Goal: Task Accomplishment & Management: Manage account settings

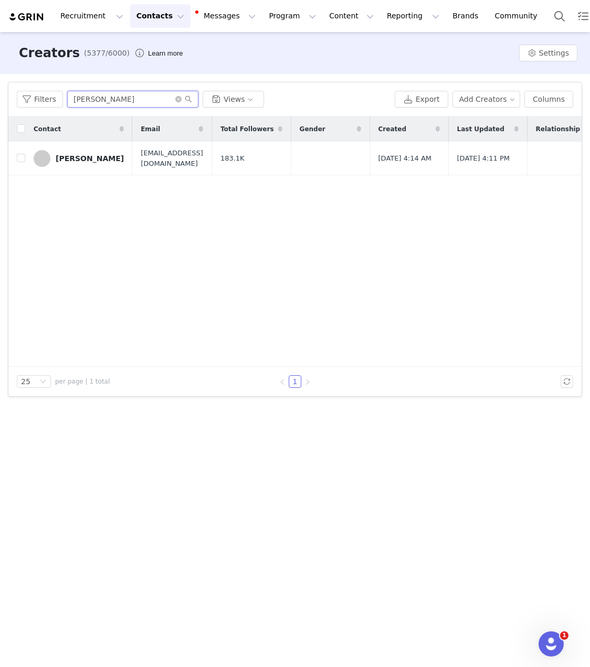
click at [103, 91] on input "[PERSON_NAME]" at bounding box center [132, 99] width 131 height 17
paste input "[PERSON_NAME]"
type input "[PERSON_NAME]"
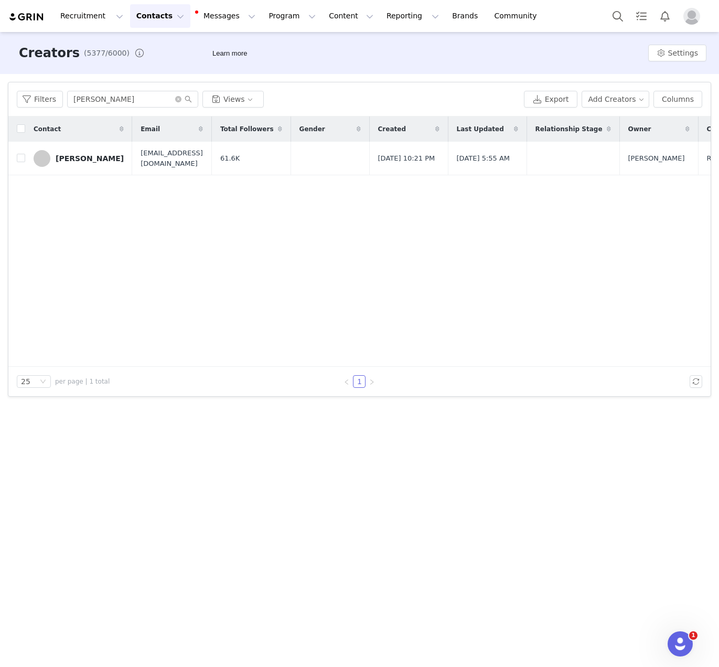
click at [71, 157] on div "[PERSON_NAME]" at bounding box center [90, 158] width 68 height 8
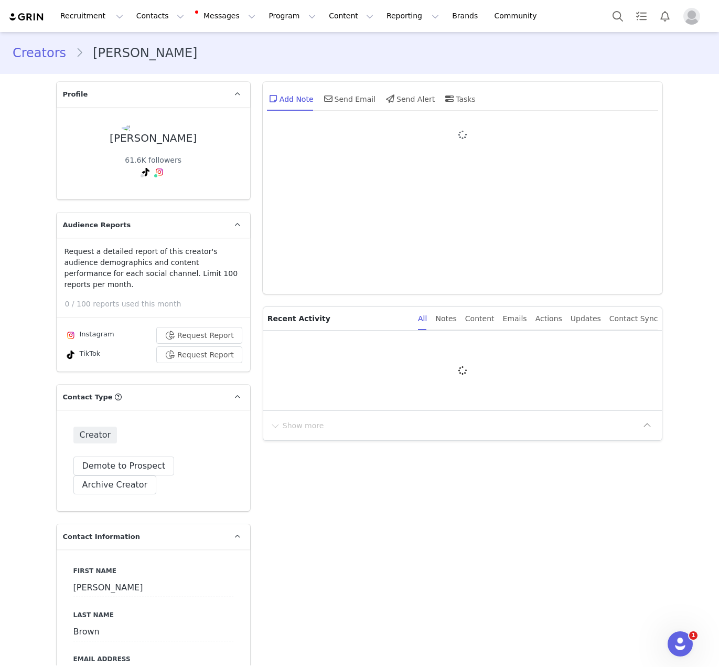
type input "+61 ([GEOGRAPHIC_DATA])"
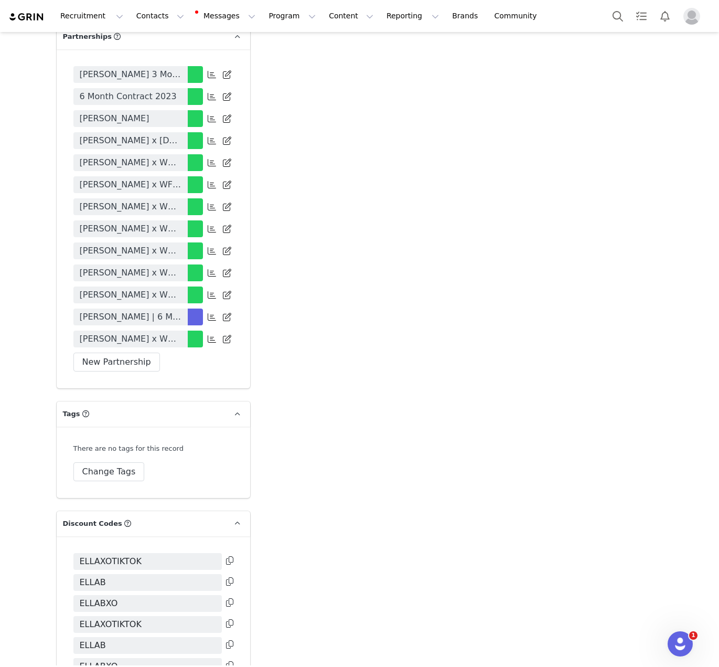
scroll to position [2220, 0]
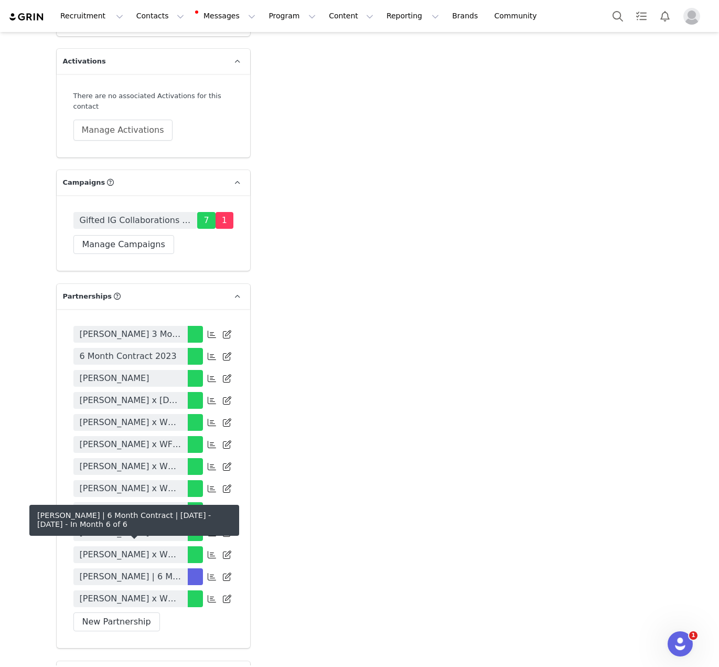
click at [146, 570] on span "[PERSON_NAME] | 6 Month Contract | [DATE] - [DATE]" at bounding box center [131, 576] width 102 height 13
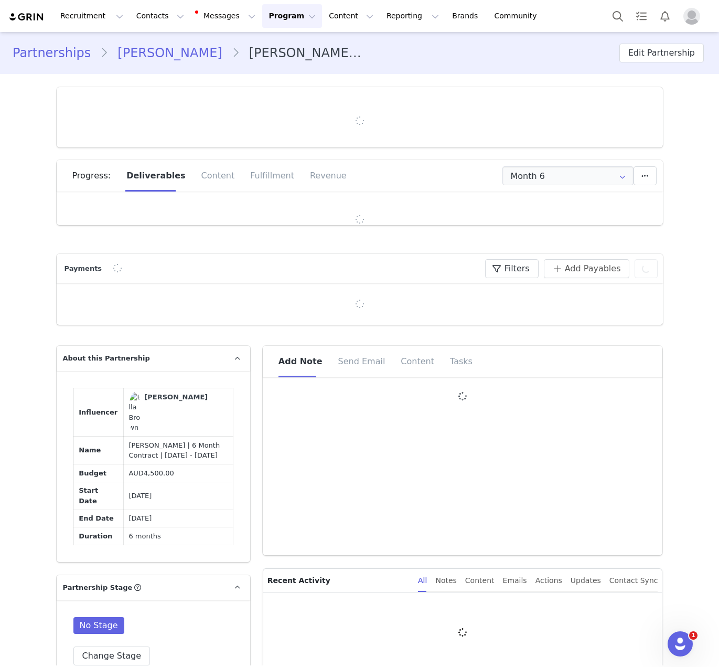
type input "+61 ([GEOGRAPHIC_DATA])"
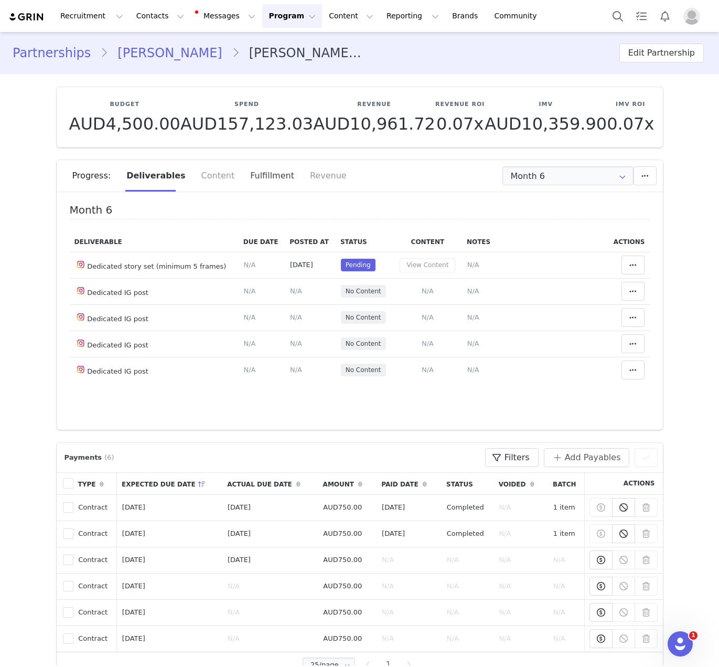
click at [260, 184] on div "Fulfillment" at bounding box center [272, 175] width 60 height 31
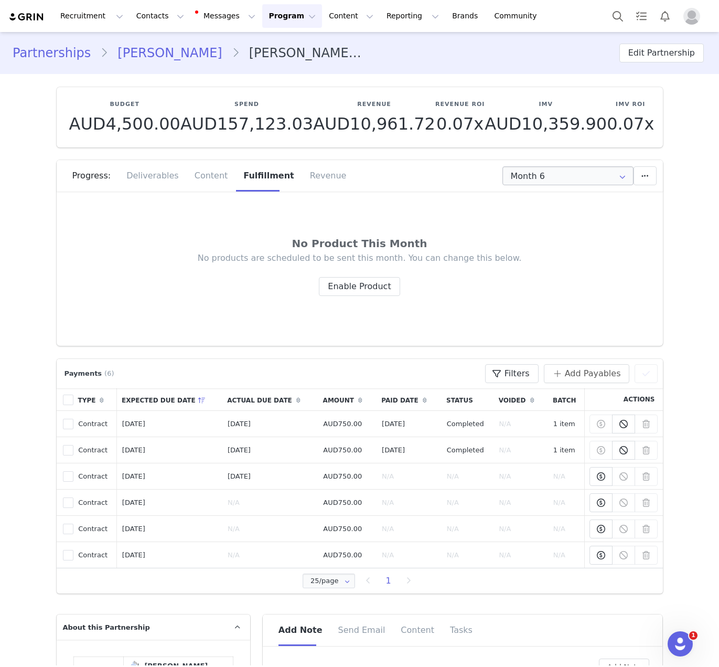
click at [589, 181] on icon at bounding box center [622, 175] width 17 height 19
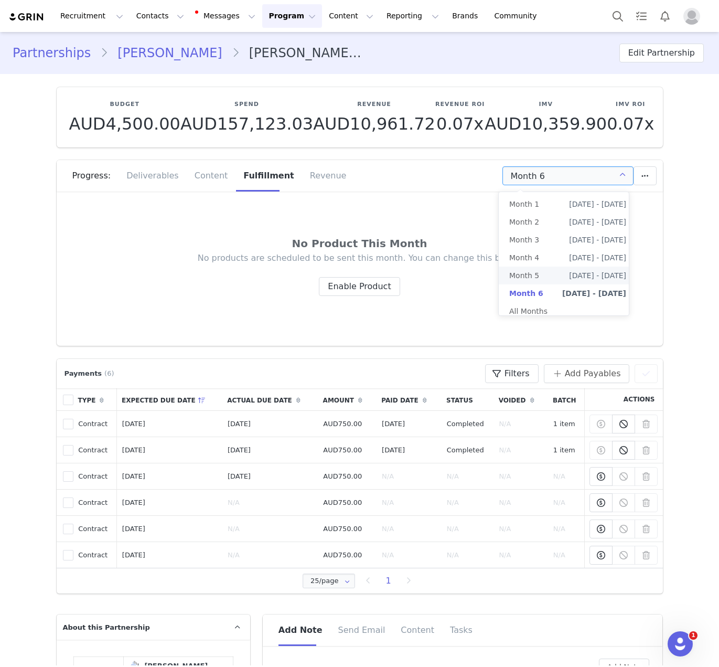
click at [569, 281] on span "[DATE] - [DATE]" at bounding box center [597, 275] width 57 height 18
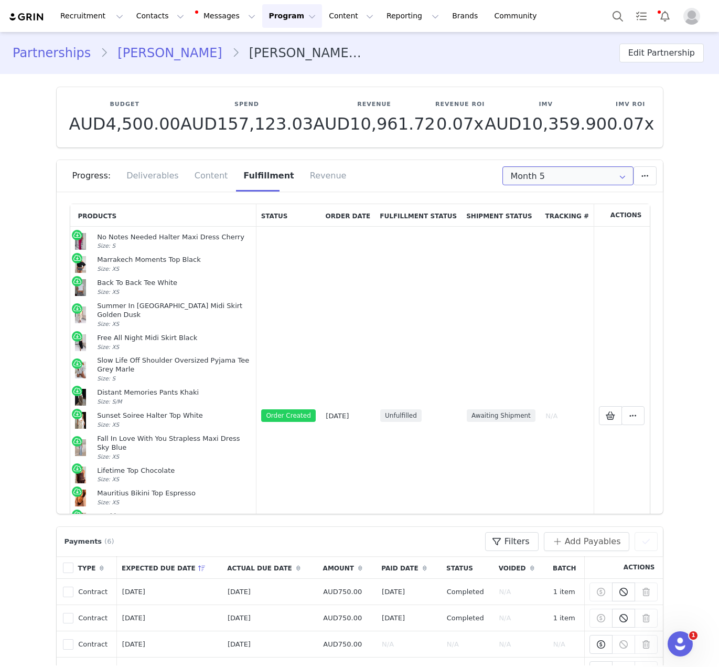
click at [556, 177] on input "Month 5" at bounding box center [567, 175] width 131 height 19
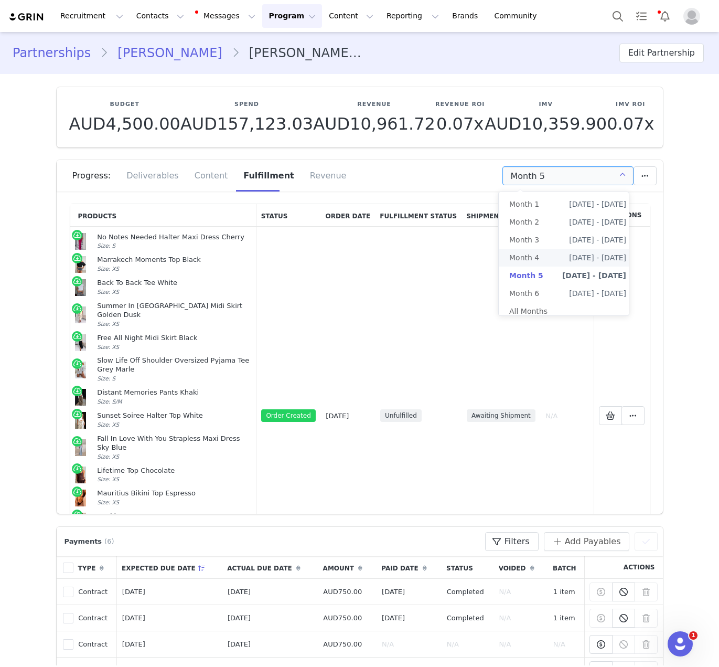
click at [548, 250] on li "Month 4 [DATE] - [DATE]" at bounding box center [568, 258] width 138 height 18
type input "Month 4"
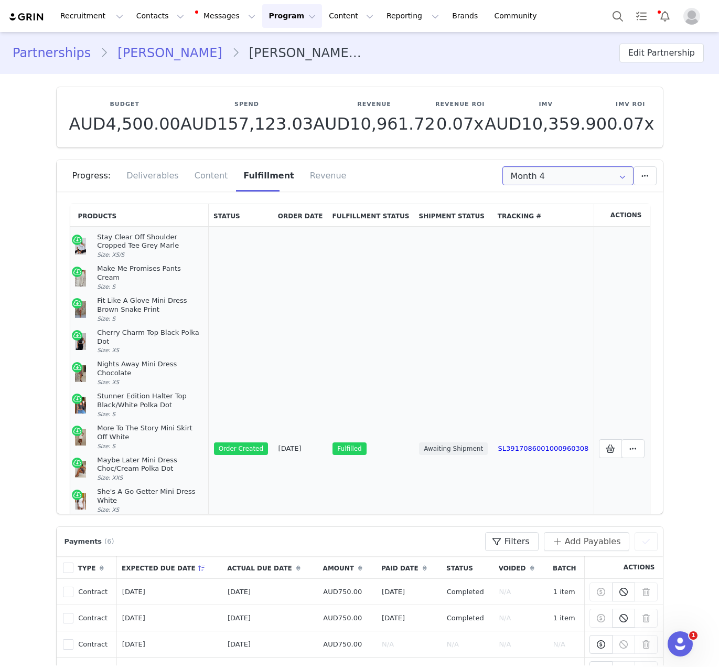
scroll to position [209, 0]
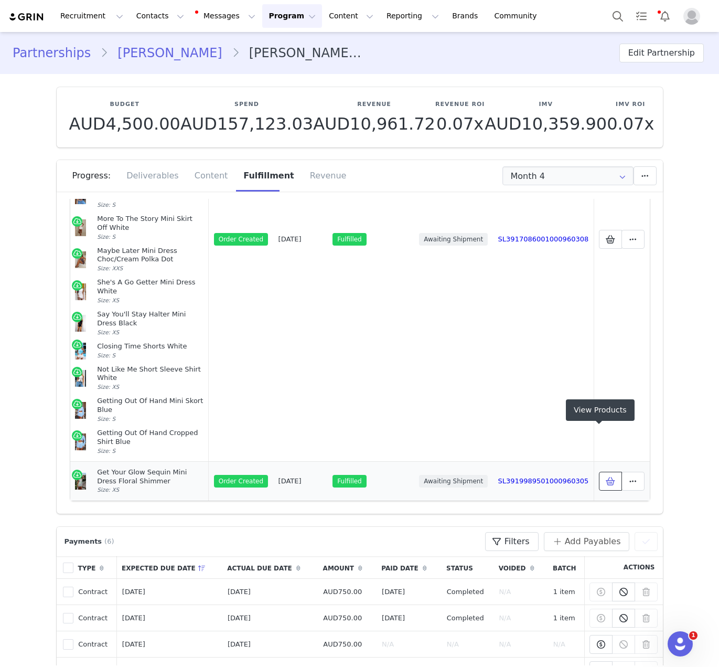
click at [589, 477] on icon at bounding box center [610, 481] width 9 height 8
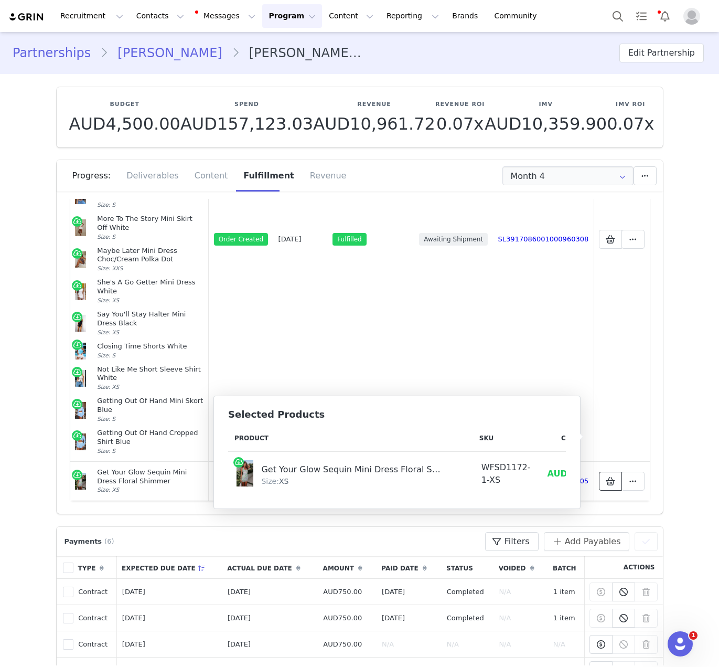
scroll to position [0, 71]
drag, startPoint x: 500, startPoint y: 479, endPoint x: 476, endPoint y: 477, distance: 23.7
click at [476, 477] on td "AUD16.00" at bounding box center [499, 474] width 63 height 44
drag, startPoint x: 474, startPoint y: 476, endPoint x: 509, endPoint y: 476, distance: 35.1
click at [509, 476] on tr "Get Your Glow Sequin Mini Dress Floral Shimmer Size: XS WFSD1172-1-XS AUD16.00 …" at bounding box center [375, 474] width 437 height 44
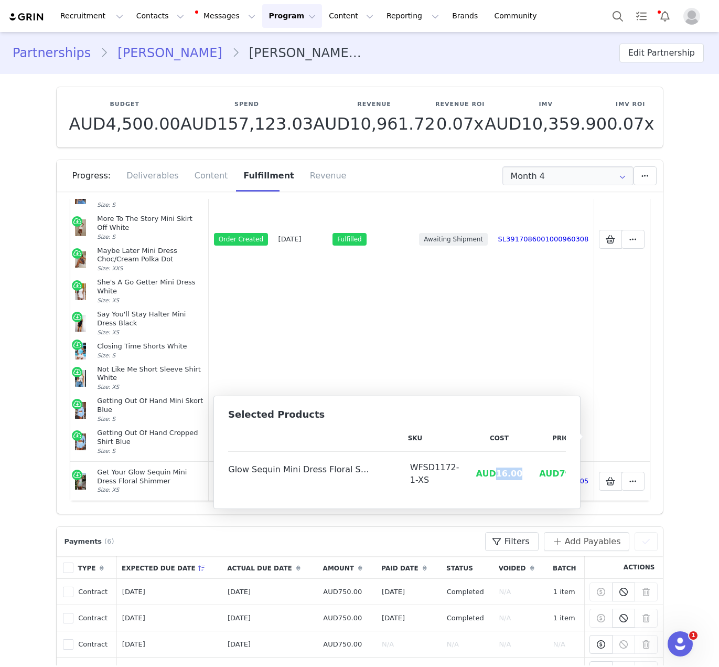
copy span "16.00"
click at [130, 15] on button "Contacts Contacts" at bounding box center [160, 16] width 60 height 24
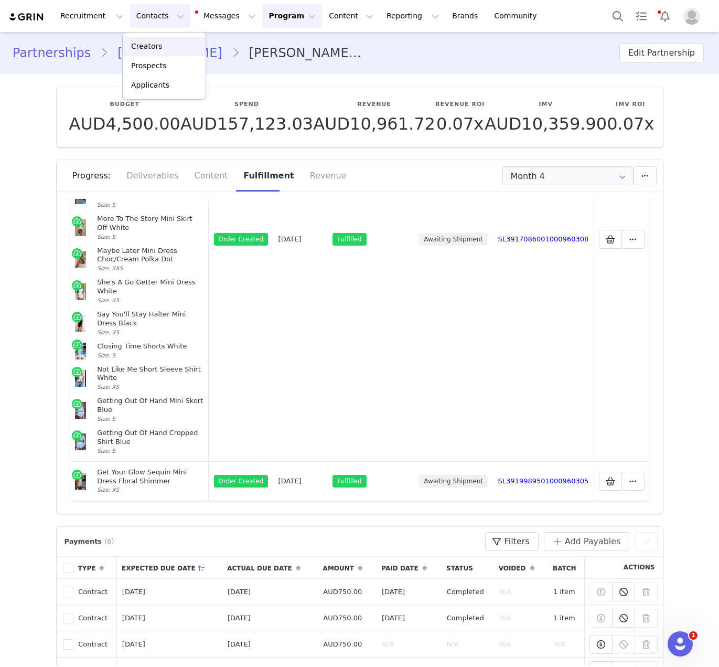
click at [174, 40] on link "Creators" at bounding box center [164, 46] width 83 height 19
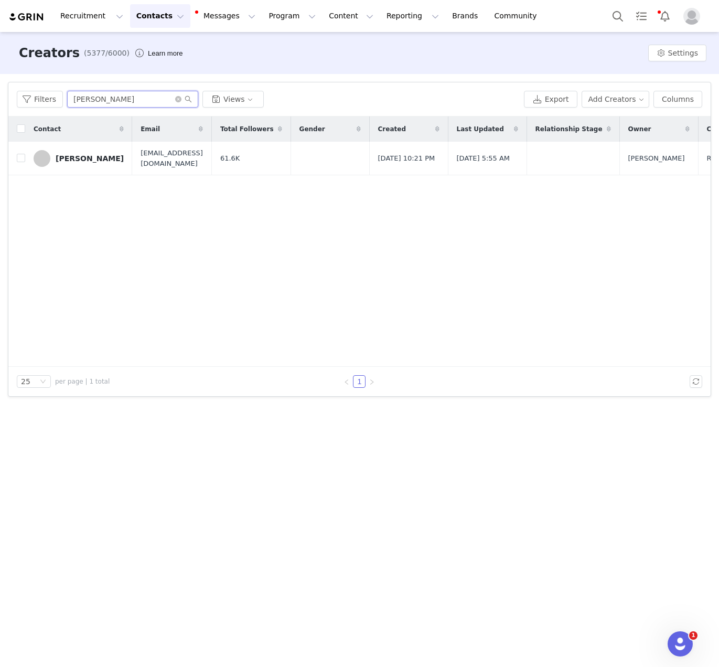
click at [125, 107] on input "[PERSON_NAME]" at bounding box center [132, 99] width 131 height 17
paste input "[PERSON_NAME]"
type input "[PERSON_NAME]"
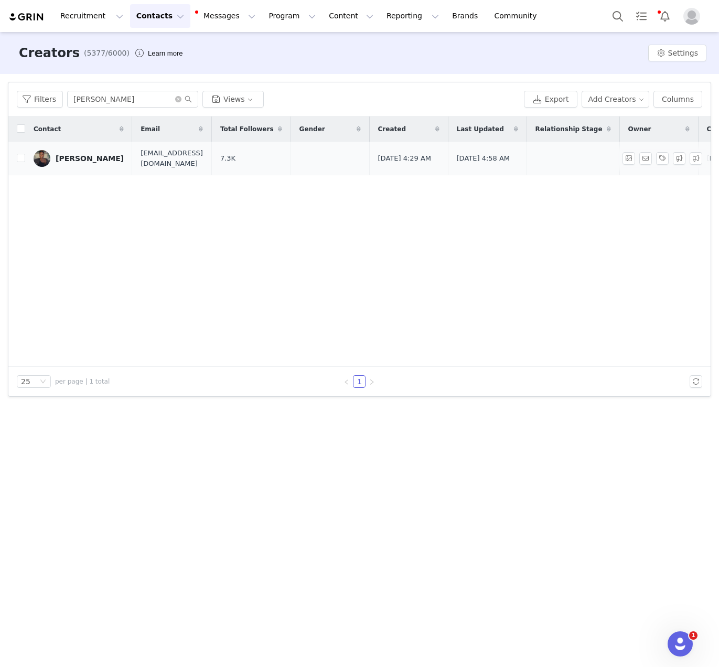
click at [82, 161] on div "[PERSON_NAME]" at bounding box center [90, 158] width 68 height 8
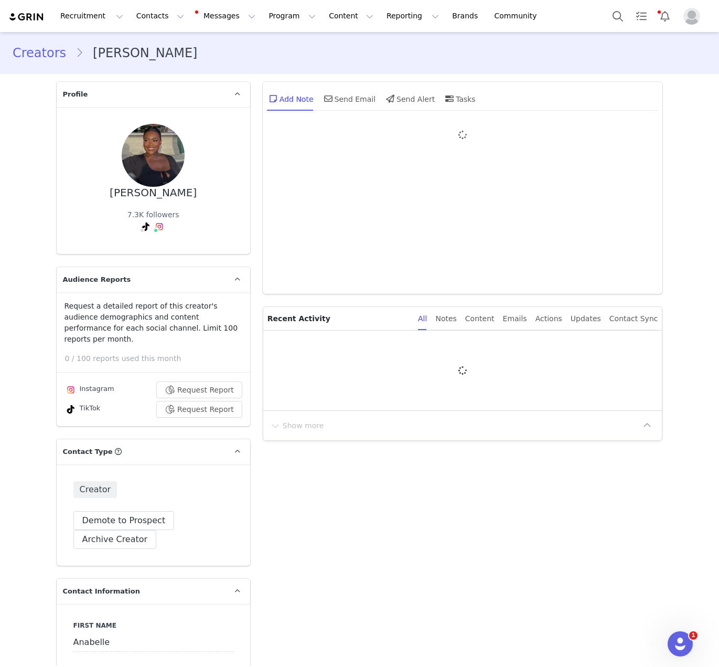
type input "+1 ([GEOGRAPHIC_DATA])"
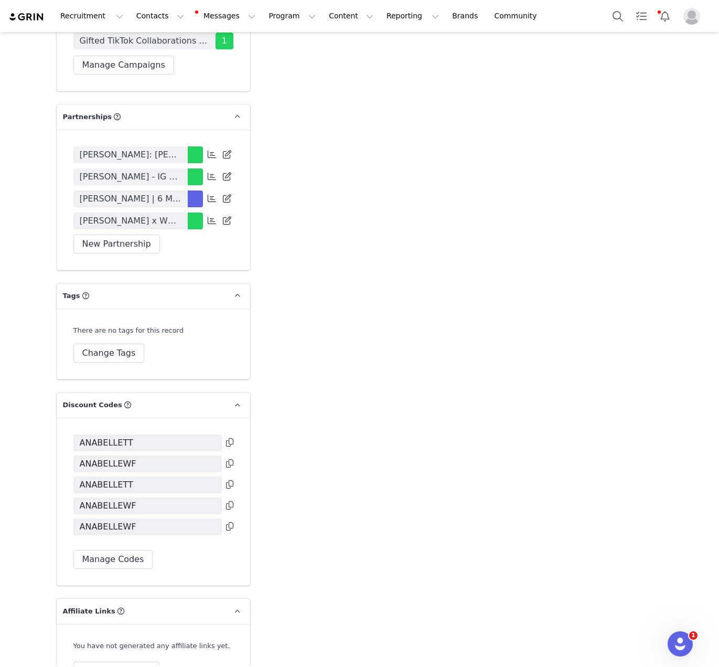
scroll to position [2245, 0]
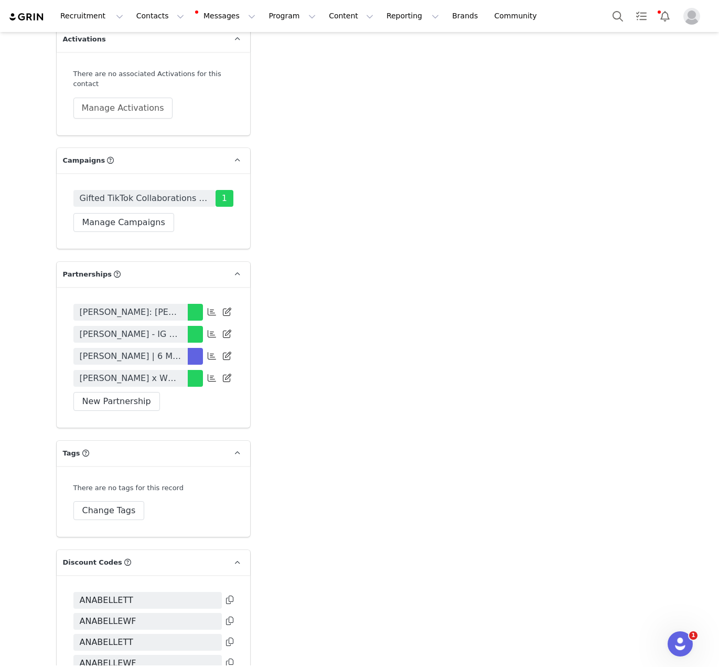
click at [163, 359] on span "[PERSON_NAME] | 6 Month Contract | [DATE] - [DATE]" at bounding box center [131, 356] width 102 height 13
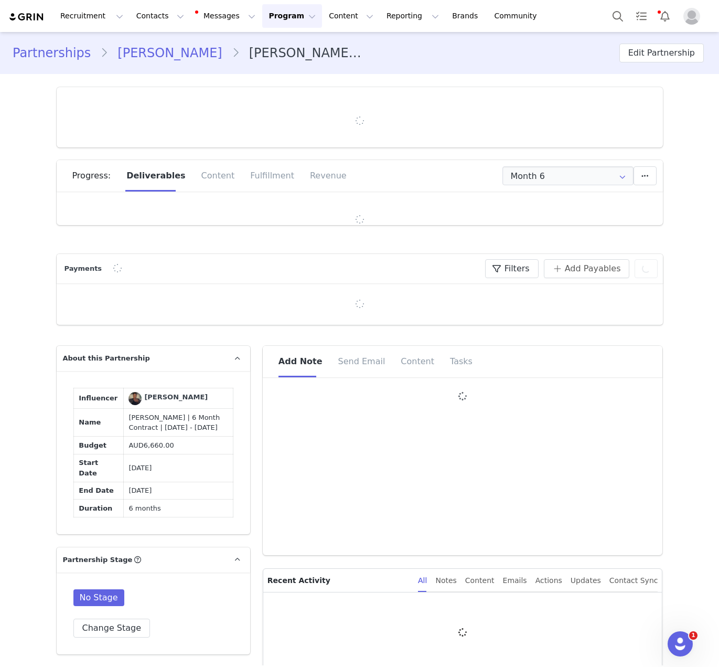
type input "+1 ([GEOGRAPHIC_DATA])"
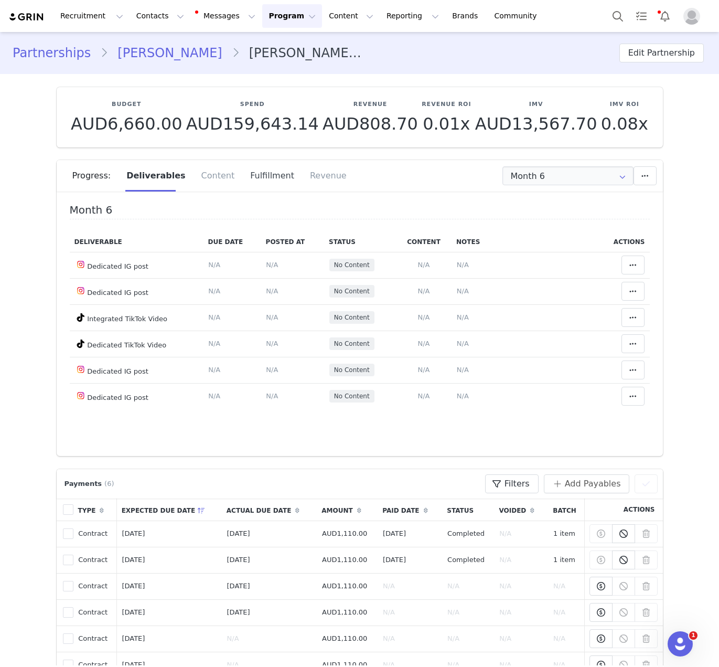
click at [272, 176] on div "Fulfillment" at bounding box center [272, 175] width 60 height 31
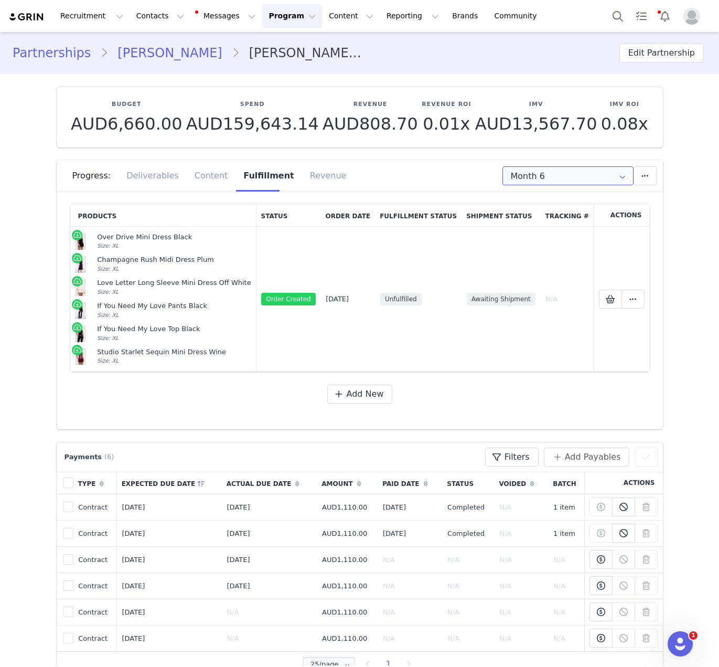
click at [578, 172] on input "Month 6" at bounding box center [567, 175] width 131 height 19
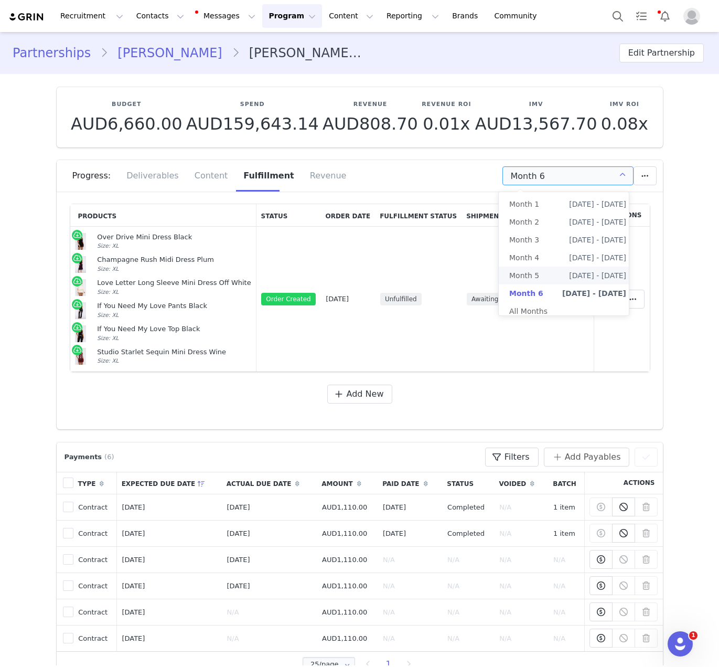
click at [569, 271] on span "[DATE] - [DATE]" at bounding box center [597, 275] width 57 height 18
type input "Month 5"
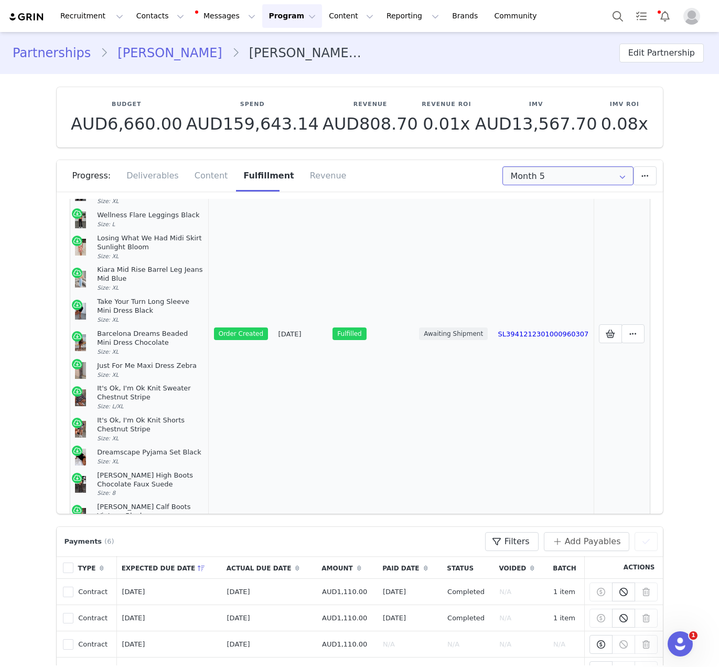
scroll to position [149, 0]
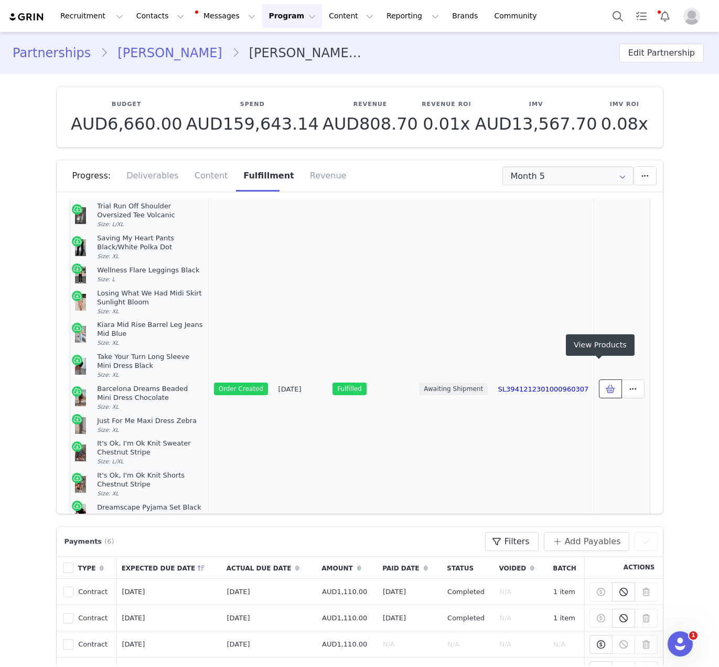
click at [589, 379] on button at bounding box center [610, 388] width 23 height 19
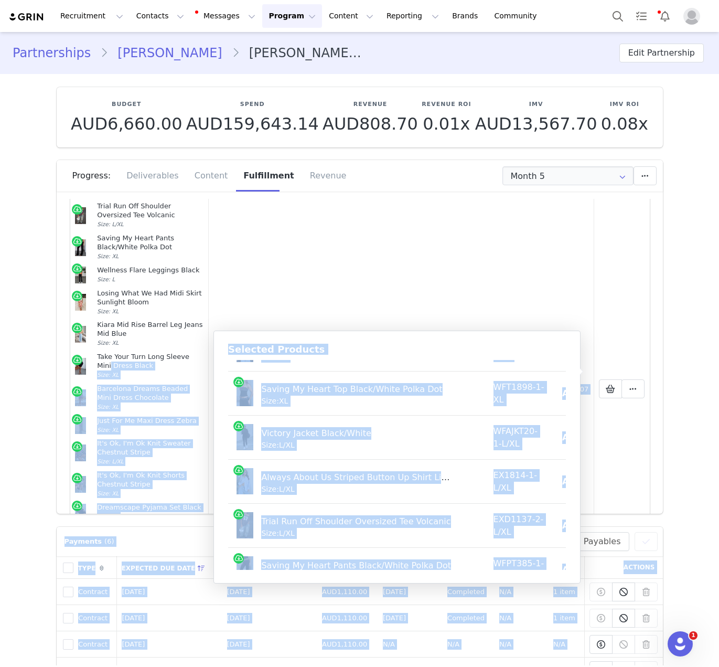
scroll to position [0, 0]
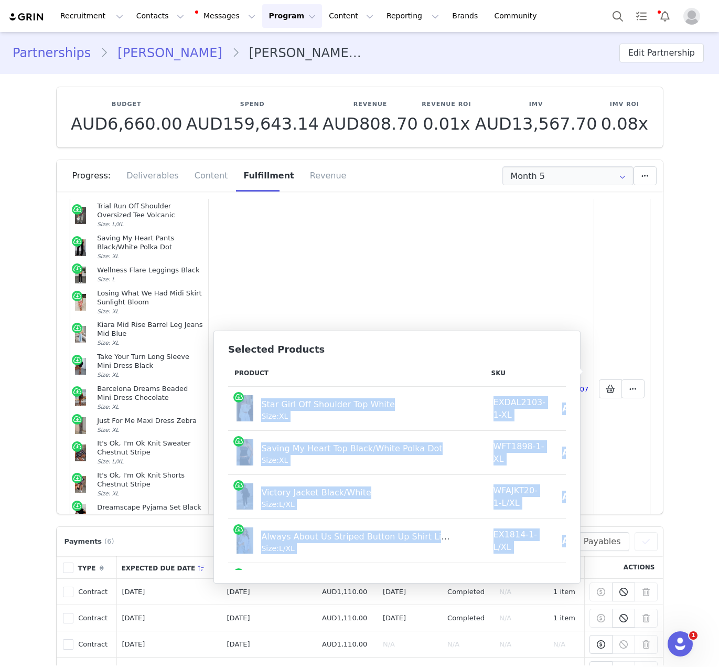
drag, startPoint x: 543, startPoint y: 551, endPoint x: 237, endPoint y: 403, distance: 339.9
copy tbody "Star Girl Off Shoulder Top White Size: XL EXDAL2103-1-XL AUD13.33 AUD64.95 Savi…"
click at [146, 26] on button "Contacts Contacts" at bounding box center [160, 16] width 60 height 24
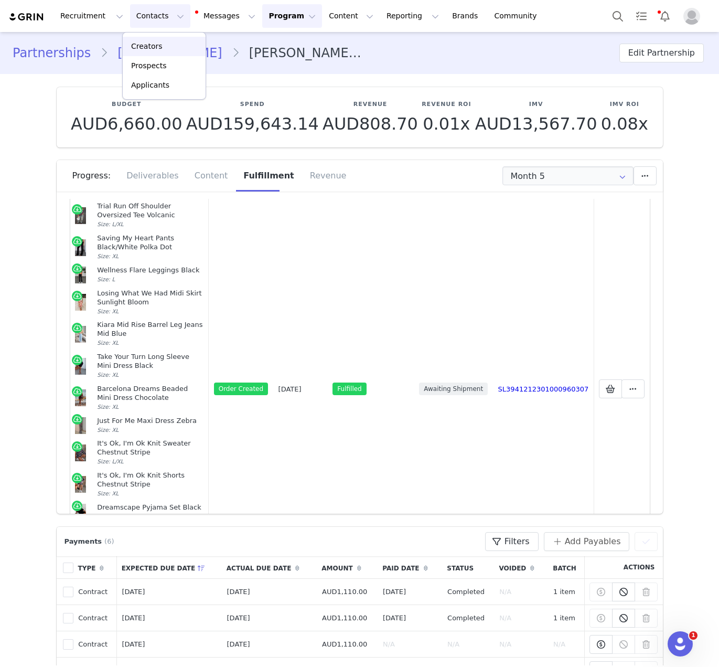
click at [155, 51] on p "Creators" at bounding box center [146, 46] width 31 height 11
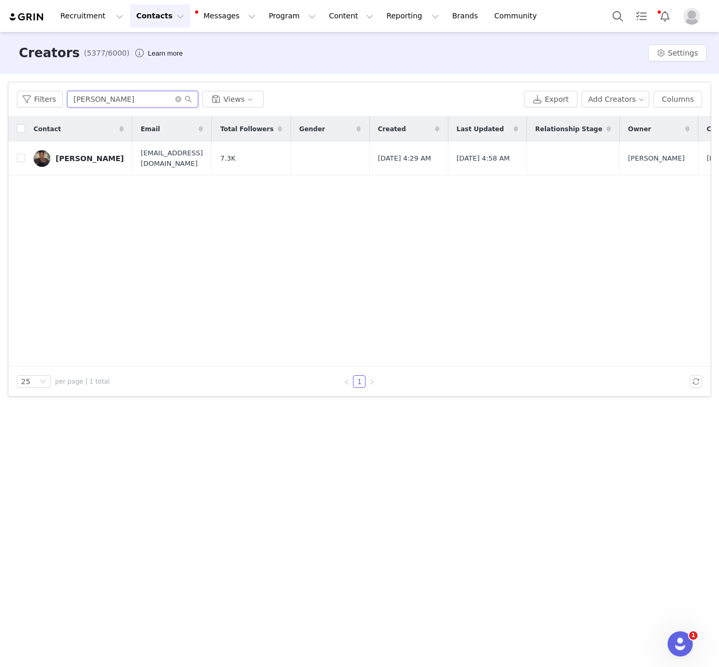
click at [93, 103] on input "[PERSON_NAME]" at bounding box center [132, 99] width 131 height 17
paste input "[PERSON_NAME]"
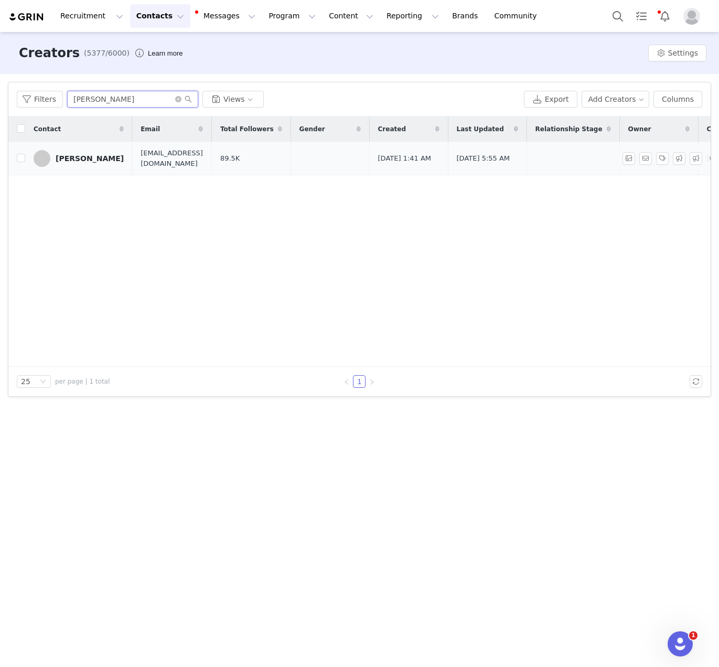
type input "[PERSON_NAME]"
click at [100, 156] on div "[PERSON_NAME]" at bounding box center [90, 158] width 68 height 8
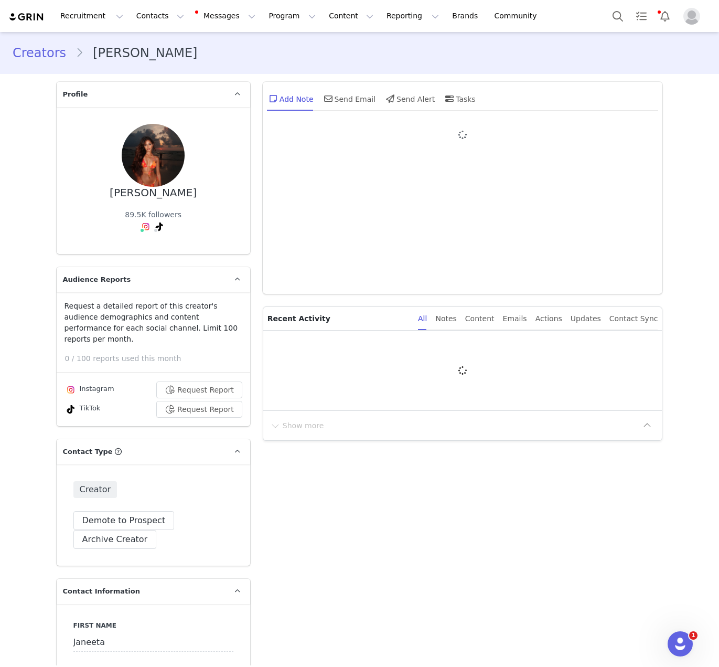
type input "+1 ([GEOGRAPHIC_DATA])"
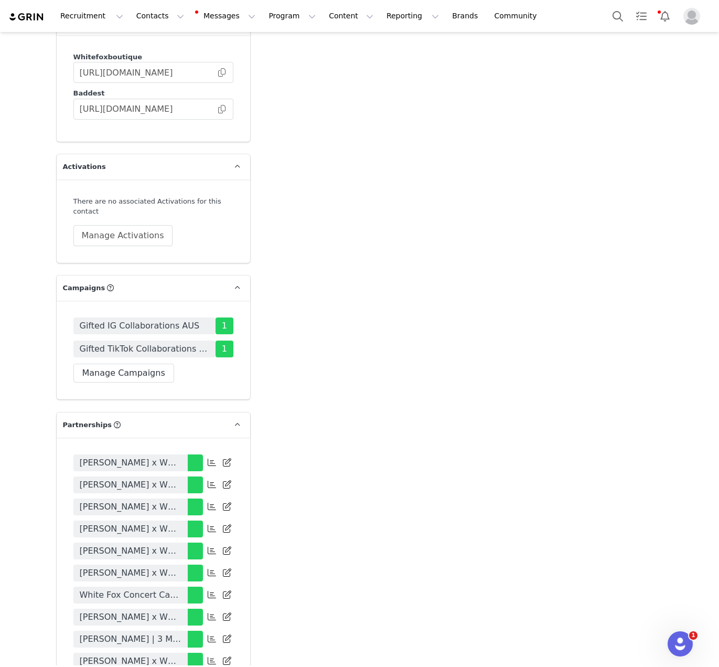
scroll to position [2204, 0]
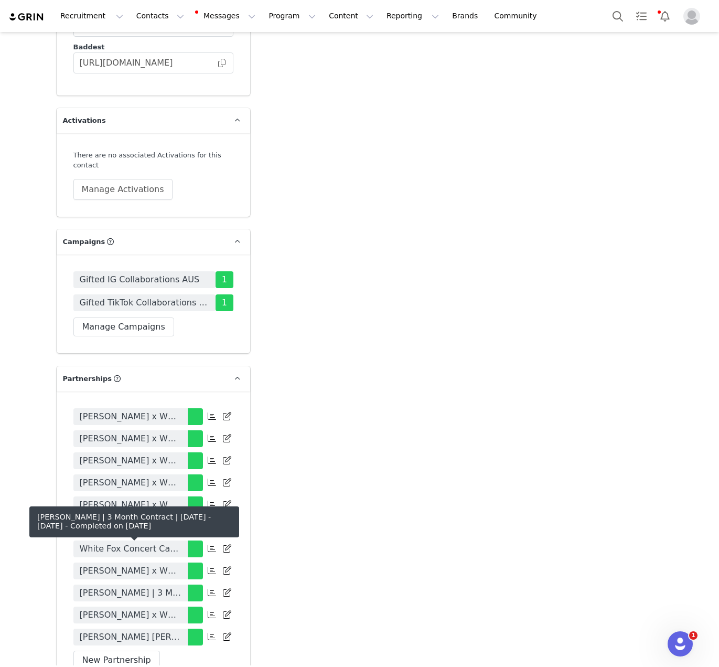
click at [172, 586] on span "[PERSON_NAME] | 3 Month Contract | [DATE] - [DATE]" at bounding box center [131, 592] width 102 height 13
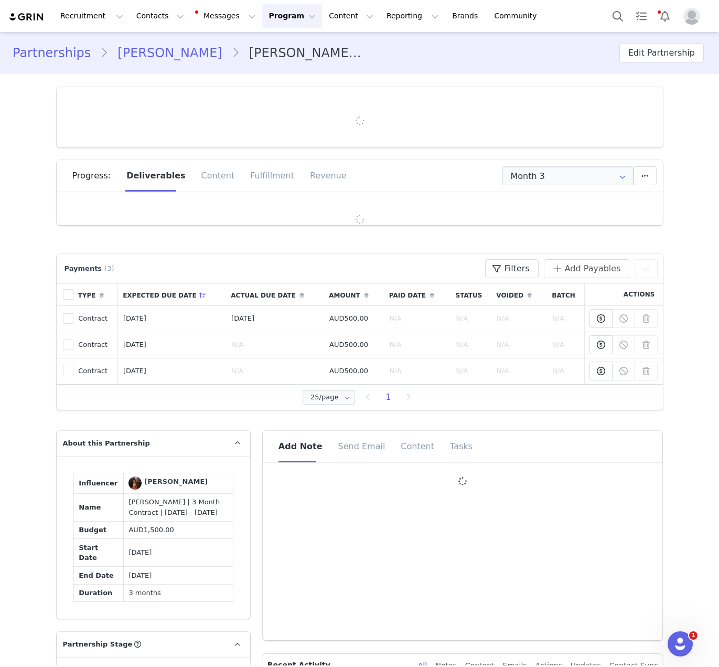
type input "+1 ([GEOGRAPHIC_DATA])"
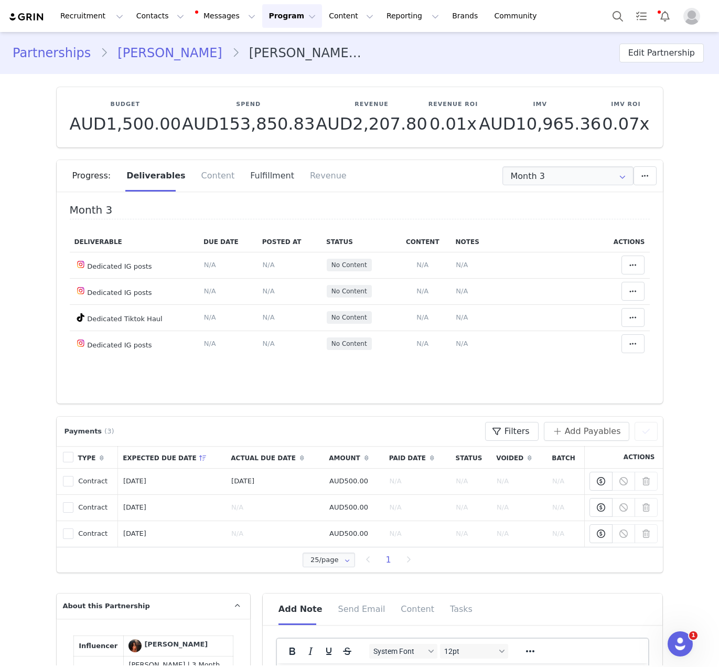
click at [244, 174] on div "Fulfillment" at bounding box center [272, 175] width 60 height 31
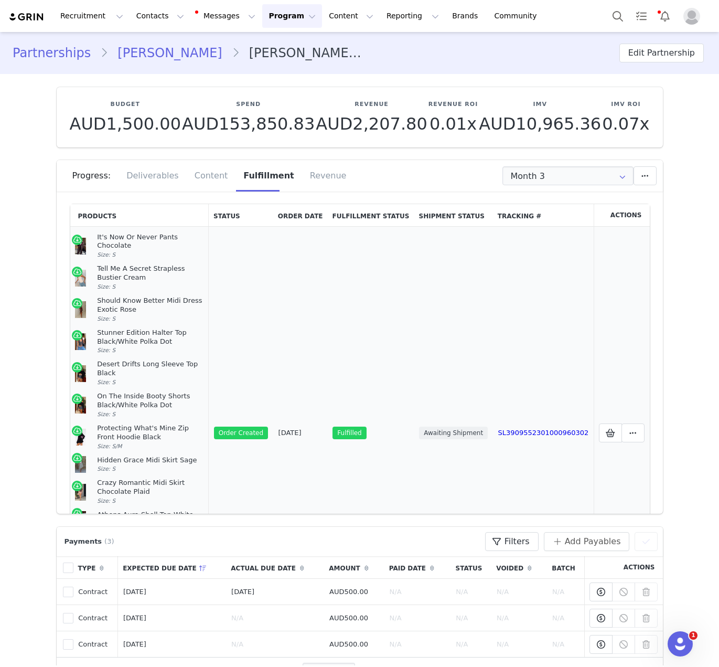
scroll to position [195, 0]
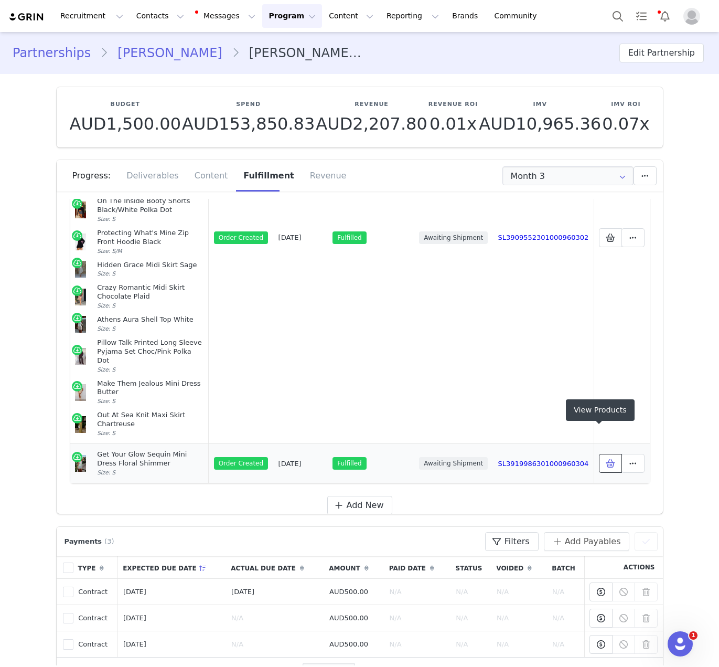
click at [589, 459] on icon at bounding box center [610, 463] width 9 height 8
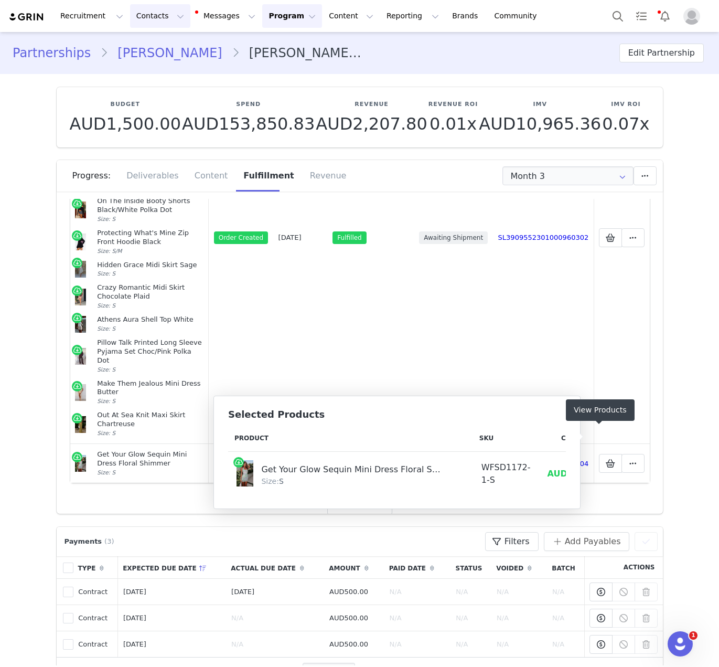
click at [161, 9] on button "Contacts Contacts" at bounding box center [160, 16] width 60 height 24
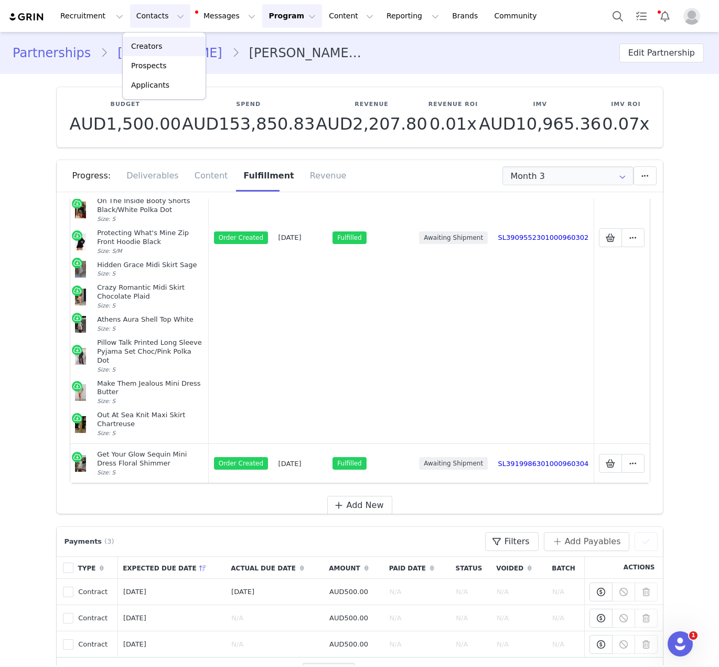
click at [176, 47] on div "Creators" at bounding box center [164, 46] width 70 height 11
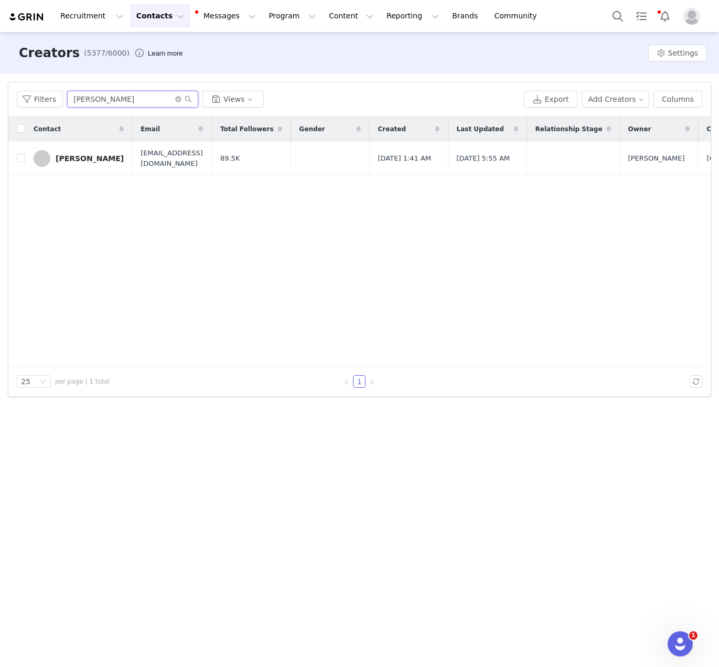
click at [143, 103] on input "[PERSON_NAME]" at bounding box center [132, 99] width 131 height 17
paste input "[PERSON_NAME]"
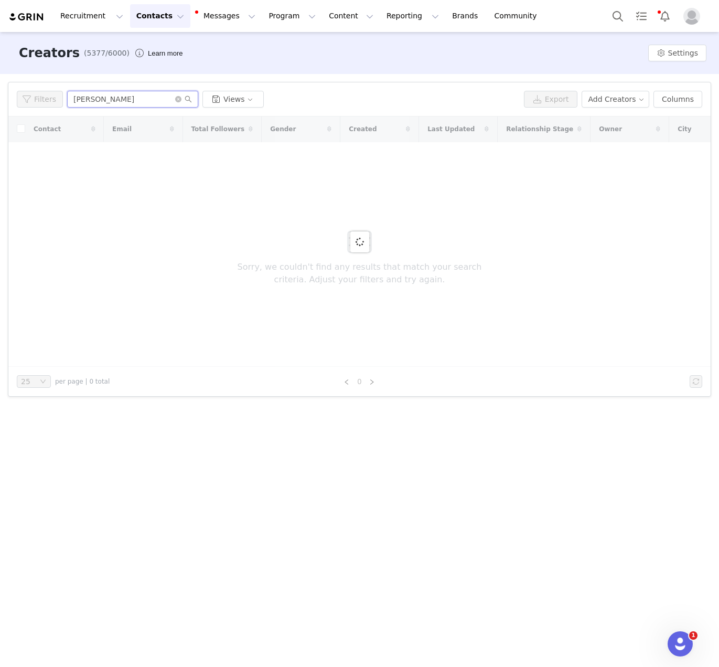
type input "[PERSON_NAME]"
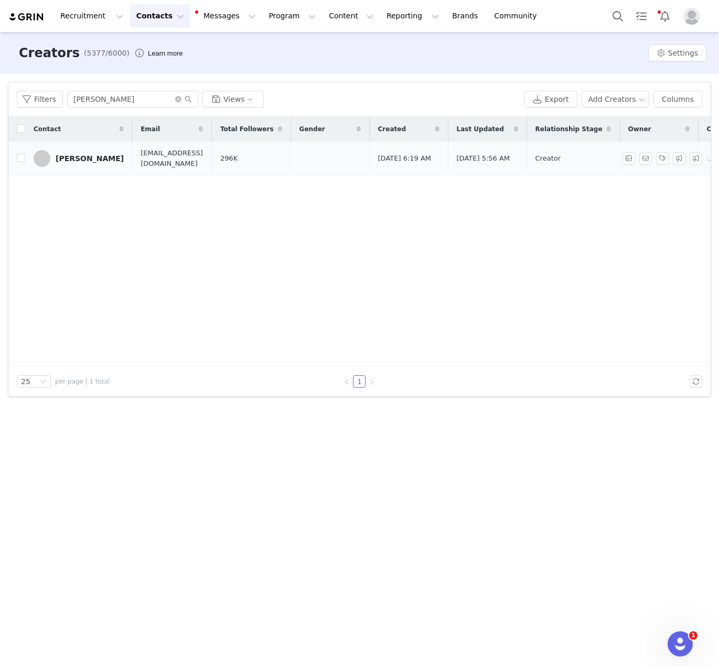
click at [89, 160] on div "[PERSON_NAME]" at bounding box center [90, 158] width 68 height 8
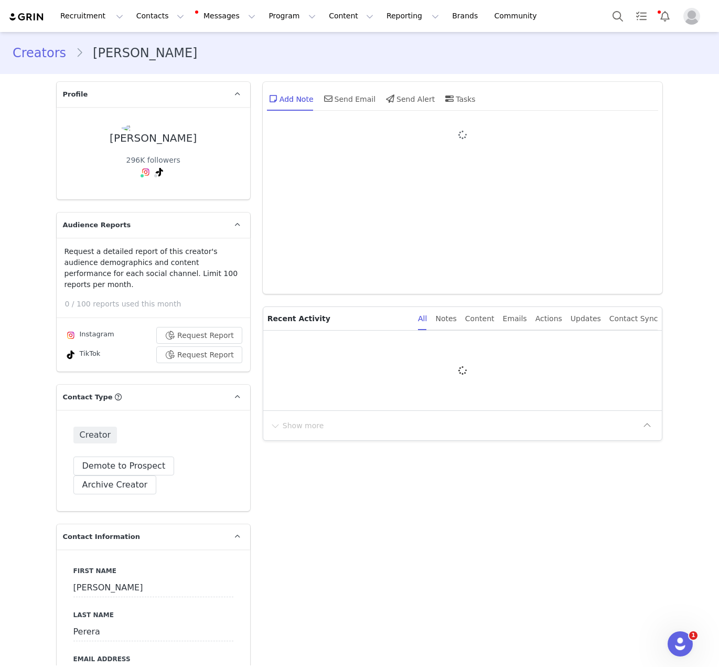
type input "+61 ([GEOGRAPHIC_DATA])"
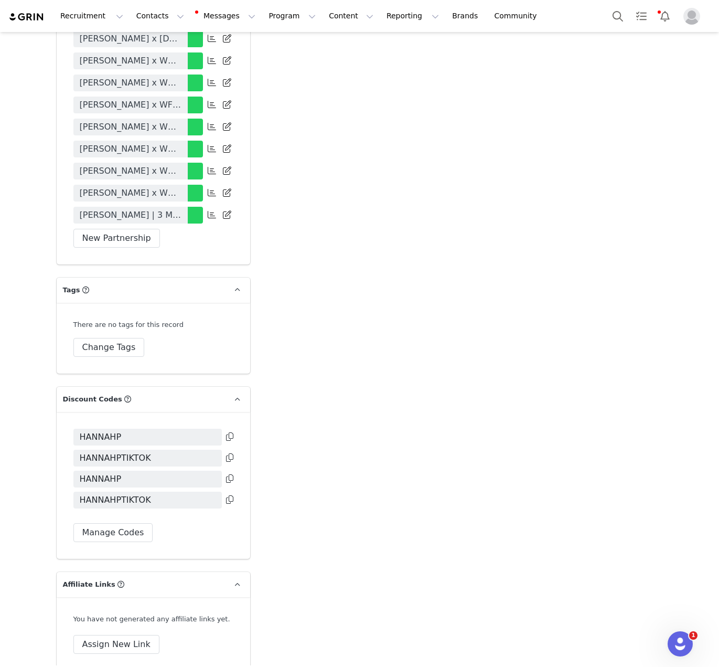
scroll to position [2450, 0]
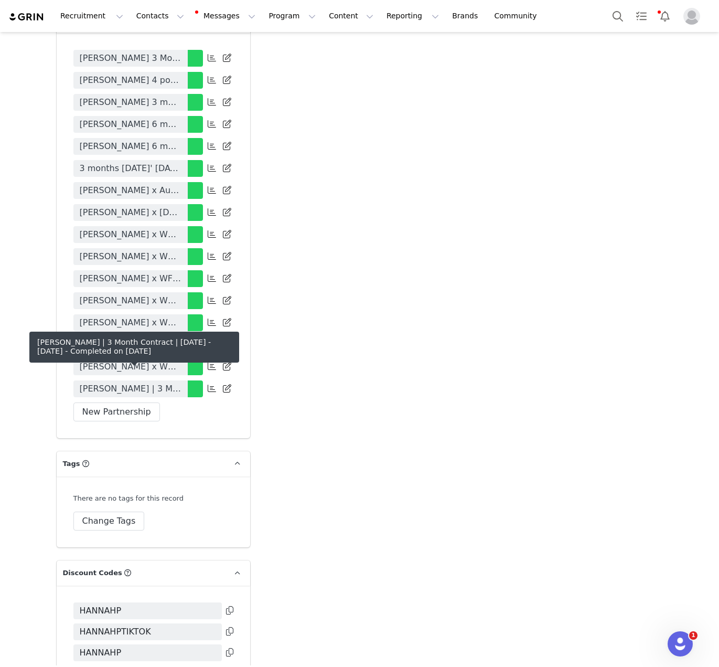
click at [158, 382] on span "[PERSON_NAME] | 3 Month Contract | [DATE] - [DATE]" at bounding box center [131, 388] width 102 height 13
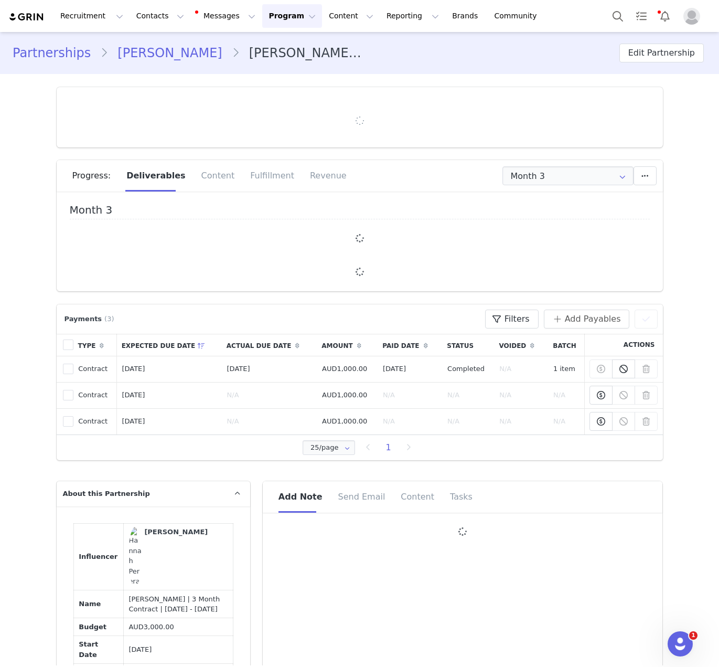
type input "+61 ([GEOGRAPHIC_DATA])"
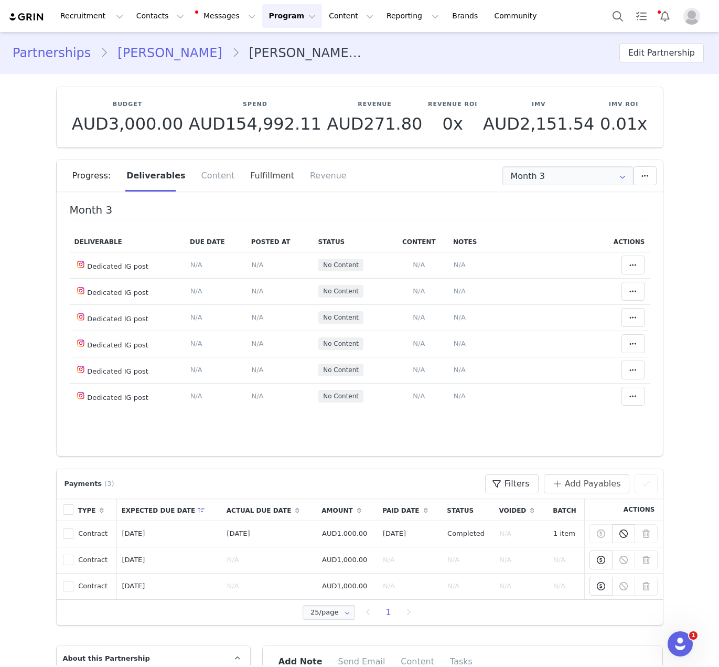
click at [255, 167] on div "Fulfillment" at bounding box center [272, 175] width 60 height 31
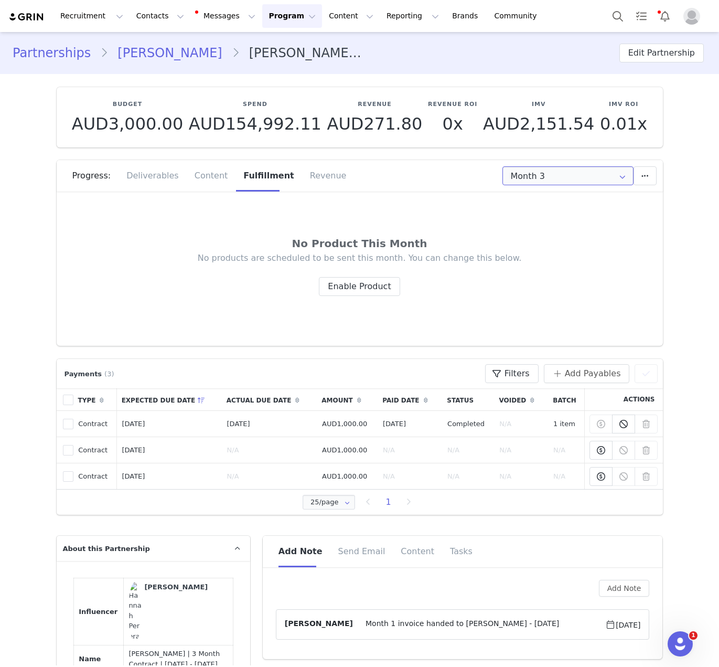
click at [511, 181] on input "Month 3" at bounding box center [567, 175] width 131 height 19
click at [541, 218] on li "Month 2 [DATE] - [DATE]" at bounding box center [568, 222] width 138 height 18
type input "Month 2"
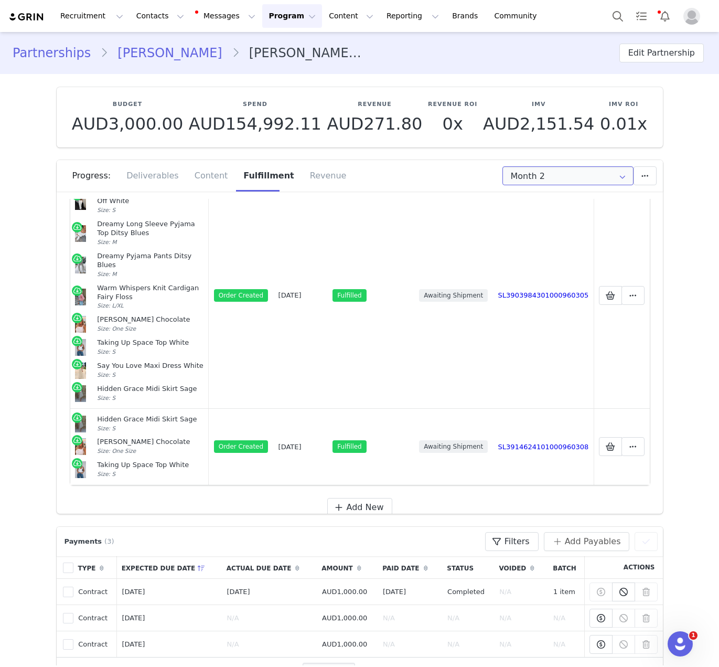
scroll to position [64, 0]
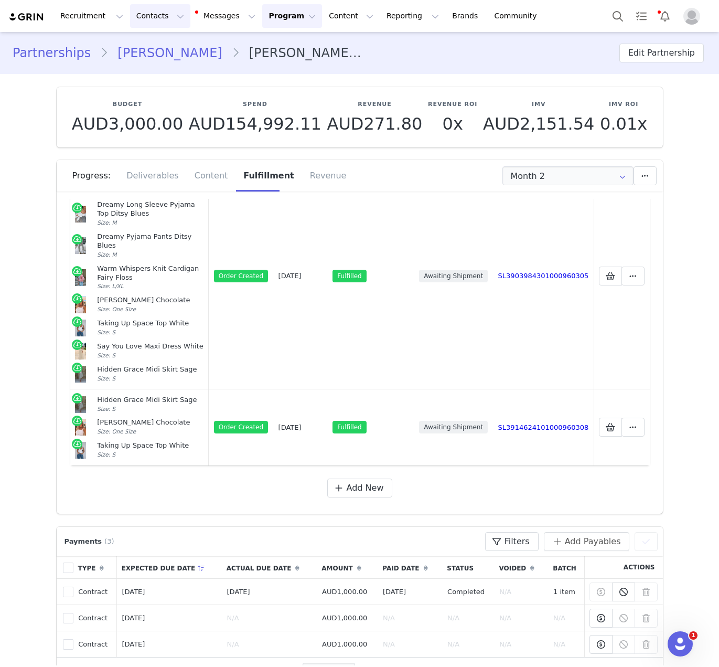
click at [156, 22] on button "Contacts Contacts" at bounding box center [160, 16] width 60 height 24
click at [167, 50] on div "Creators" at bounding box center [164, 46] width 70 height 11
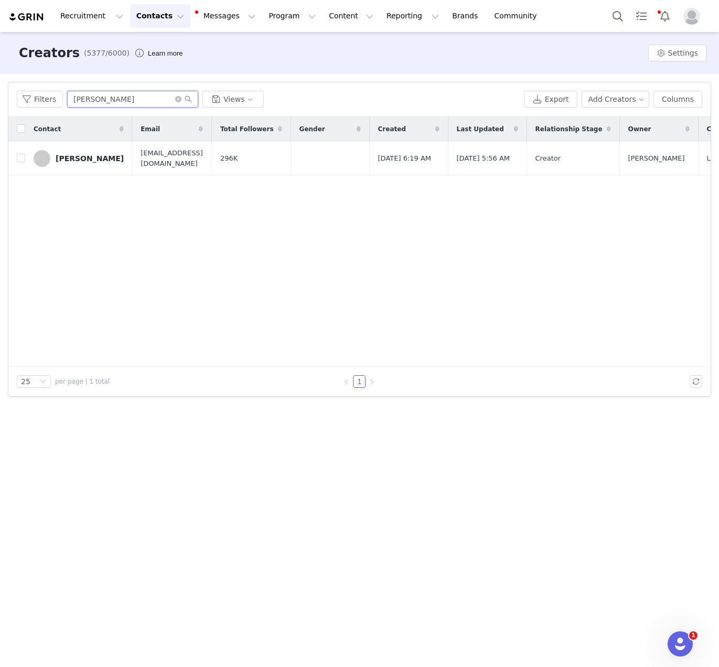
click at [115, 95] on input "[PERSON_NAME]" at bounding box center [132, 99] width 131 height 17
paste input "[PERSON_NAME]"
type input "[PERSON_NAME]"
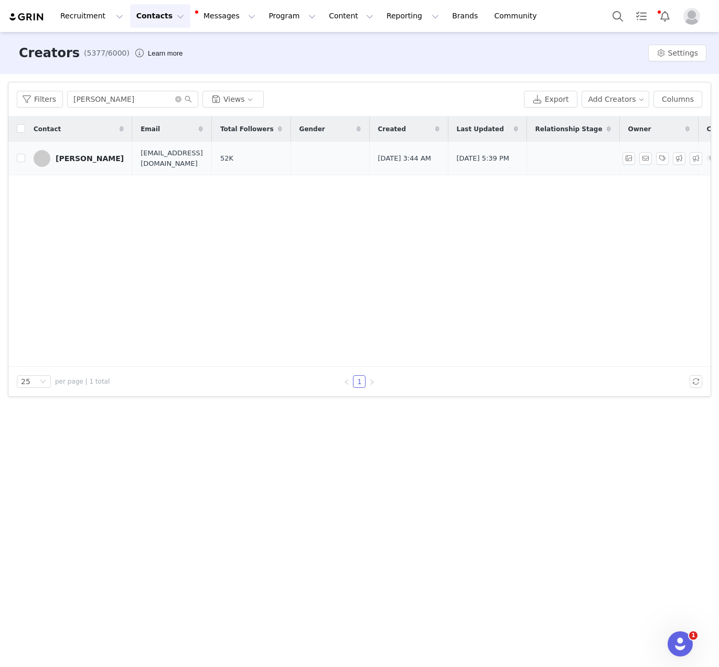
click at [93, 155] on div "[PERSON_NAME]" at bounding box center [90, 158] width 68 height 8
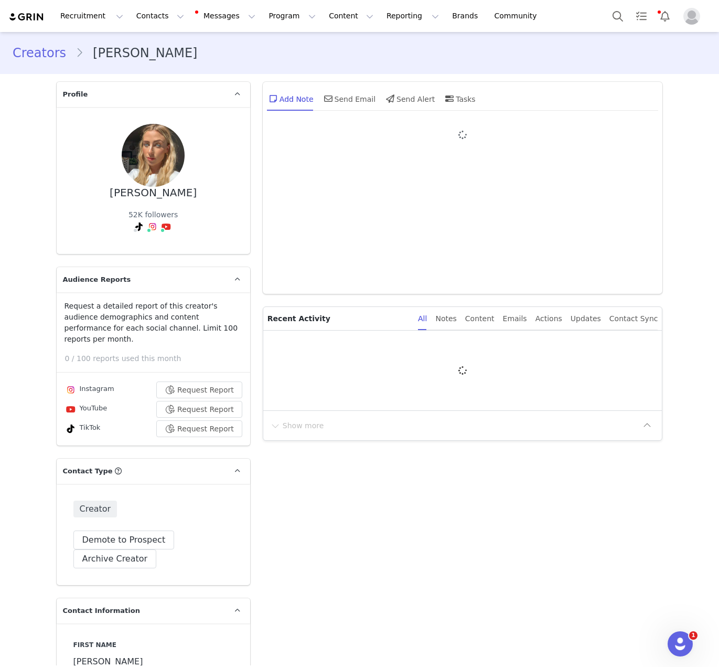
type input "+1 ([GEOGRAPHIC_DATA])"
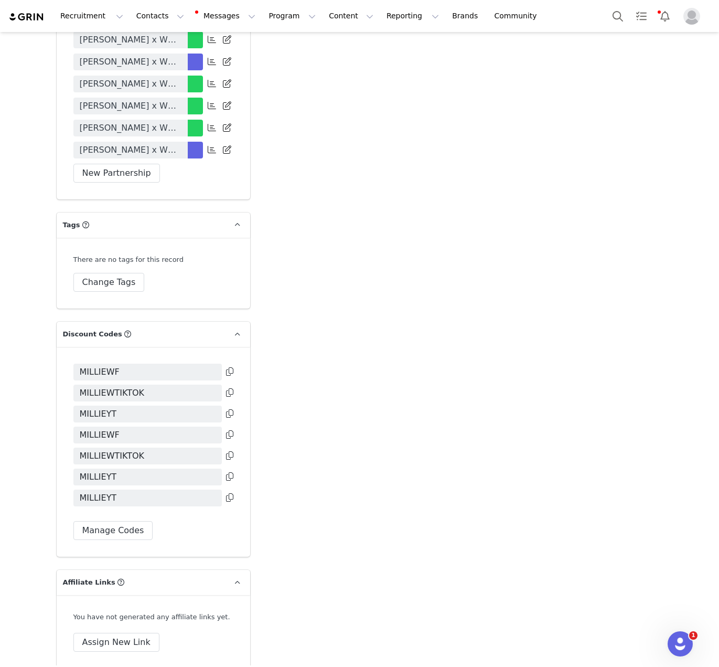
scroll to position [3218, 0]
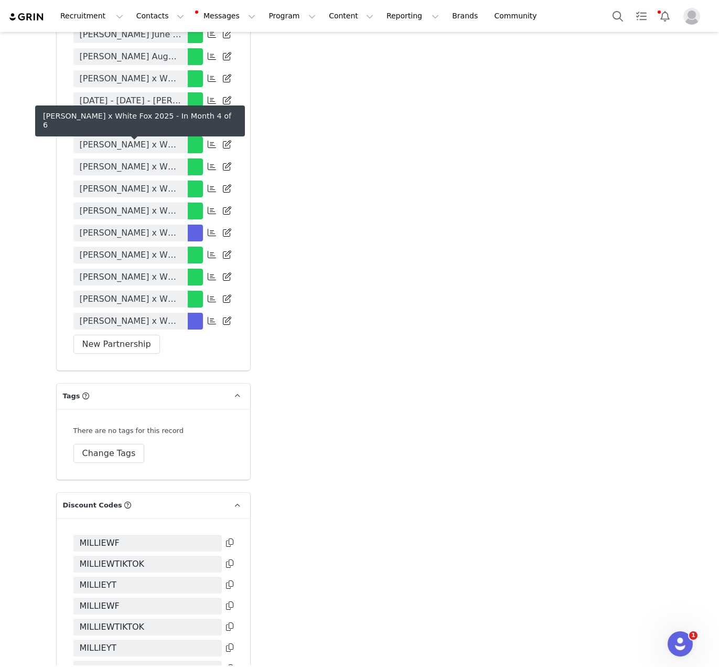
click at [153, 227] on span "[PERSON_NAME] x White Fox 2025" at bounding box center [131, 233] width 102 height 13
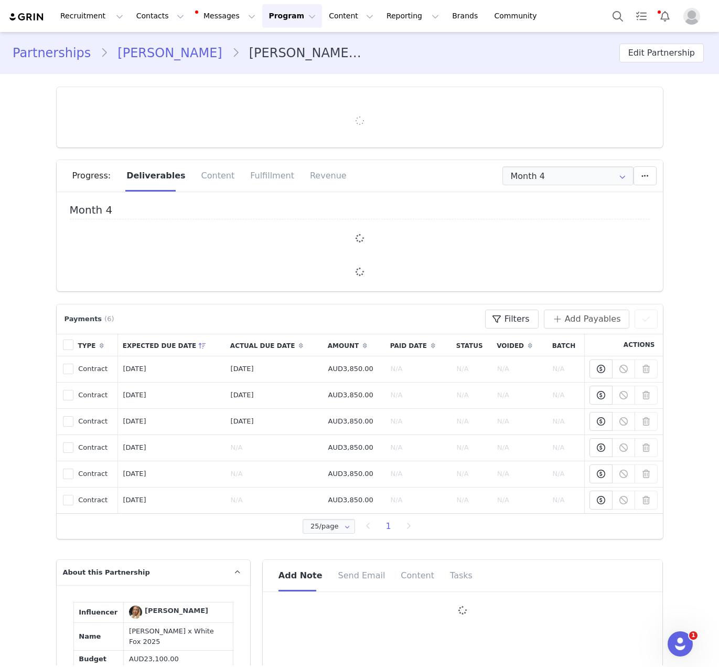
type input "+1 ([GEOGRAPHIC_DATA])"
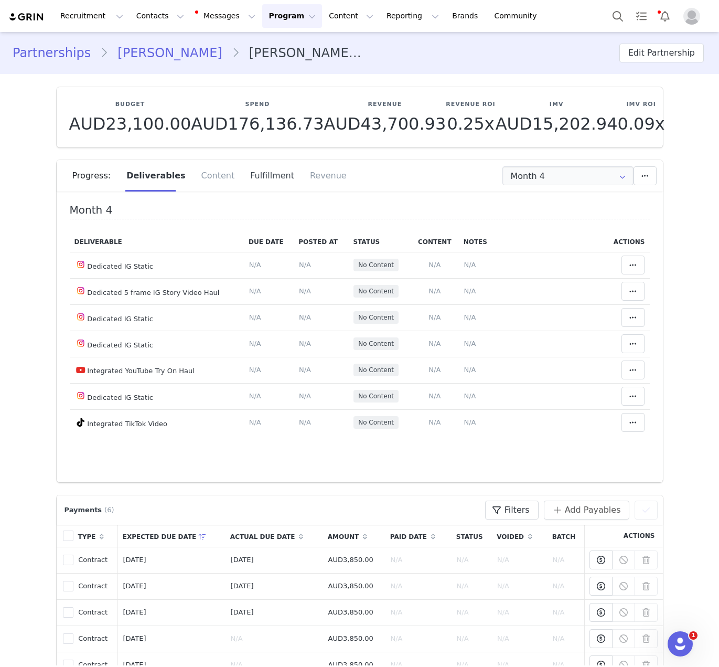
click at [242, 176] on div "Fulfillment" at bounding box center [272, 175] width 60 height 31
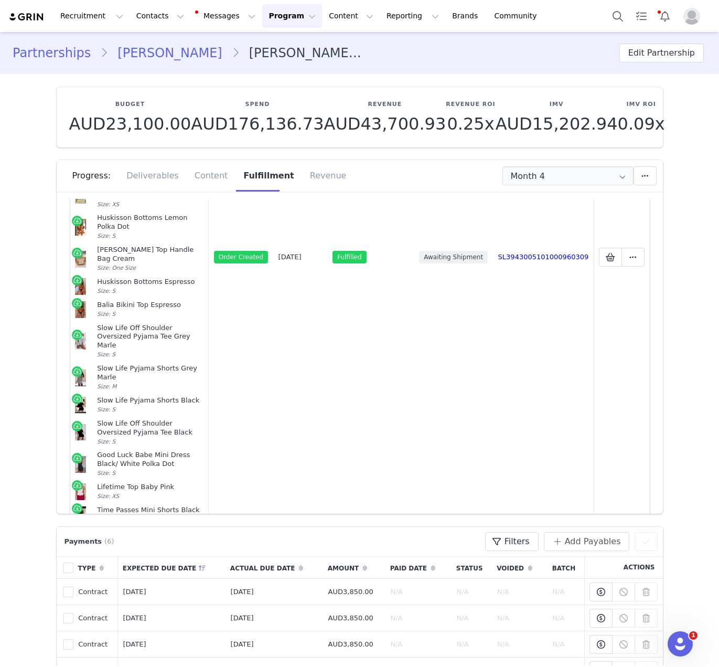
scroll to position [813, 0]
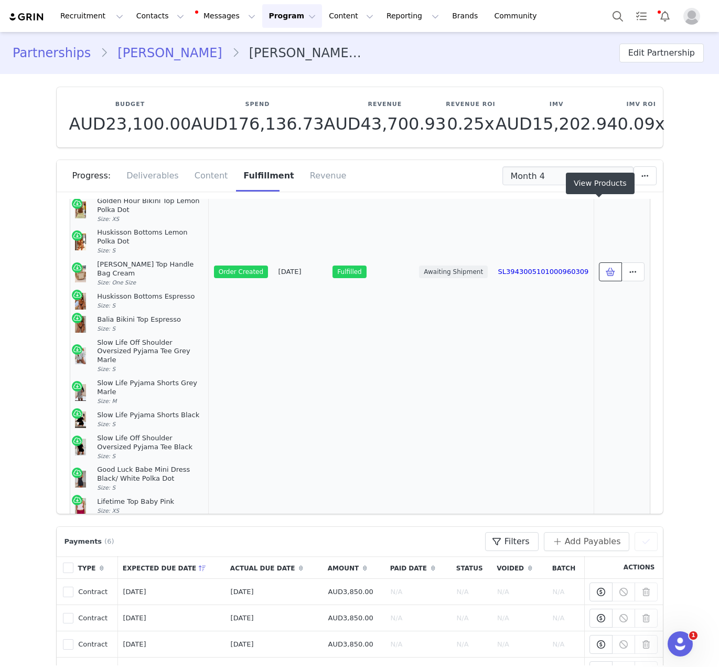
click at [589, 262] on button at bounding box center [610, 271] width 23 height 19
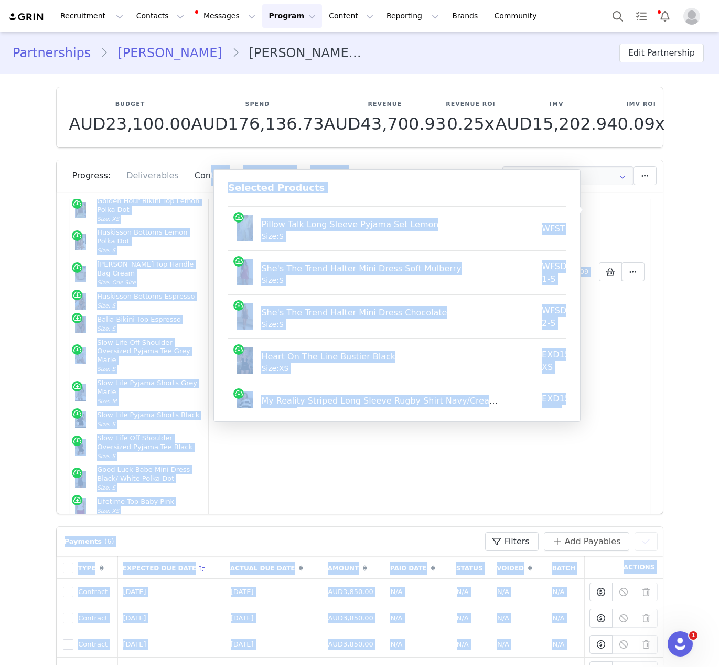
scroll to position [0, 0]
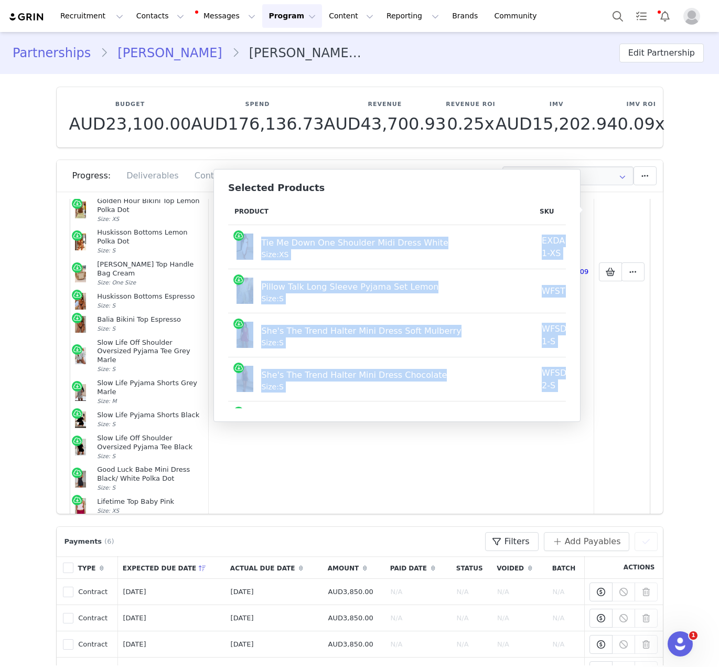
drag, startPoint x: 549, startPoint y: 390, endPoint x: 243, endPoint y: 251, distance: 336.4
click at [243, 251] on tbody "Tie Me Down One Shoulder Midi Dress White Size: XS EXDAL1925-1-XS AUD20.00 AUD8…" at bounding box center [478, 665] width 501 height 881
copy tbody "Tie Me Down One Shoulder Midi Dress White Size: XS EXDAL1925-1-XS AUD20.00 AUD8…"
click at [159, 13] on button "Contacts Contacts" at bounding box center [160, 16] width 60 height 24
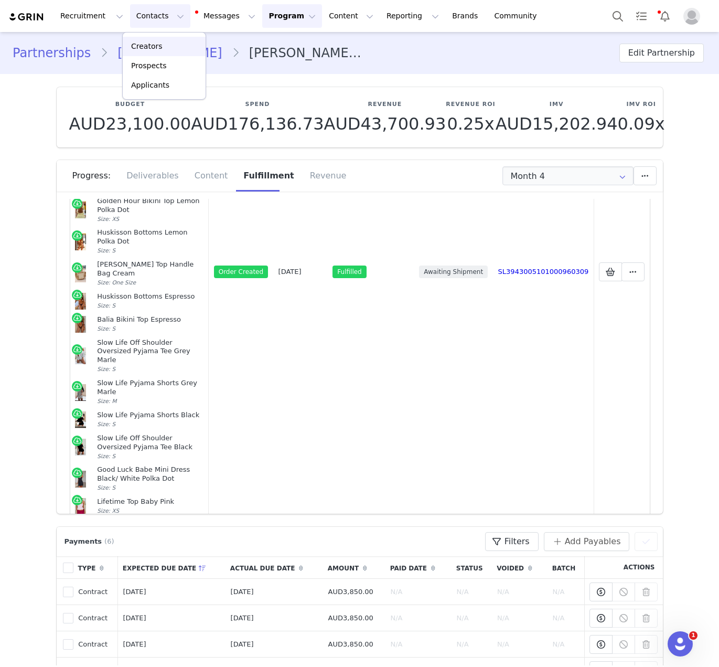
click at [159, 42] on p "Creators" at bounding box center [146, 46] width 31 height 11
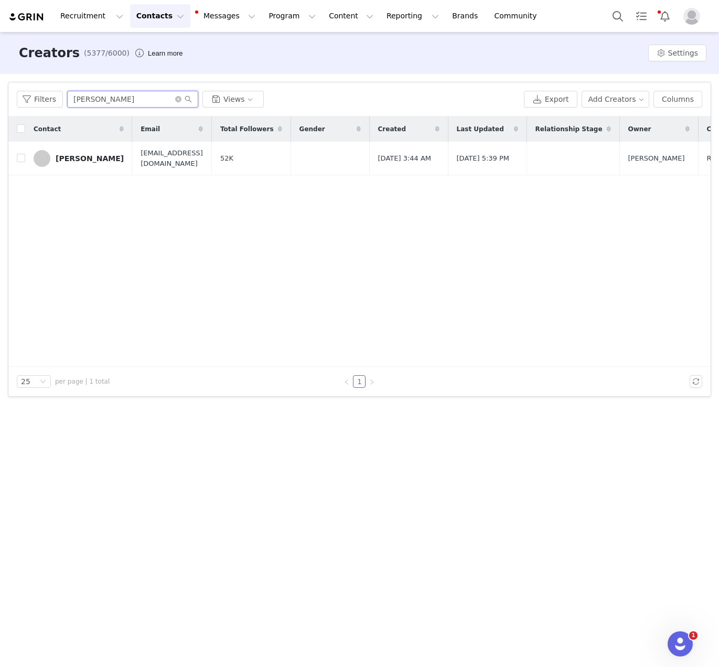
click at [130, 103] on input "[PERSON_NAME]" at bounding box center [132, 99] width 131 height 17
paste input "[PERSON_NAME]"
type input "[PERSON_NAME]"
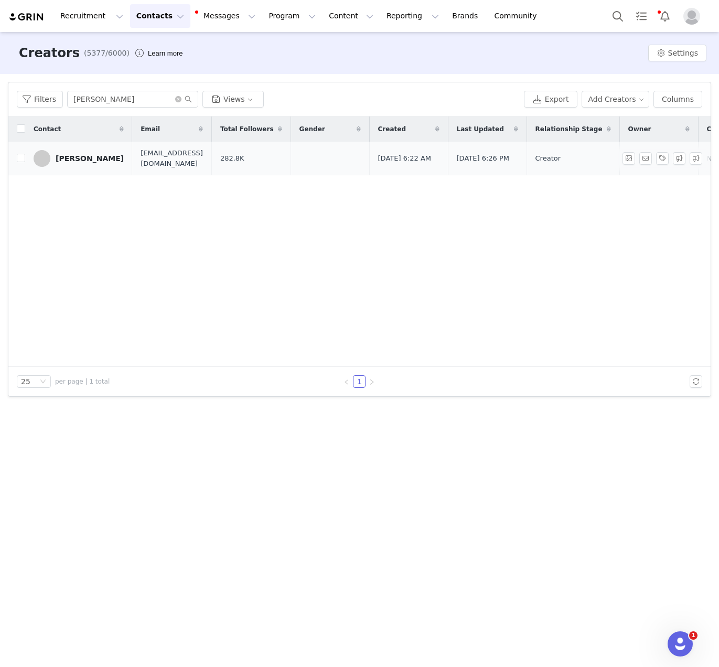
click at [77, 157] on div "[PERSON_NAME]" at bounding box center [90, 158] width 68 height 8
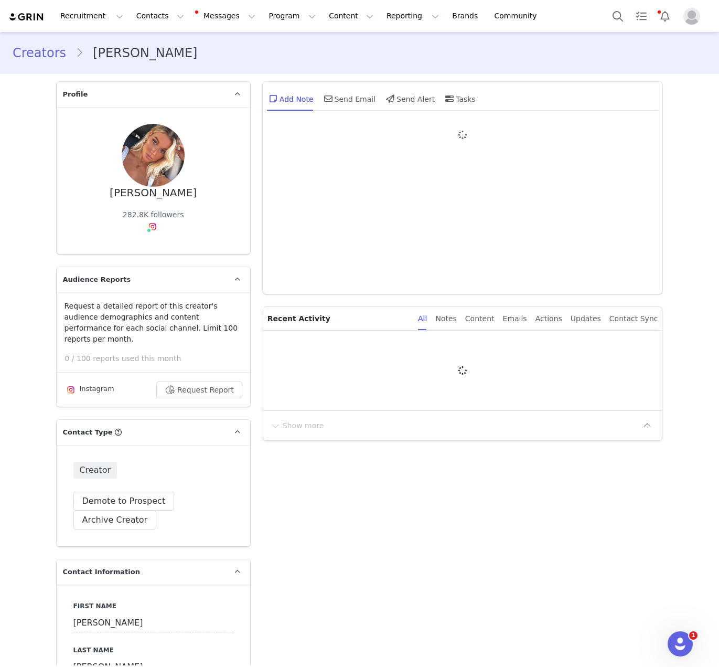
type input "+1 ([GEOGRAPHIC_DATA])"
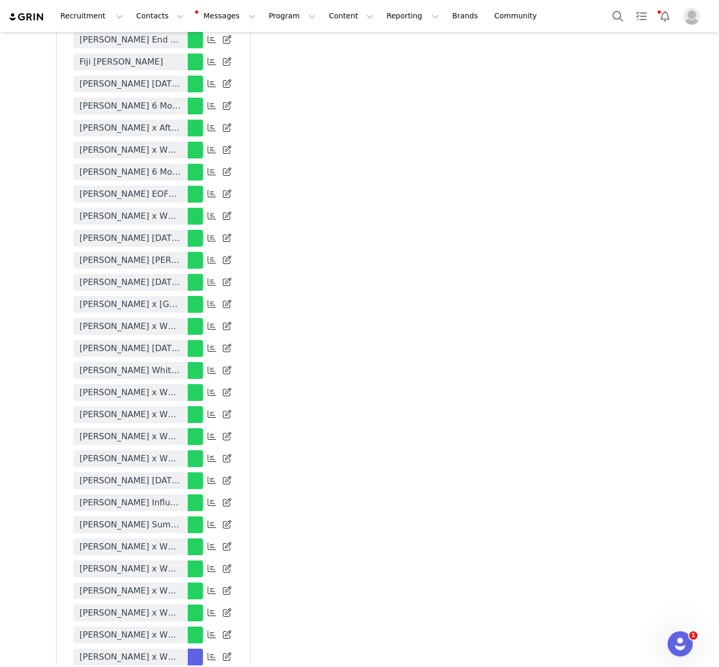
scroll to position [2704, 0]
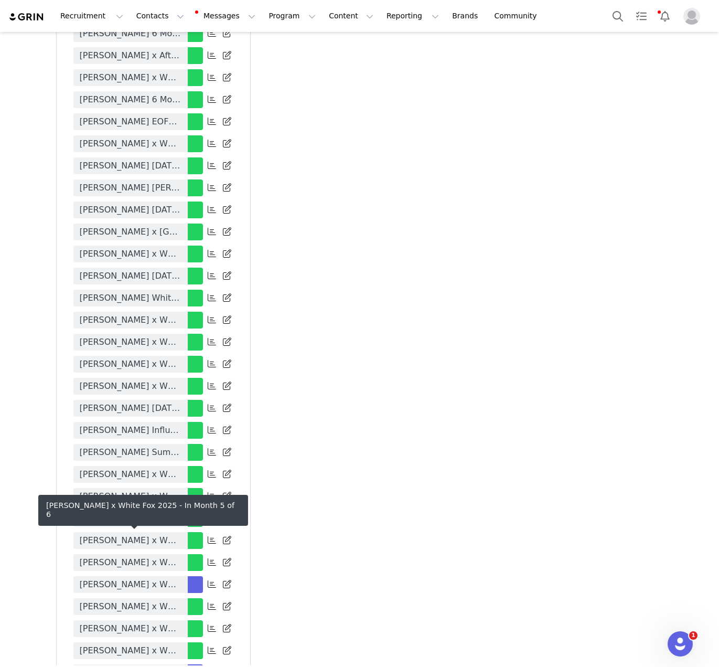
click at [169, 578] on span "[PERSON_NAME] x White Fox 2025" at bounding box center [131, 584] width 102 height 13
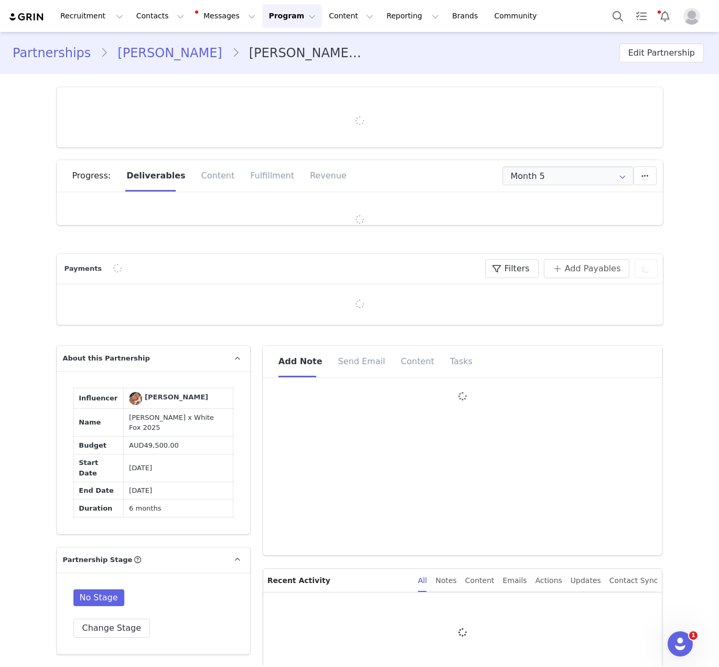
type input "+1 ([GEOGRAPHIC_DATA])"
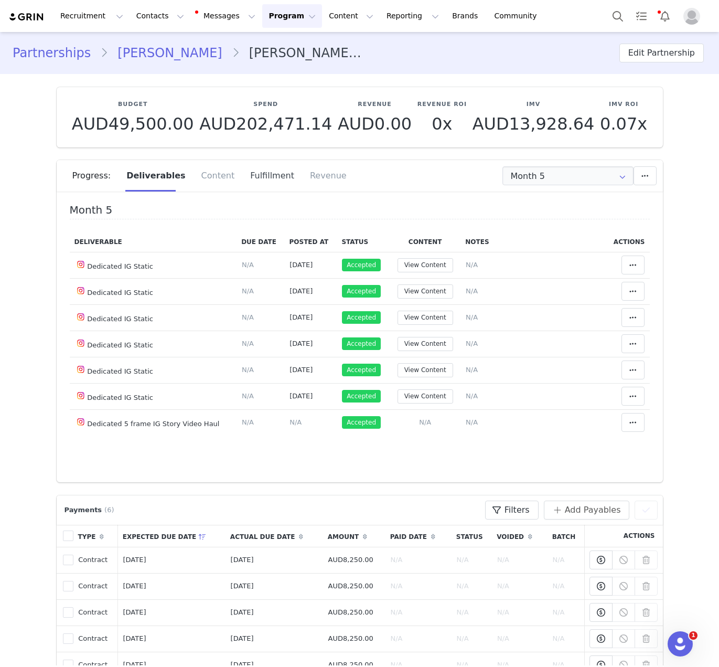
click at [258, 179] on div "Fulfillment" at bounding box center [272, 175] width 60 height 31
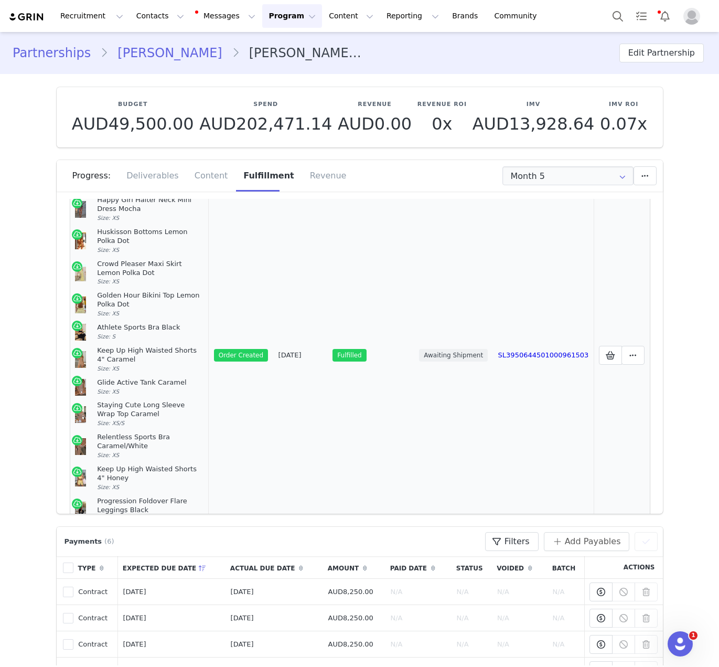
scroll to position [56, 0]
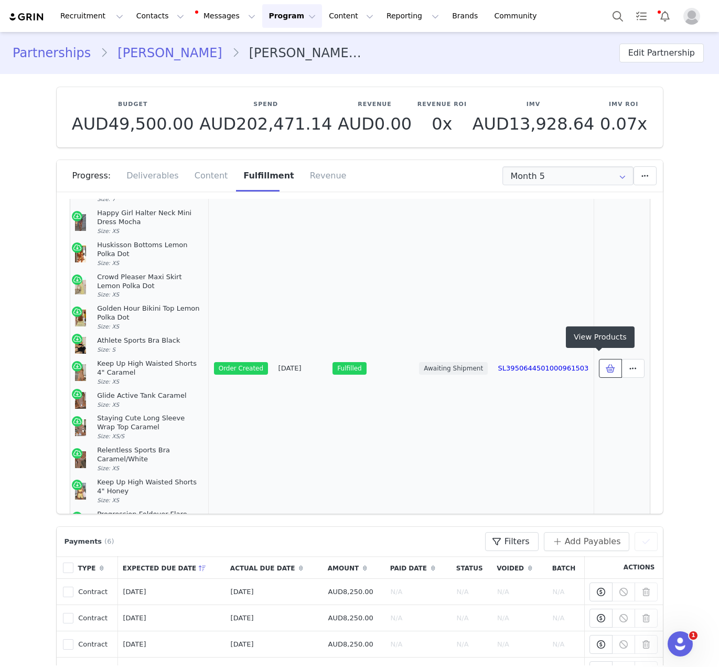
click at [589, 362] on button at bounding box center [610, 368] width 23 height 19
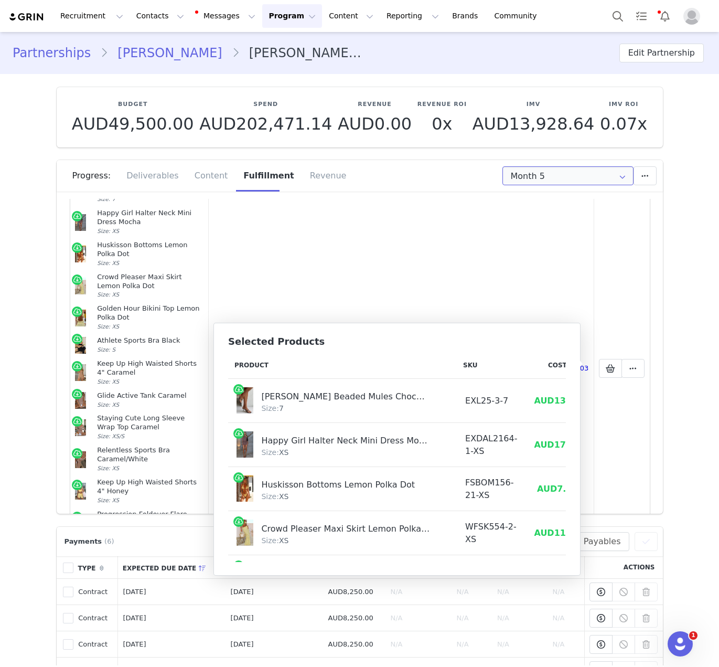
click at [559, 179] on input "Month 5" at bounding box center [567, 175] width 131 height 19
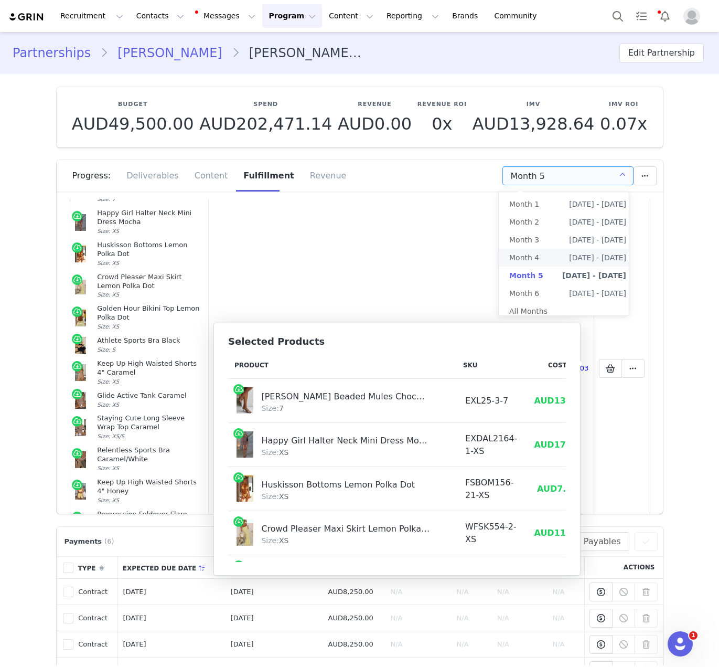
click at [546, 261] on li "Month 4 [DATE] - [DATE]" at bounding box center [568, 258] width 138 height 18
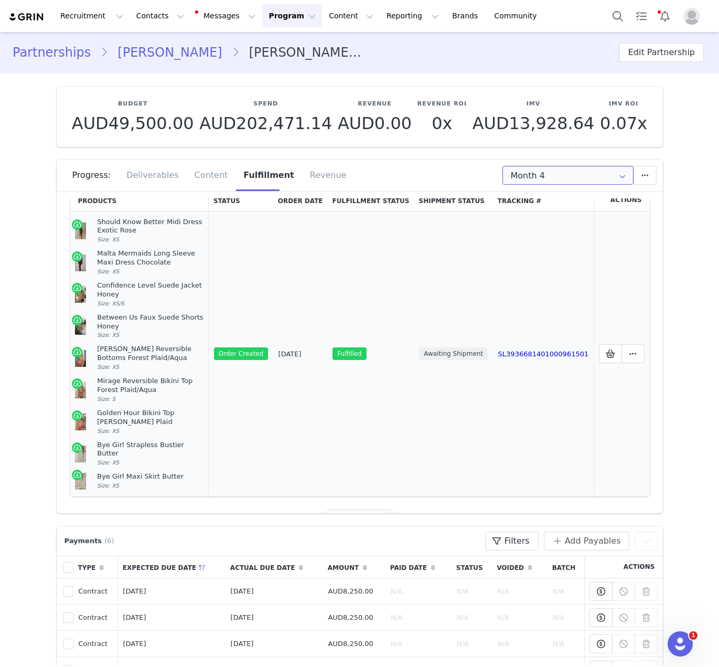
scroll to position [38, 0]
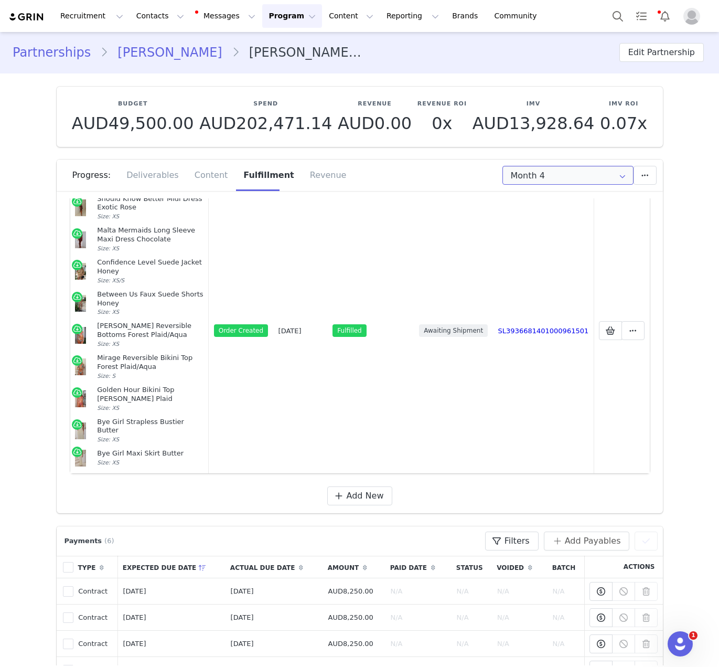
click at [536, 172] on input "Month 4" at bounding box center [567, 175] width 131 height 19
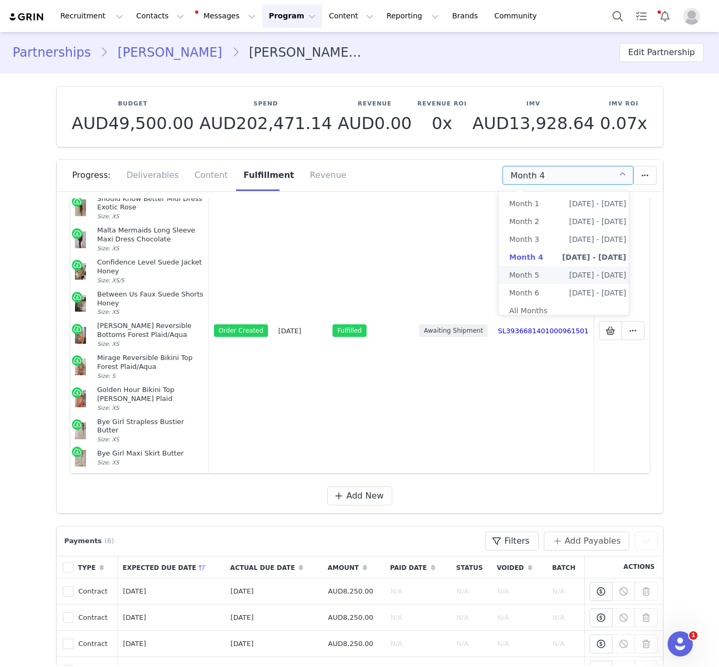
click at [550, 277] on li "Month [DATE] 5th - [DATE]" at bounding box center [568, 275] width 138 height 18
type input "Month 5"
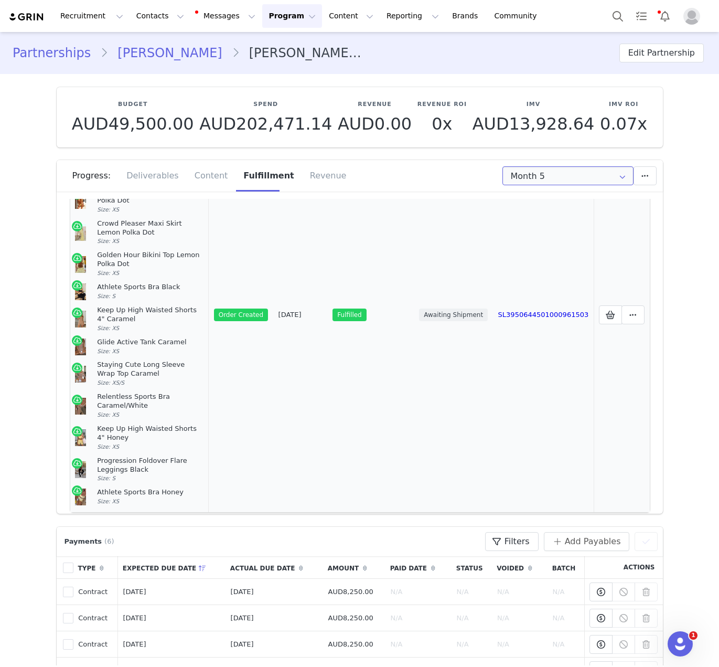
scroll to position [156, 0]
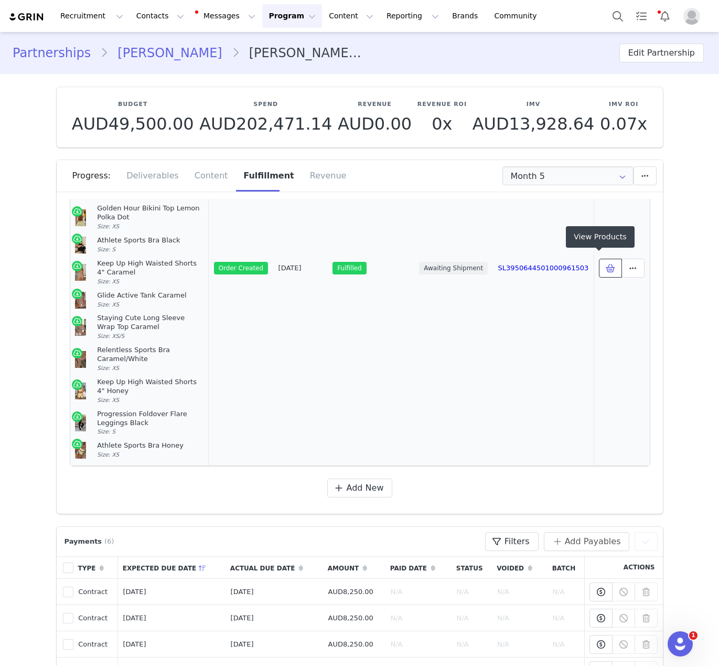
click at [589, 264] on icon at bounding box center [610, 268] width 9 height 8
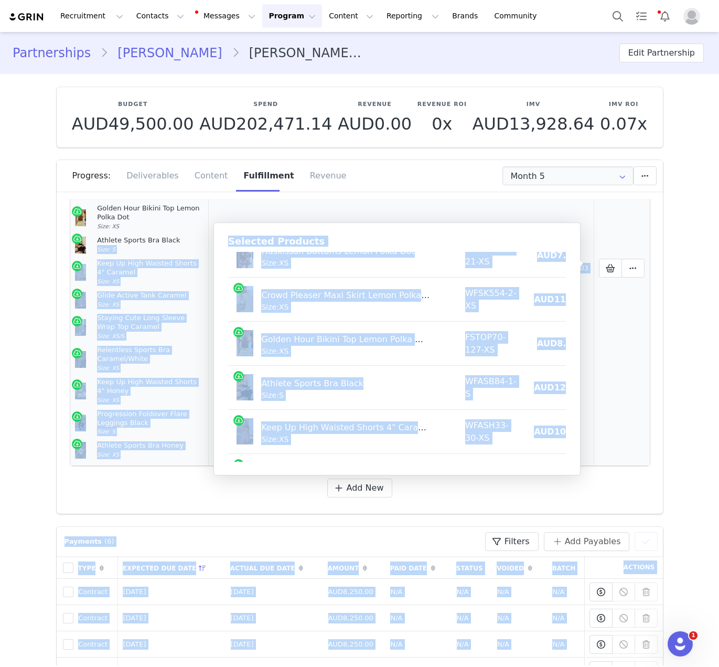
scroll to position [0, 0]
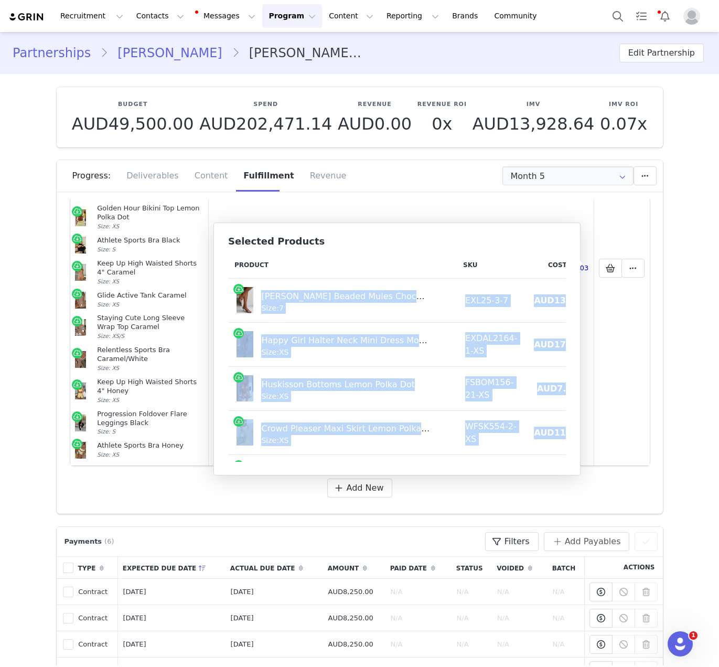
drag, startPoint x: 551, startPoint y: 442, endPoint x: 234, endPoint y: 293, distance: 350.3
click at [234, 293] on tbody "[PERSON_NAME] Beaded Mules Chocolate Size: 7 EXL25-3-7 AUD13.33 AUD79.95 Happy …" at bounding box center [440, 564] width 424 height 573
copy tbody "[PERSON_NAME] Beaded Mules Chocolate Size: 7 EXL25-3-7 AUD13.33 AUD79.95 Happy …"
click at [151, 17] on button "Contacts Contacts" at bounding box center [160, 16] width 60 height 24
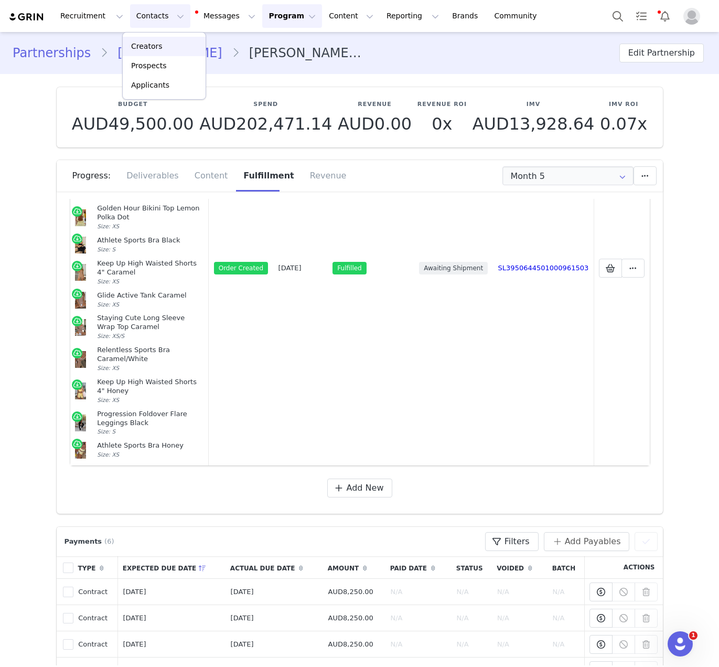
click at [175, 49] on div "Creators" at bounding box center [164, 46] width 70 height 11
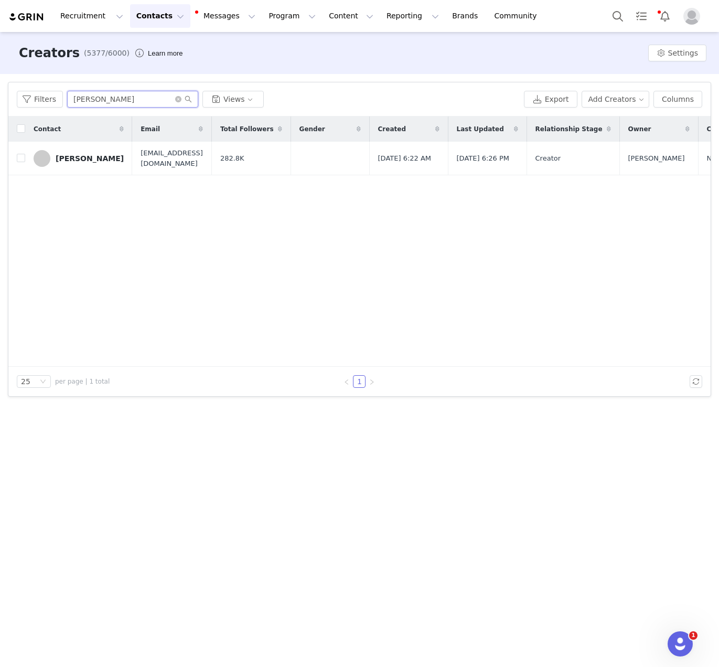
click at [149, 94] on input "[PERSON_NAME]" at bounding box center [132, 99] width 131 height 17
paste input "[PERSON_NAME]"
type input "[PERSON_NAME]"
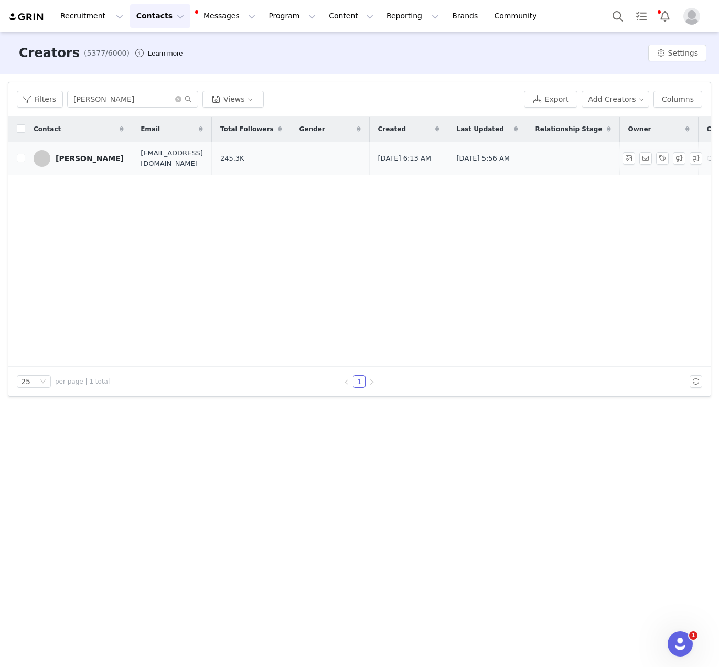
click at [78, 158] on div "[PERSON_NAME]" at bounding box center [90, 158] width 68 height 8
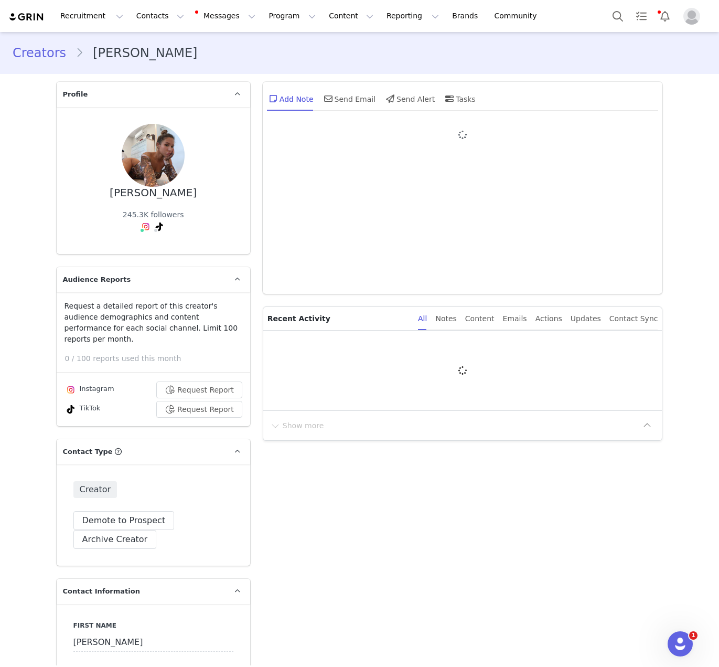
type input "+1 ([GEOGRAPHIC_DATA])"
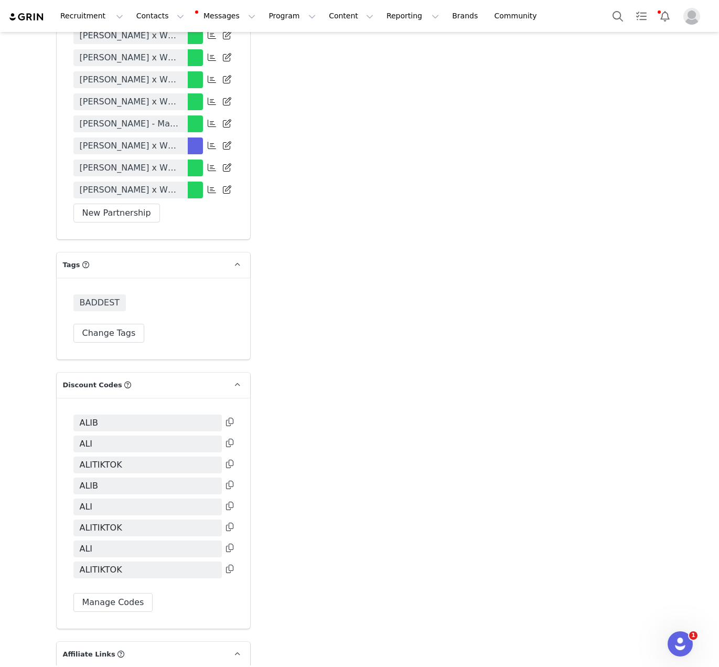
scroll to position [2809, 0]
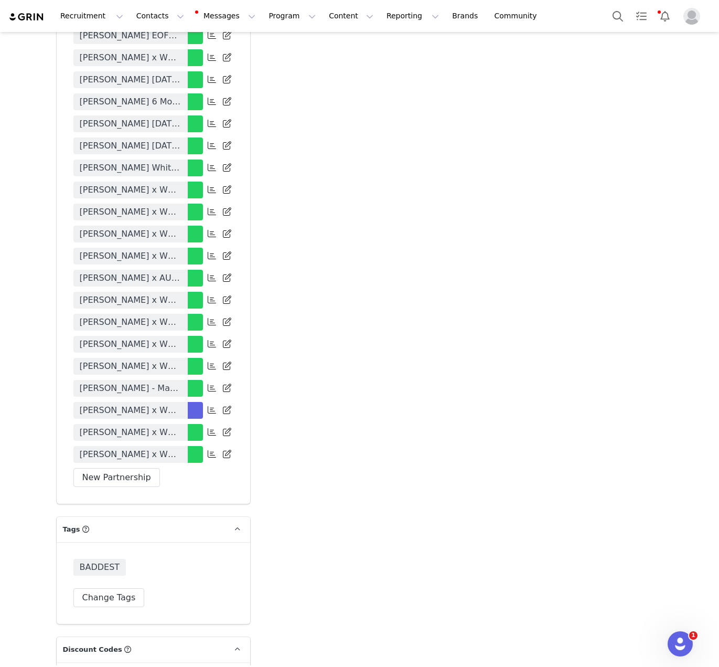
click at [157, 368] on body "Recruitment Recruitment Creator Search Curated Lists Landing Pages Web Extensio…" at bounding box center [359, 333] width 719 height 667
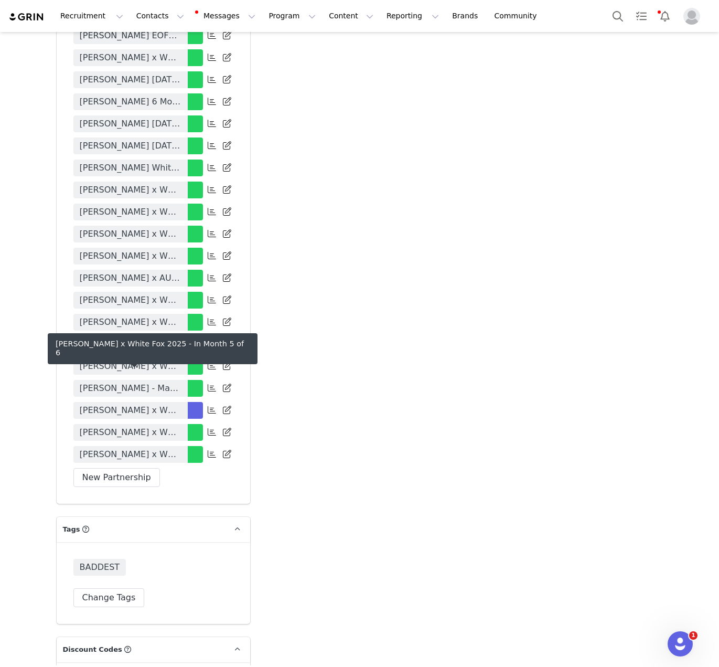
click at [149, 404] on span "[PERSON_NAME] x White Fox 2025" at bounding box center [131, 410] width 102 height 13
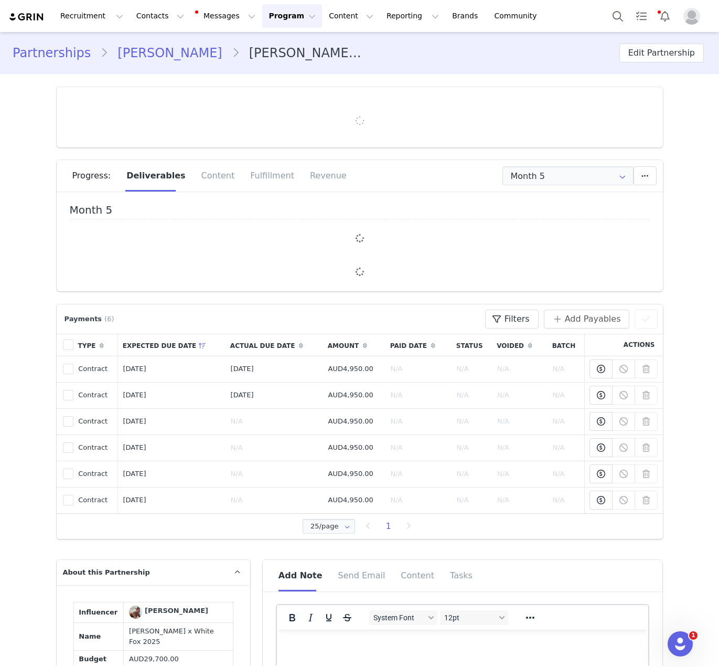
type input "+1 ([GEOGRAPHIC_DATA])"
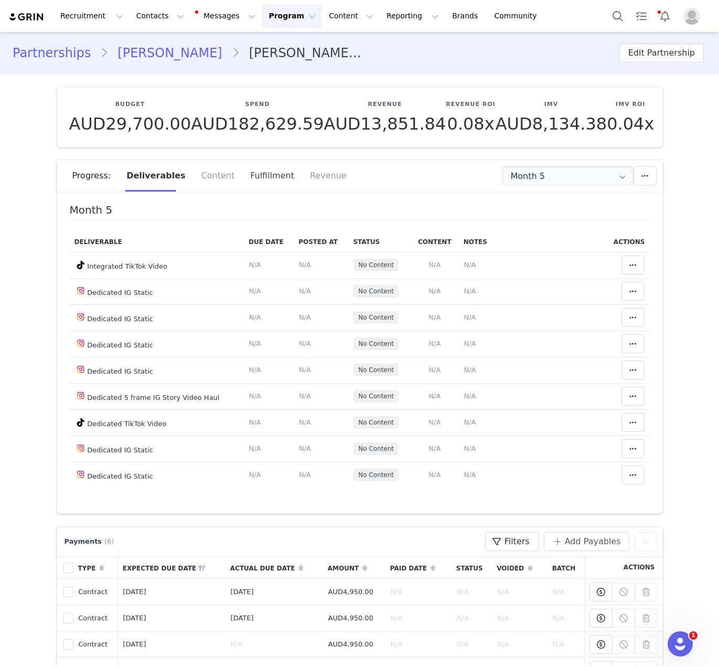
click at [270, 163] on div "Fulfillment" at bounding box center [272, 175] width 60 height 31
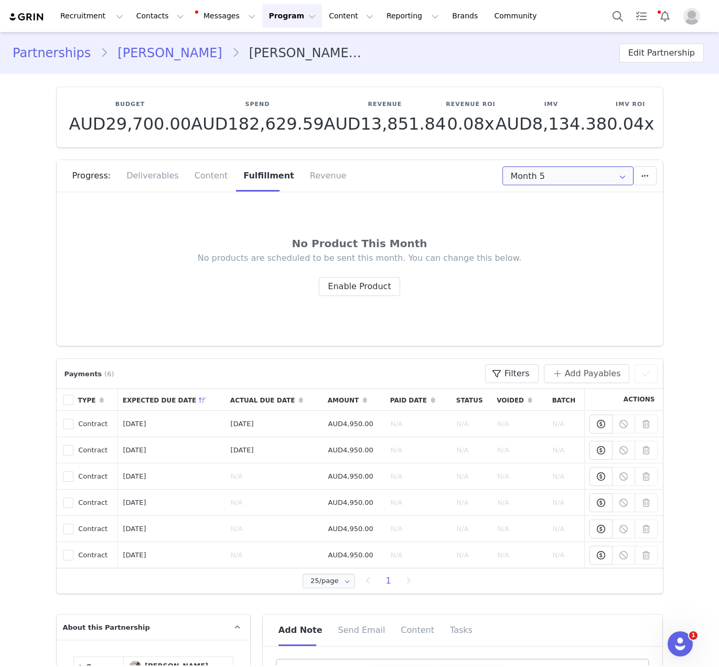
click at [527, 175] on input "Month 5" at bounding box center [567, 175] width 131 height 19
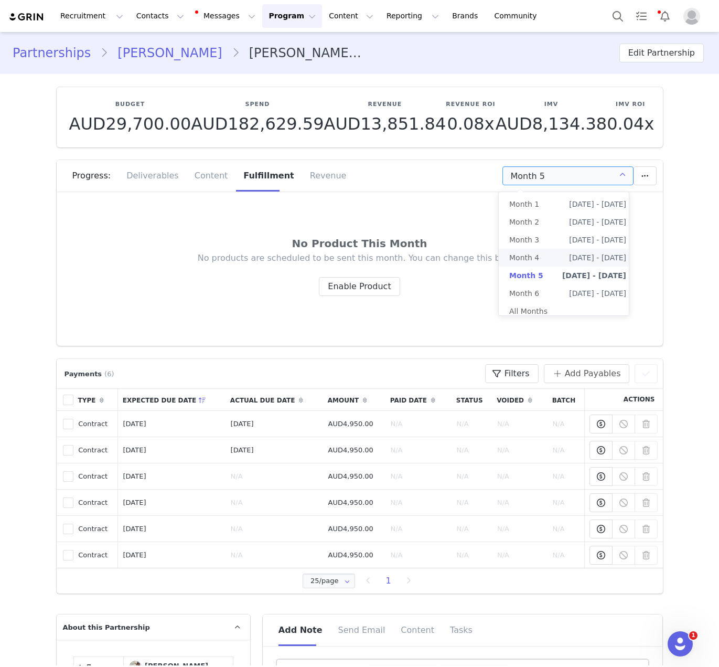
click at [532, 258] on span "Month 4" at bounding box center [524, 258] width 30 height 18
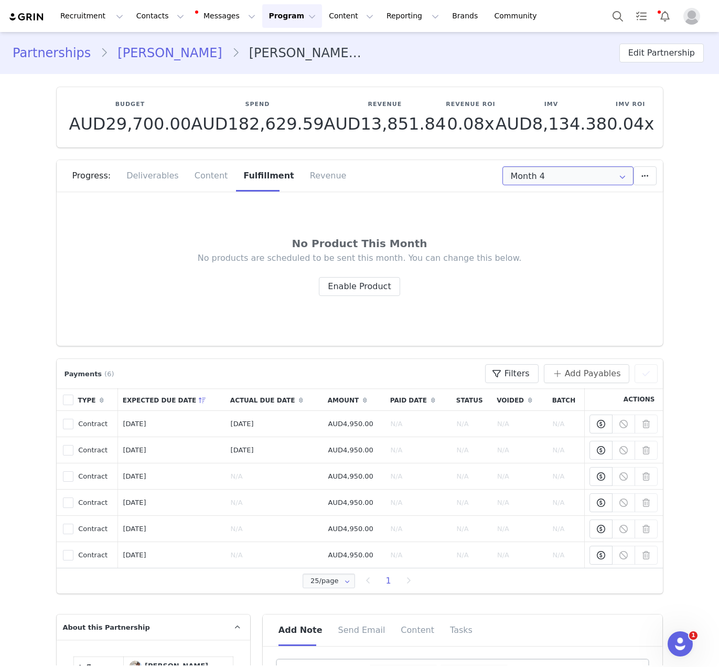
click at [542, 177] on input "Month 4" at bounding box center [567, 175] width 131 height 19
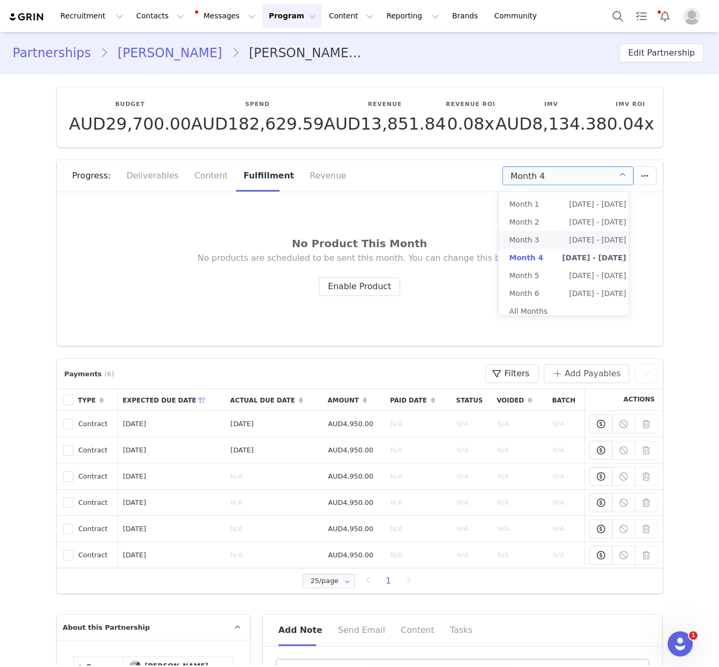
click at [542, 237] on li "Month 3 [DATE] - [DATE]" at bounding box center [568, 240] width 138 height 18
type input "Month 3"
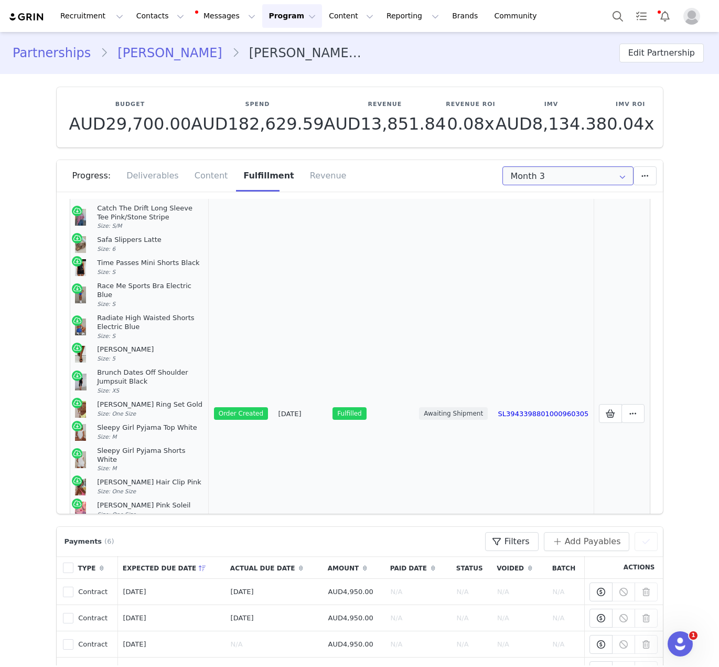
scroll to position [111, 0]
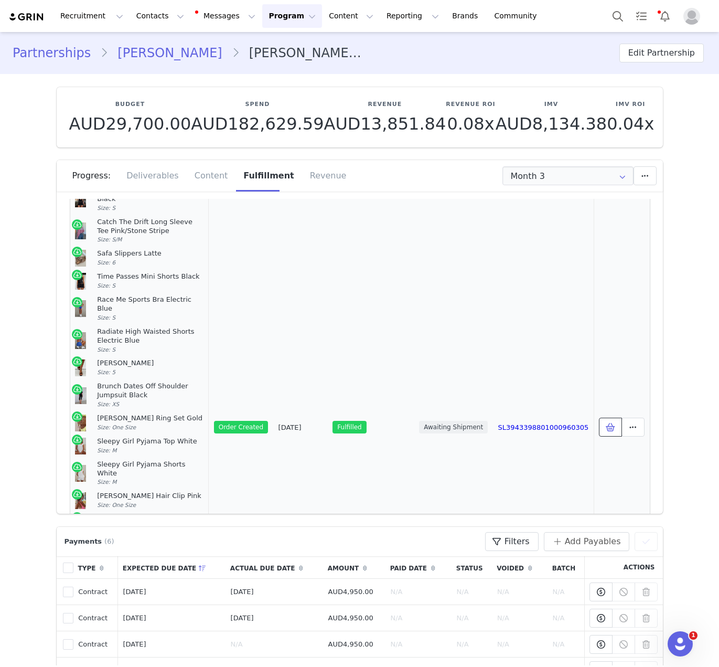
click at [589, 417] on button at bounding box center [610, 426] width 23 height 19
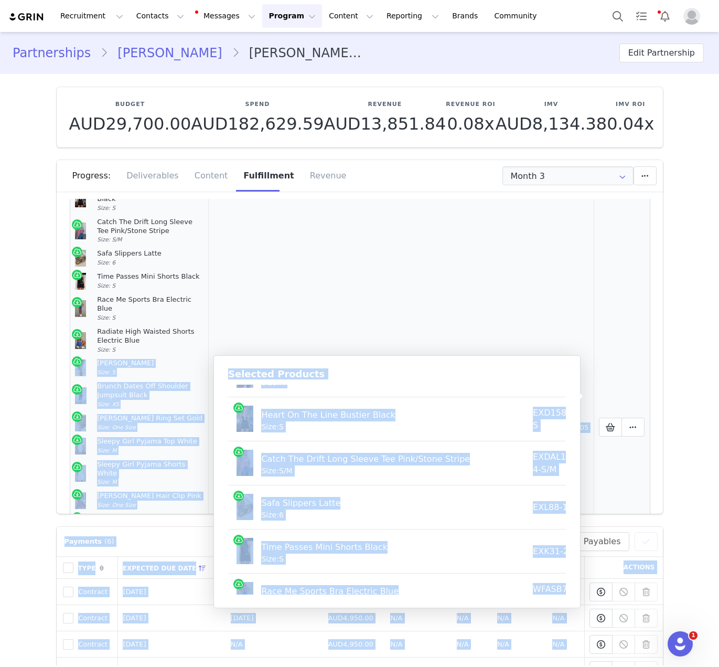
scroll to position [0, 0]
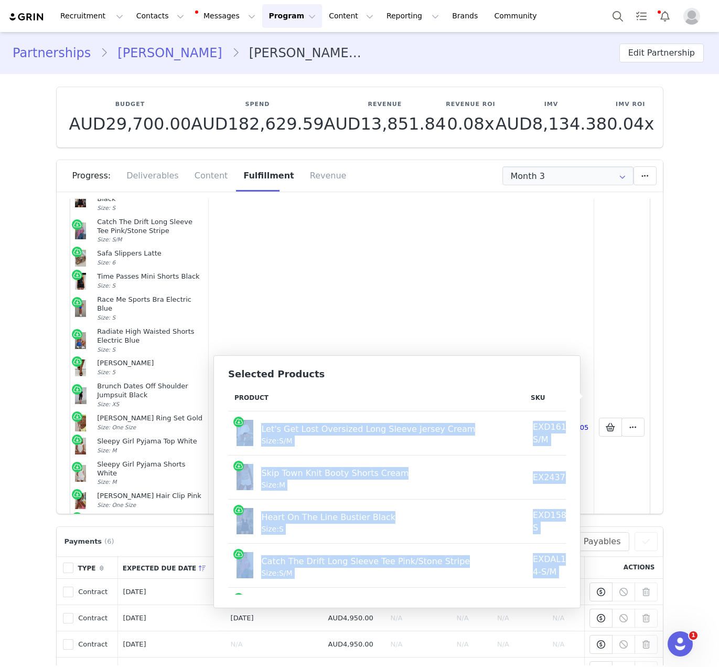
drag, startPoint x: 554, startPoint y: 577, endPoint x: 237, endPoint y: 432, distance: 349.2
copy tbody "Let's Get Lost Oversized Long Sleeve Jersey Cream Size: S/M EXD1612-3-S/M AUD14…"
click at [147, 19] on button "Contacts Contacts" at bounding box center [160, 16] width 60 height 24
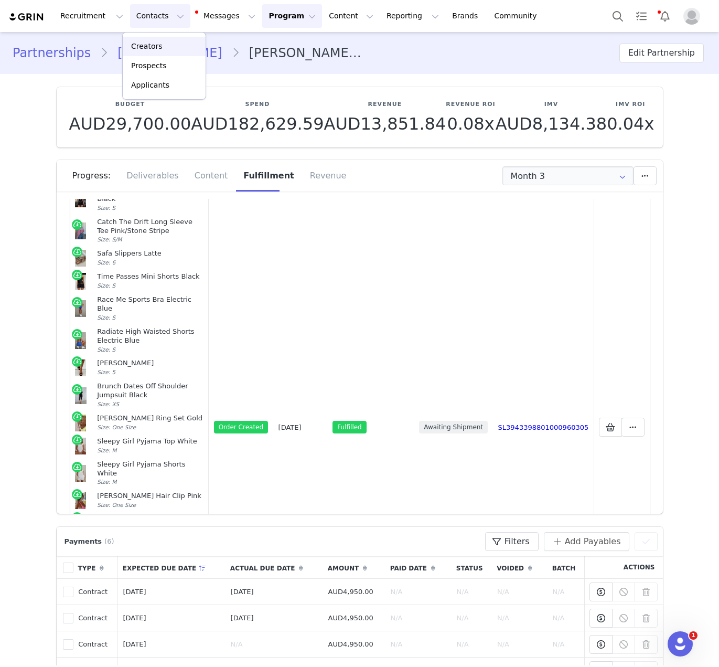
click at [176, 47] on div "Creators" at bounding box center [164, 46] width 70 height 11
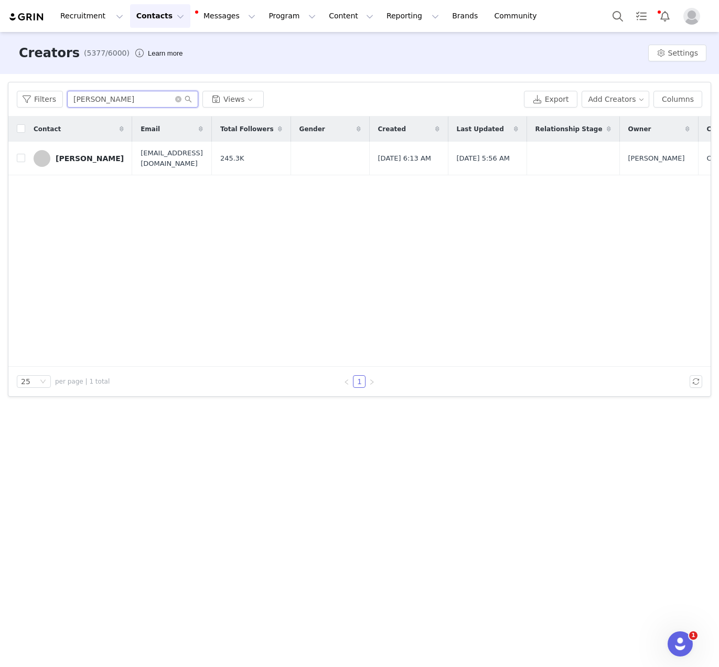
click at [103, 98] on input "[PERSON_NAME]" at bounding box center [132, 99] width 131 height 17
paste input "nna Fountain"
type input "[PERSON_NAME]"
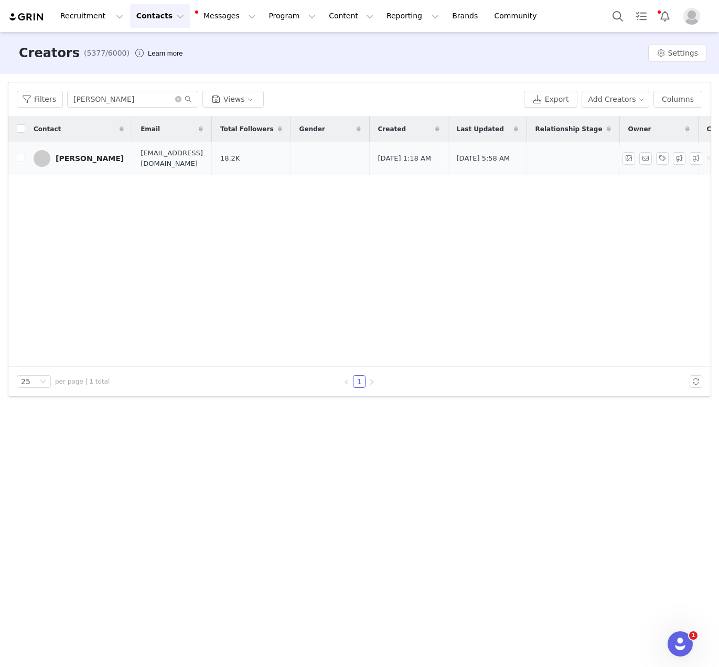
click at [74, 159] on div "[PERSON_NAME]" at bounding box center [90, 158] width 68 height 8
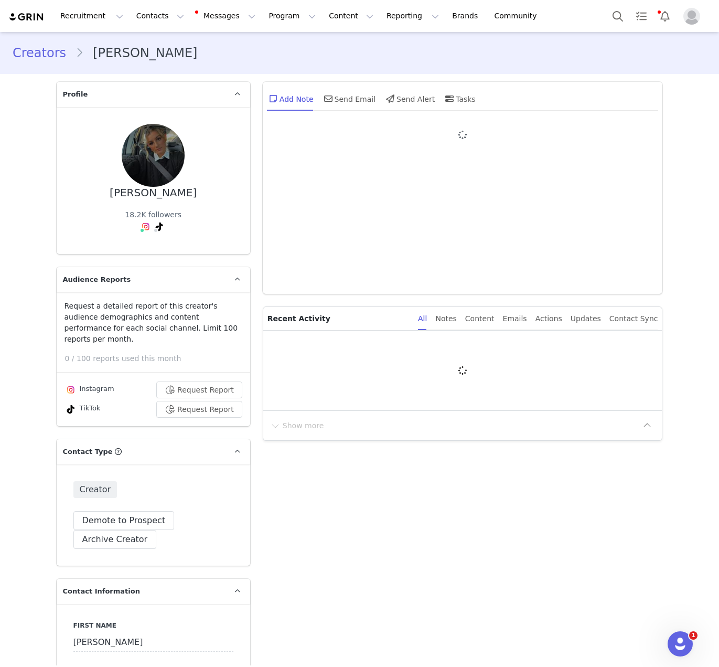
type input "+61 ([GEOGRAPHIC_DATA])"
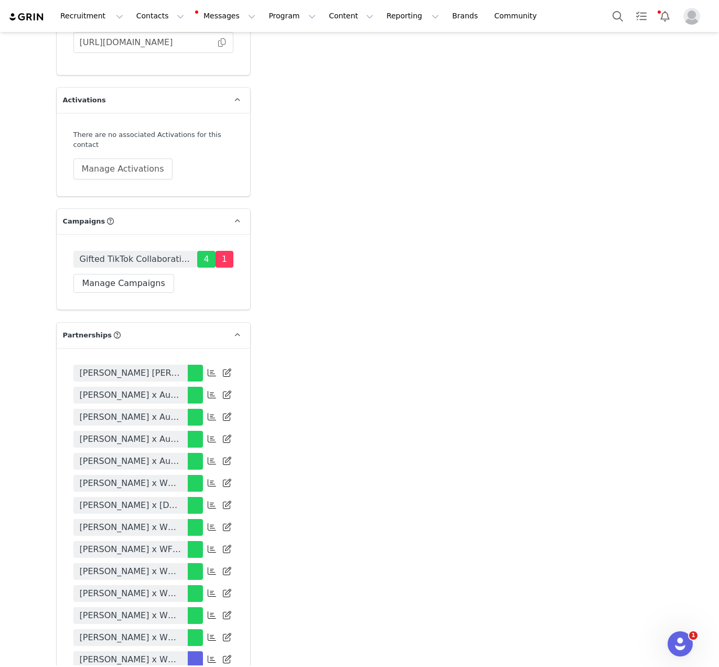
scroll to position [2382, 0]
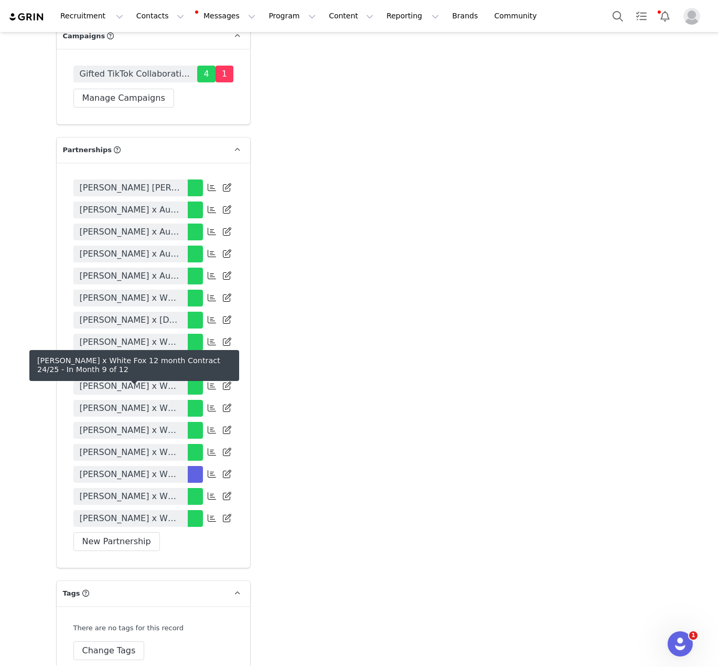
click at [154, 468] on span "[PERSON_NAME] x White Fox 12 month Contract 24/25" at bounding box center [131, 474] width 102 height 13
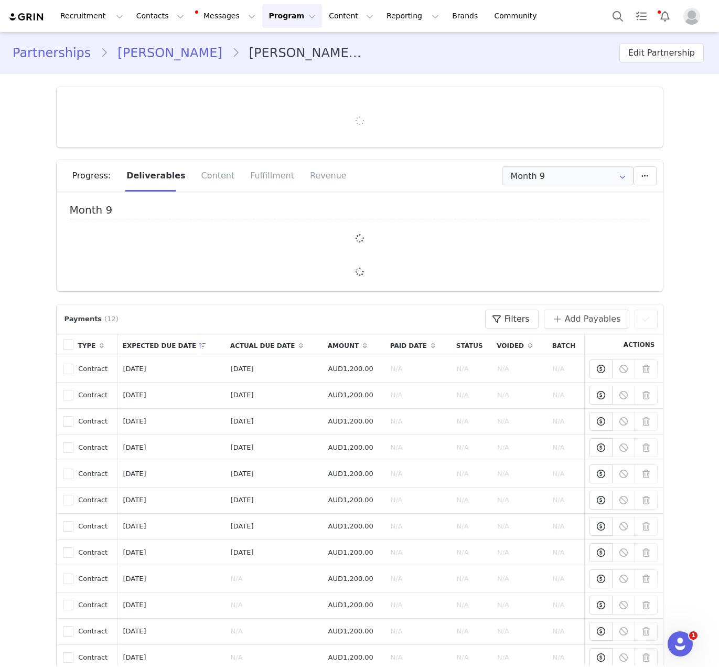
type input "+61 ([GEOGRAPHIC_DATA])"
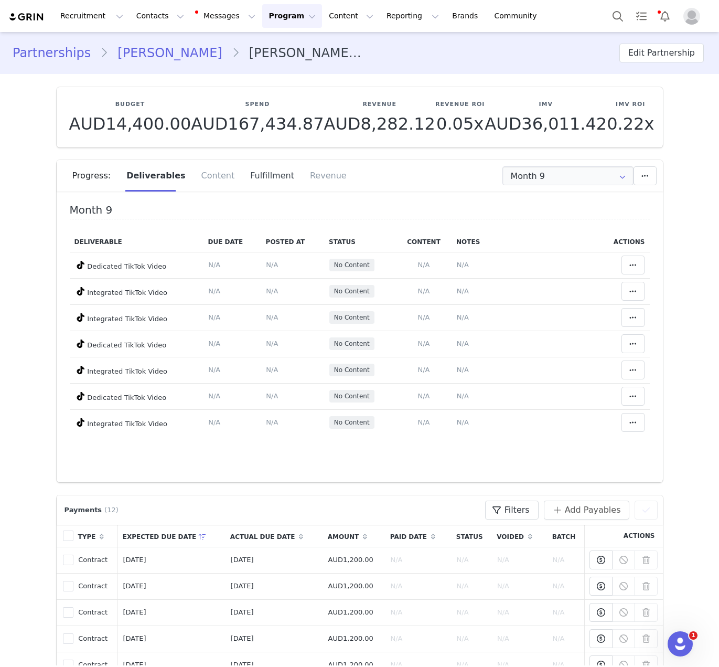
click at [267, 179] on div "Fulfillment" at bounding box center [272, 175] width 60 height 31
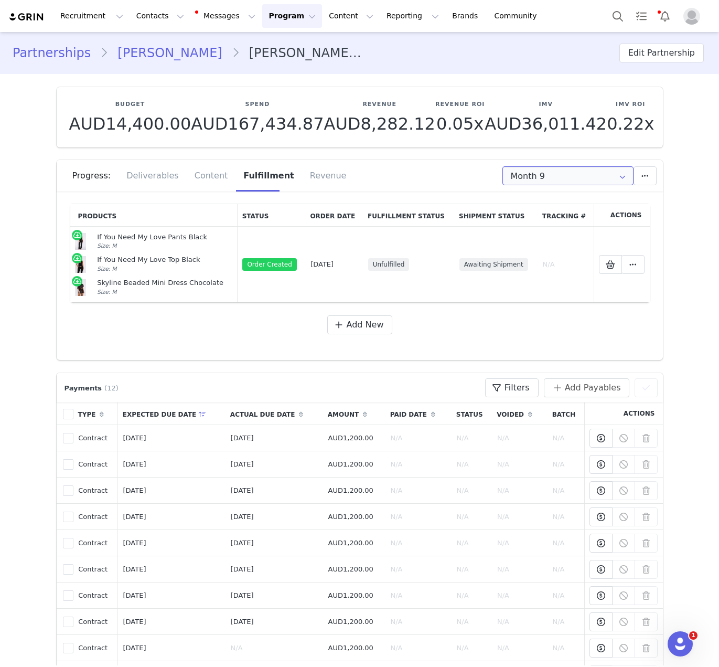
click at [535, 185] on input "Month 9" at bounding box center [567, 175] width 131 height 19
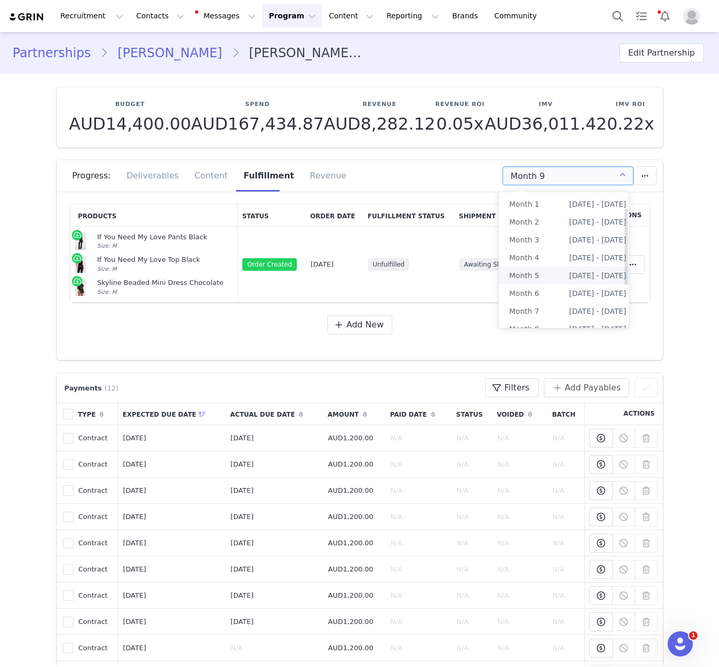
scroll to position [28, 0]
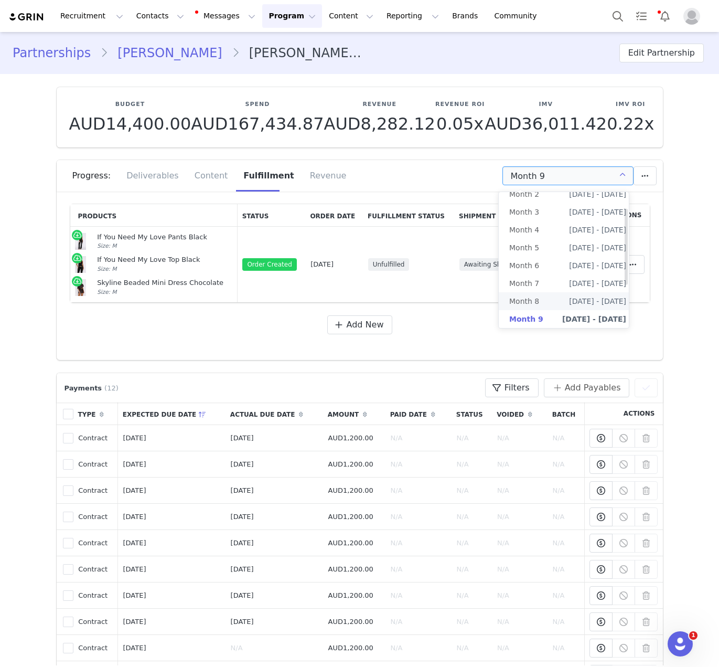
click at [544, 299] on li "Month 8 [DATE] - [DATE]" at bounding box center [568, 301] width 138 height 18
type input "Month 8"
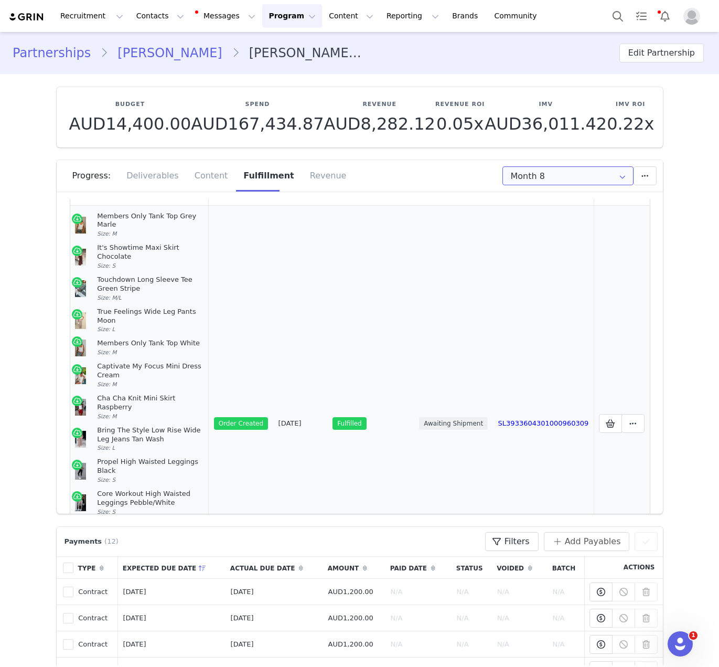
scroll to position [0, 0]
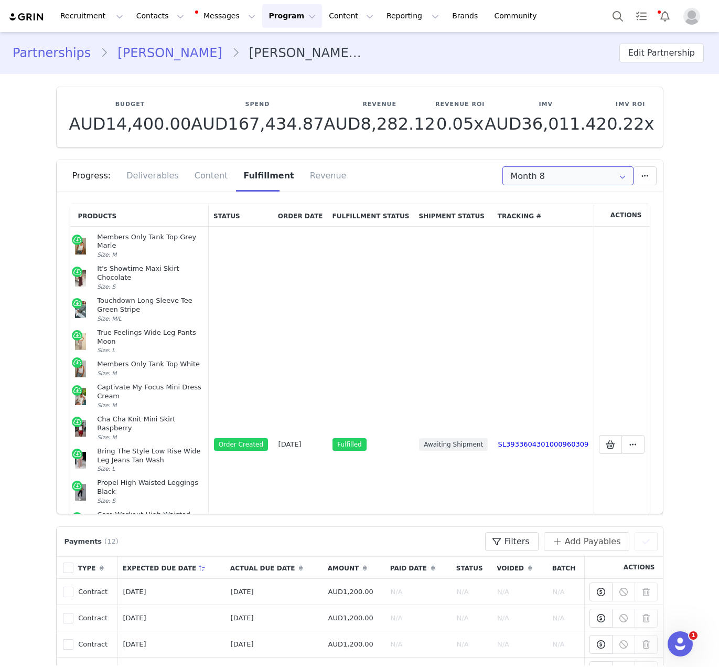
click at [557, 177] on input "Month 8" at bounding box center [567, 175] width 131 height 19
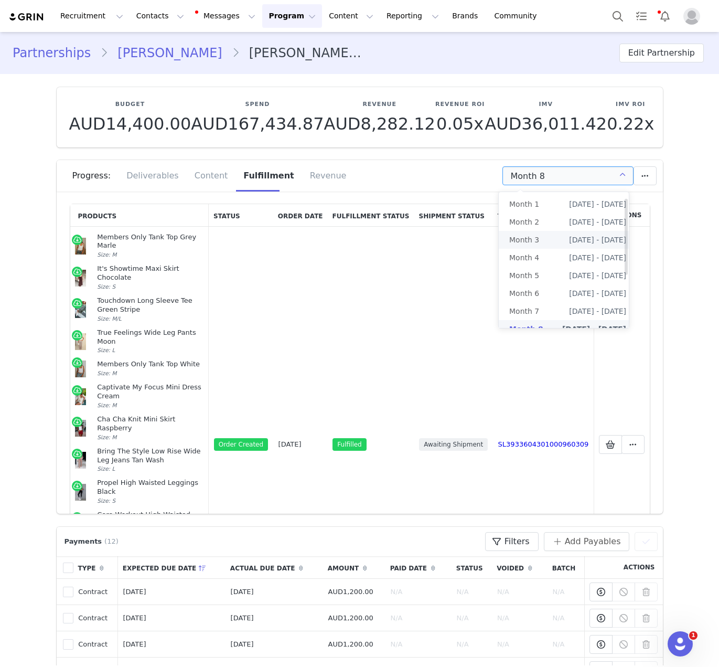
scroll to position [10, 0]
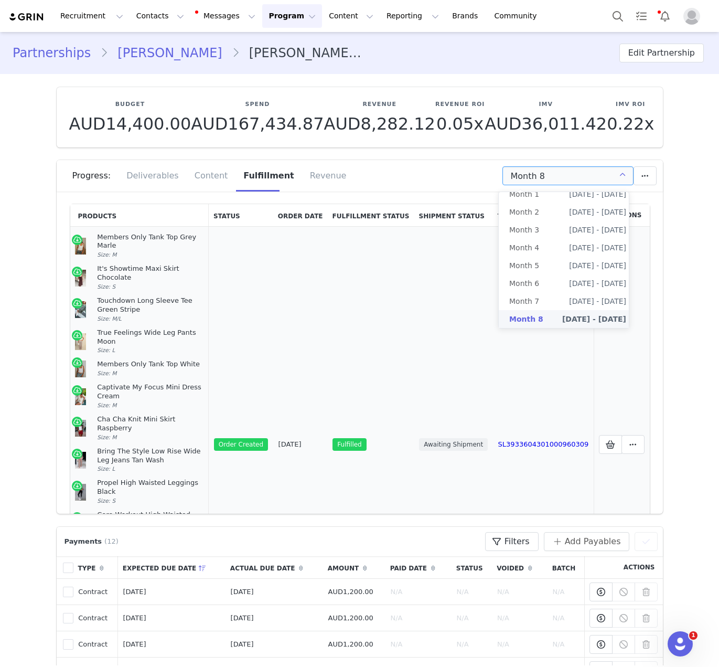
click at [496, 412] on td "SL3933604301000960309" at bounding box center [543, 444] width 101 height 435
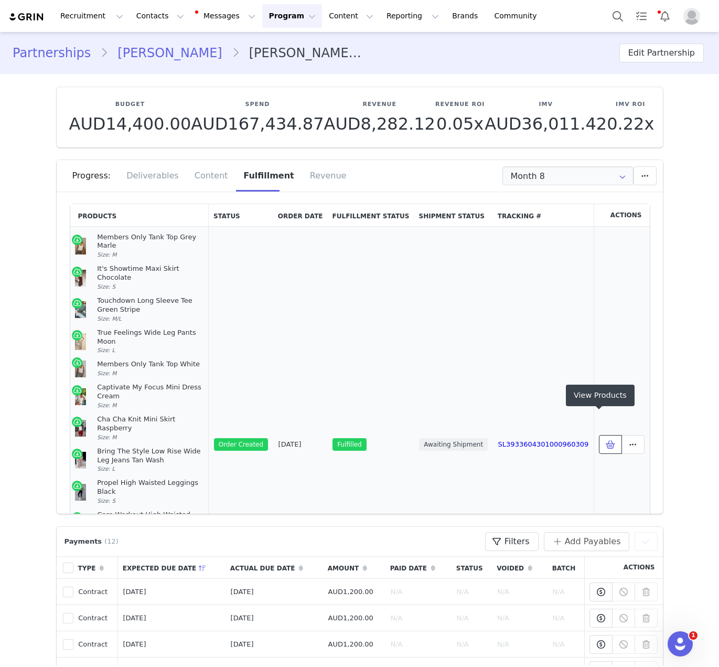
click at [589, 440] on icon at bounding box center [610, 444] width 9 height 8
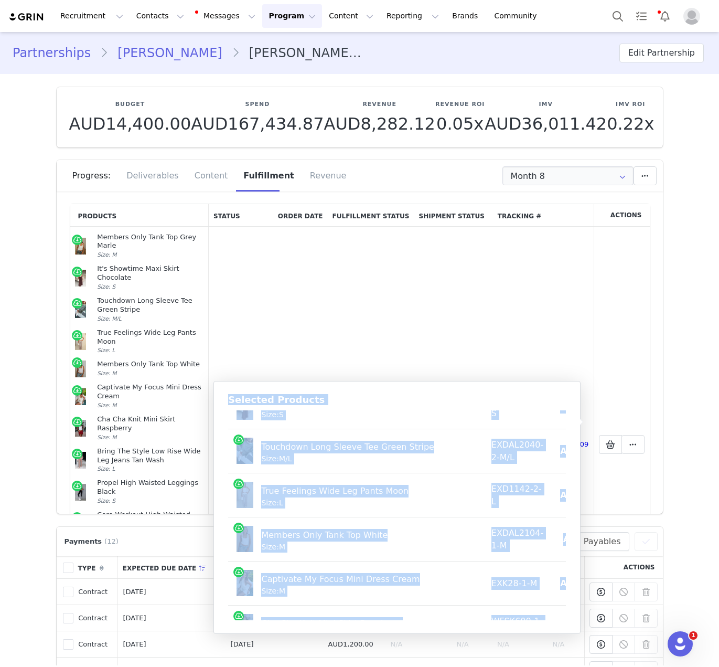
scroll to position [0, 0]
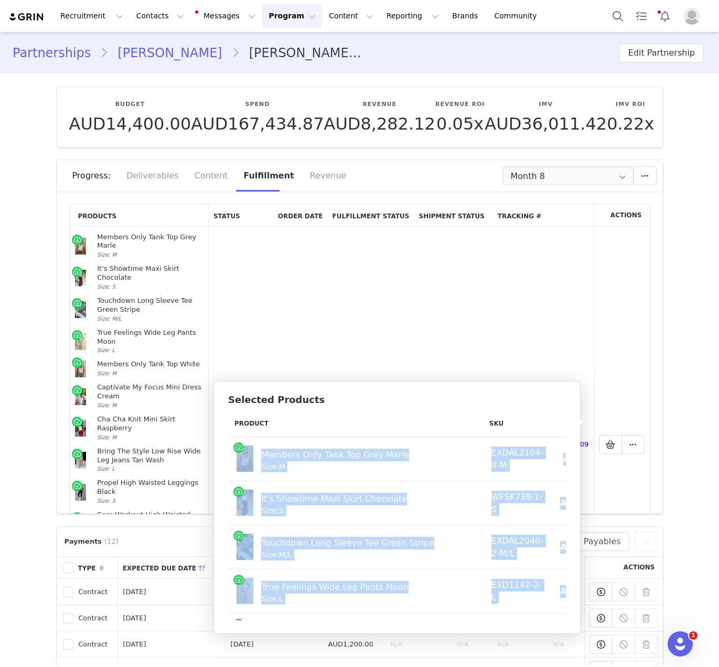
drag, startPoint x: 556, startPoint y: 606, endPoint x: 235, endPoint y: 459, distance: 353.0
copy tbody "Members Only Tank Top Grey Marle Size: M EXDAL2104-4-M AUD6.00 AUD34.95 It's Sh…"
click at [163, 19] on button "Contacts Contacts" at bounding box center [160, 16] width 60 height 24
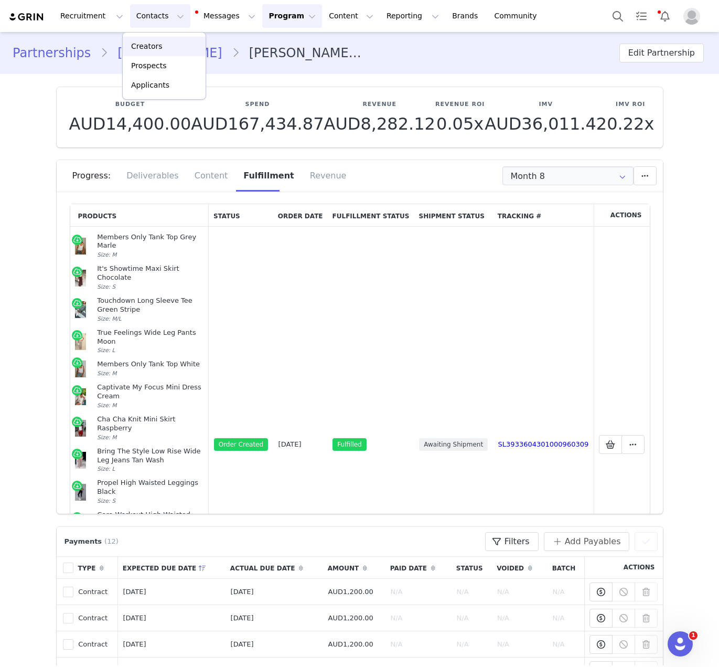
click at [167, 47] on div "Creators" at bounding box center [164, 46] width 70 height 11
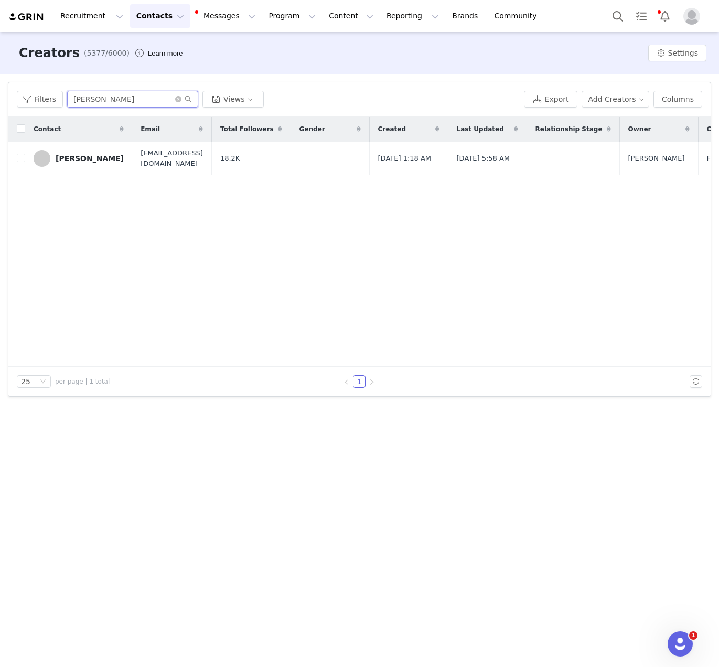
click at [102, 100] on input "[PERSON_NAME]" at bounding box center [132, 99] width 131 height 17
paste input "[PERSON_NAME]"
type input "[PERSON_NAME]"
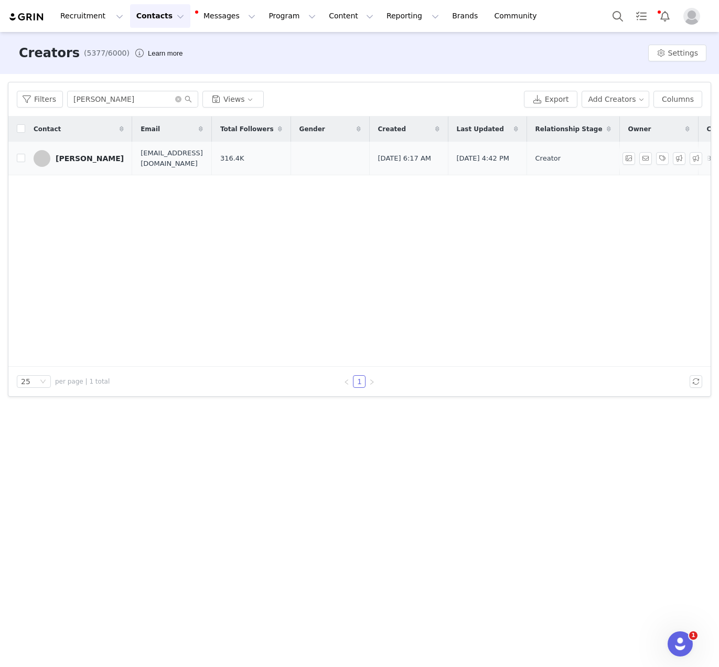
click at [70, 164] on link "[PERSON_NAME]" at bounding box center [79, 158] width 90 height 17
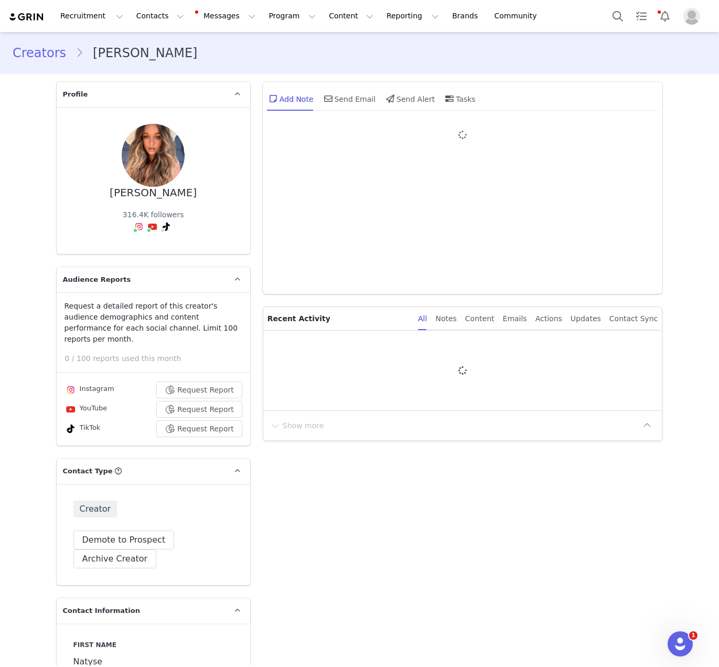
type input "+1 ([GEOGRAPHIC_DATA])"
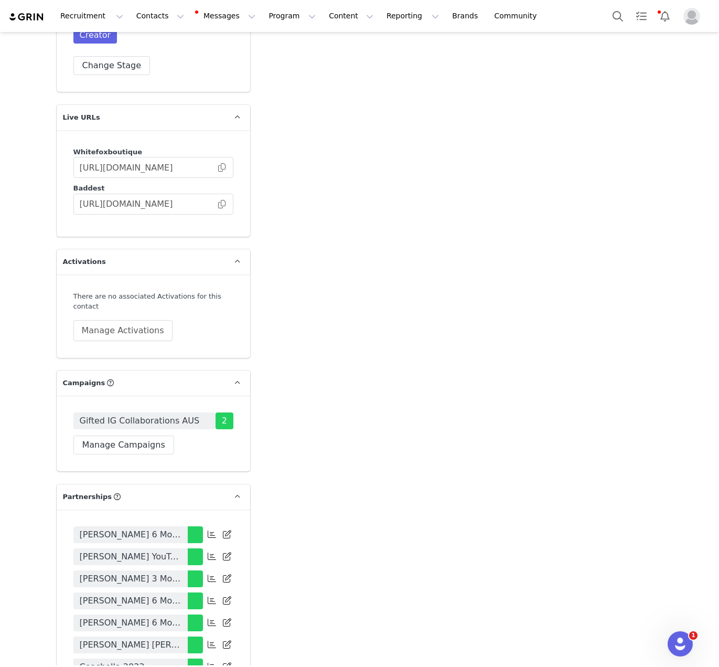
scroll to position [2417, 0]
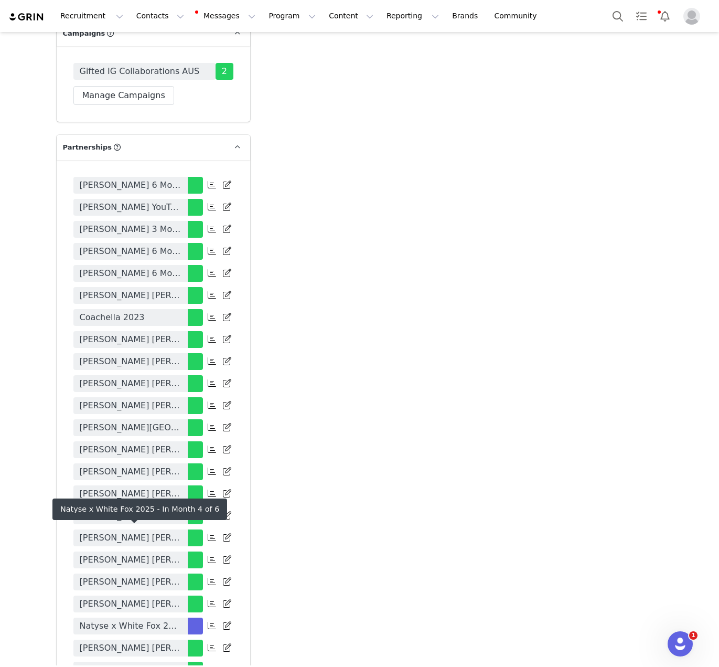
click at [170, 619] on span "Natyse x White Fox 2025" at bounding box center [131, 625] width 102 height 13
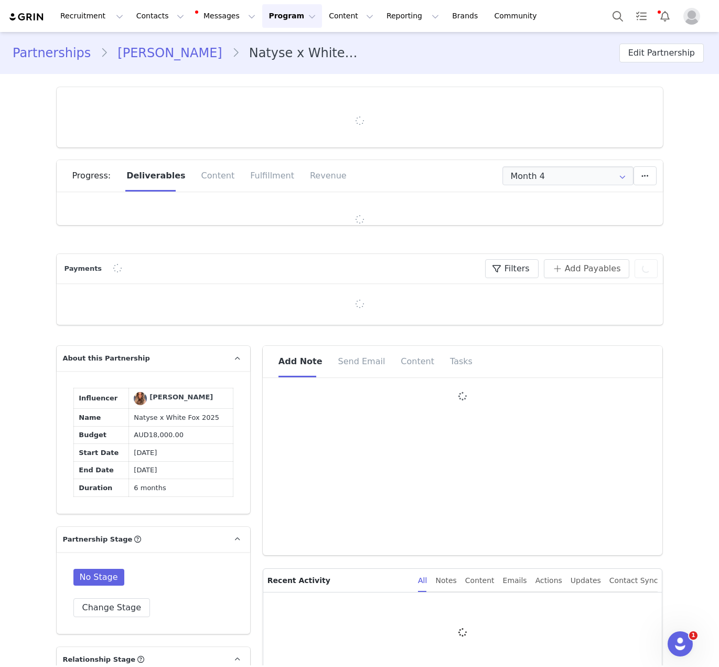
type input "+1 ([GEOGRAPHIC_DATA])"
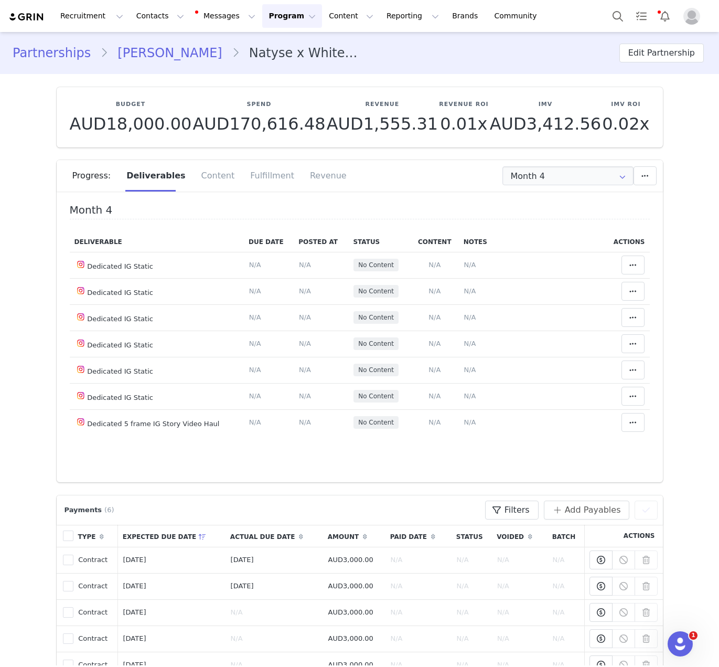
click at [288, 155] on section "Budget AUD18,000.00 Spend AUD170,616.48 Revenue AUD1,555.31 Revenue ROI 0.01x I…" at bounding box center [360, 278] width 622 height 408
click at [268, 183] on div "Fulfillment" at bounding box center [272, 175] width 60 height 31
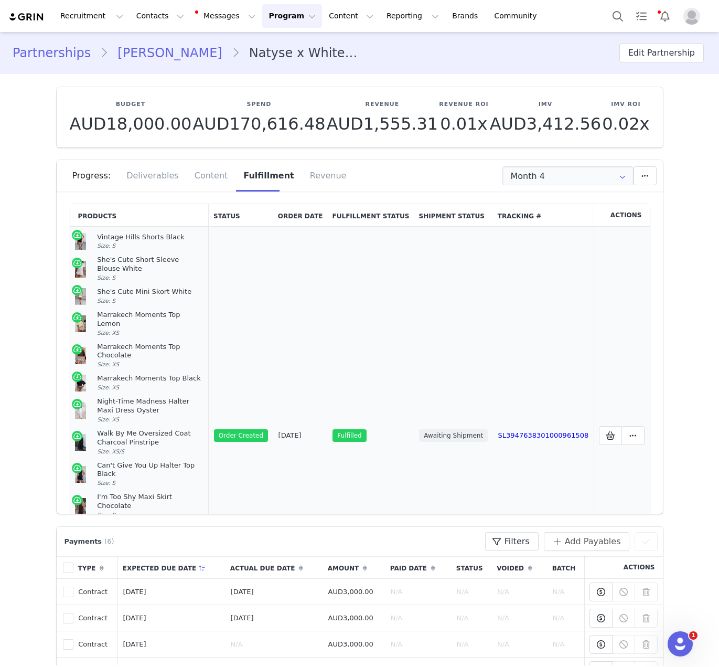
scroll to position [144, 0]
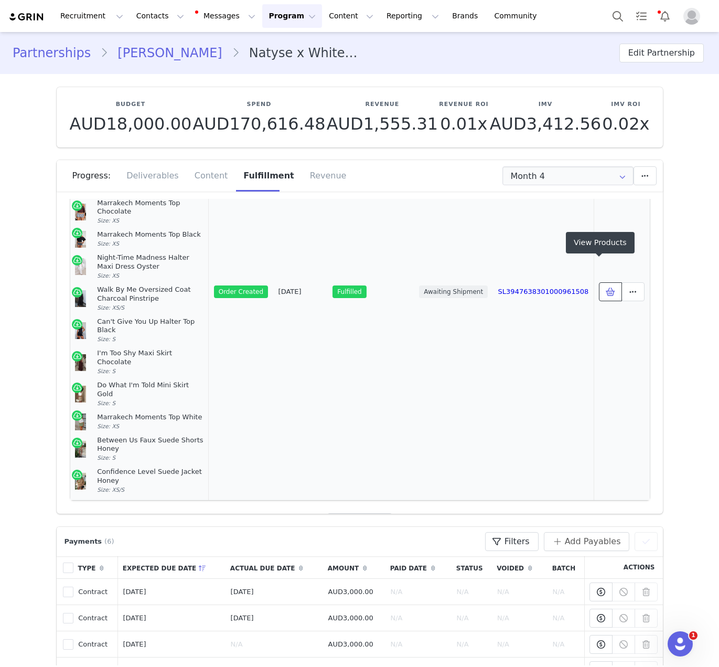
click at [589, 285] on span at bounding box center [610, 291] width 13 height 13
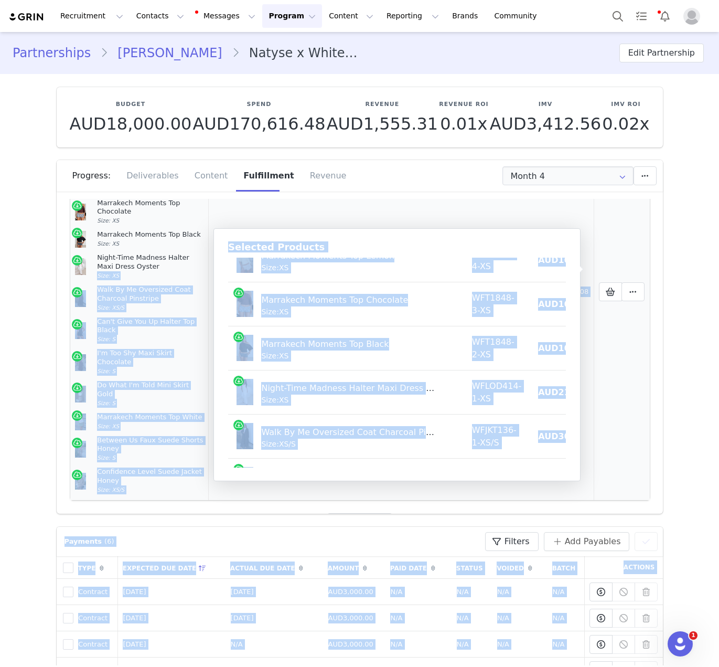
scroll to position [0, 0]
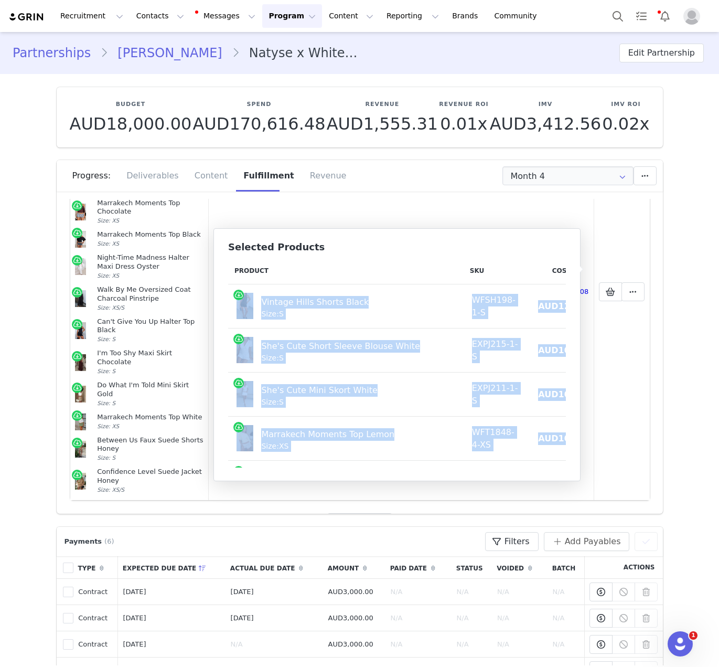
drag, startPoint x: 551, startPoint y: 437, endPoint x: 239, endPoint y: 303, distance: 339.5
click at [239, 306] on tbody "Vintage Hills Shorts Black Size: S WFSH198-1-S AUD12.40 AUD59.95 She's Cute Sho…" at bounding box center [445, 592] width 434 height 617
copy tbody "Vintage Hills Shorts Black Size: S WFSH198-1-S AUD12.40 AUD59.95 She's Cute Sho…"
click at [160, 12] on button "Contacts Contacts" at bounding box center [160, 16] width 60 height 24
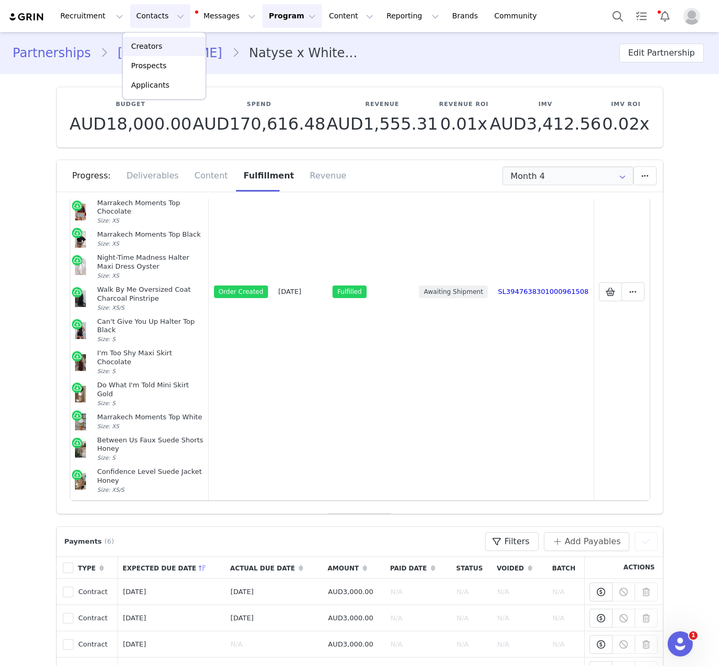
click at [165, 45] on div "Creators" at bounding box center [164, 46] width 70 height 11
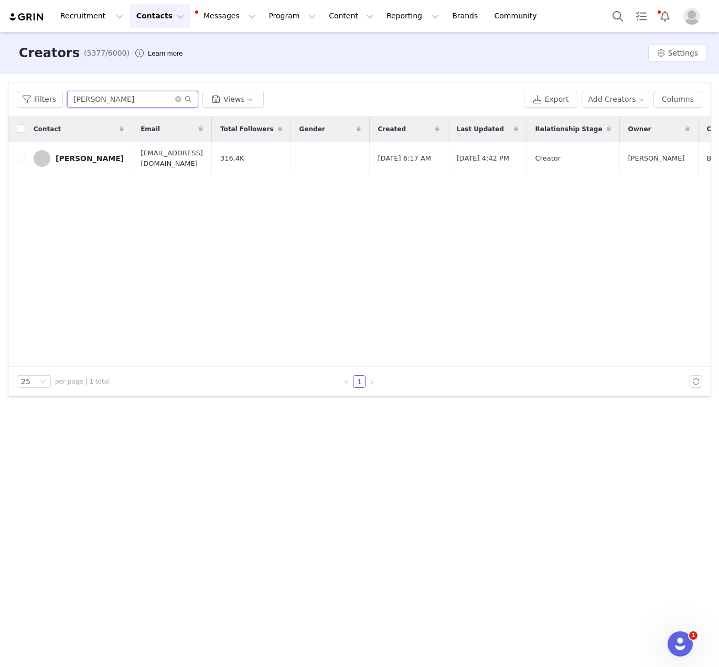
click at [103, 100] on input "[PERSON_NAME]" at bounding box center [132, 99] width 131 height 17
paste input "[PERSON_NAME]"
type input "[PERSON_NAME]"
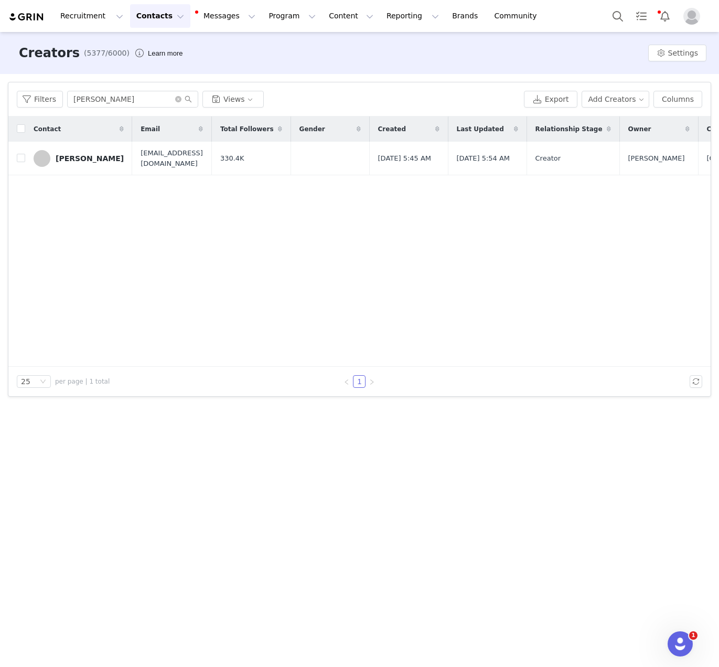
click at [88, 162] on div "[PERSON_NAME]" at bounding box center [90, 158] width 68 height 8
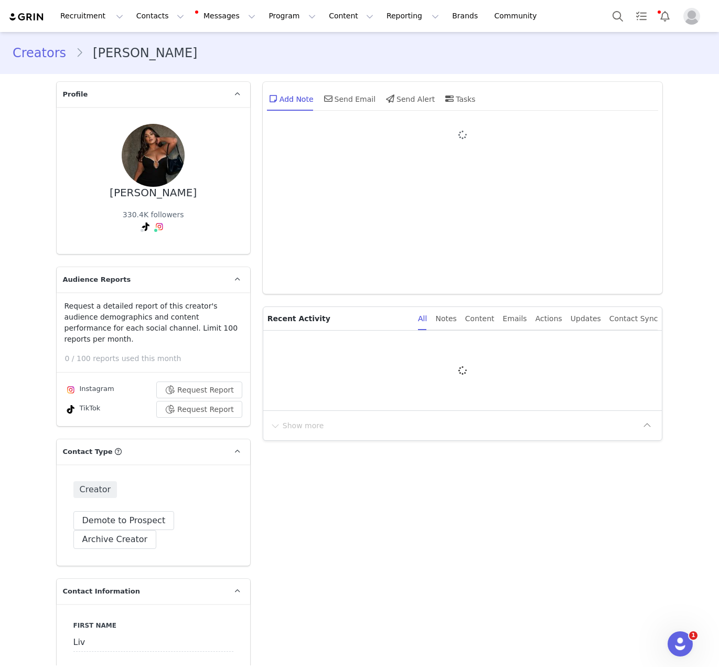
type input "+1 ([GEOGRAPHIC_DATA])"
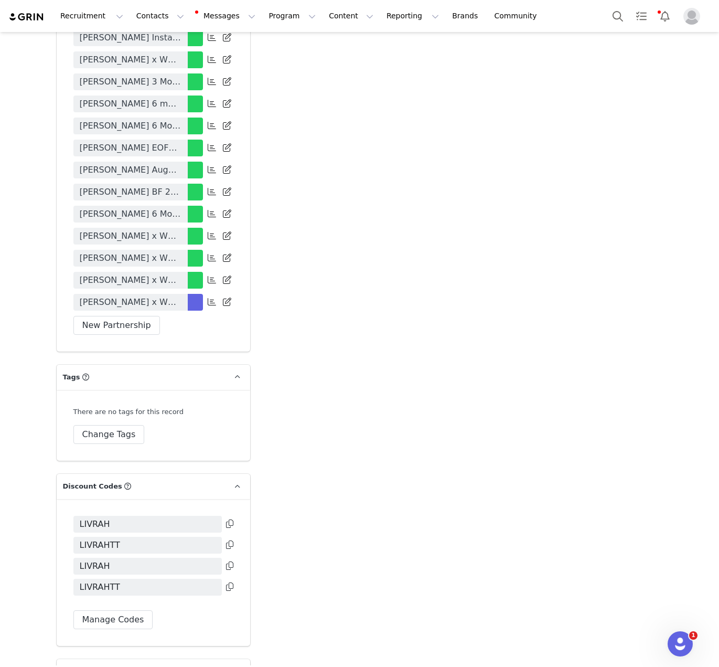
scroll to position [2507, 0]
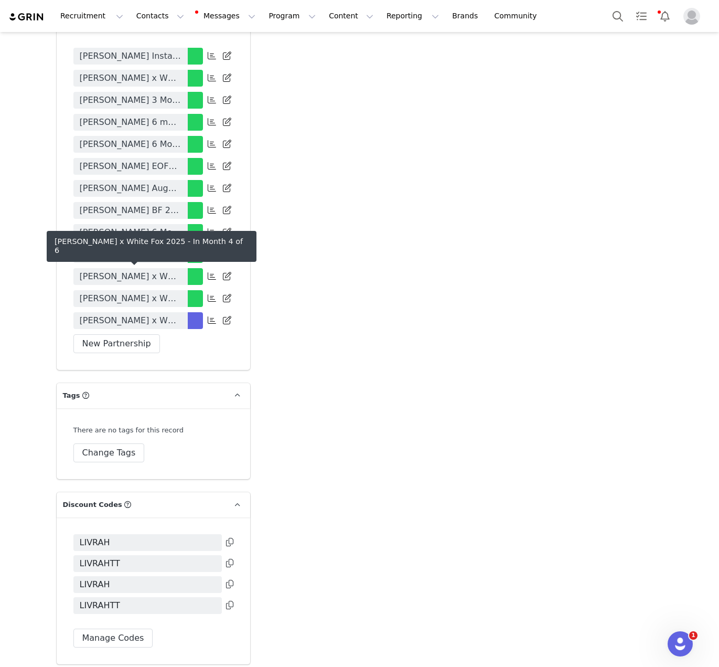
click at [156, 314] on span "[PERSON_NAME] x White Fox 2025" at bounding box center [131, 320] width 102 height 13
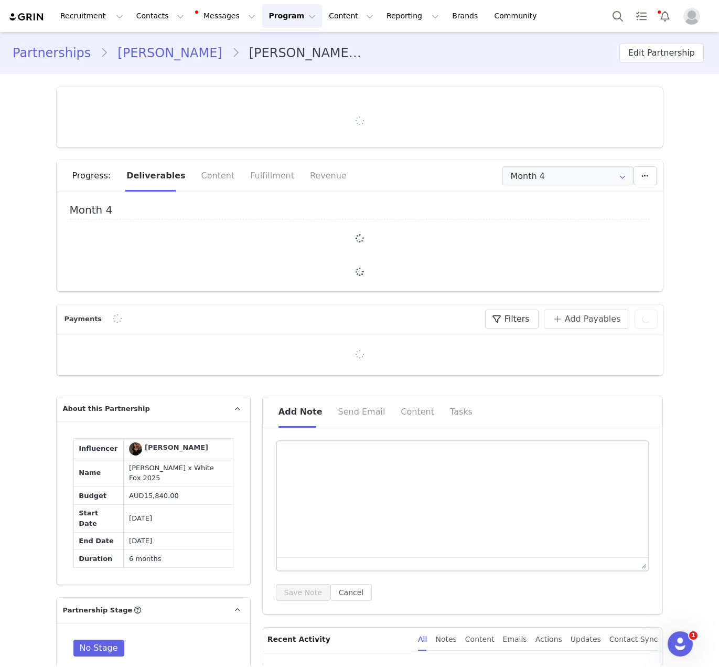
type input "+1 ([GEOGRAPHIC_DATA])"
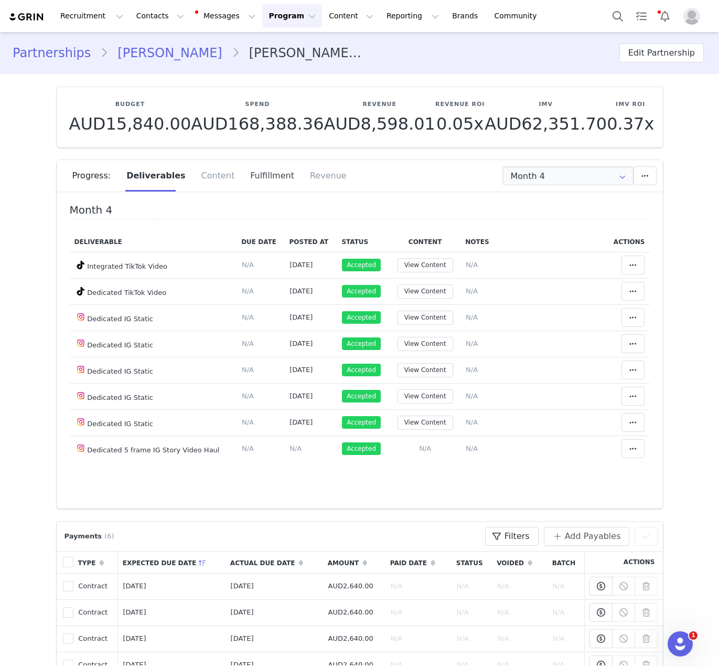
click at [274, 179] on div "Fulfillment" at bounding box center [272, 175] width 60 height 31
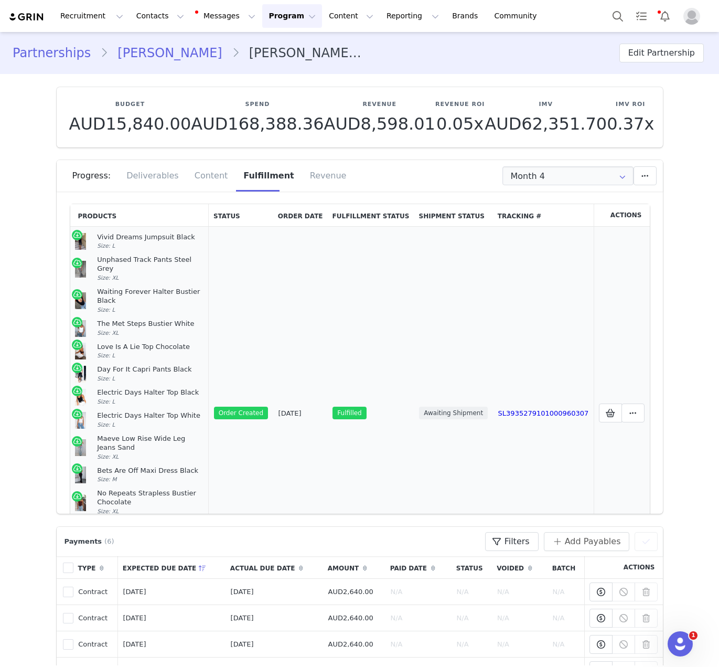
scroll to position [135, 0]
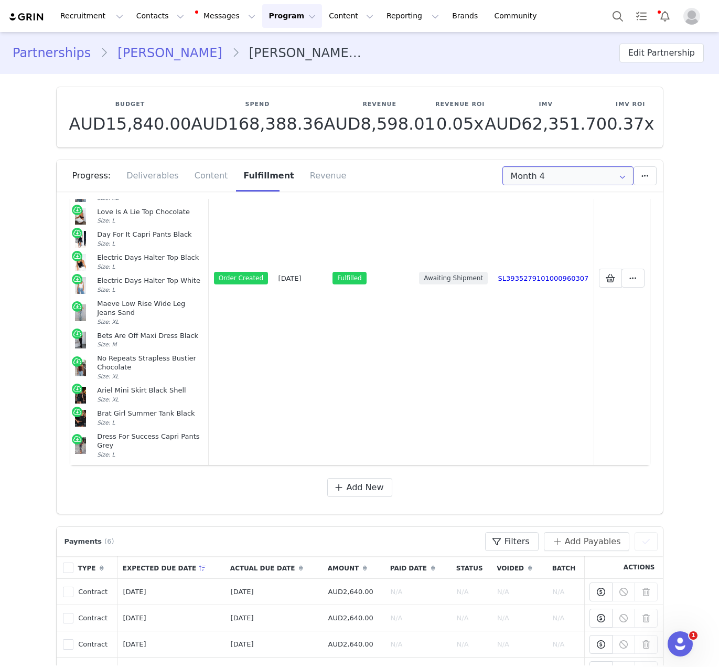
click at [547, 182] on input "Month 4" at bounding box center [567, 175] width 131 height 19
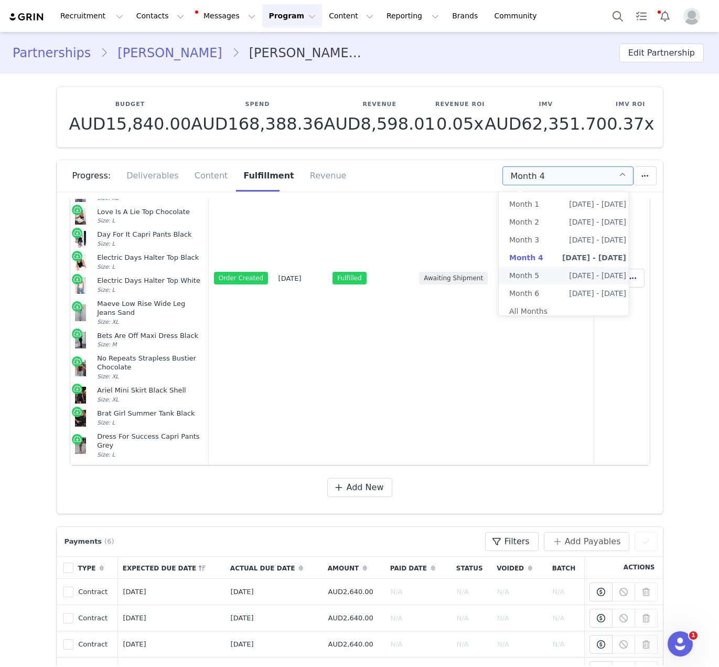
click at [569, 274] on span "[DATE] - [DATE]" at bounding box center [597, 275] width 57 height 18
type input "Month 5"
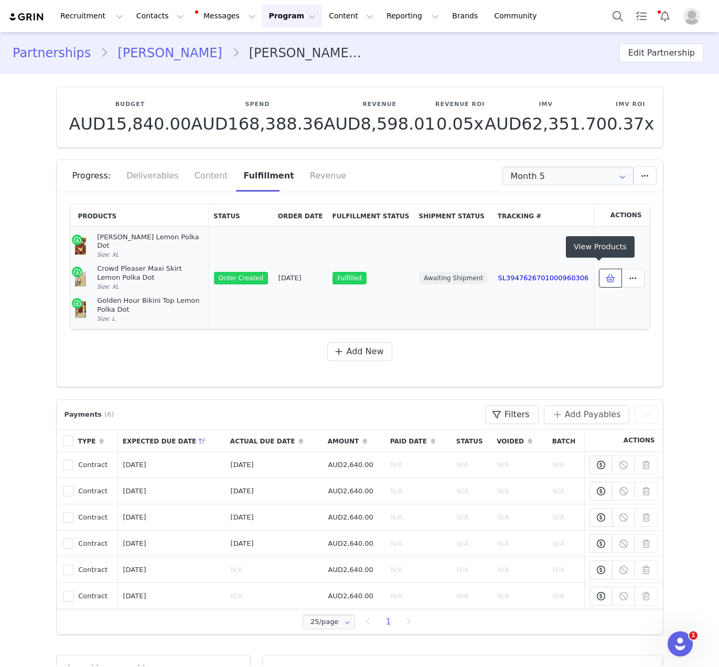
click at [589, 273] on button at bounding box center [610, 278] width 23 height 19
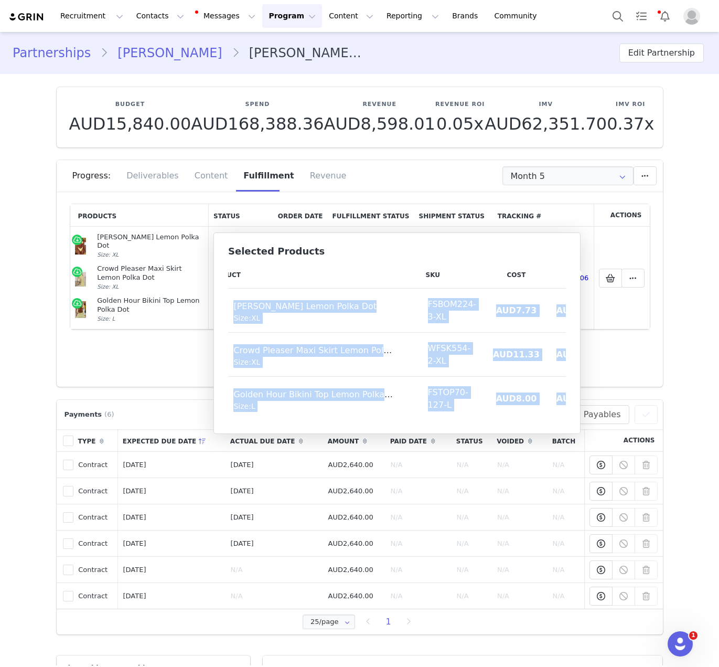
scroll to position [0, 0]
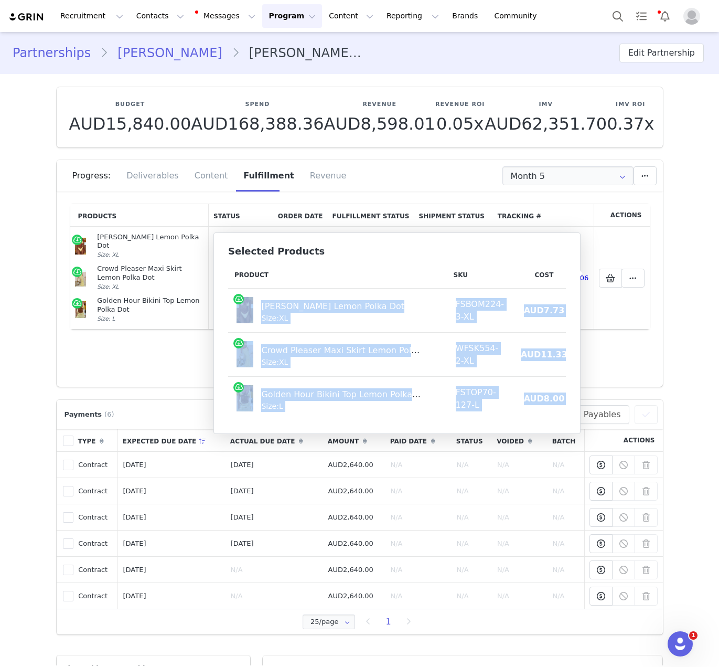
drag, startPoint x: 561, startPoint y: 400, endPoint x: 235, endPoint y: 319, distance: 335.6
click at [235, 319] on tbody "[PERSON_NAME] Lemon Polka Dot Size: XL FSBOM224-3-XL AUD7.73 AUD39.95 Crowd Ple…" at bounding box center [433, 354] width 411 height 132
copy tbody "[PERSON_NAME] Lemon Polka Dot Size: XL FSBOM224-3-XL AUD7.73 AUD39.95 Crowd Ple…"
click at [151, 18] on button "Contacts Contacts" at bounding box center [160, 16] width 60 height 24
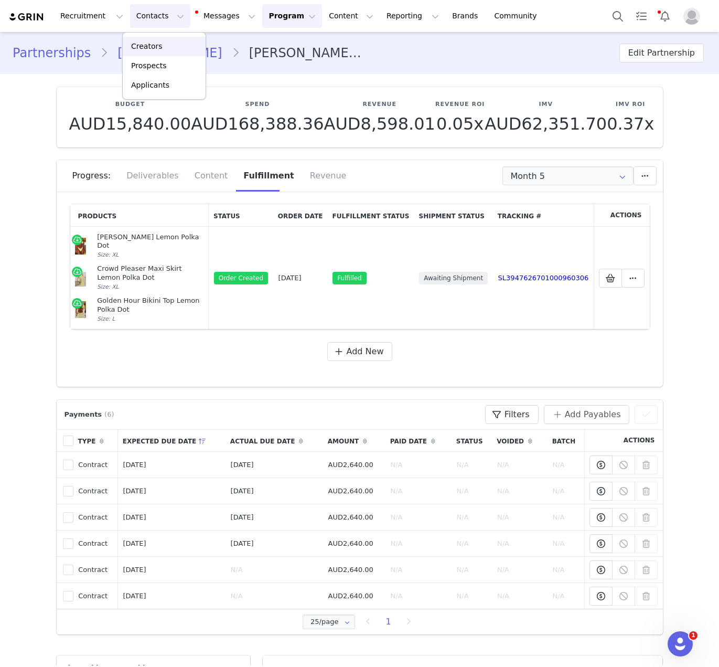
click at [162, 38] on link "Creators" at bounding box center [164, 46] width 83 height 19
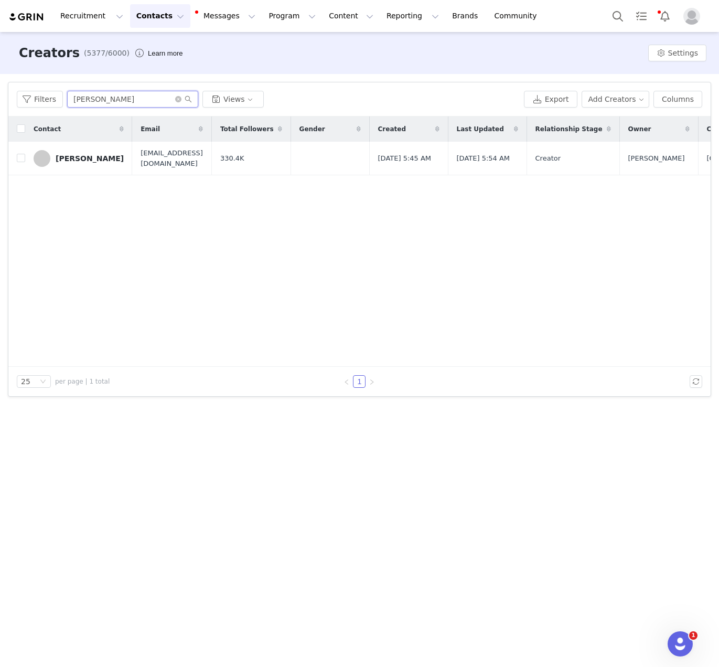
click at [116, 98] on input "[PERSON_NAME]" at bounding box center [132, 99] width 131 height 17
paste input "[PERSON_NAME]"
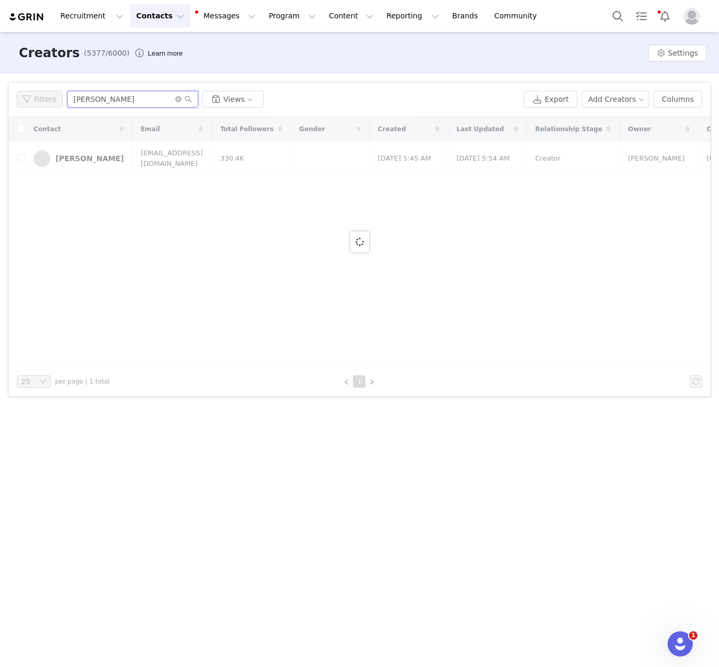
type input "[PERSON_NAME]"
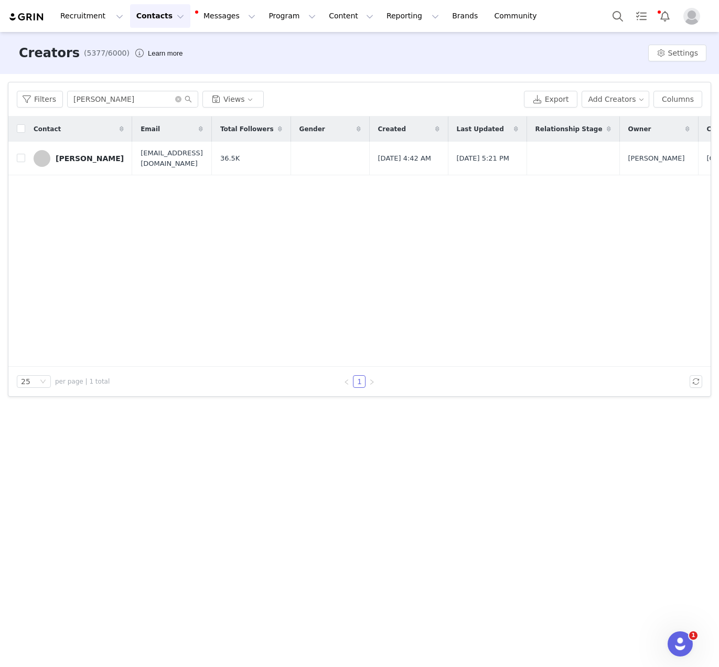
click at [98, 157] on div "[PERSON_NAME]" at bounding box center [90, 158] width 68 height 8
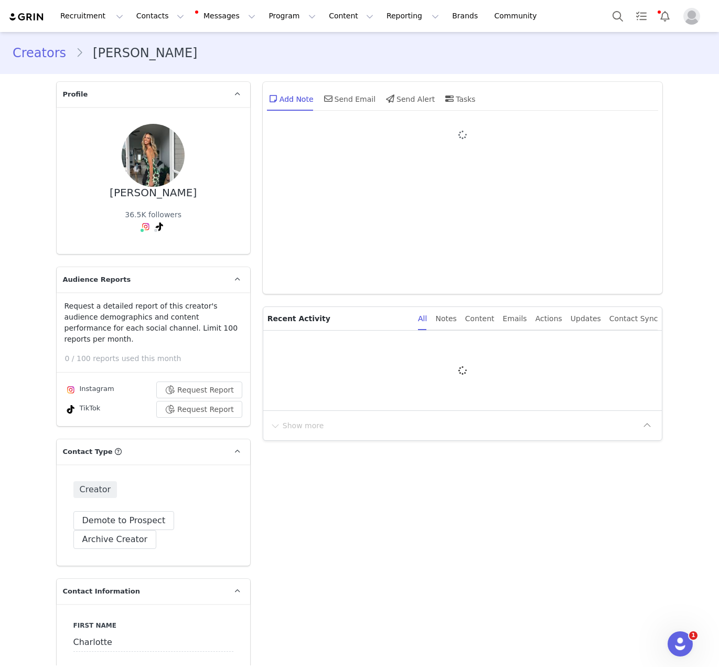
type input "+61 ([GEOGRAPHIC_DATA])"
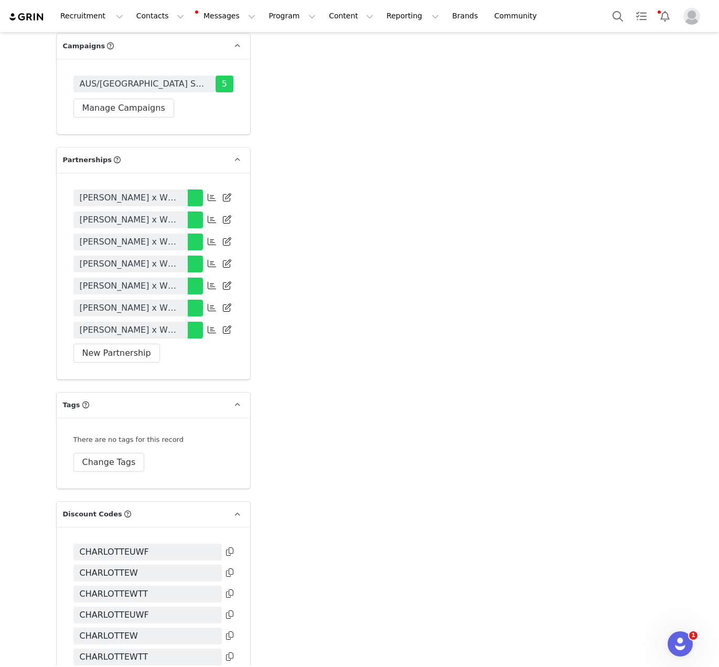
scroll to position [2294, 0]
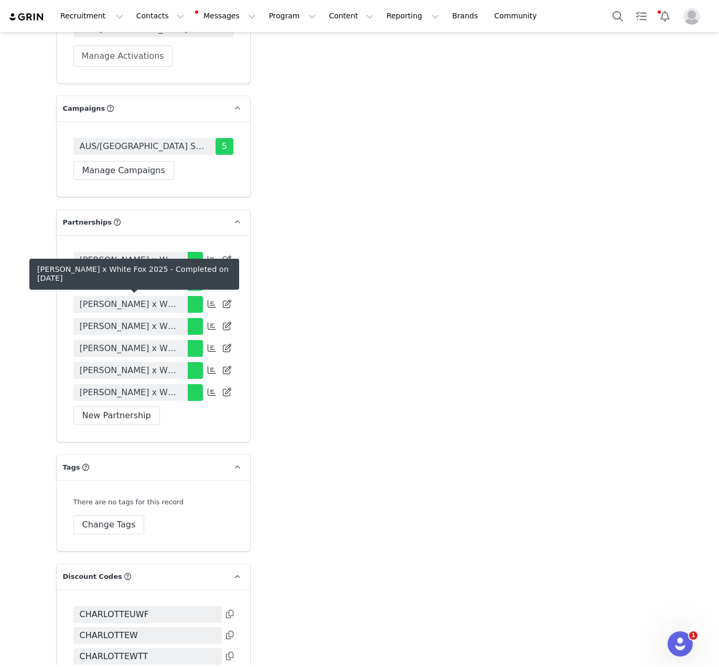
click at [131, 364] on span "[PERSON_NAME] x White Fox 2025" at bounding box center [131, 370] width 102 height 13
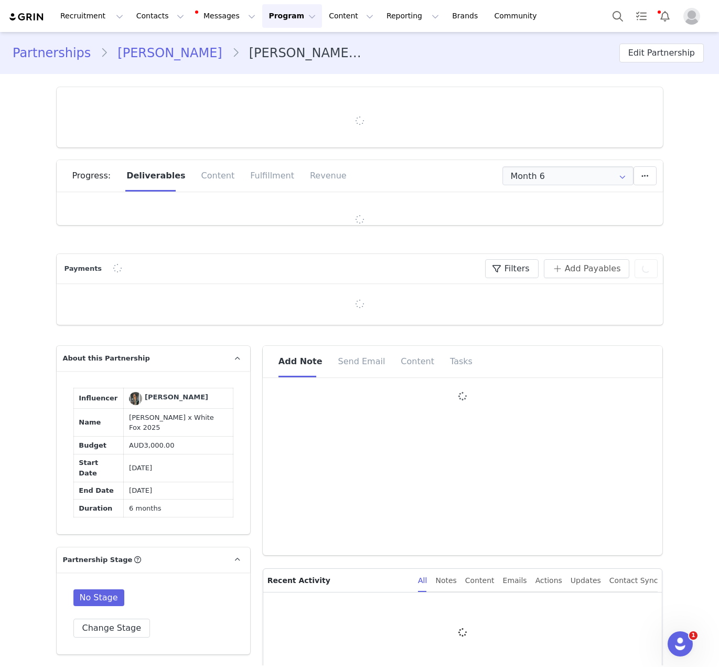
type input "+61 ([GEOGRAPHIC_DATA])"
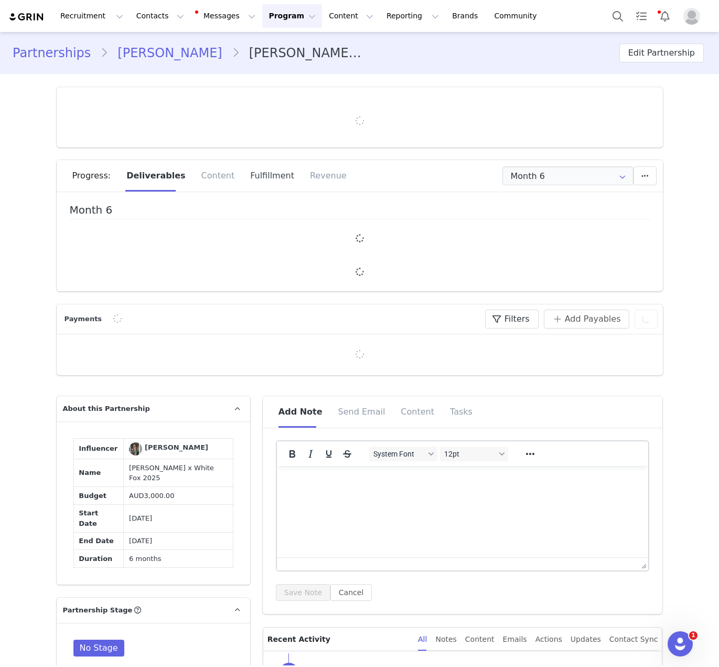
click at [263, 176] on div "Fulfillment" at bounding box center [272, 175] width 60 height 31
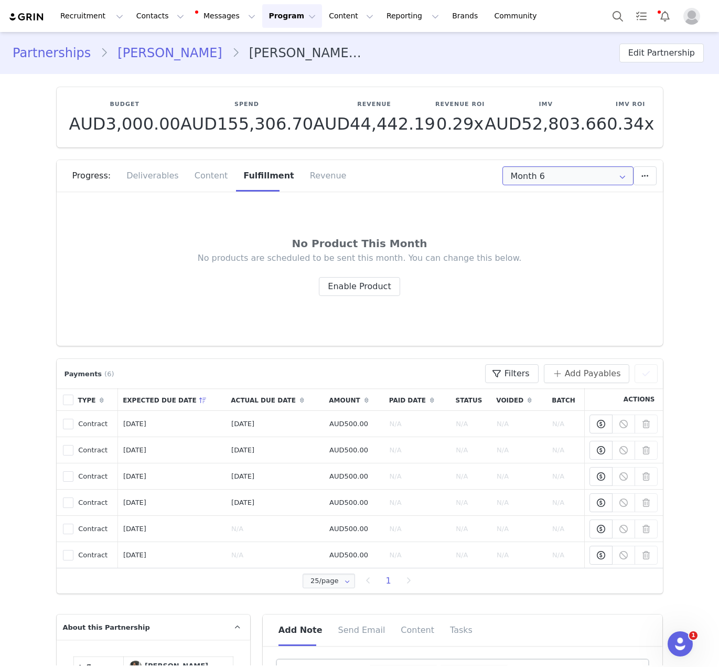
click at [517, 179] on input "Month 6" at bounding box center [567, 175] width 131 height 19
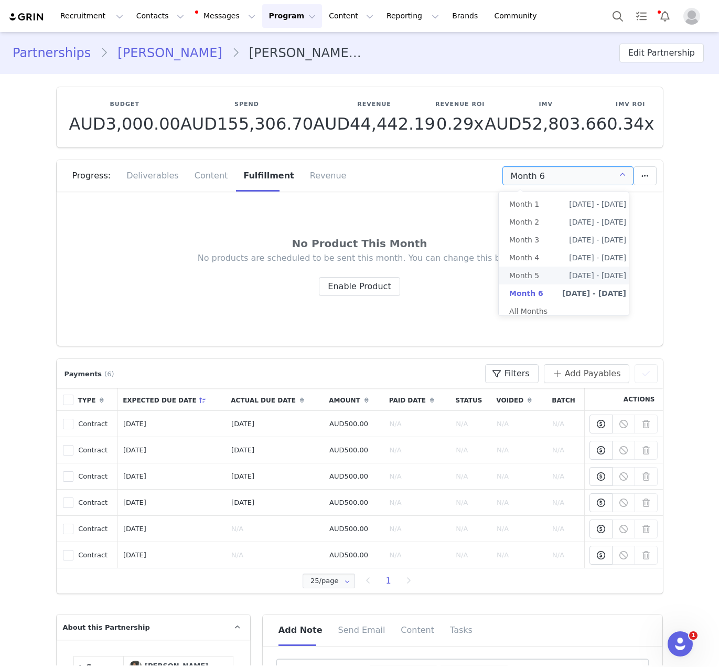
click at [537, 278] on span "Month 5" at bounding box center [524, 275] width 30 height 18
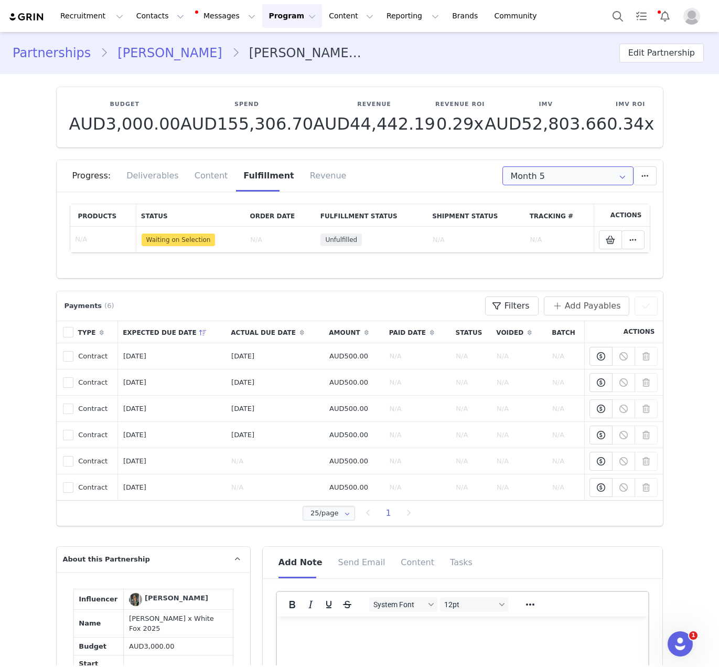
click at [536, 176] on input "Month 5" at bounding box center [567, 175] width 131 height 19
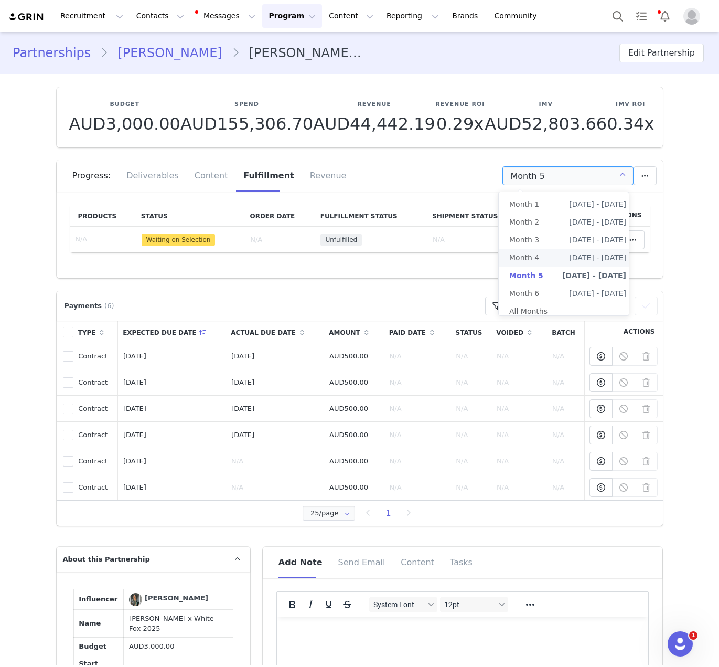
click at [538, 255] on li "Month 4 [DATE] - [DATE]" at bounding box center [568, 258] width 138 height 18
type input "Month 4"
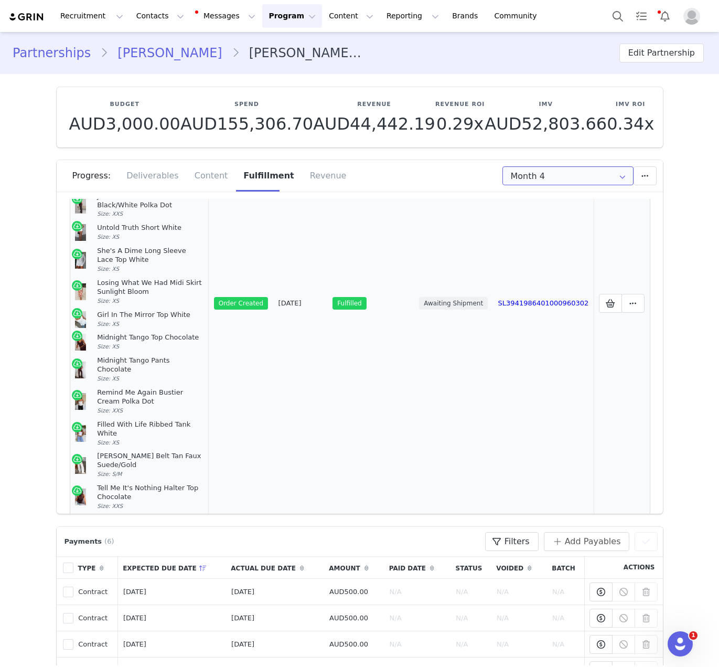
scroll to position [153, 0]
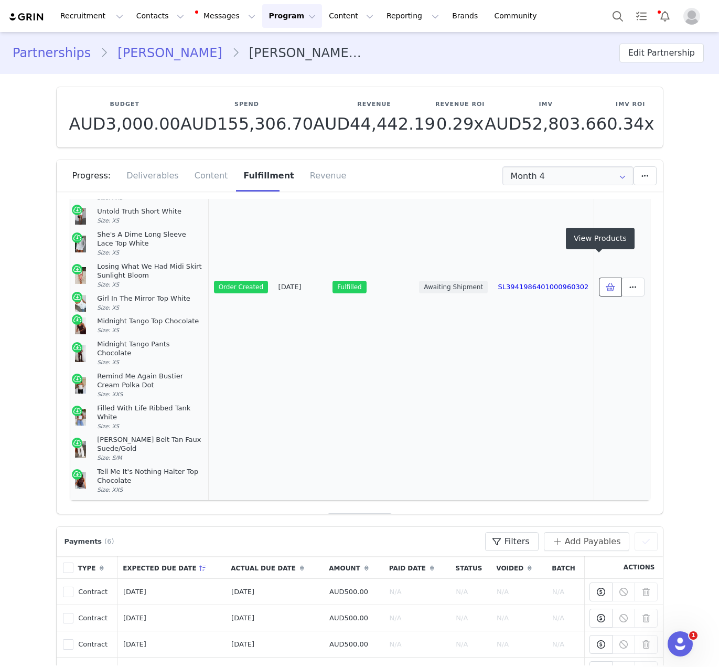
click at [589, 283] on icon at bounding box center [610, 287] width 9 height 8
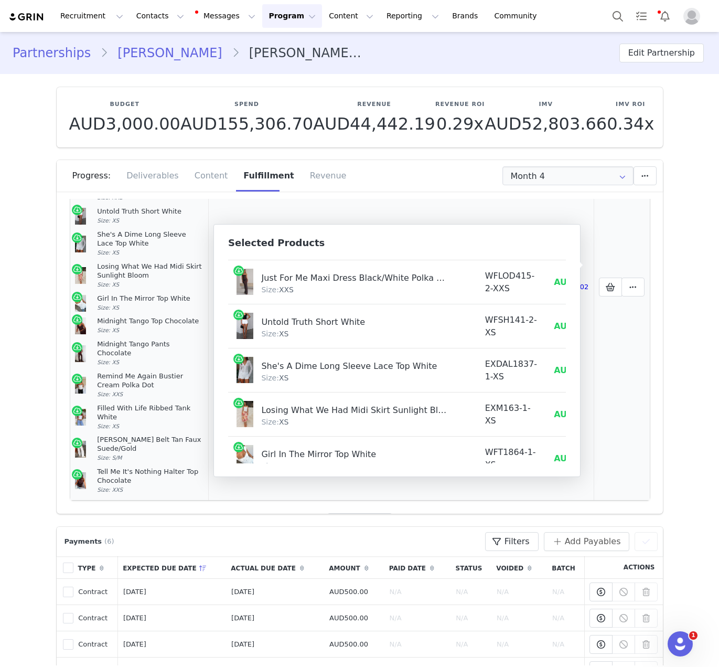
scroll to position [0, 0]
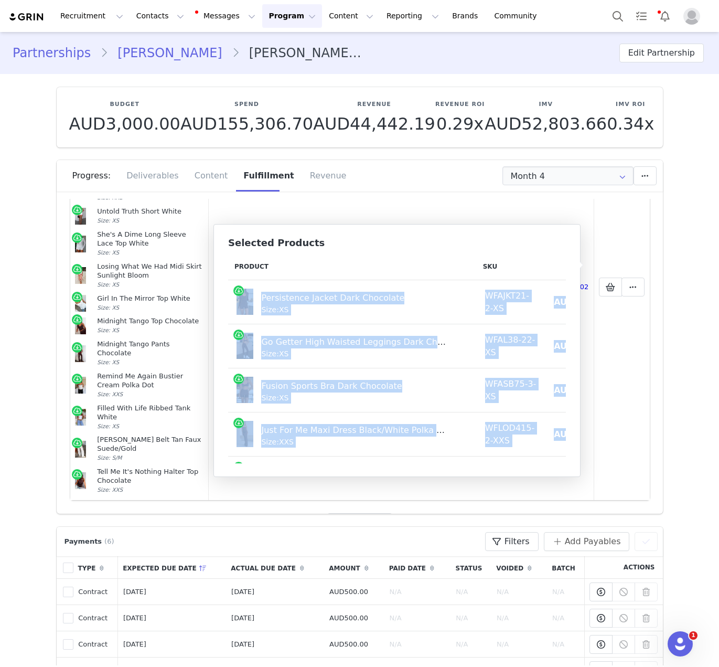
drag, startPoint x: 553, startPoint y: 447, endPoint x: 238, endPoint y: 302, distance: 346.9
click at [238, 302] on tbody "Persistence Jacket Dark Chocolate Size: XS WFAJKT21-2-XS AUD20.40 AUD89.95 Go G…" at bounding box center [450, 588] width 444 height 617
copy tbody "Persistence Jacket Dark Chocolate Size: XS WFAJKT21-2-XS AUD20.40 AUD89.95 Go G…"
click at [148, 7] on button "Contacts Contacts" at bounding box center [160, 16] width 60 height 24
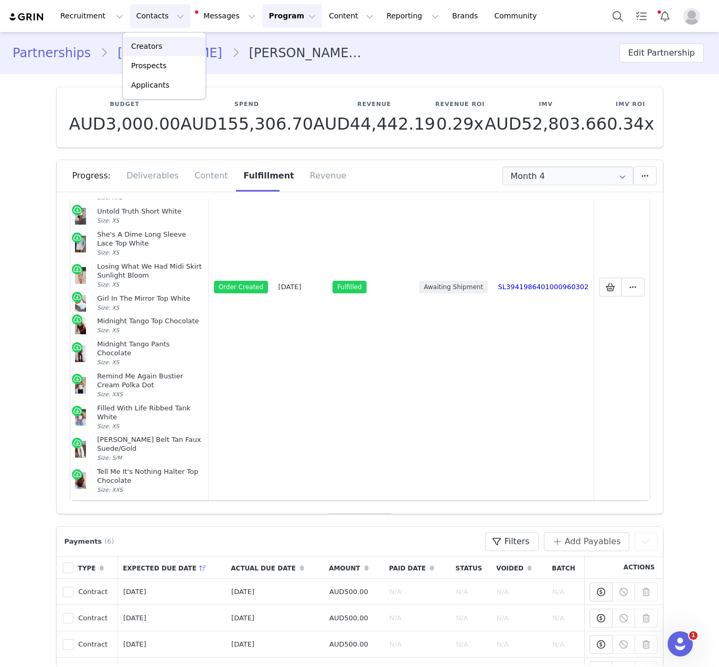
click at [187, 41] on div "Creators" at bounding box center [164, 46] width 70 height 11
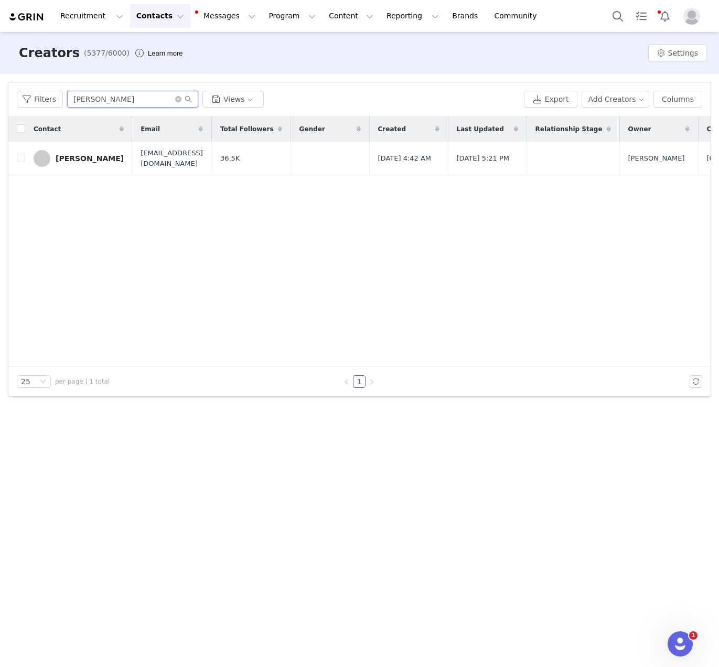
click at [128, 99] on input "[PERSON_NAME]" at bounding box center [132, 99] width 131 height 17
paste input "[PERSON_NAME]"
type input "[PERSON_NAME]"
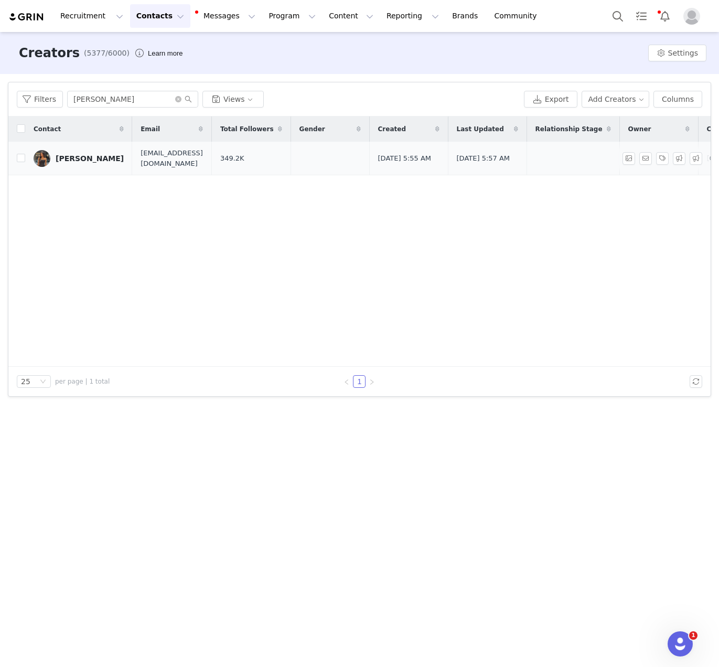
click at [80, 163] on link "[PERSON_NAME]" at bounding box center [79, 158] width 90 height 17
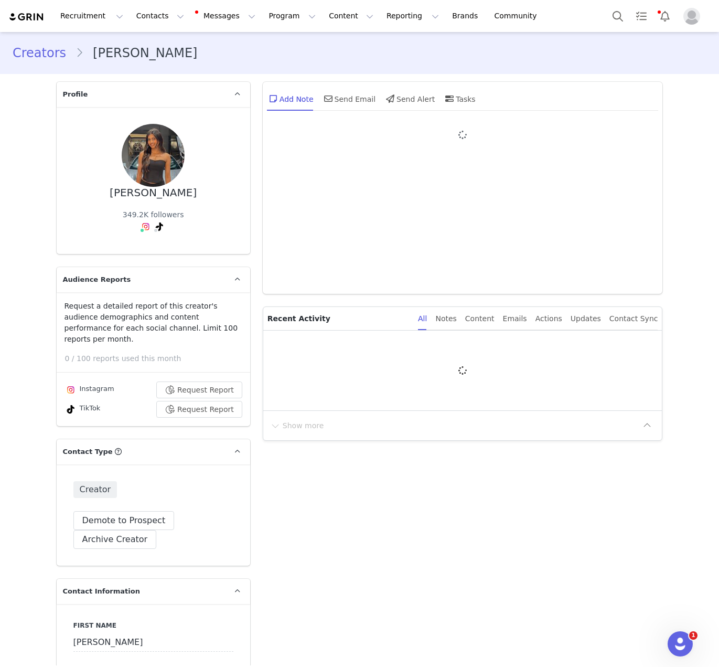
type input "+61 ([GEOGRAPHIC_DATA])"
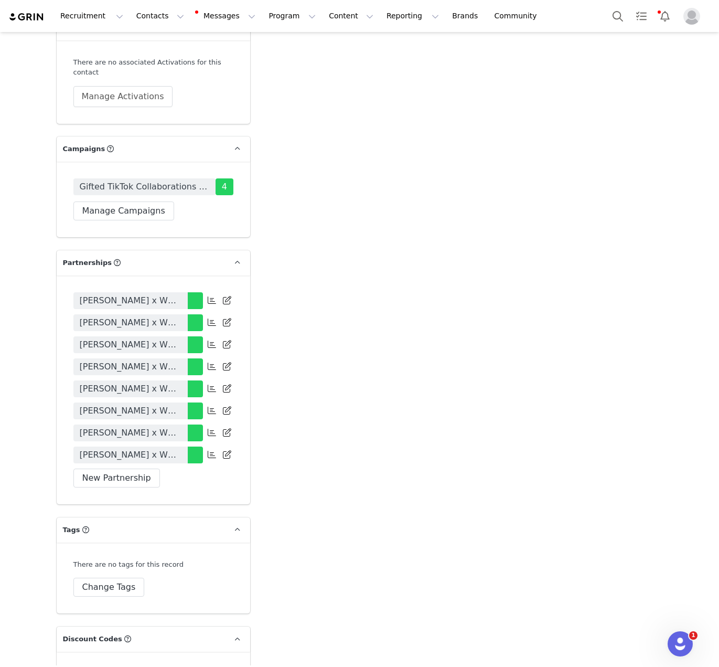
scroll to position [2374, 0]
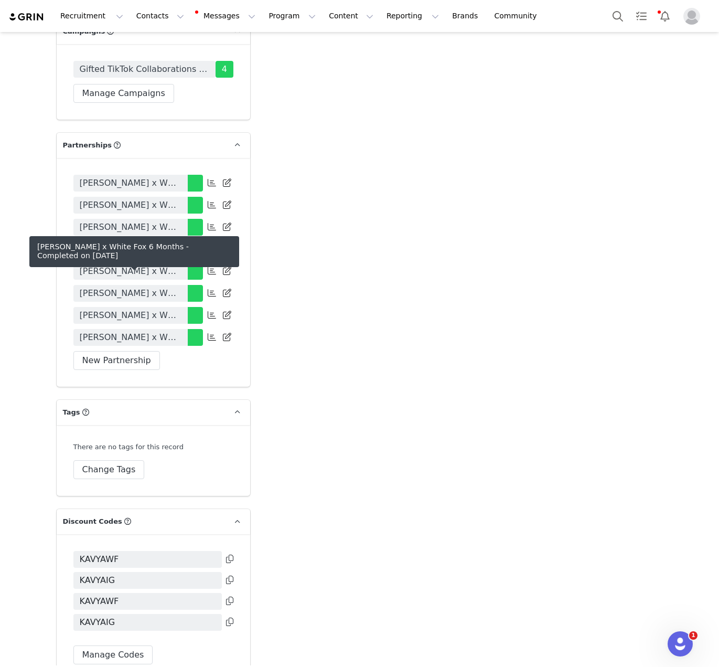
click at [140, 287] on span "[PERSON_NAME] x White Fox 6 Months" at bounding box center [131, 293] width 102 height 13
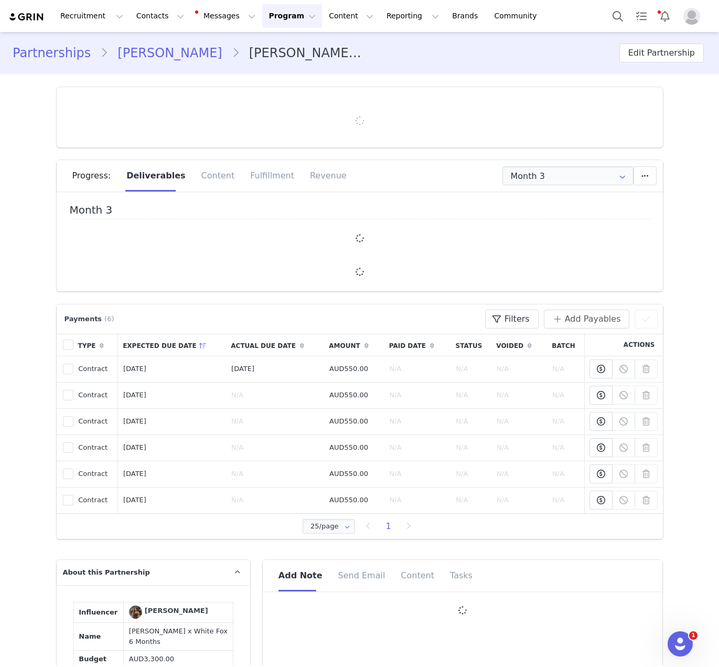
type input "+61 ([GEOGRAPHIC_DATA])"
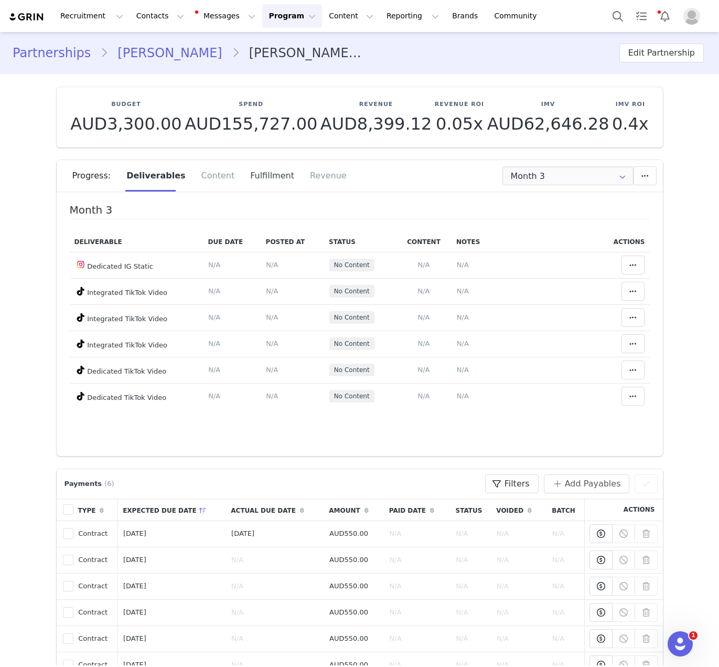
click at [242, 182] on div "Fulfillment" at bounding box center [272, 175] width 60 height 31
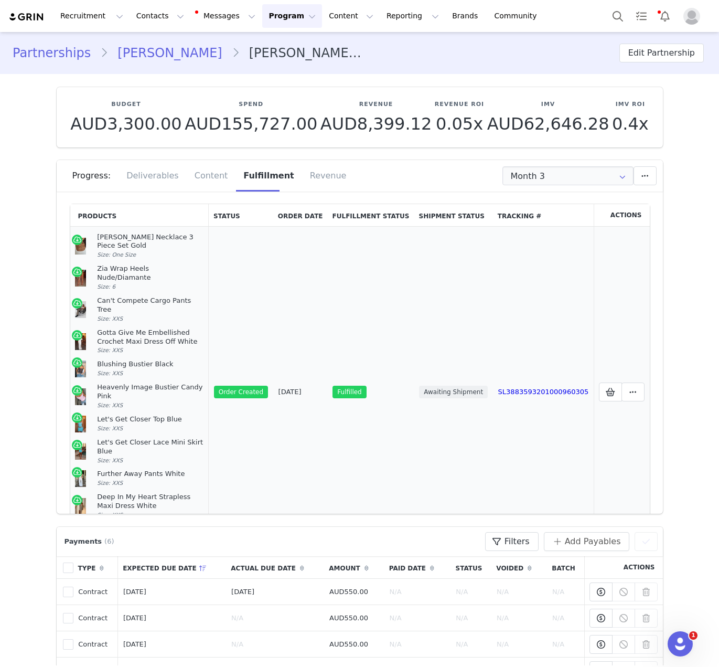
scroll to position [96, 0]
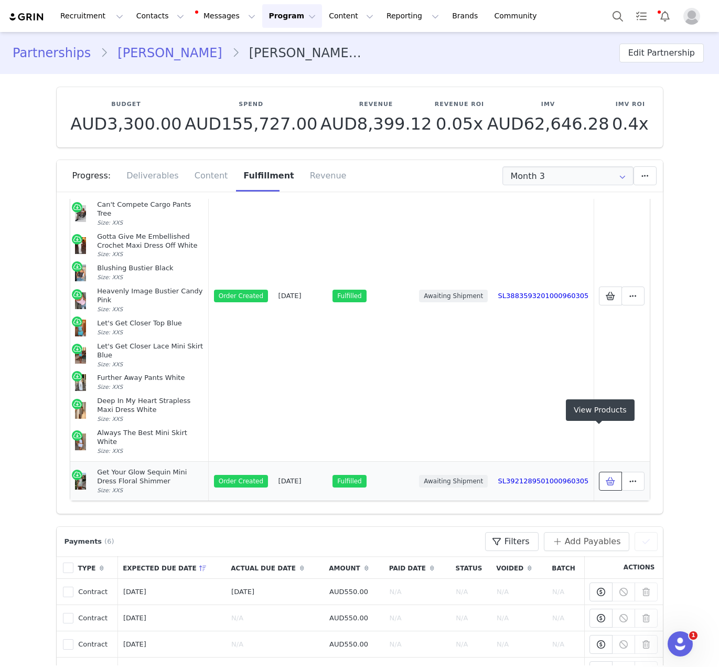
click at [589, 475] on span at bounding box center [610, 481] width 13 height 13
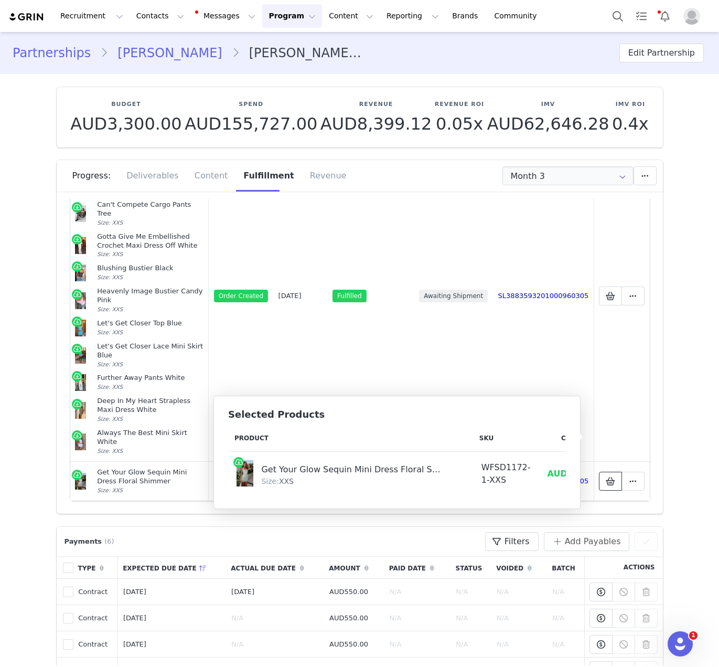
scroll to position [0, 71]
drag, startPoint x: 497, startPoint y: 472, endPoint x: 475, endPoint y: 474, distance: 22.6
click at [476, 474] on span "AUD16.00" at bounding box center [499, 473] width 47 height 10
copy span "16.00"
click at [589, 318] on td "Selected Products Mark as Unfulfilled View Order Delete Shopify Order" at bounding box center [622, 296] width 56 height 331
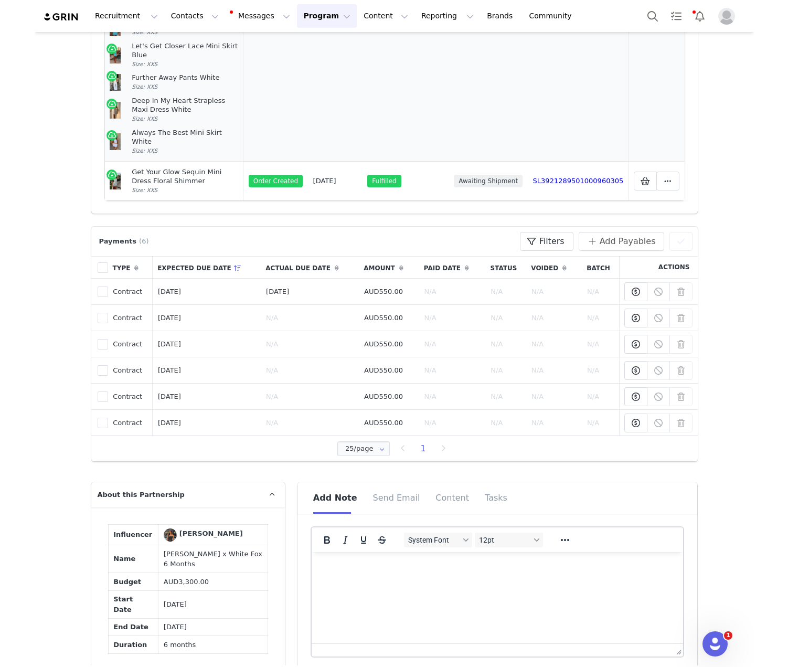
scroll to position [0, 0]
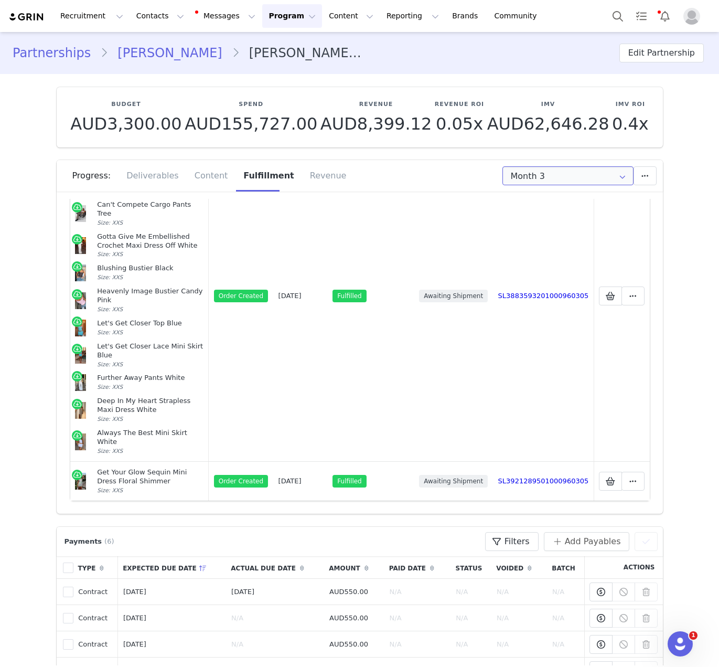
click at [572, 175] on input "Month 3" at bounding box center [567, 175] width 131 height 19
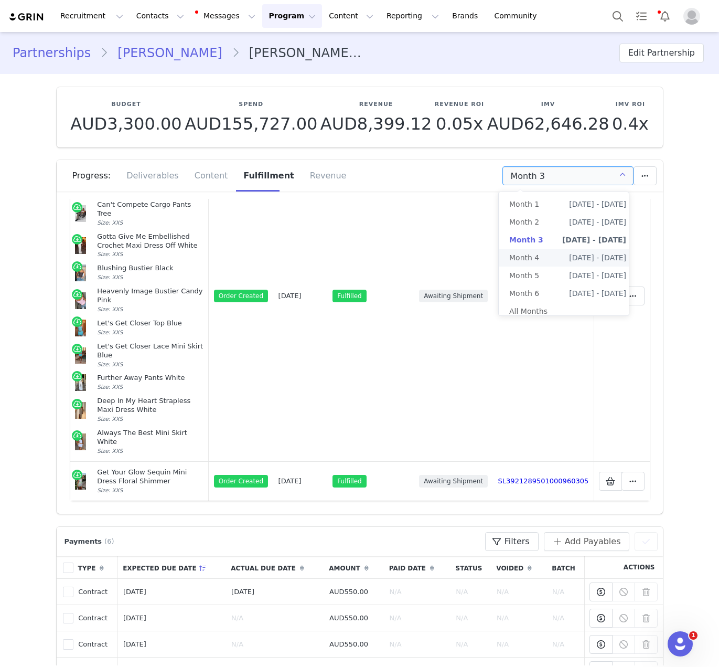
click at [569, 263] on span "[DATE] - [DATE]" at bounding box center [597, 258] width 57 height 18
type input "Month 4"
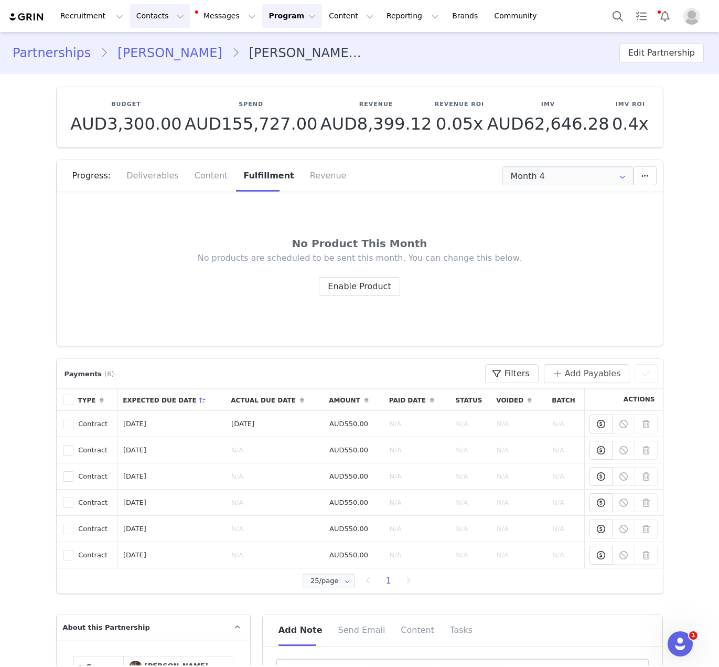
click at [160, 18] on button "Contacts Contacts" at bounding box center [160, 16] width 60 height 24
click at [166, 49] on div "Creators" at bounding box center [164, 46] width 70 height 11
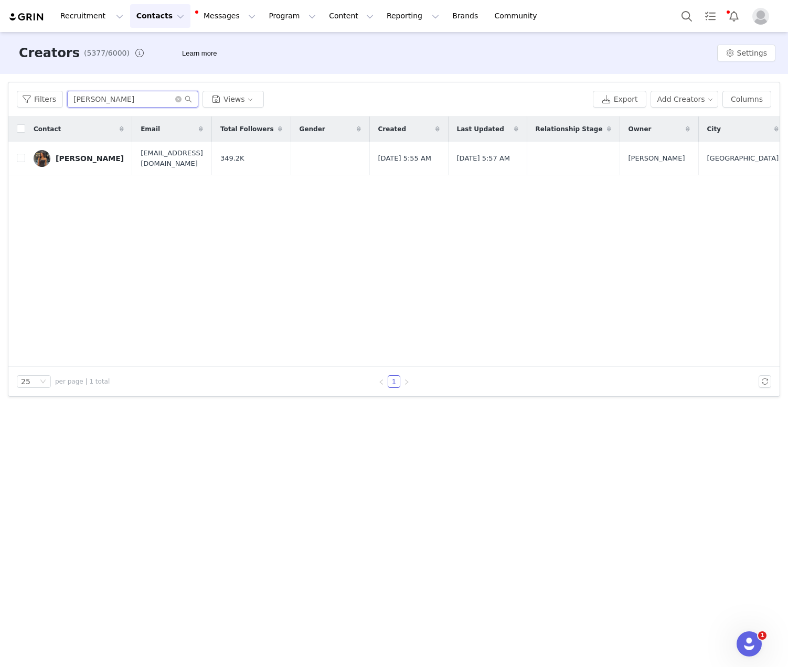
click at [116, 106] on input "[PERSON_NAME]" at bounding box center [132, 99] width 131 height 17
paste input "[PERSON_NAME]"
type input "[PERSON_NAME]"
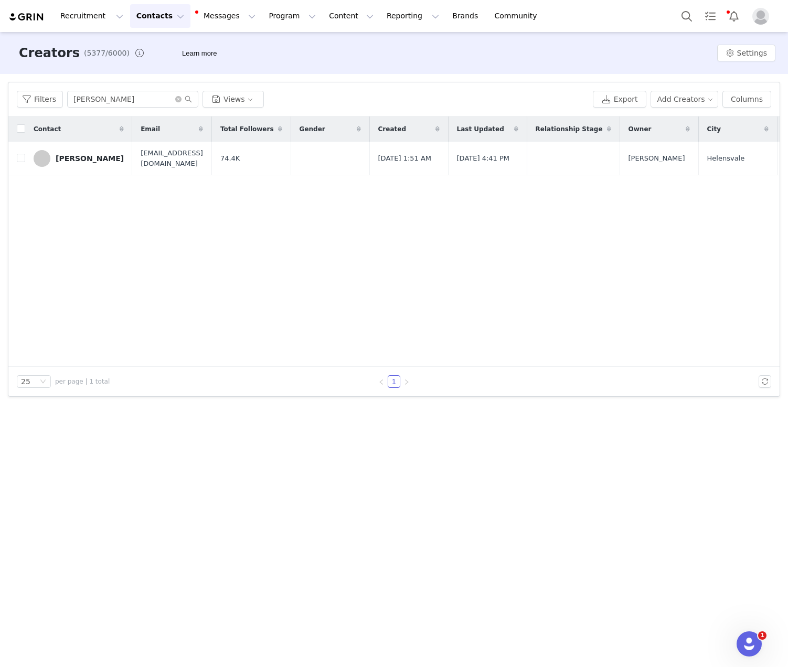
click at [92, 160] on div "[PERSON_NAME]" at bounding box center [90, 158] width 68 height 8
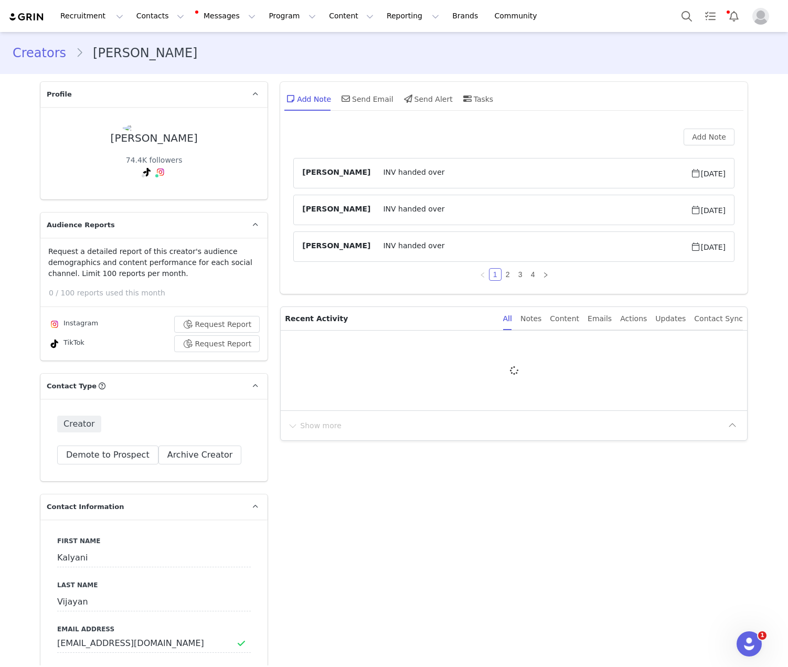
type input "+1 ([GEOGRAPHIC_DATA])"
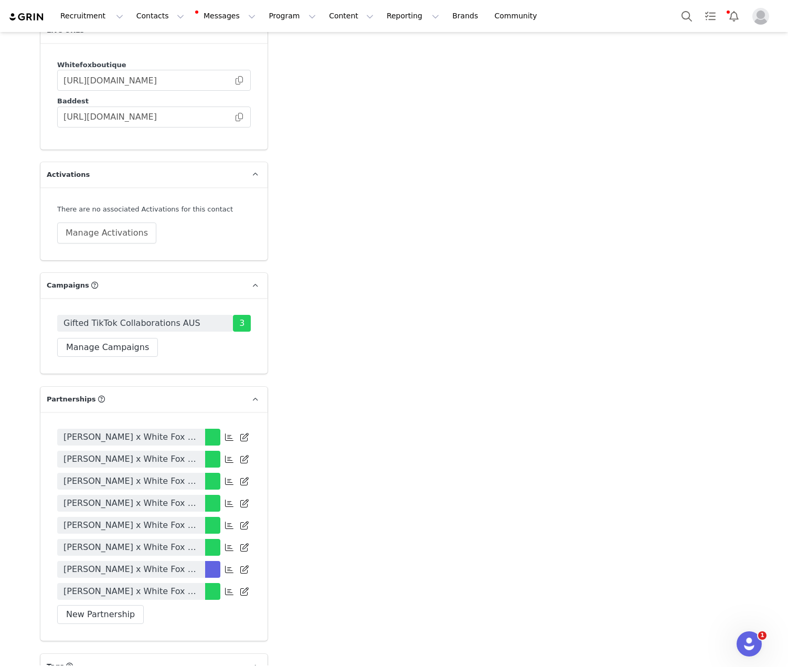
scroll to position [2372, 0]
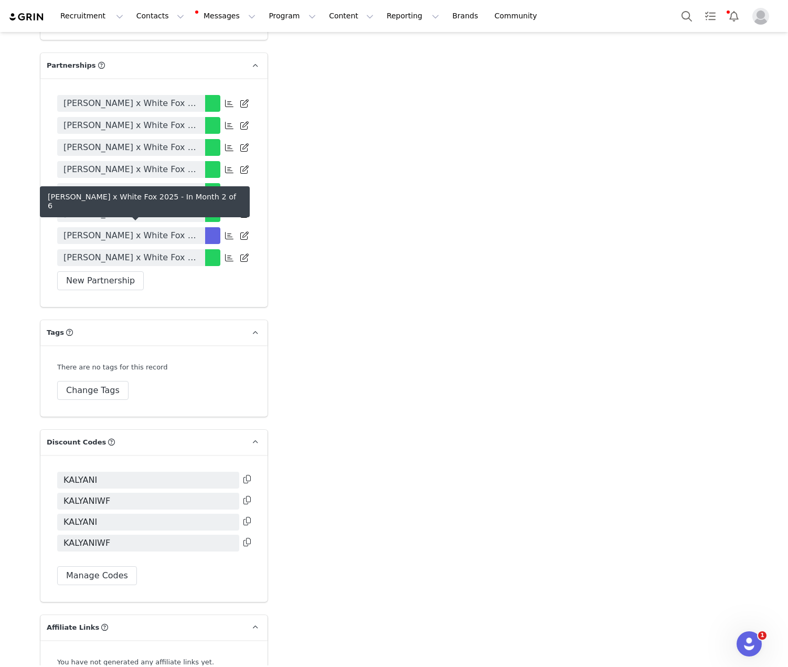
click at [179, 229] on span "[PERSON_NAME] x White Fox 2025" at bounding box center [130, 235] width 135 height 13
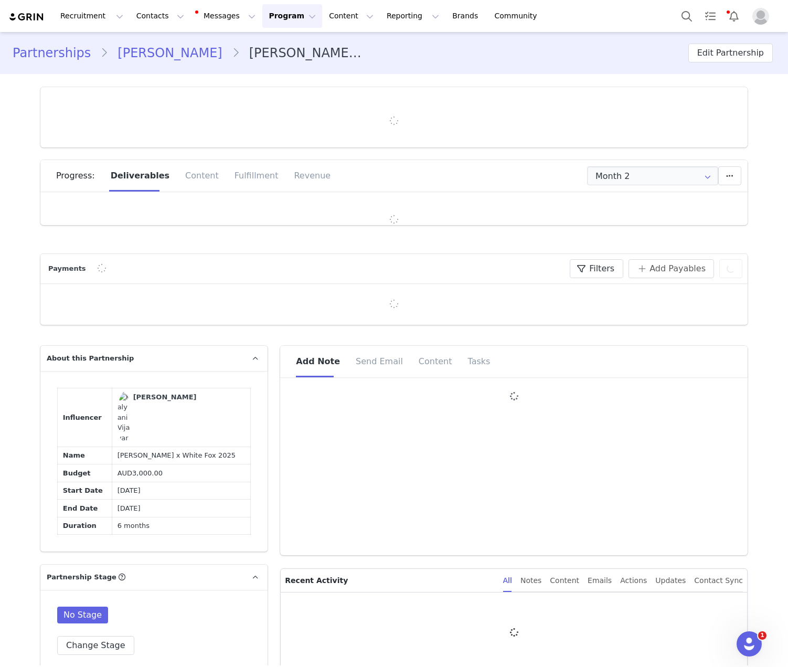
type input "+1 ([GEOGRAPHIC_DATA])"
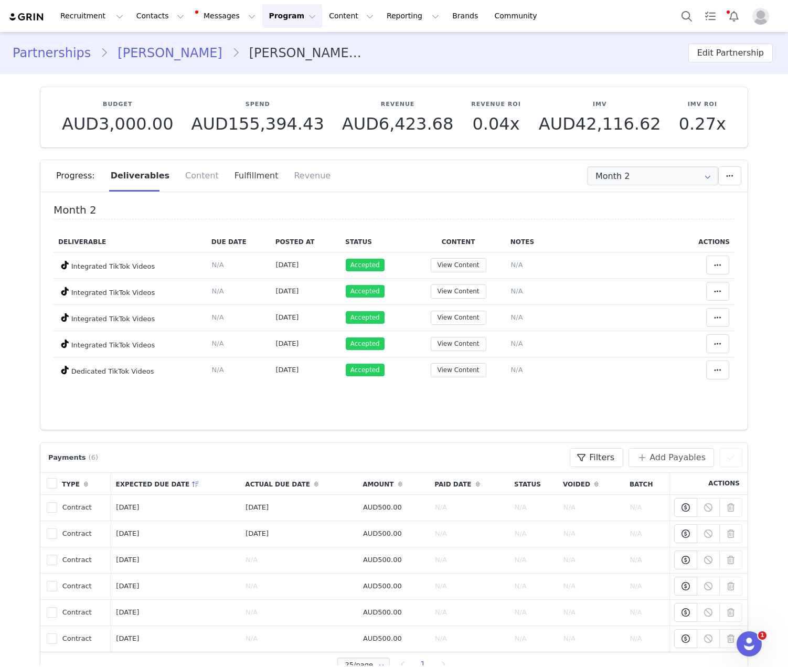
click at [249, 173] on div "Fulfillment" at bounding box center [257, 175] width 60 height 31
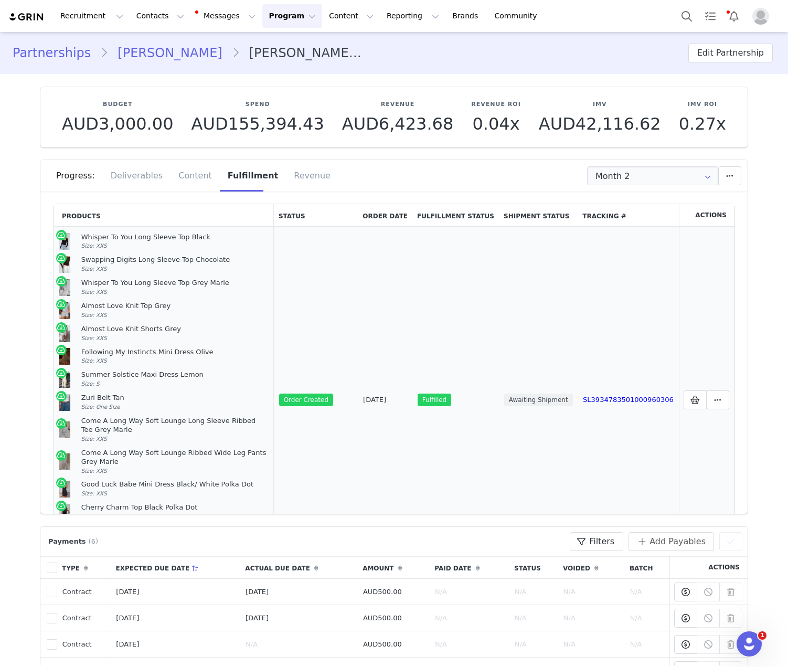
scroll to position [142, 0]
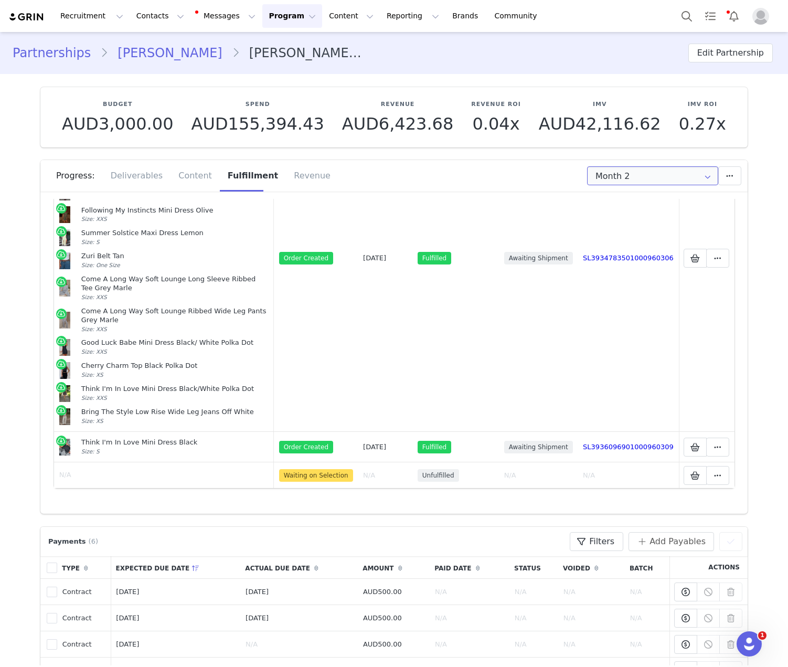
click at [589, 173] on input "Month 2" at bounding box center [652, 175] width 131 height 19
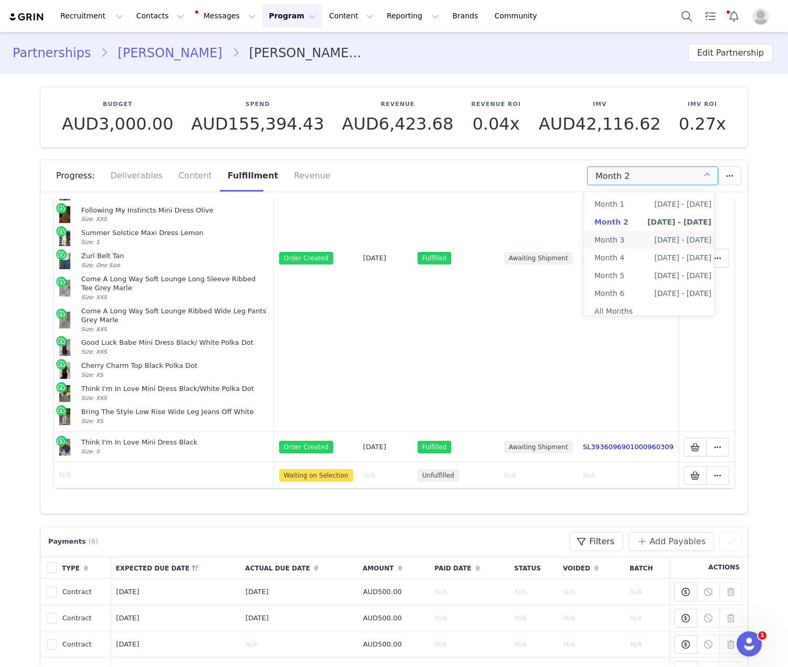
click at [589, 248] on span "[DATE] - [DATE]" at bounding box center [682, 240] width 57 height 18
type input "Month 3"
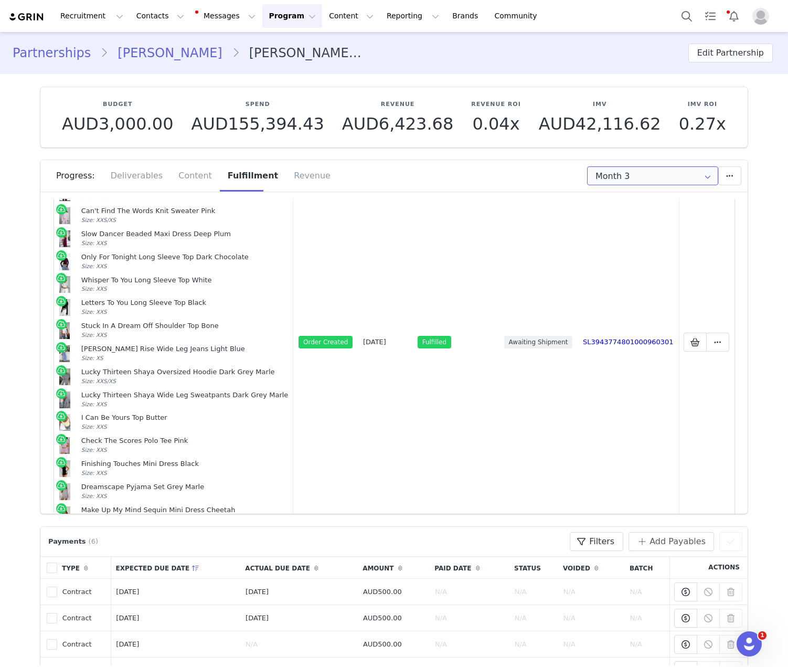
scroll to position [42, 0]
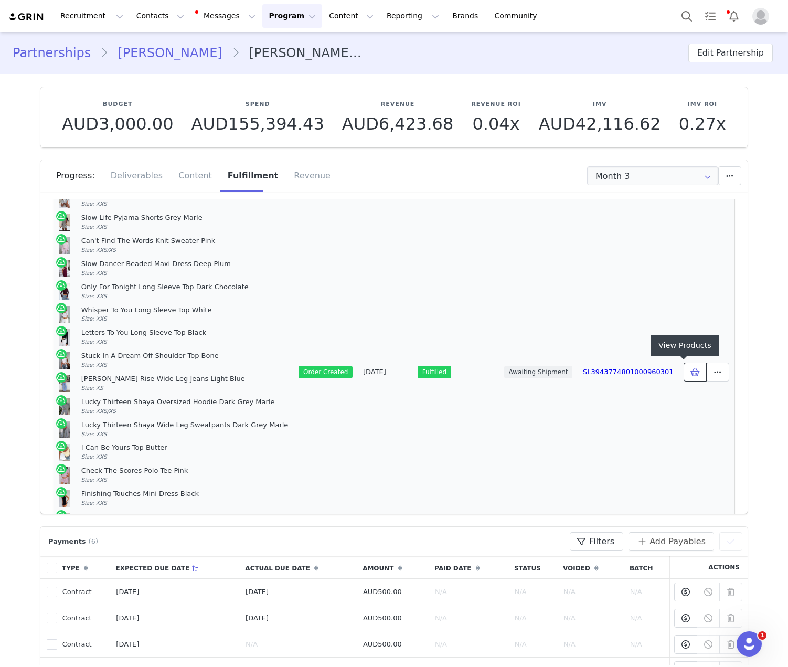
click at [589, 369] on icon at bounding box center [694, 372] width 9 height 8
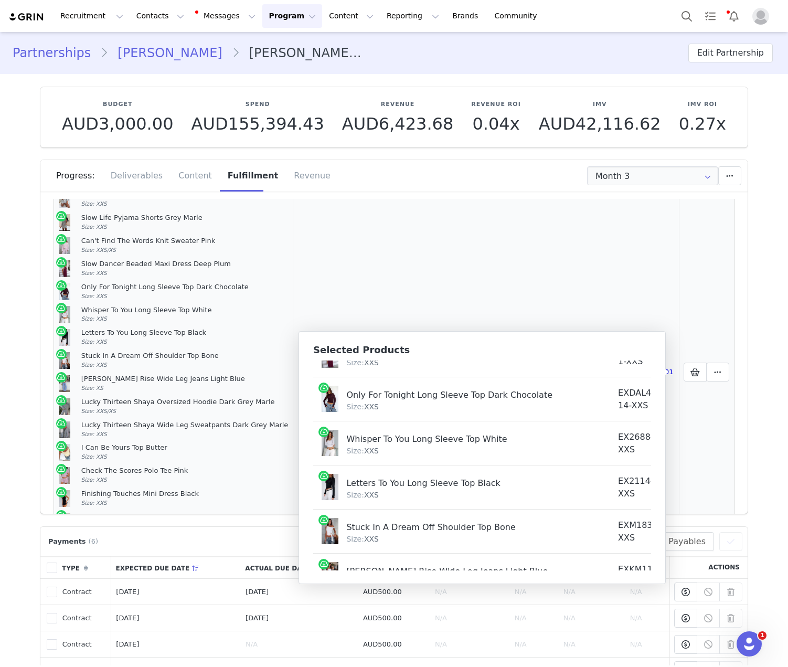
scroll to position [0, 0]
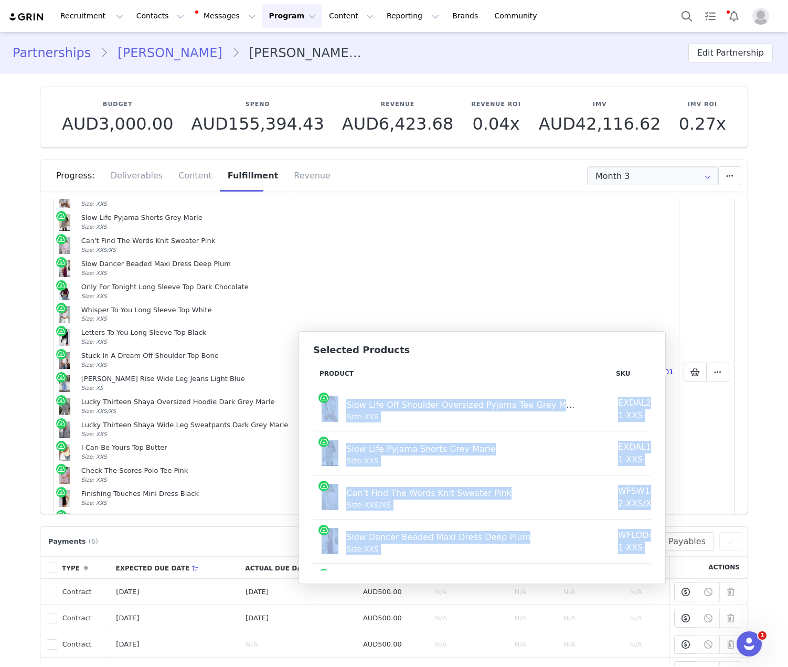
drag, startPoint x: 631, startPoint y: 550, endPoint x: 322, endPoint y: 403, distance: 342.0
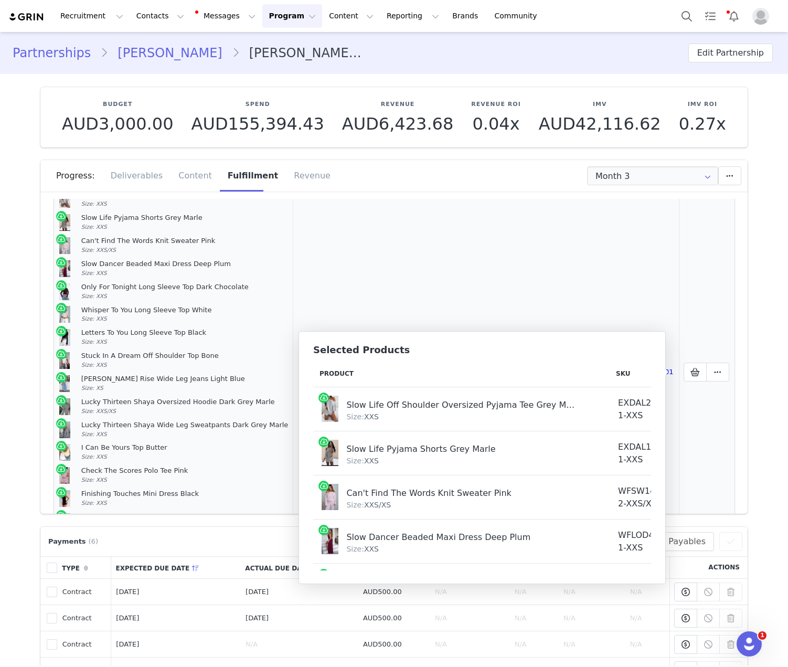
click at [474, 281] on td "Fulfilled" at bounding box center [455, 372] width 87 height 375
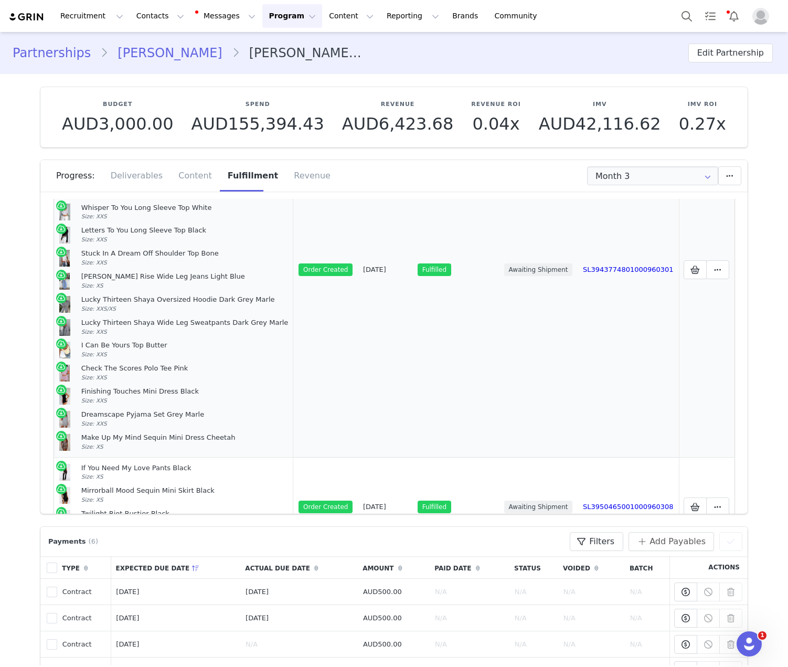
scroll to position [298, 0]
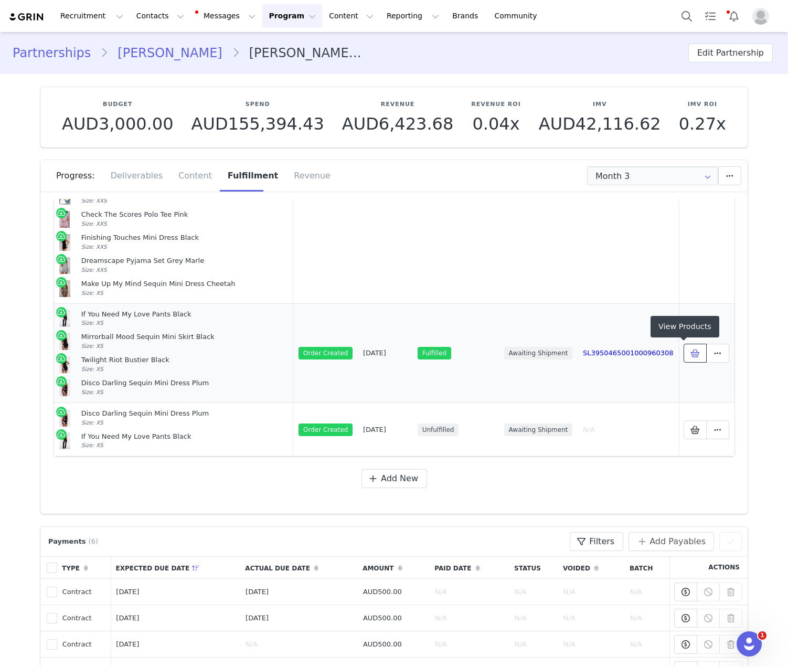
click at [589, 347] on span at bounding box center [695, 353] width 13 height 13
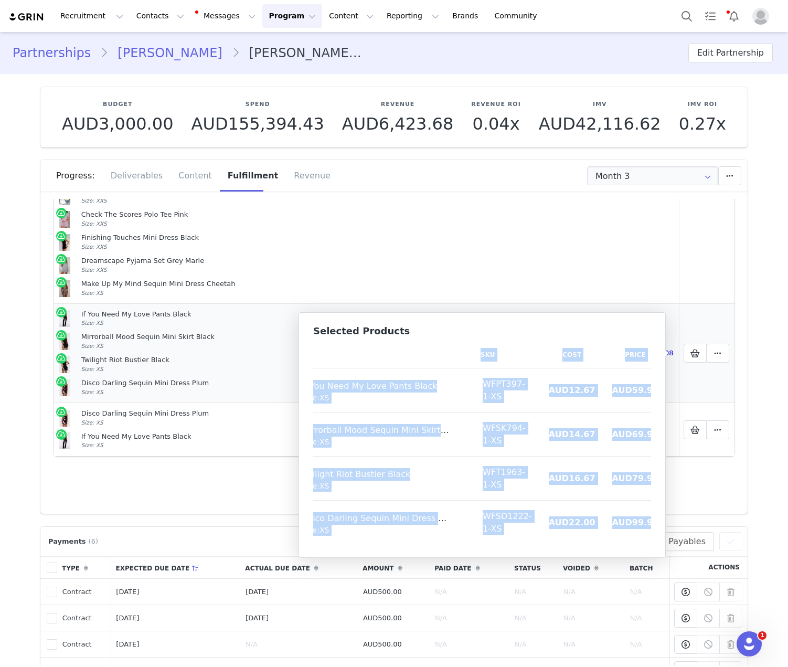
scroll to position [0, 0]
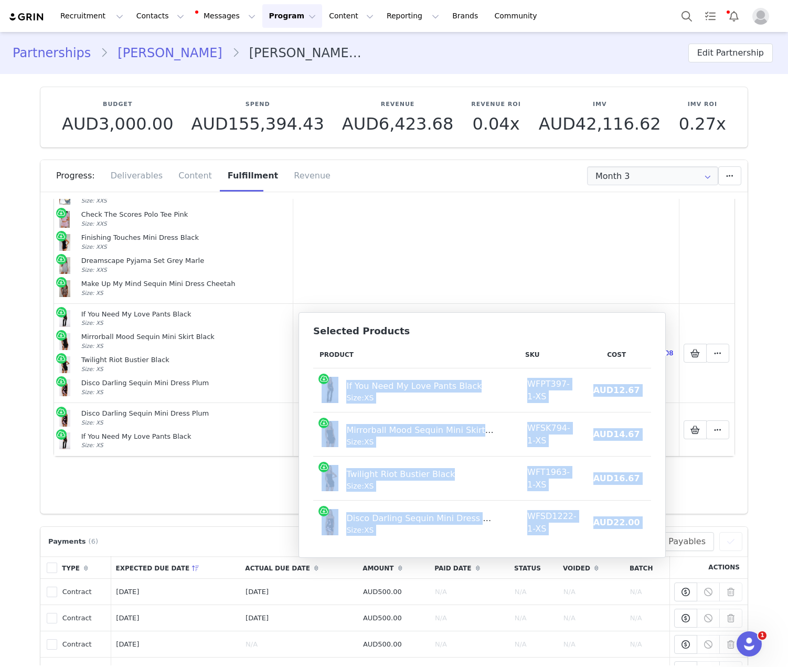
drag, startPoint x: 637, startPoint y: 530, endPoint x: 322, endPoint y: 391, distance: 345.0
click at [322, 391] on tbody "If You Need My Love Pants Black Size: XS WFPT397-1-XS AUD12.67 AUD59.95 Mirrorb…" at bounding box center [512, 456] width 398 height 176
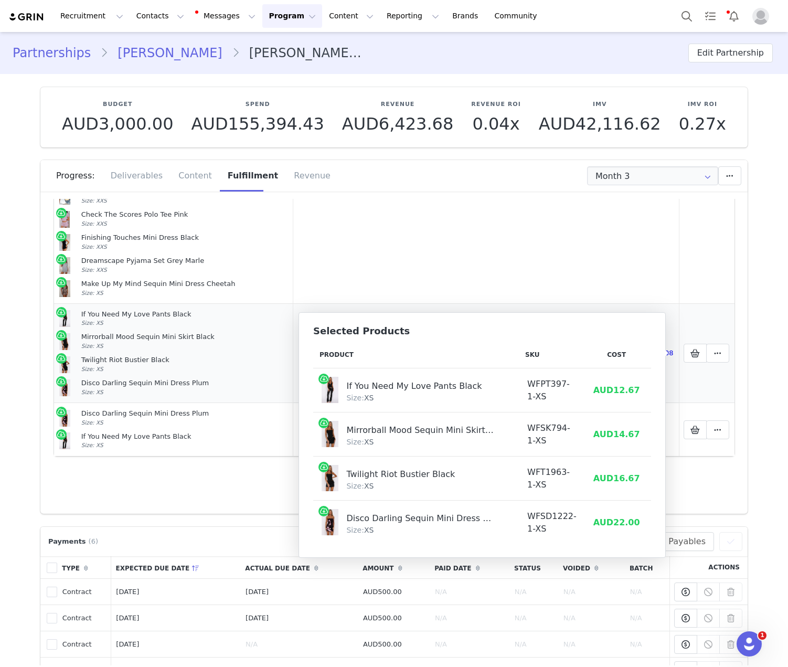
click at [249, 388] on div "Disco Darling Sequin Mini Dress Plum Size: XS" at bounding box center [184, 388] width 207 height 18
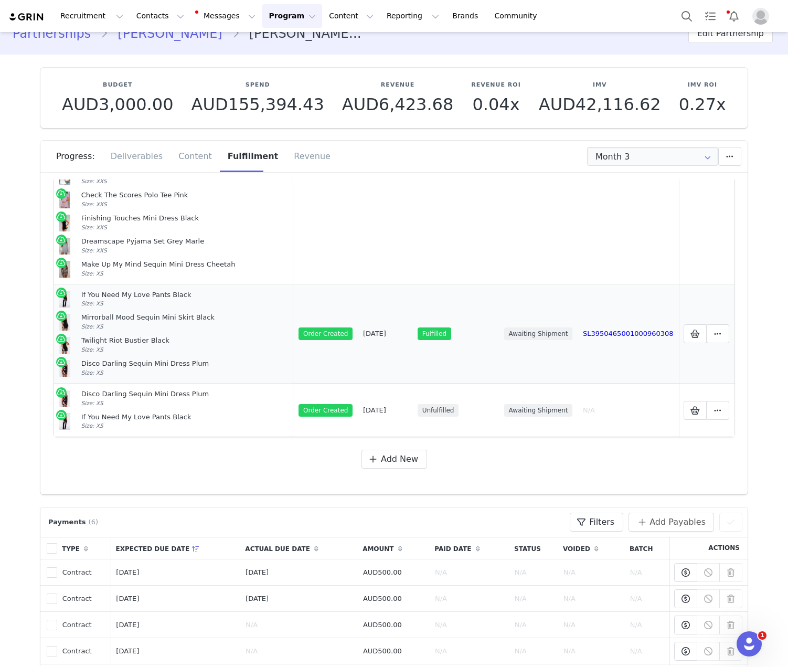
scroll to position [14, 0]
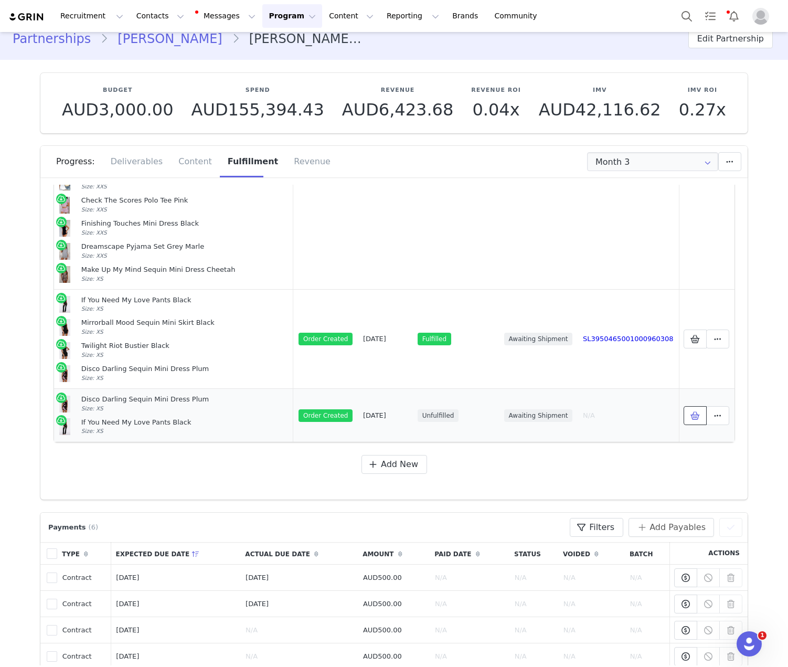
click at [589, 414] on span at bounding box center [695, 415] width 13 height 13
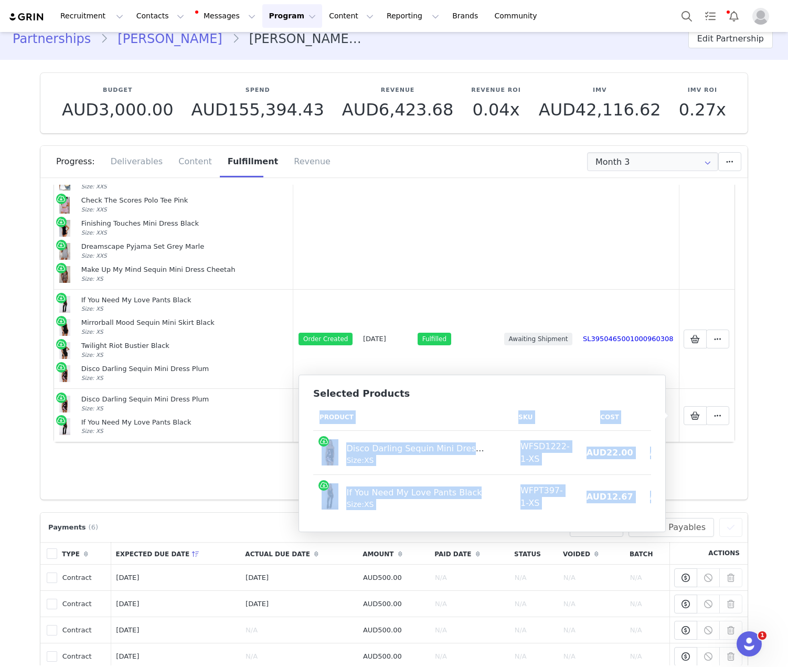
scroll to position [0, 0]
drag, startPoint x: 648, startPoint y: 509, endPoint x: 319, endPoint y: 448, distance: 333.9
click at [319, 448] on tbody "Disco Darling Sequin Mini Dress Plum Size: XS WFSD1222-1-XS AUD22.00 AUD99.95 I…" at bounding box center [508, 475] width 391 height 88
click at [170, 12] on button "Contacts Contacts" at bounding box center [160, 16] width 60 height 24
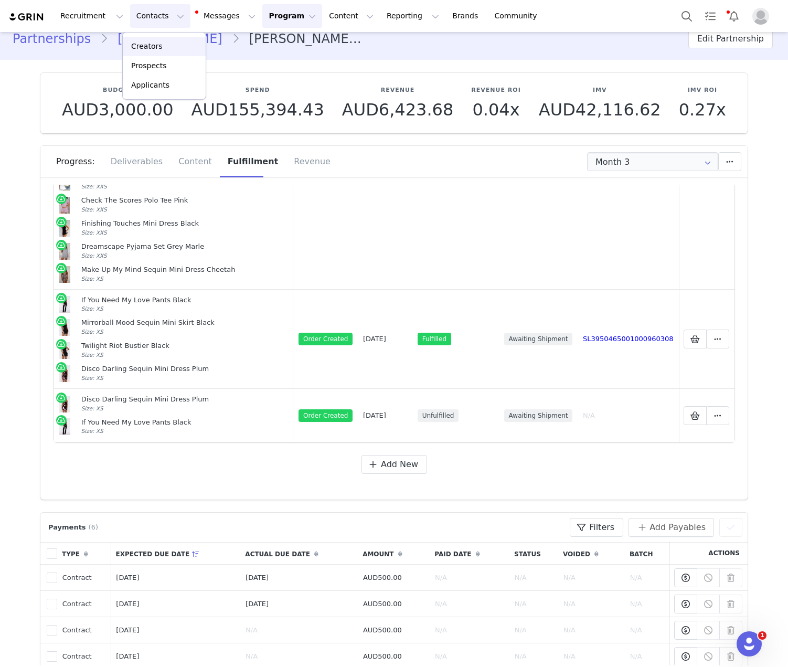
click at [172, 47] on div "Creators" at bounding box center [164, 46] width 70 height 11
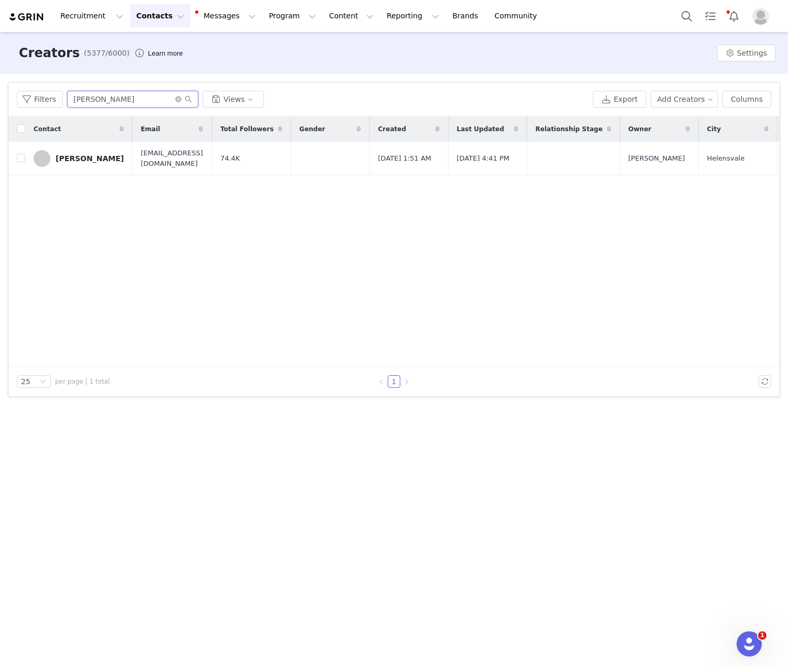
click at [92, 100] on input "[PERSON_NAME]" at bounding box center [132, 99] width 131 height 17
paste input "[PERSON_NAME]"
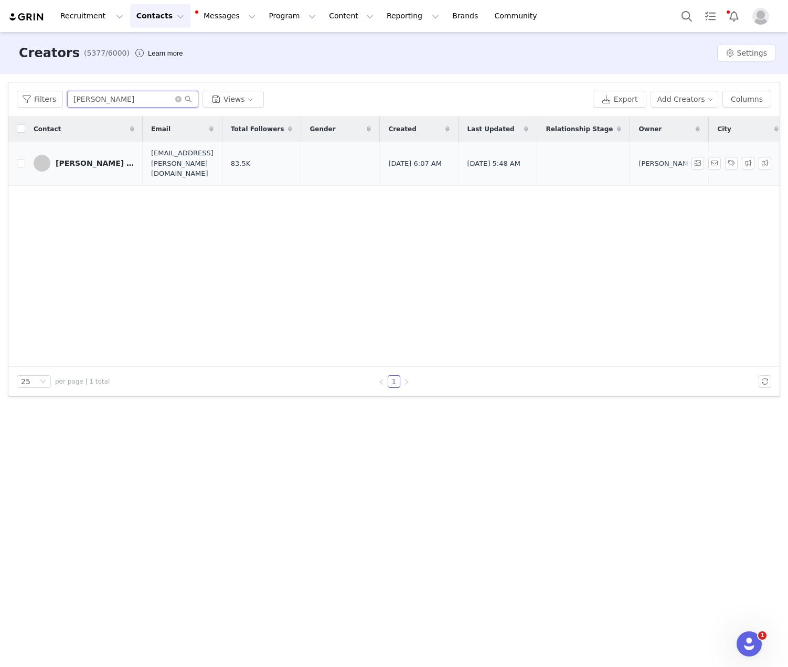
type input "[PERSON_NAME]"
click at [72, 160] on div "[PERSON_NAME] [PERSON_NAME]" at bounding box center [95, 163] width 79 height 8
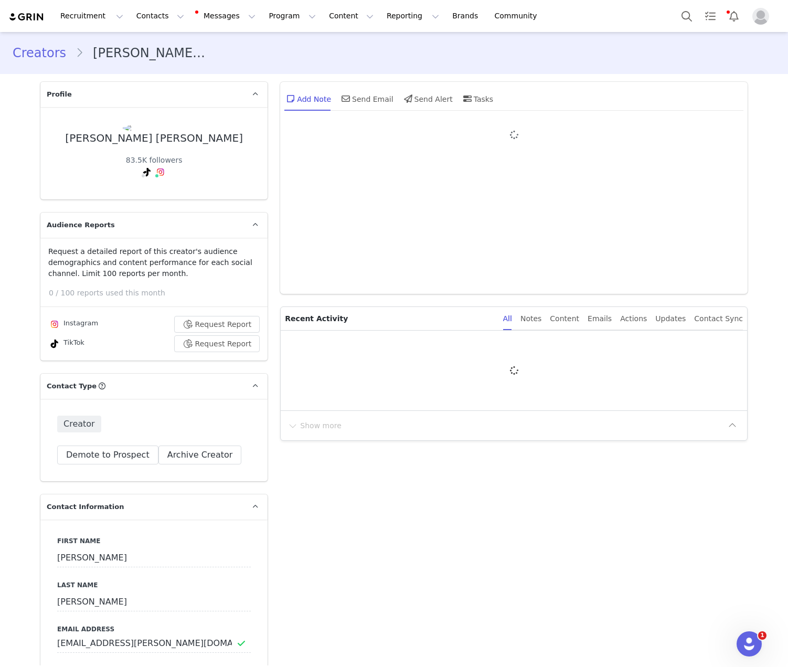
type input "+1 ([GEOGRAPHIC_DATA])"
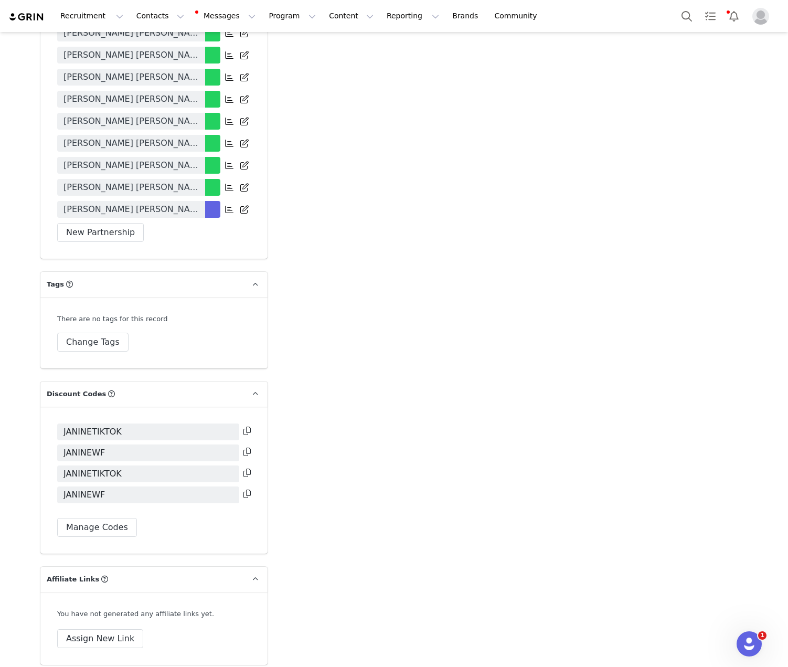
scroll to position [2511, 0]
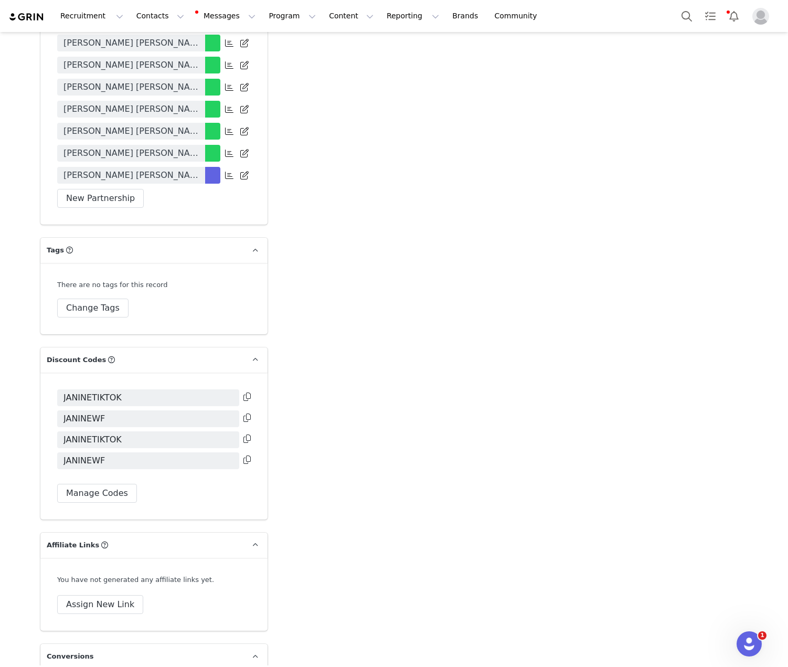
click at [140, 169] on span "[PERSON_NAME] [PERSON_NAME] [PERSON_NAME] 25/26" at bounding box center [130, 175] width 135 height 13
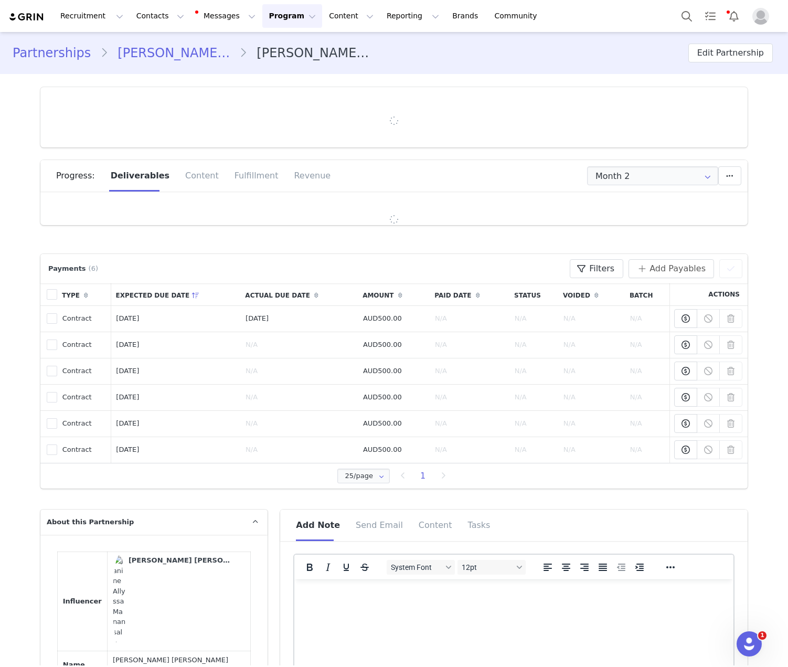
type input "+1 ([GEOGRAPHIC_DATA])"
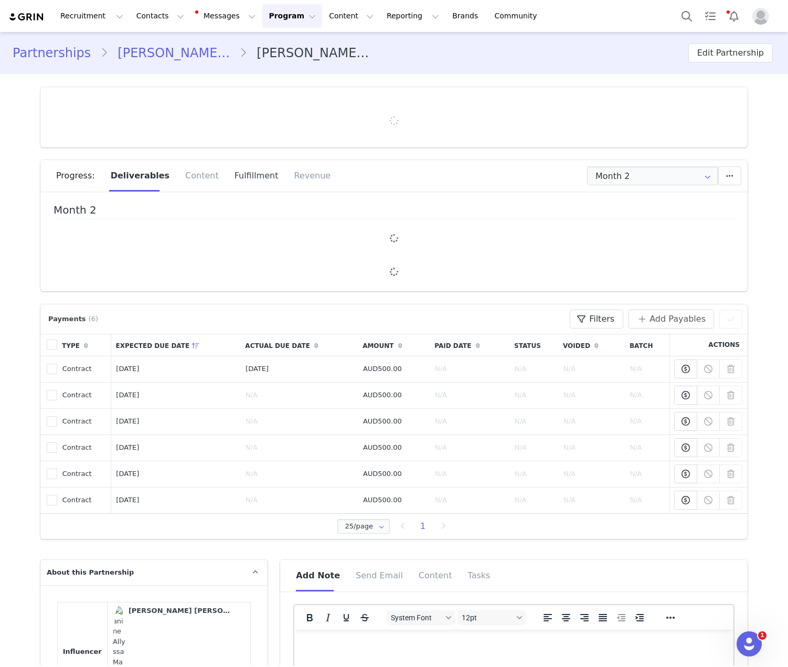
click at [250, 172] on div "Fulfillment" at bounding box center [257, 175] width 60 height 31
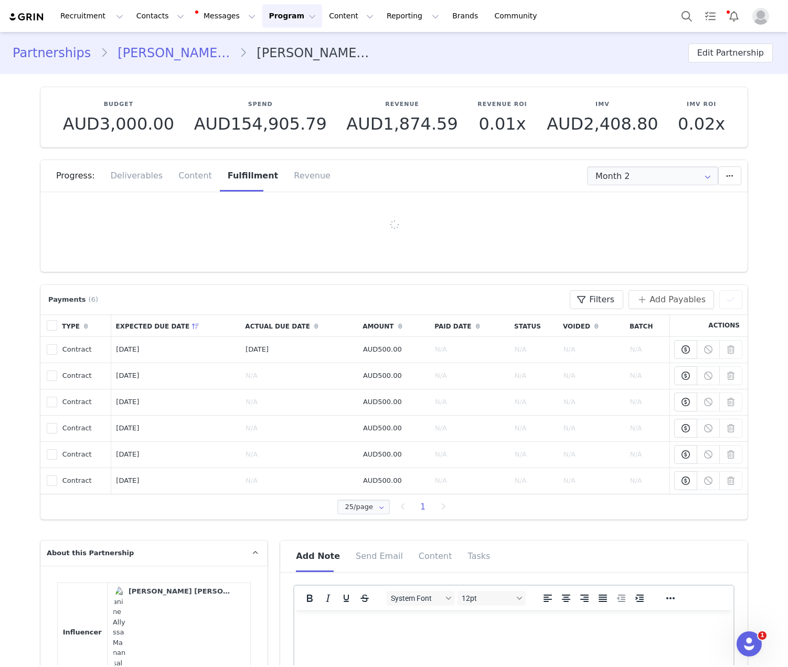
click at [245, 177] on div "Fulfillment" at bounding box center [253, 175] width 66 height 31
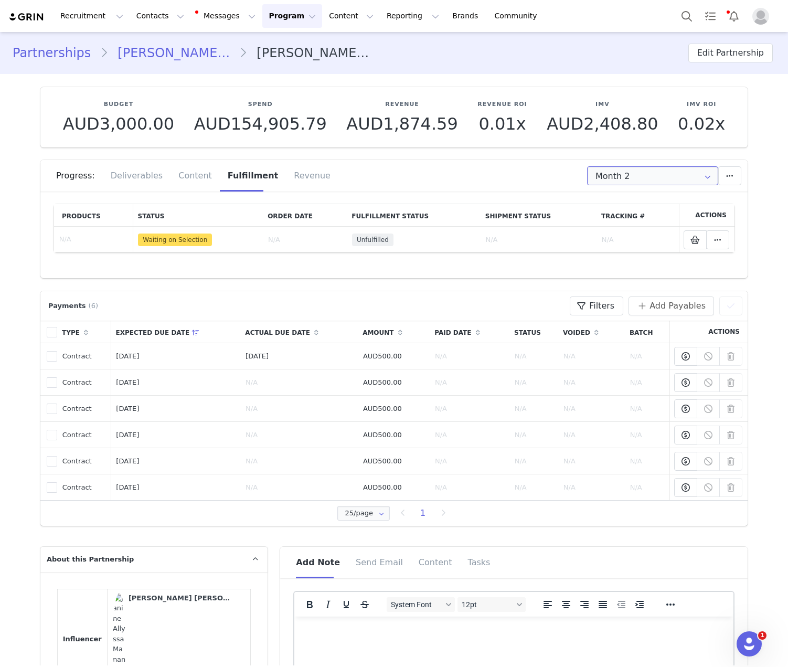
click at [589, 183] on input "Month 2" at bounding box center [652, 175] width 131 height 19
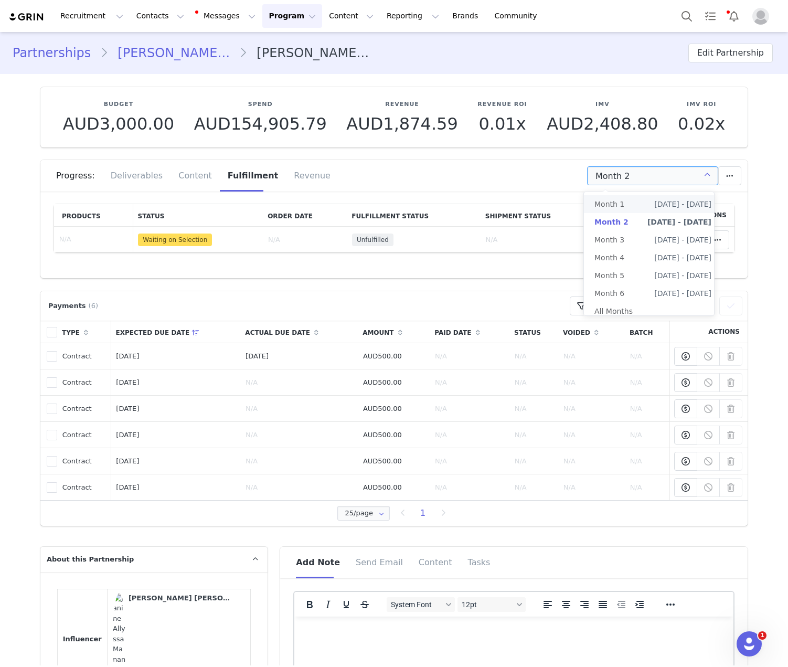
click at [589, 201] on span "[DATE] - [DATE]" at bounding box center [682, 204] width 57 height 18
type input "Month 1"
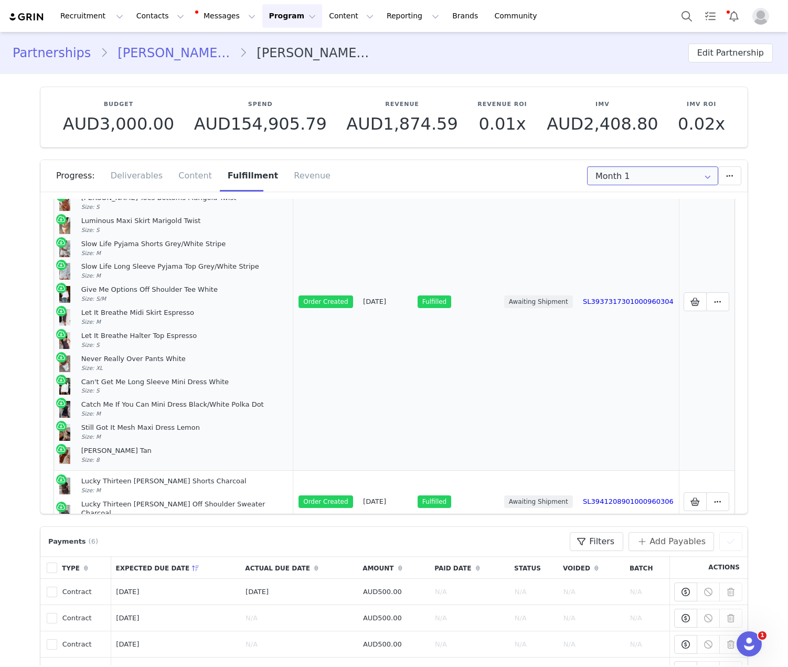
scroll to position [153, 0]
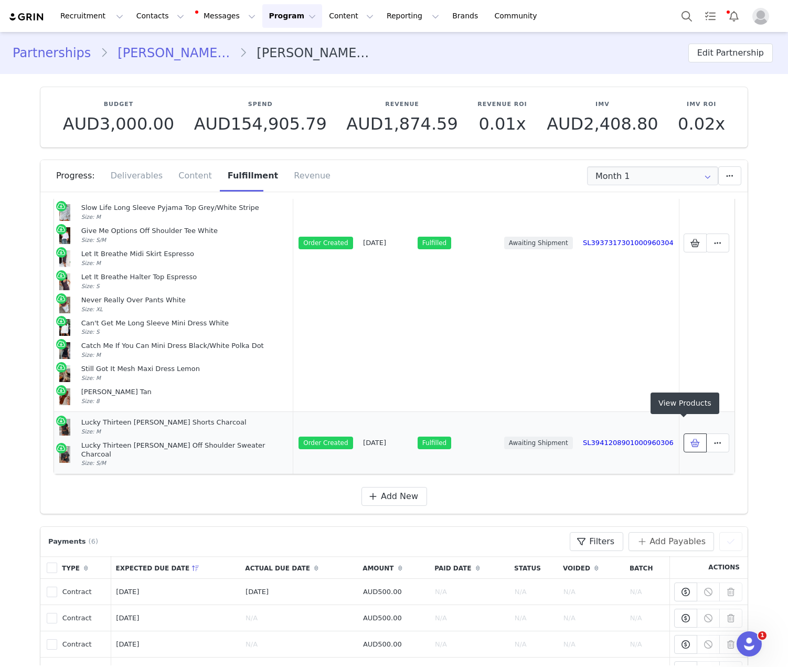
click at [589, 438] on icon at bounding box center [694, 442] width 9 height 8
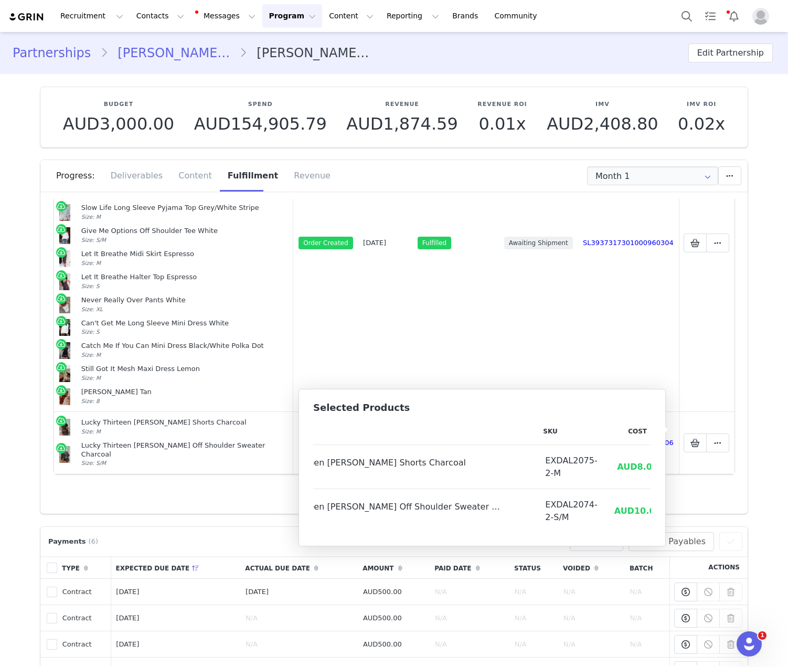
scroll to position [0, 0]
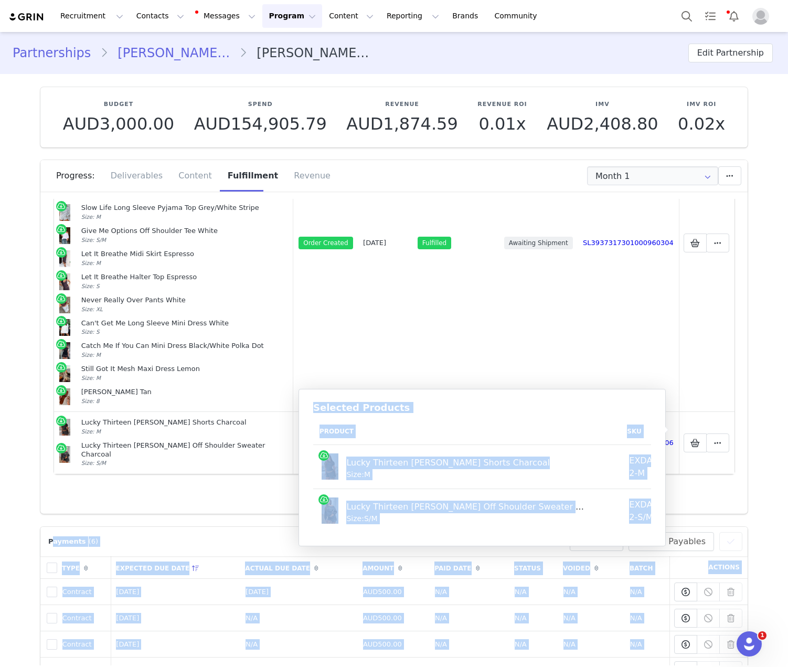
drag, startPoint x: 622, startPoint y: 518, endPoint x: 245, endPoint y: 463, distance: 381.2
click at [245, 463] on body "Recruitment Recruitment Creator Search Curated Lists Landing Pages Web Extensio…" at bounding box center [394, 333] width 788 height 667
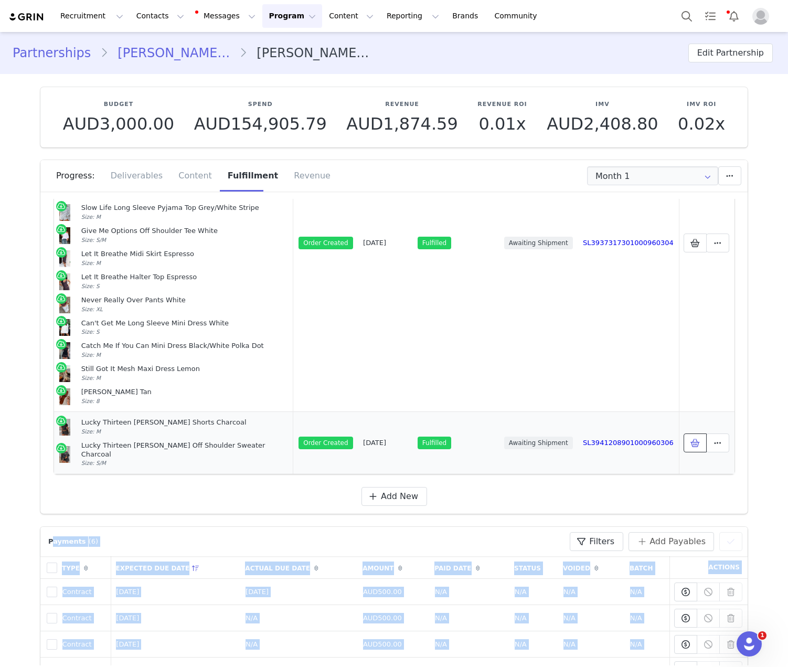
click at [589, 438] on icon at bounding box center [694, 442] width 9 height 8
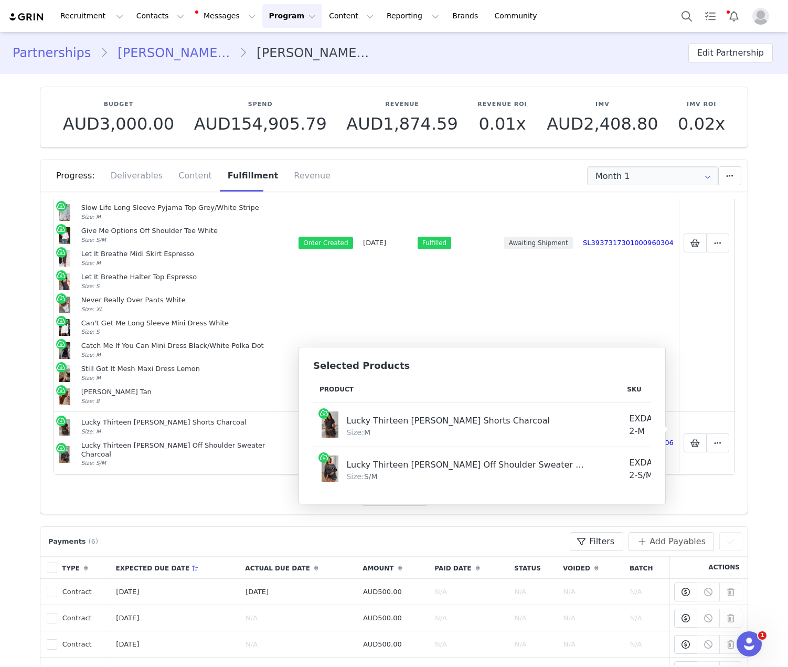
click at [589, 474] on td "AUD10.67" at bounding box center [721, 469] width 63 height 44
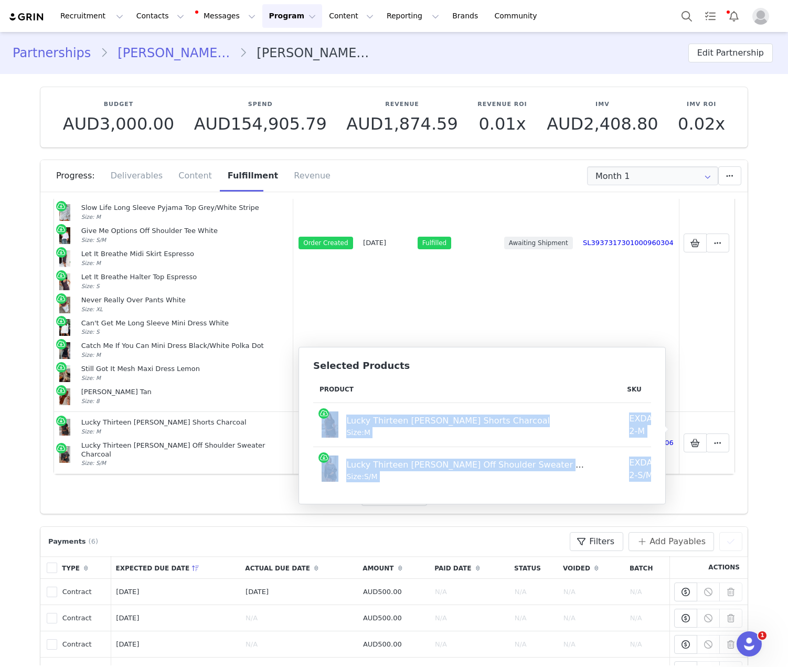
drag, startPoint x: 641, startPoint y: 474, endPoint x: 327, endPoint y: 424, distance: 318.7
click at [327, 424] on tbody "Lucky Thirteen [PERSON_NAME] Shorts Charcoal Size: M EXDAL2075-2-M AUD8.00 AUD4…" at bounding box center [564, 447] width 503 height 88
click at [141, 20] on button "Contacts Contacts" at bounding box center [160, 16] width 60 height 24
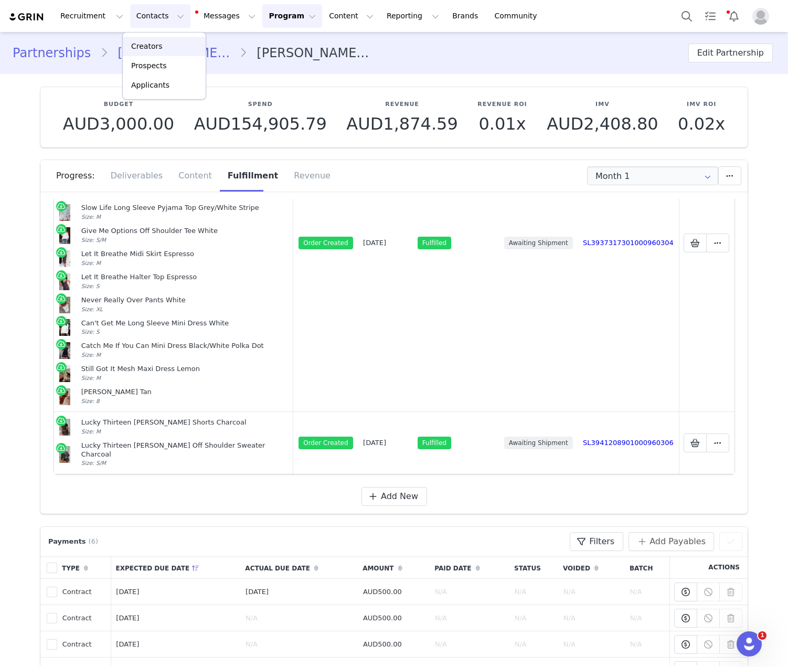
click at [165, 49] on div "Creators" at bounding box center [164, 46] width 70 height 11
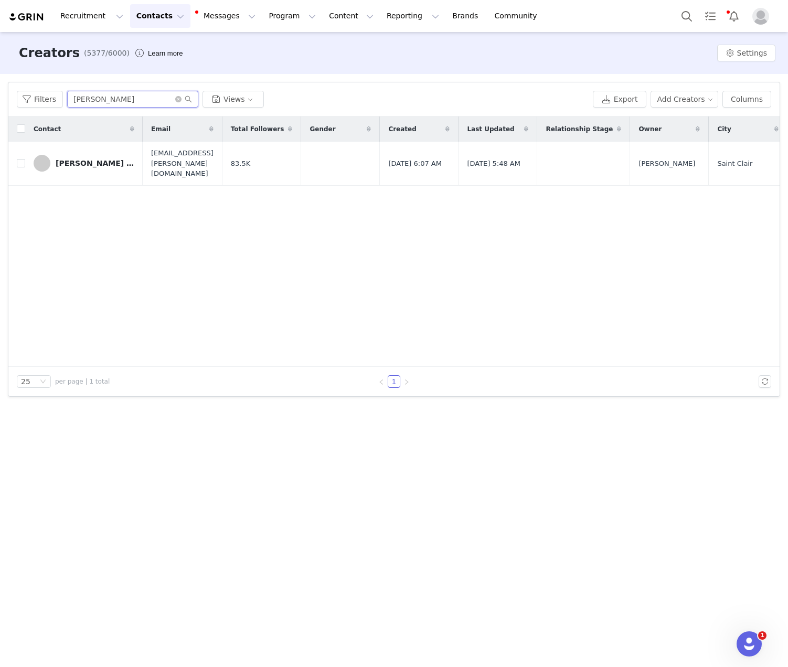
click at [102, 93] on input "[PERSON_NAME]" at bounding box center [132, 99] width 131 height 17
paste input "[PERSON_NAME]"
type input "[PERSON_NAME]"
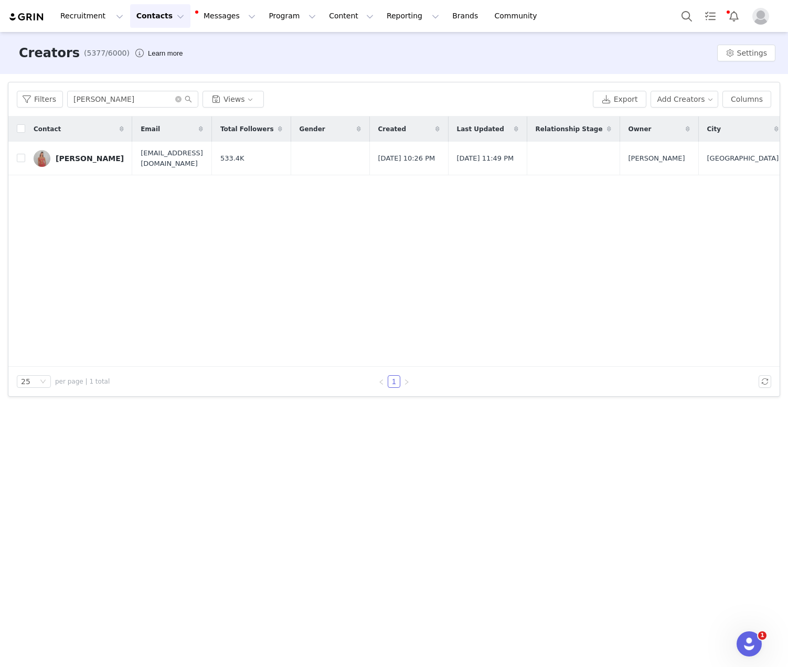
click at [93, 155] on div "[PERSON_NAME]" at bounding box center [90, 158] width 68 height 8
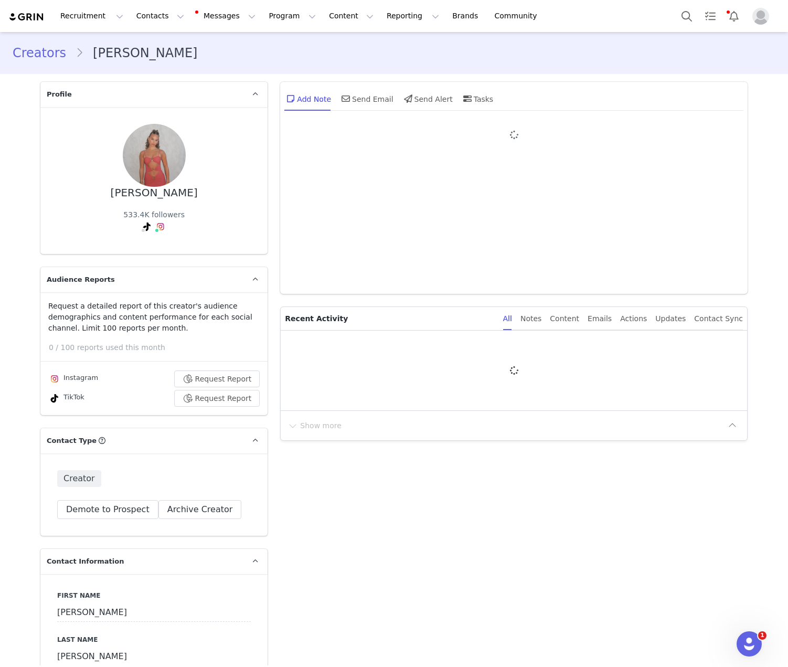
type input "+1 ([GEOGRAPHIC_DATA])"
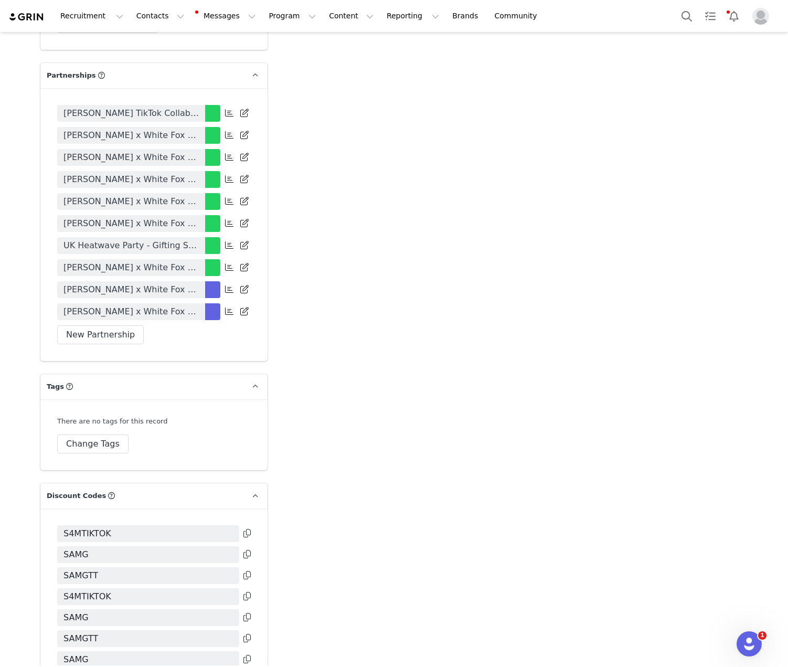
scroll to position [2583, 0]
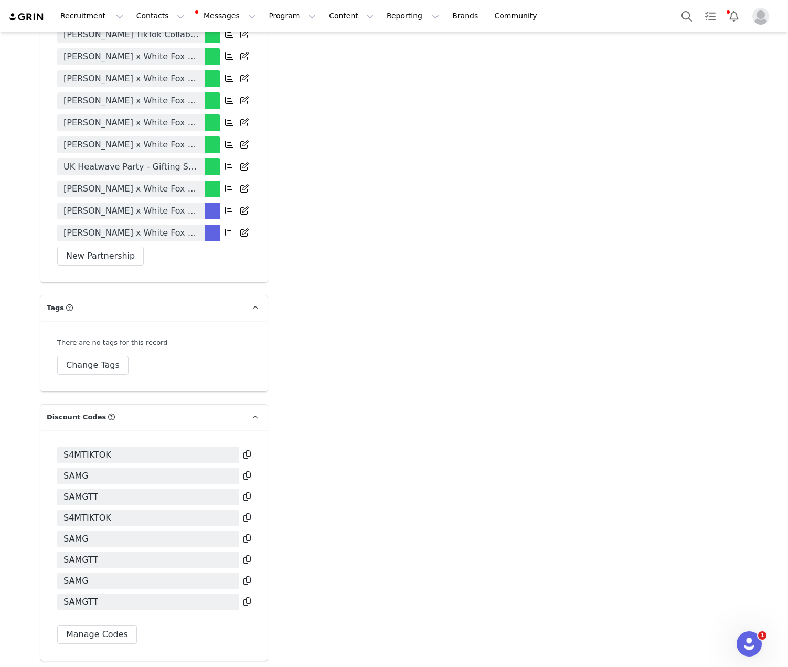
click at [209, 272] on div "[PERSON_NAME] TikTok Collaboration [PERSON_NAME] x White Fox Summer Club Event …" at bounding box center [153, 145] width 227 height 273
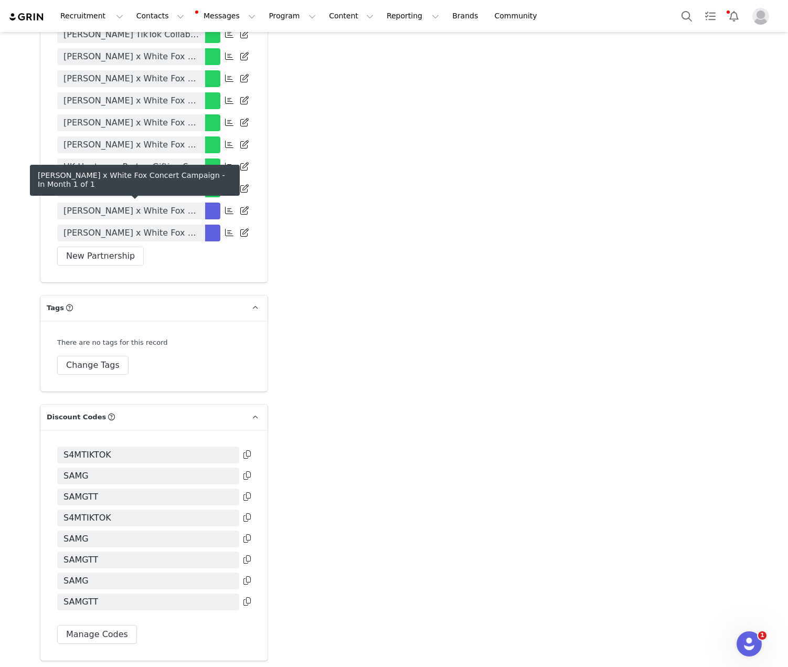
click at [190, 207] on span "[PERSON_NAME] x White Fox Concert Campaign" at bounding box center [130, 211] width 135 height 13
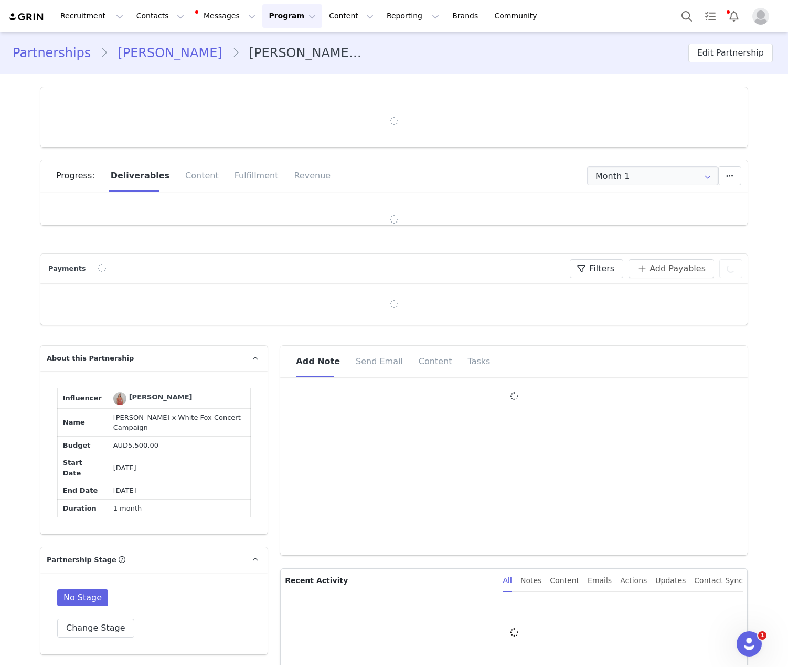
type input "+1 ([GEOGRAPHIC_DATA])"
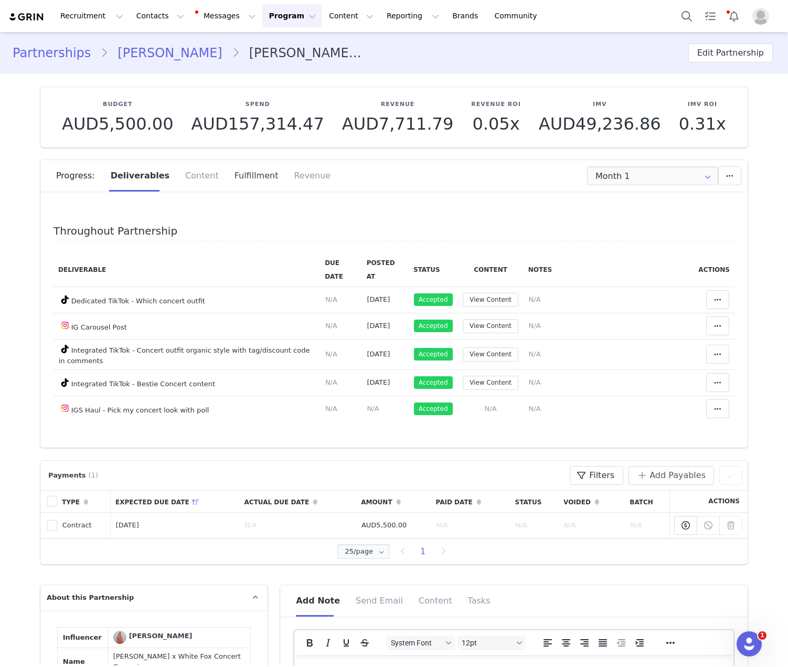
click at [234, 180] on div "Fulfillment" at bounding box center [257, 175] width 60 height 31
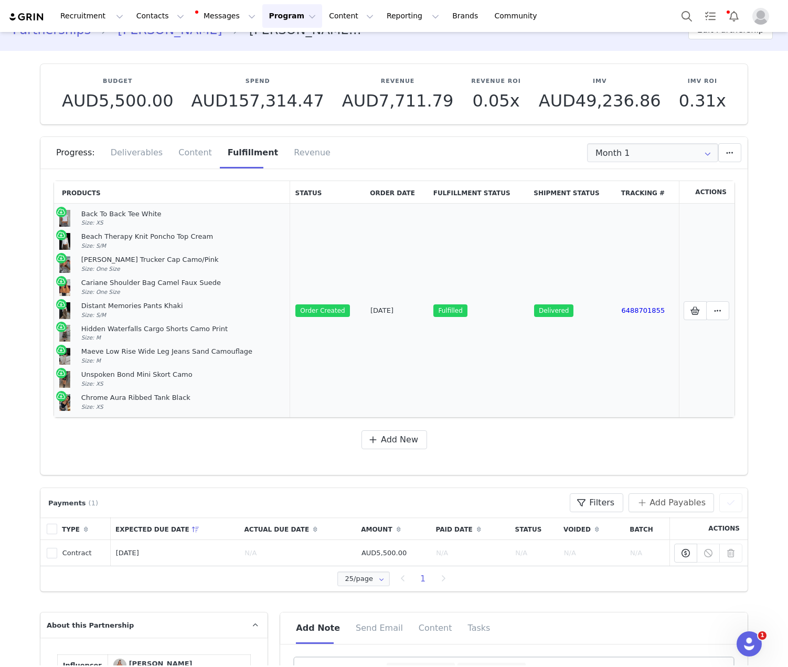
scroll to position [26, 0]
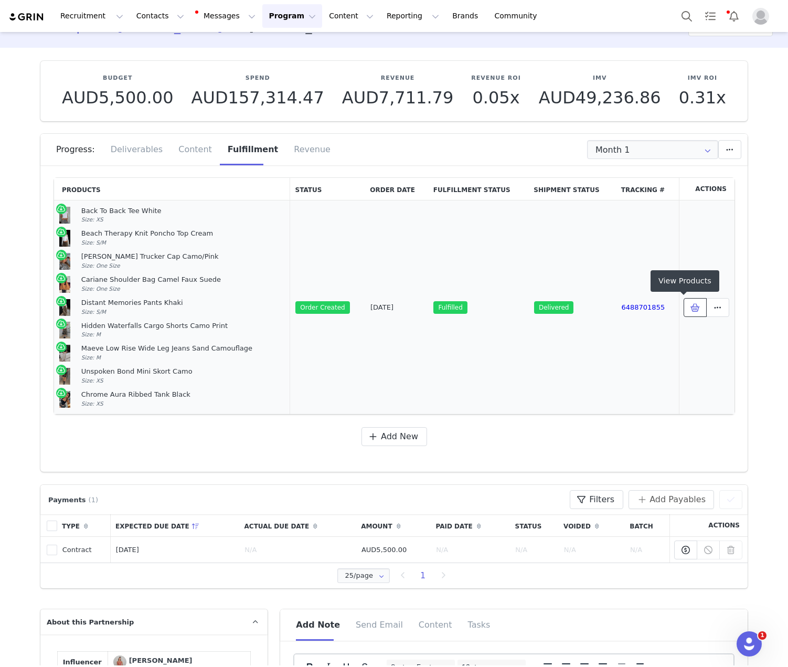
click at [589, 304] on icon at bounding box center [694, 307] width 9 height 8
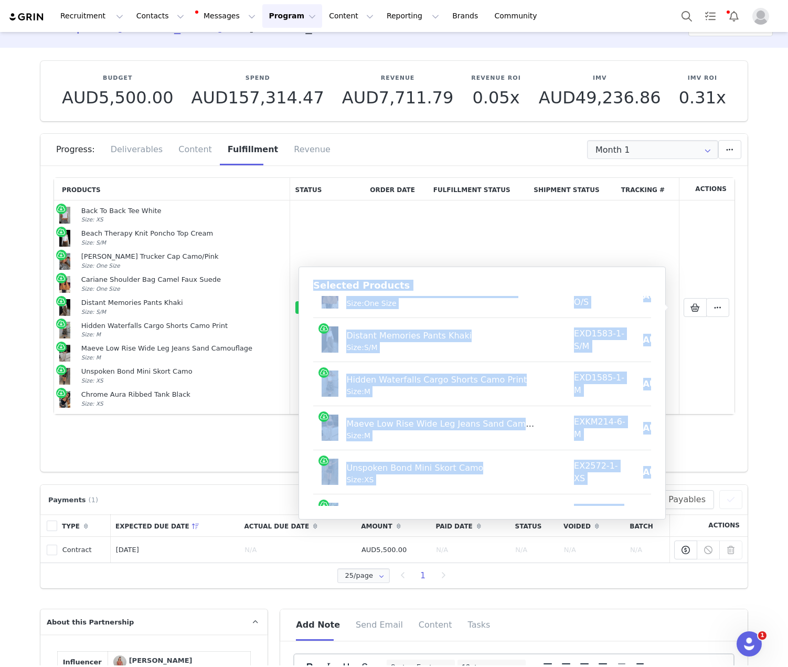
scroll to position [0, 0]
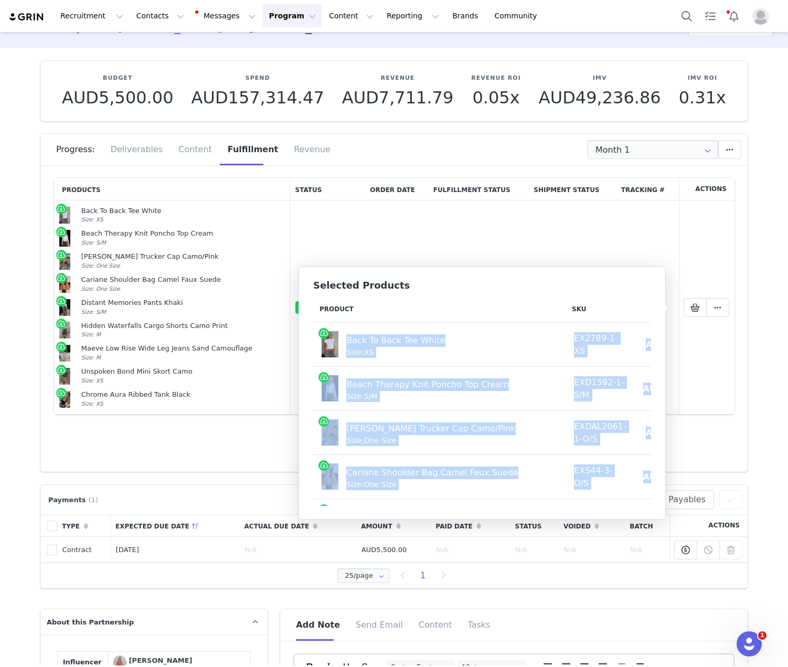
drag, startPoint x: 640, startPoint y: 491, endPoint x: 322, endPoint y: 336, distance: 354.4
click at [322, 336] on tbody "Back To Back Tee White Size: XS EX2789-1-XS AUD9.20 AUD49.95 Beach Therapy Knit…" at bounding box center [537, 521] width 448 height 397
click at [158, 7] on button "Contacts Contacts" at bounding box center [160, 16] width 60 height 24
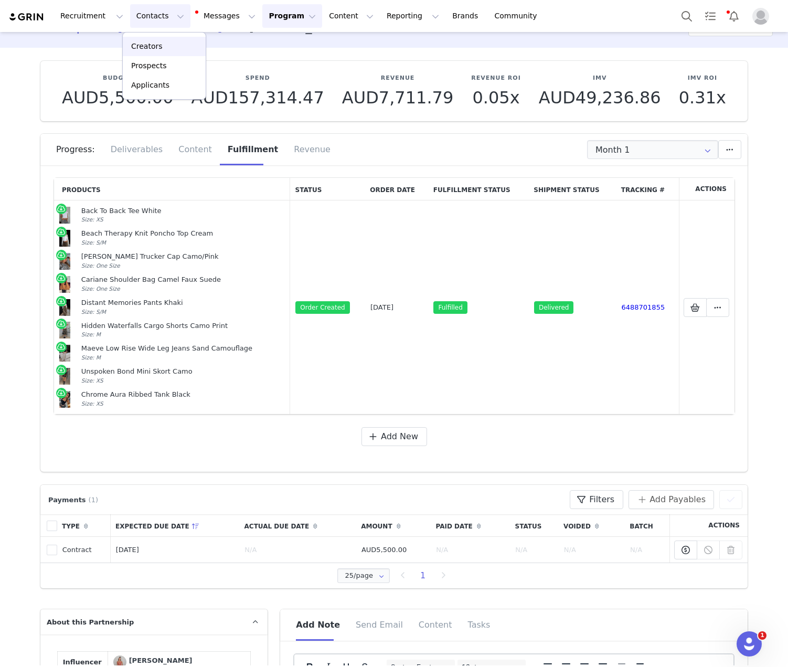
click at [184, 43] on div "Creators" at bounding box center [164, 46] width 70 height 11
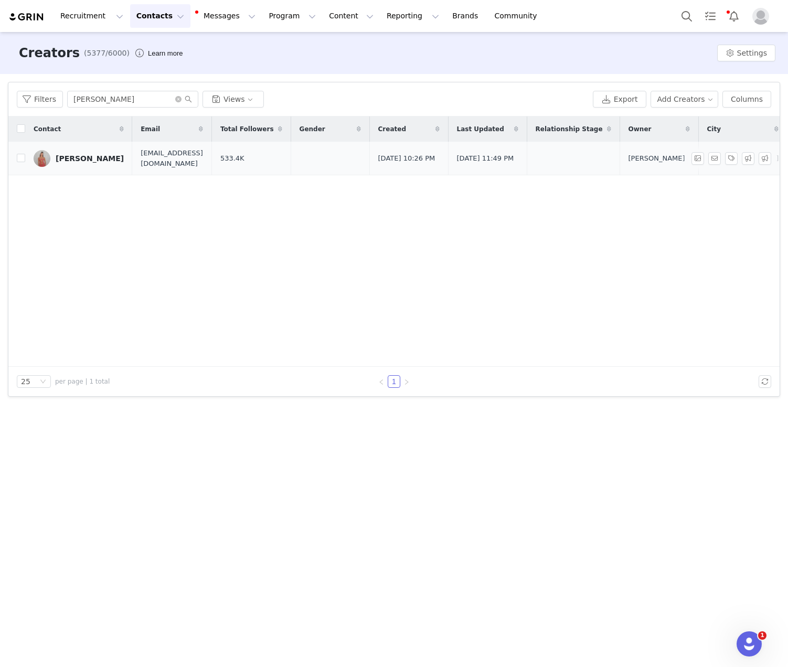
click at [83, 164] on link "[PERSON_NAME]" at bounding box center [79, 158] width 90 height 17
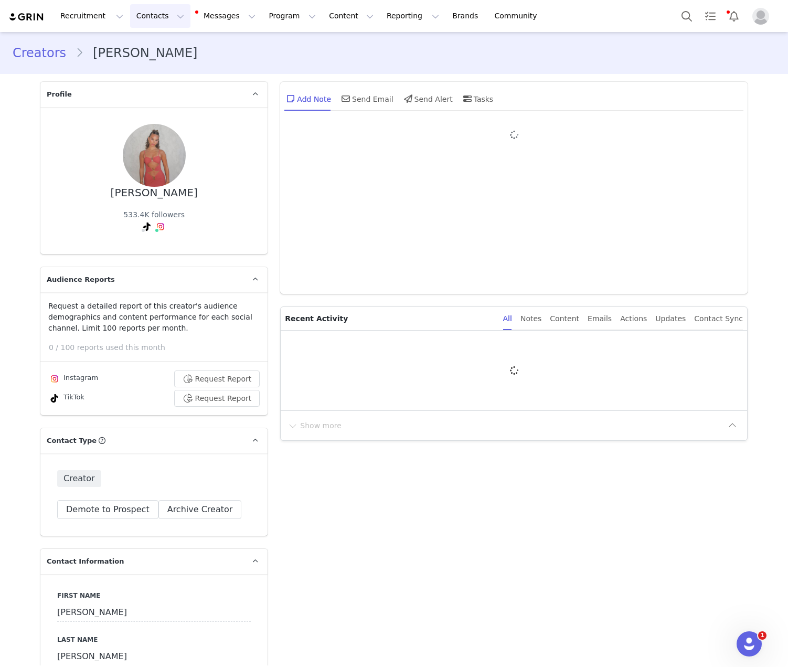
click at [145, 17] on button "Contacts Contacts" at bounding box center [160, 16] width 60 height 24
type input "+1 ([GEOGRAPHIC_DATA])"
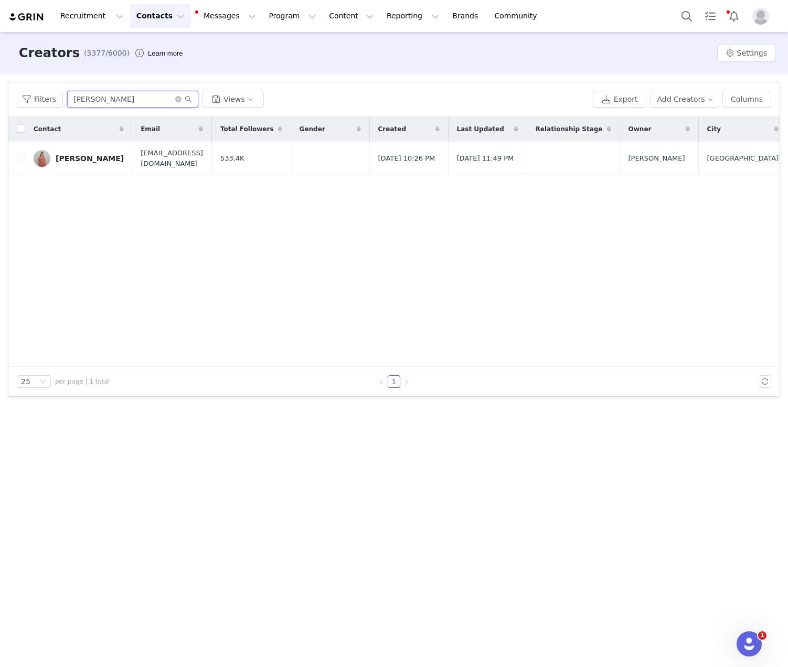
click at [136, 104] on input "[PERSON_NAME]" at bounding box center [132, 99] width 131 height 17
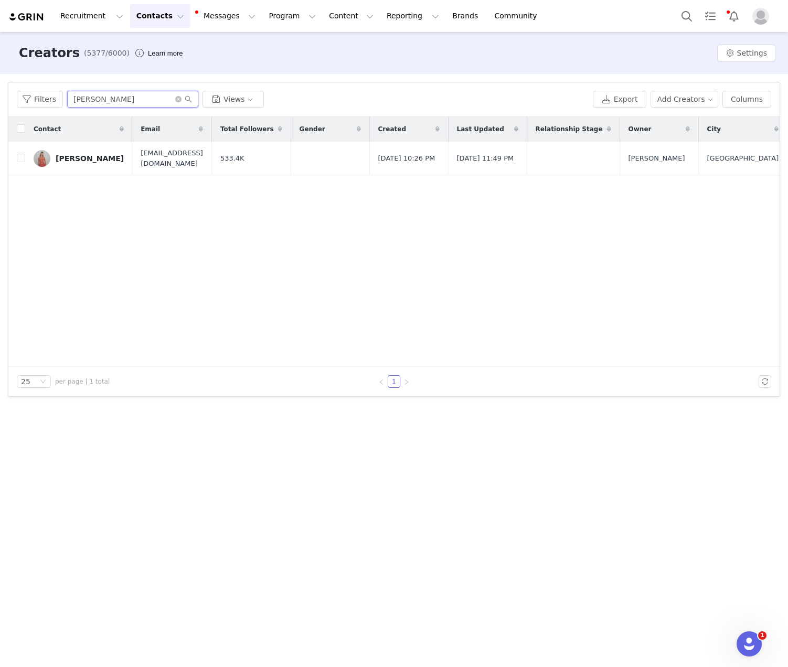
click at [136, 104] on input "[PERSON_NAME]" at bounding box center [132, 99] width 131 height 17
paste input "Madi Dillon"
type input "Madi Dillon"
click at [82, 152] on link "Madi Dillon" at bounding box center [79, 158] width 90 height 17
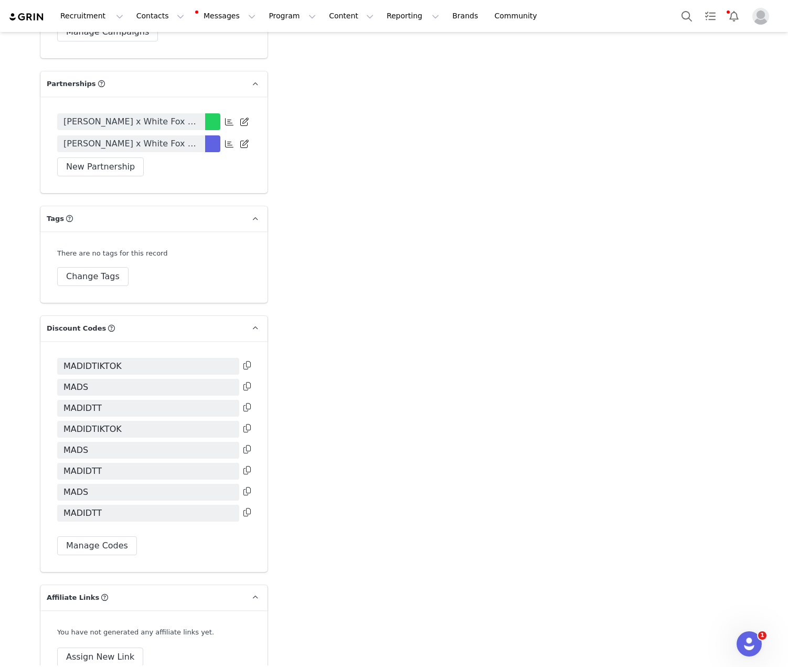
scroll to position [2467, 0]
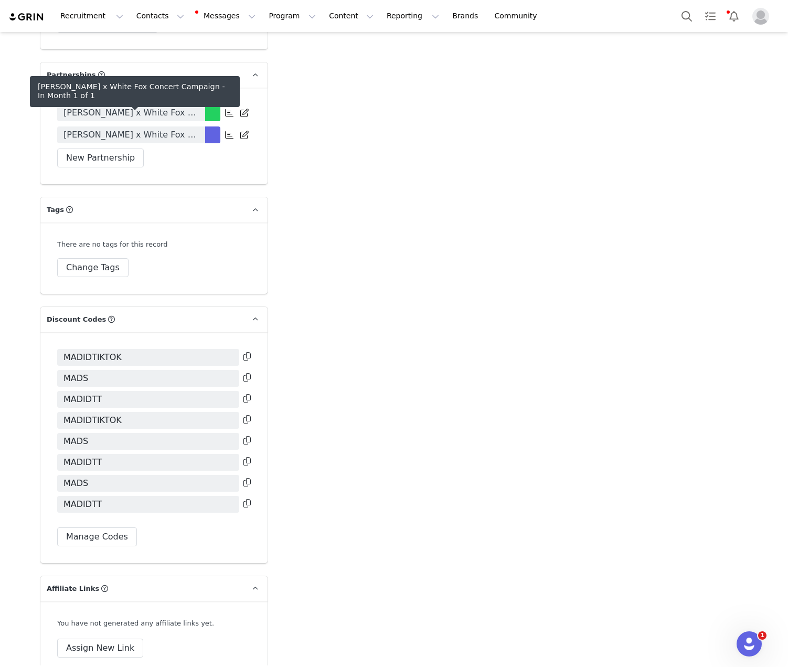
click at [116, 128] on span "Madi Dillion x White Fox Concert Campaign" at bounding box center [130, 134] width 135 height 13
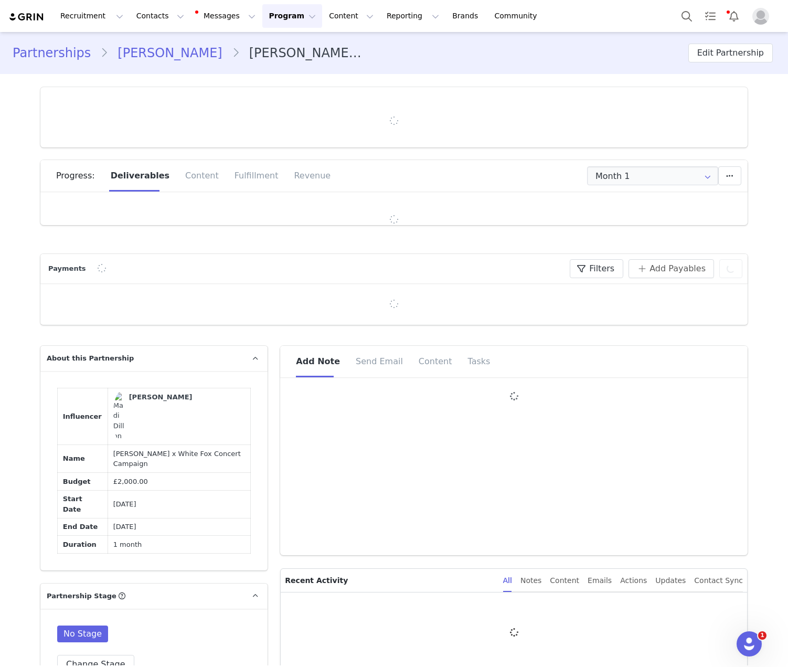
type input "+1 ([GEOGRAPHIC_DATA])"
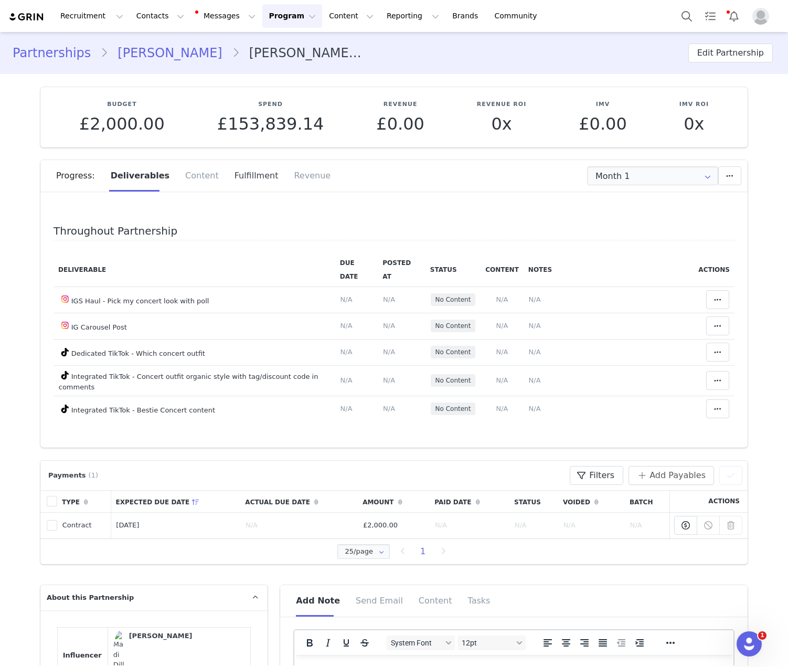
click at [239, 183] on div "Fulfillment" at bounding box center [257, 175] width 60 height 31
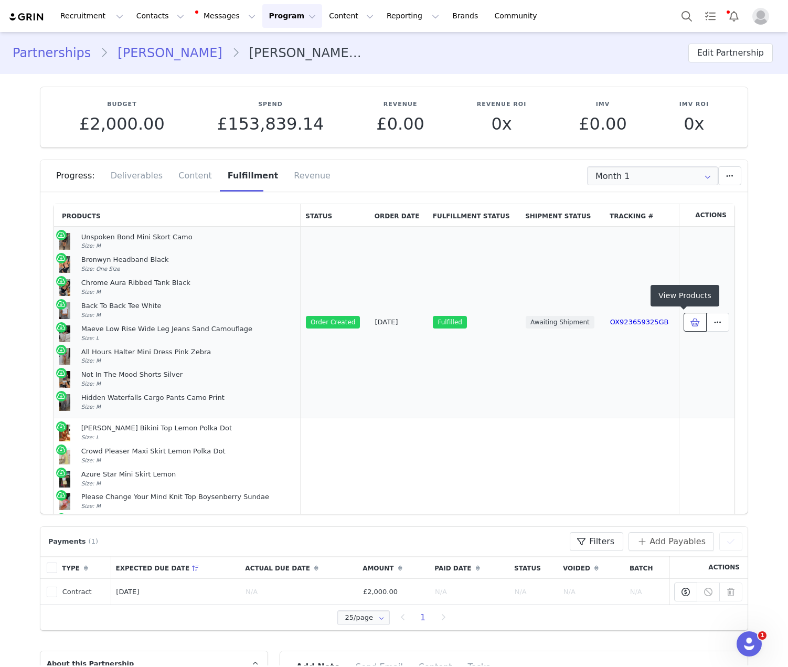
click at [683, 322] on button at bounding box center [694, 322] width 23 height 19
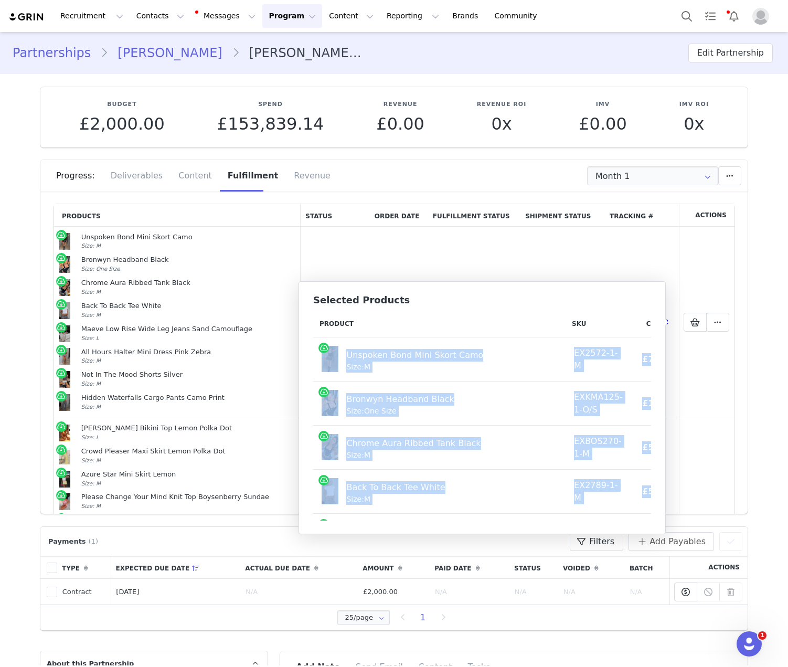
drag, startPoint x: 633, startPoint y: 499, endPoint x: 327, endPoint y: 367, distance: 333.6
click at [327, 367] on tbody "Unspoken Bond Mini Skort Camo Size: M EX2572-1-M £7.54 £40.00 Bronwyn Headband …" at bounding box center [521, 513] width 416 height 352
copy tbody "Unspoken Bond Mini Skort Camo Size: M EX2572-1-M £7.54 £40.00 Bronwyn Headband …"
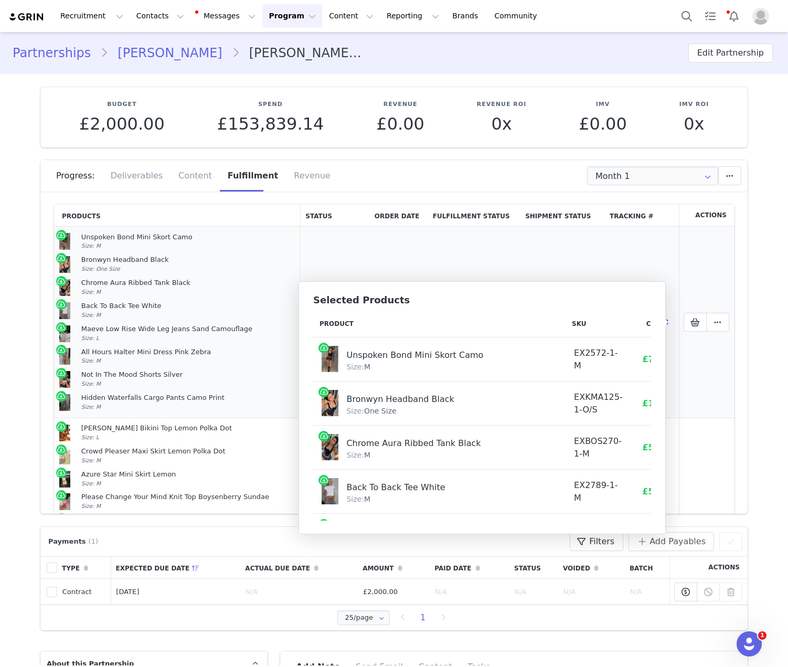
click at [202, 353] on div "All Hours Halter Mini Dress Pink Zebra" at bounding box center [188, 352] width 215 height 9
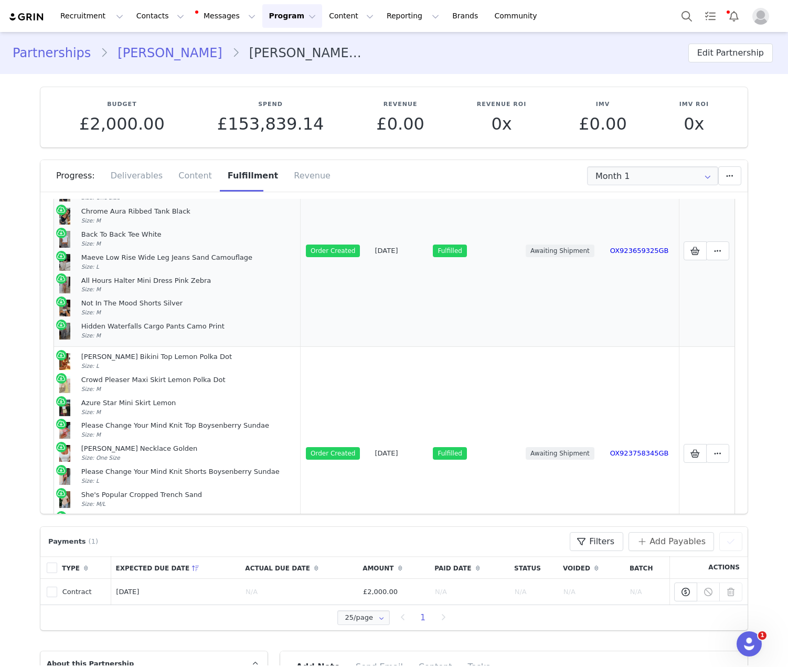
scroll to position [176, 0]
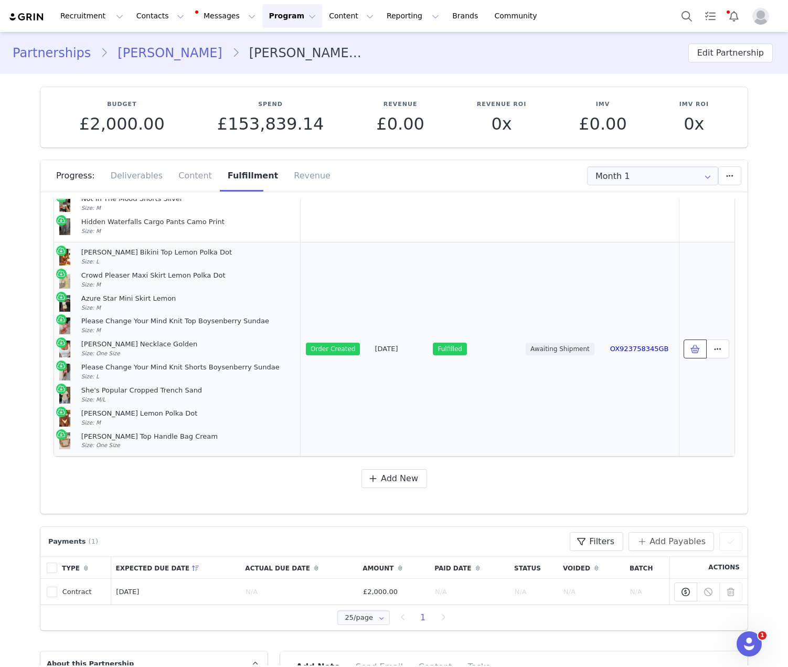
click at [683, 357] on button at bounding box center [694, 348] width 23 height 19
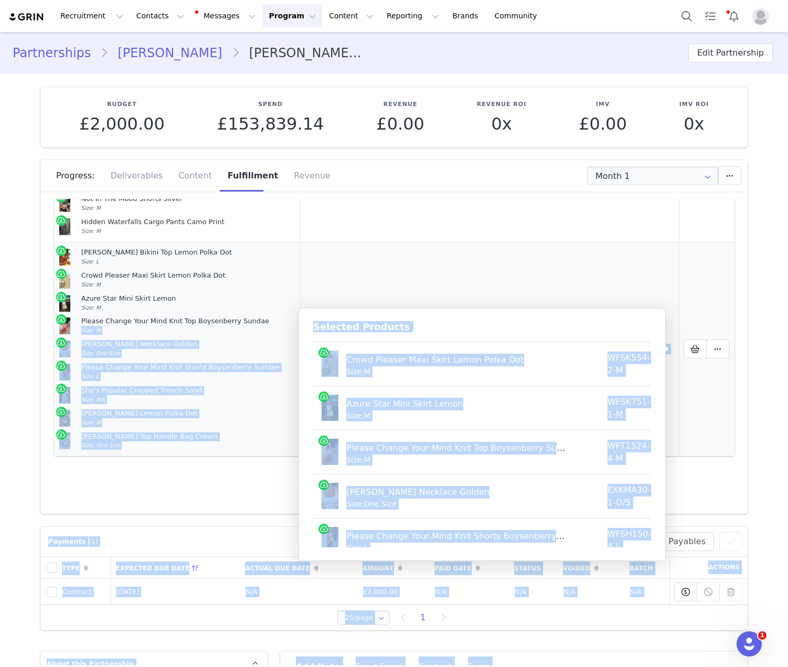
scroll to position [0, 0]
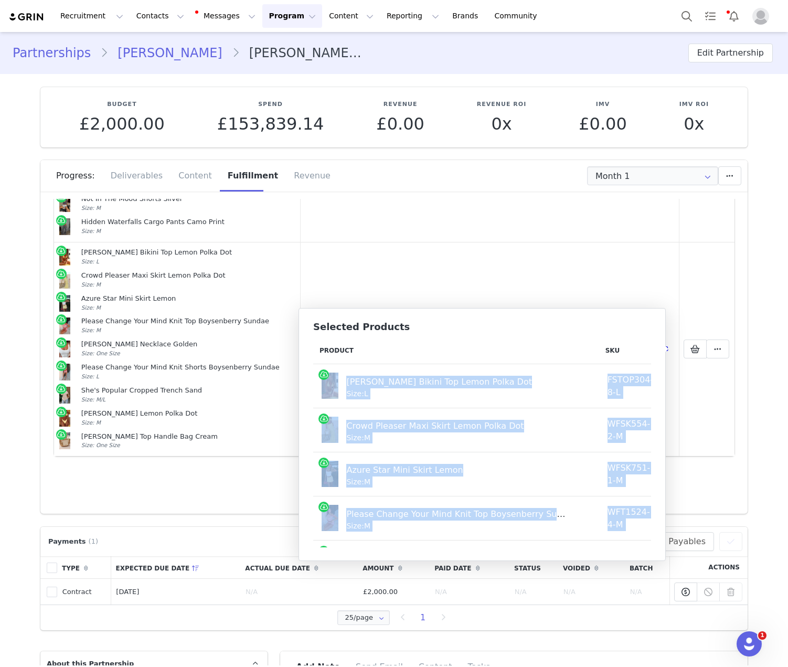
drag, startPoint x: 637, startPoint y: 526, endPoint x: 323, endPoint y: 384, distance: 344.6
click at [323, 384] on tbody "Danica Bikini Top Lemon Polka Dot Size: L FSTOP304-8-L £4.92 £35.00 Crowd Pleas…" at bounding box center [537, 562] width 449 height 397
copy tbody "Danica Bikini Top Lemon Polka Dot Size: L FSTOP304-8-L £4.92 £35.00 Crowd Pleas…"
click at [126, 52] on link "Madi Dillon" at bounding box center [169, 53] width 123 height 19
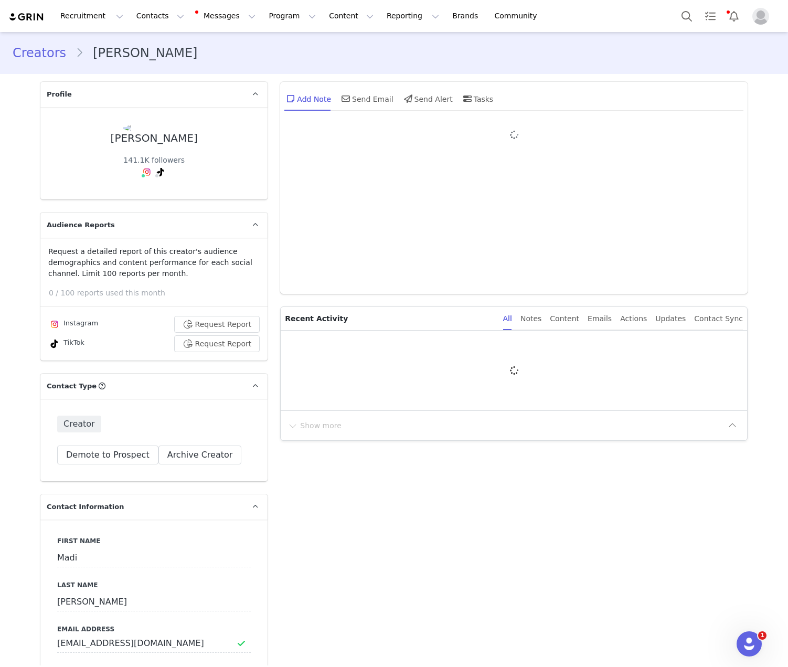
type input "+1 ([GEOGRAPHIC_DATA])"
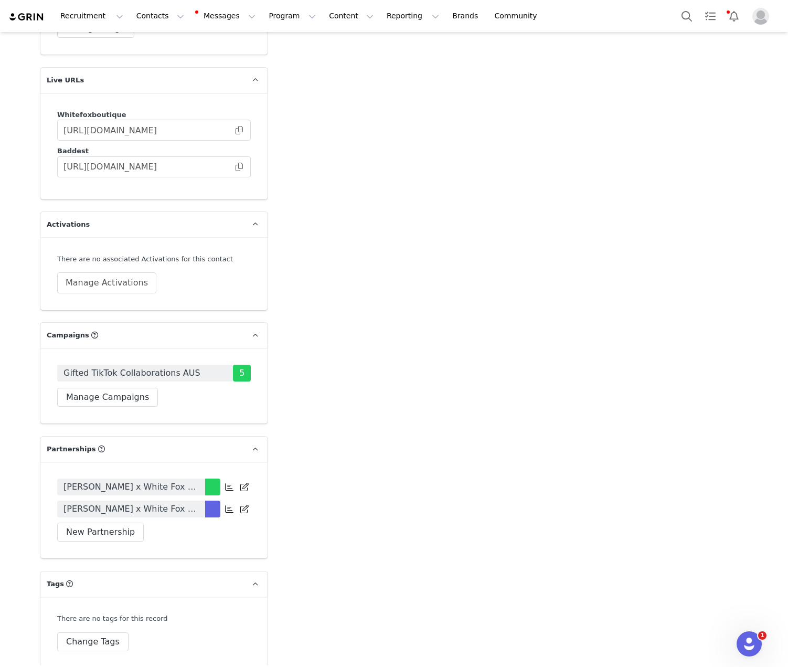
scroll to position [2425, 0]
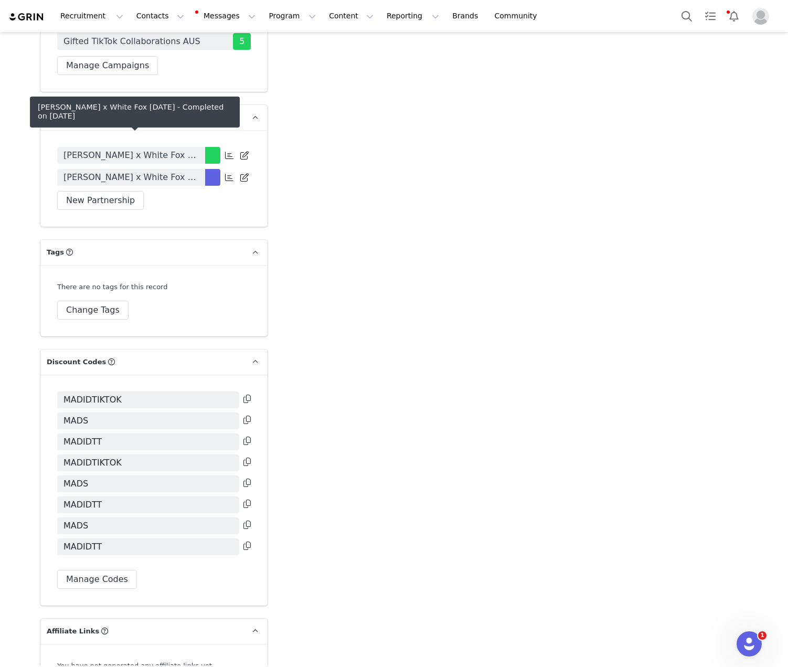
click at [176, 149] on span "Madi Dillon x White Fox May 2025" at bounding box center [130, 155] width 135 height 13
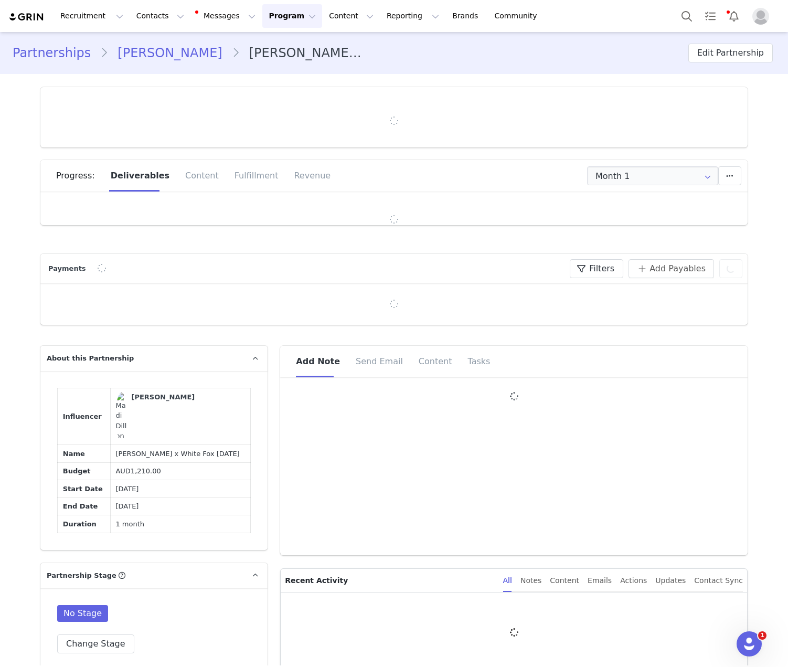
type input "+1 ([GEOGRAPHIC_DATA])"
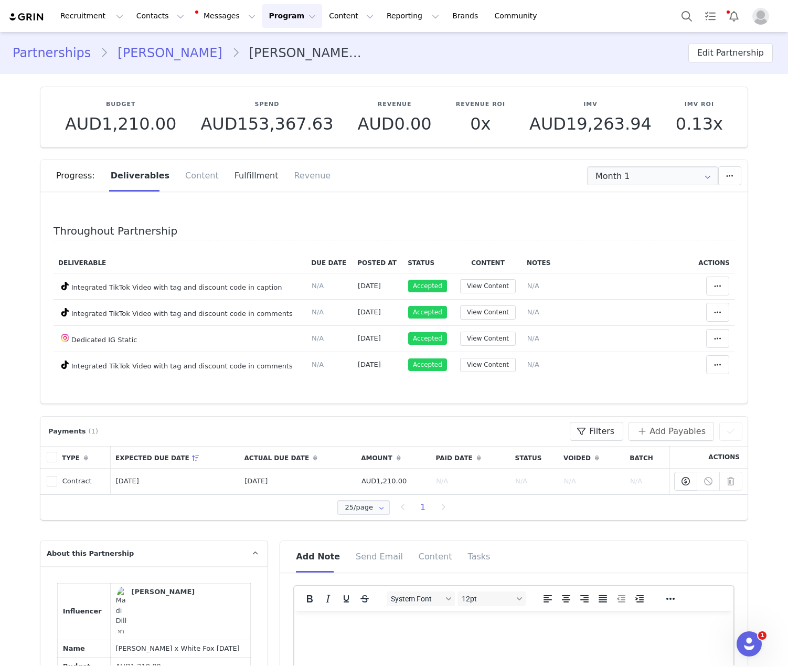
click at [251, 178] on div "Fulfillment" at bounding box center [257, 175] width 60 height 31
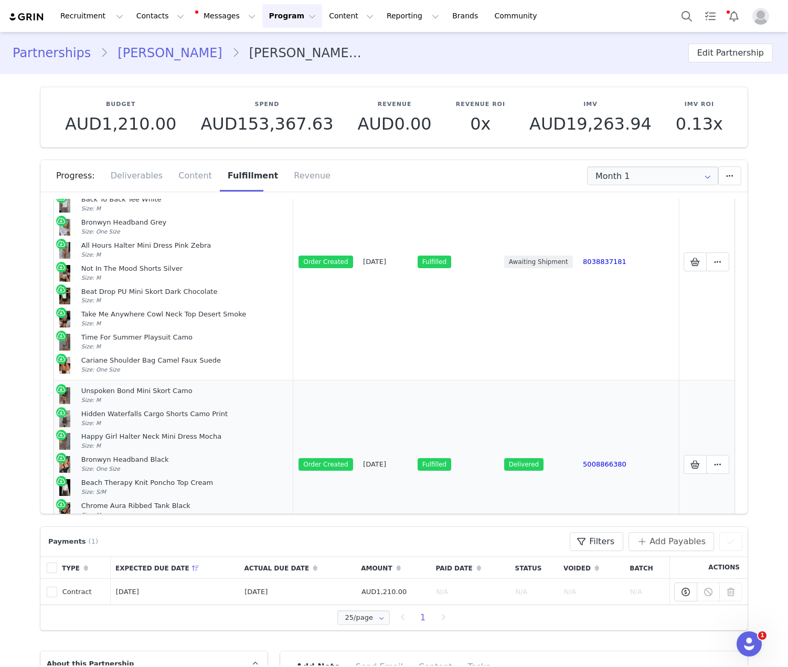
scroll to position [598, 0]
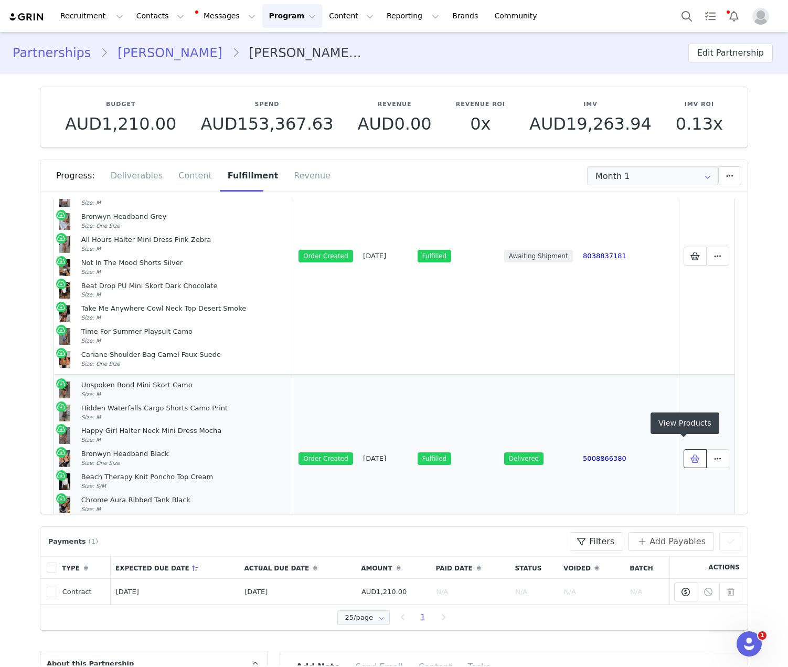
click at [689, 453] on span at bounding box center [695, 458] width 13 height 13
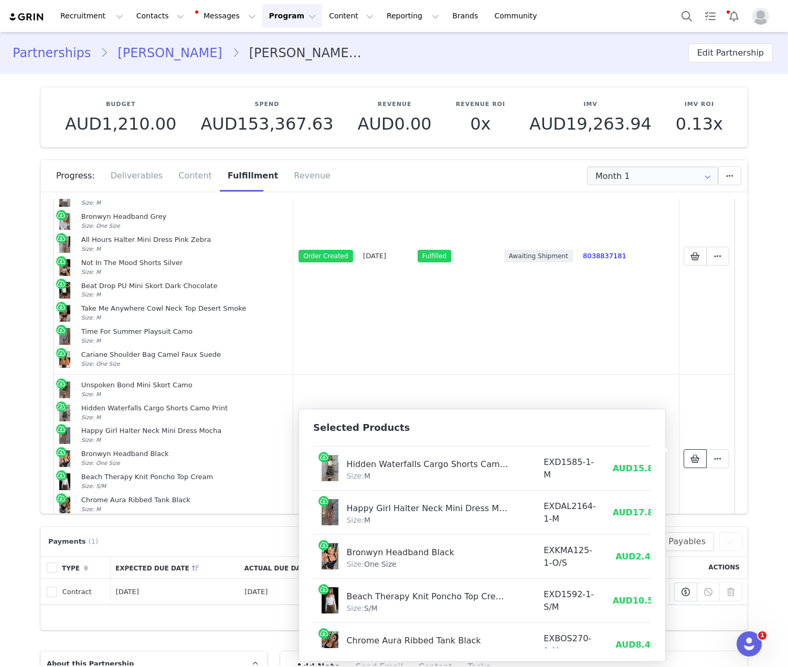
scroll to position [133, 0]
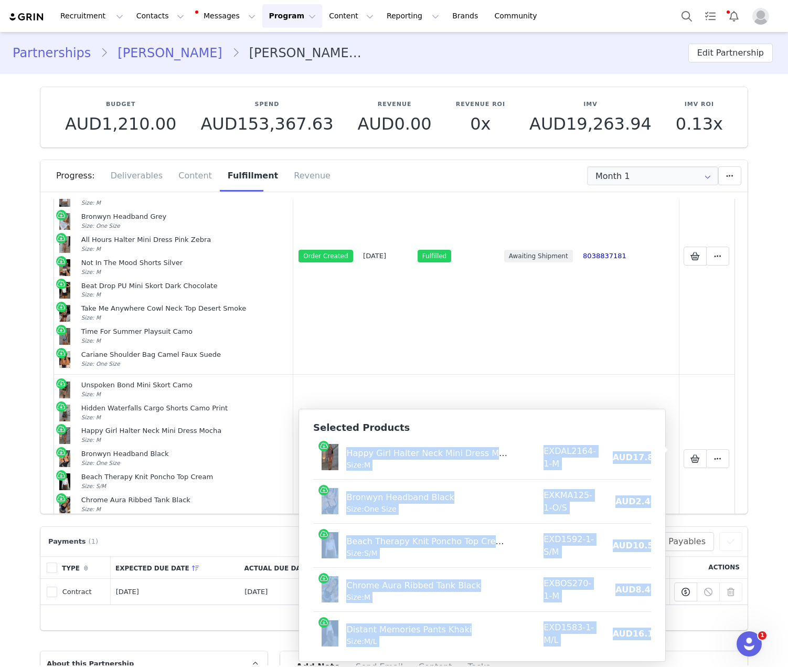
drag, startPoint x: 634, startPoint y: 623, endPoint x: 327, endPoint y: 441, distance: 356.7
click at [327, 441] on tbody "Unspoken Bond Mini Skort Camo Size: M EX2572-1-M AUD12.27 AUD59.95 Hidden Water…" at bounding box center [521, 501] width 417 height 308
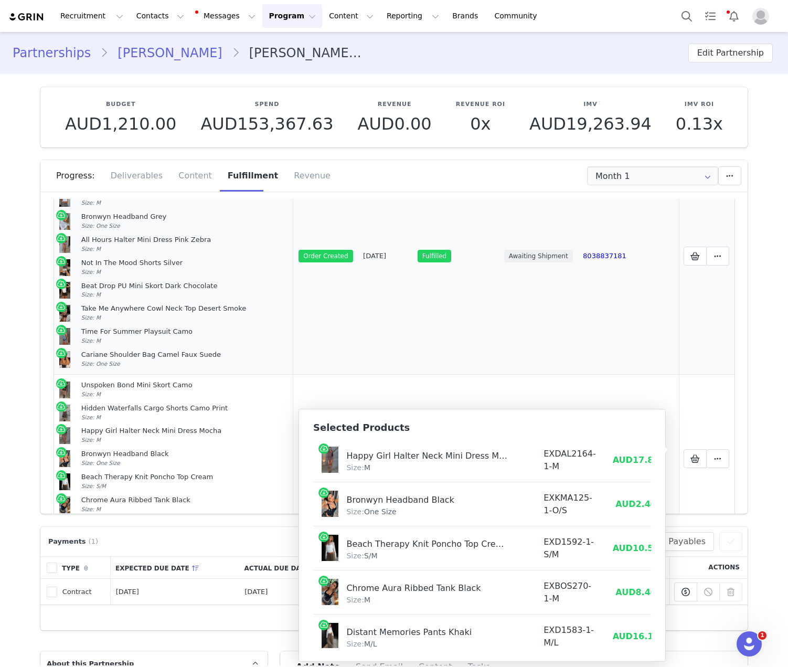
click at [300, 343] on td "Order Created" at bounding box center [325, 255] width 65 height 237
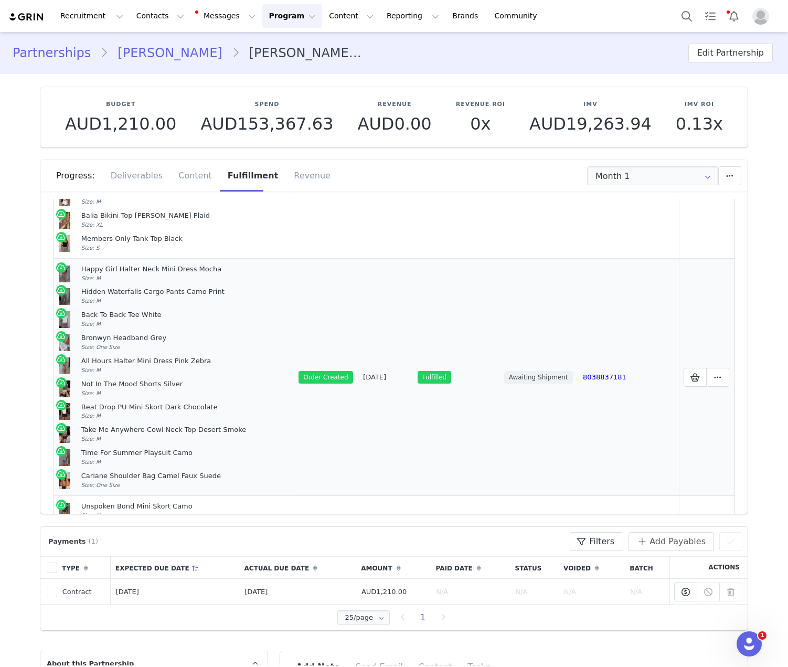
scroll to position [468, 0]
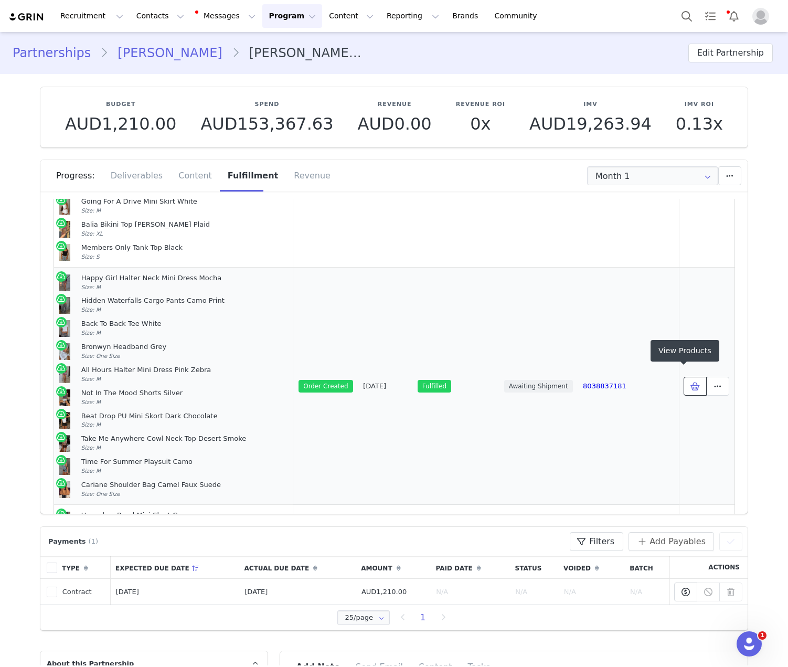
click at [690, 377] on button at bounding box center [694, 386] width 23 height 19
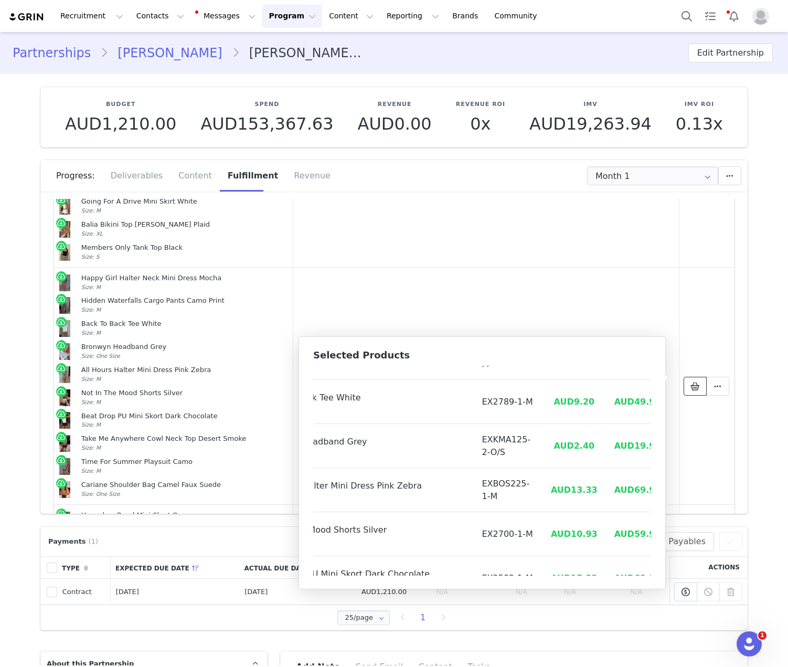
scroll to position [265, 84]
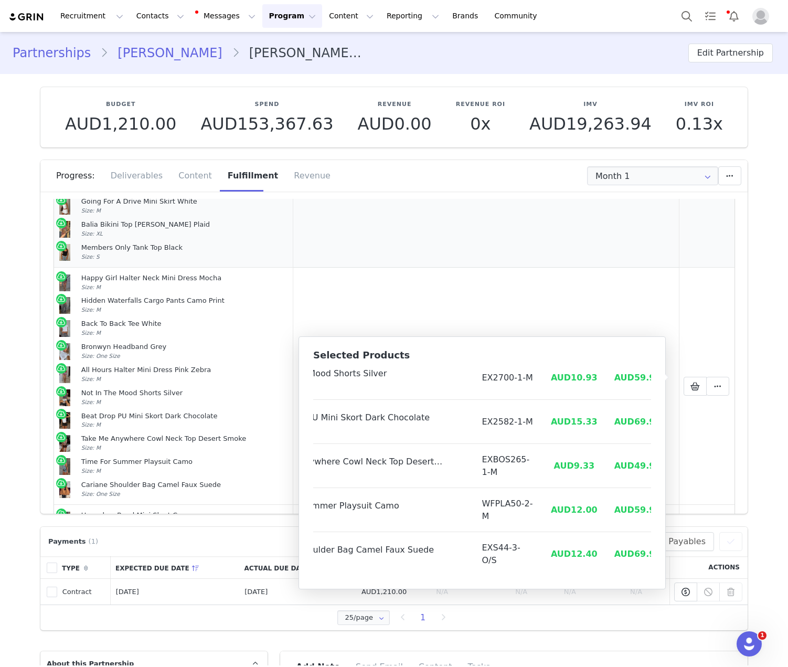
click at [647, 258] on td "SL3921032901000960307" at bounding box center [627, 160] width 101 height 214
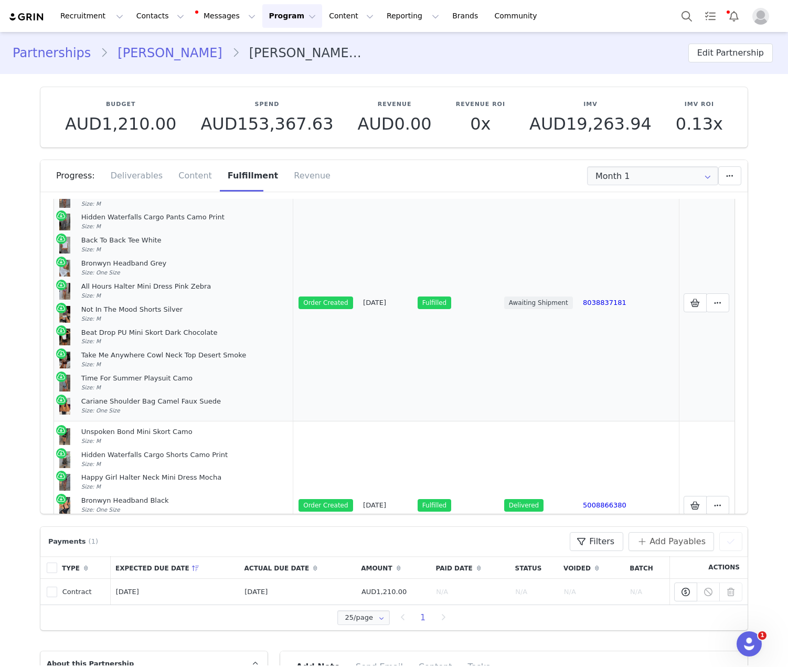
scroll to position [507, 0]
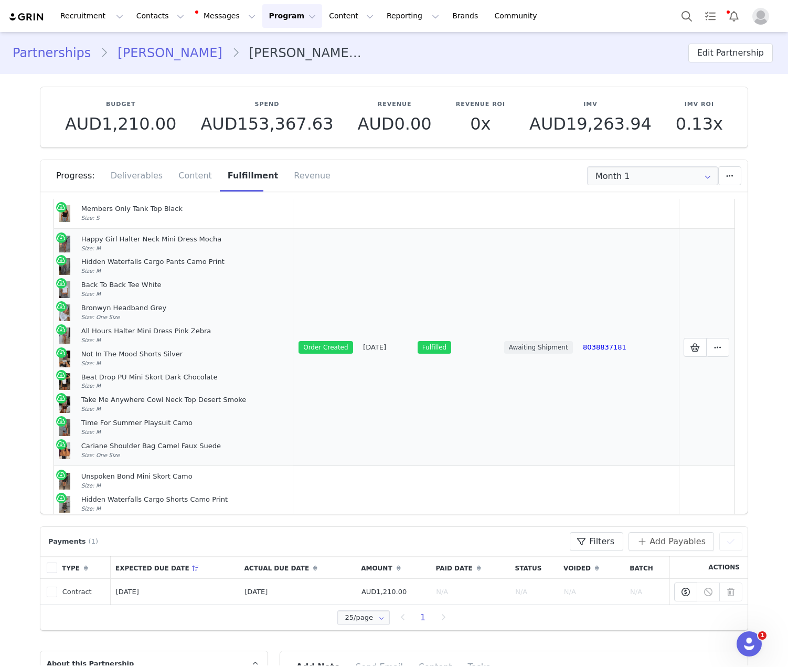
drag, startPoint x: 181, startPoint y: 450, endPoint x: 60, endPoint y: 228, distance: 252.8
click at [59, 229] on td "Happy Girl Halter Neck Mini Dress Mocha Size: M Hidden Waterfalls Cargo Pants C…" at bounding box center [173, 347] width 239 height 237
copy td "Happy Girl Halter Neck Mini Dress Mocha Size: M Hidden Waterfalls Cargo Pants C…"
click at [690, 343] on icon at bounding box center [694, 347] width 9 height 8
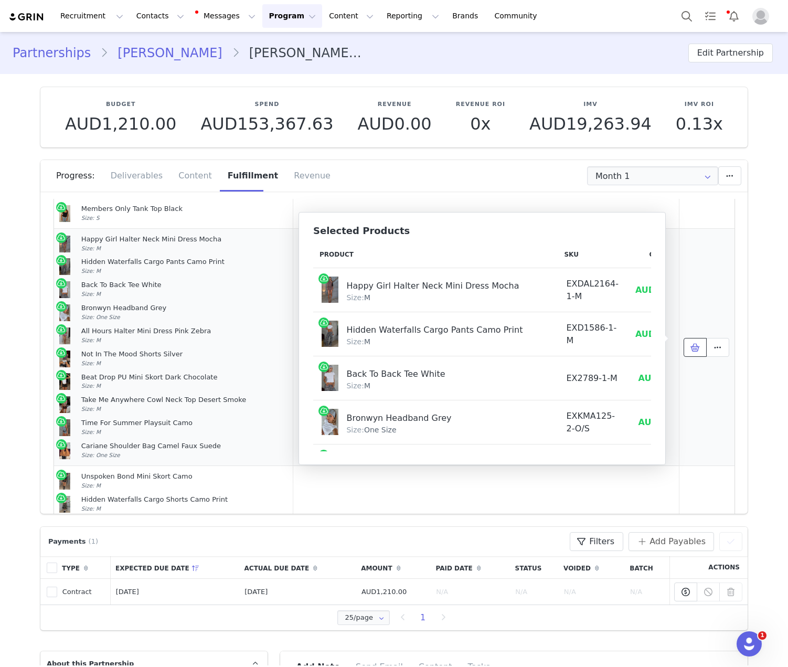
click at [690, 343] on icon at bounding box center [694, 347] width 9 height 8
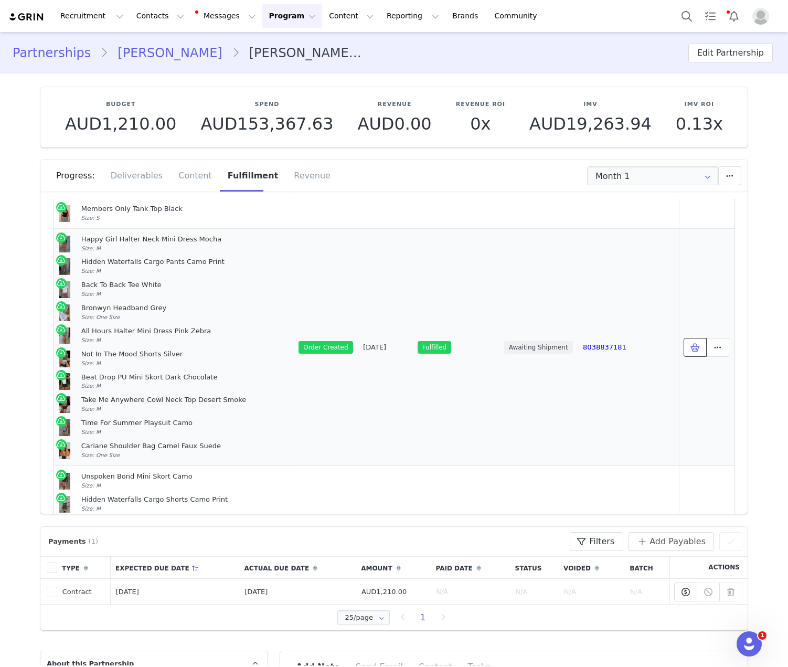
scroll to position [0, 0]
click at [690, 343] on icon at bounding box center [694, 347] width 9 height 8
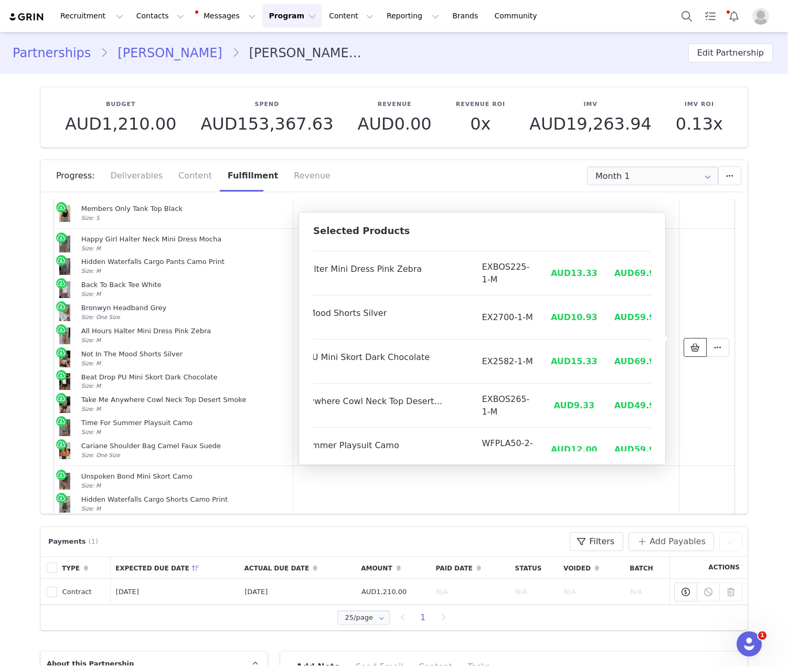
scroll to position [265, 84]
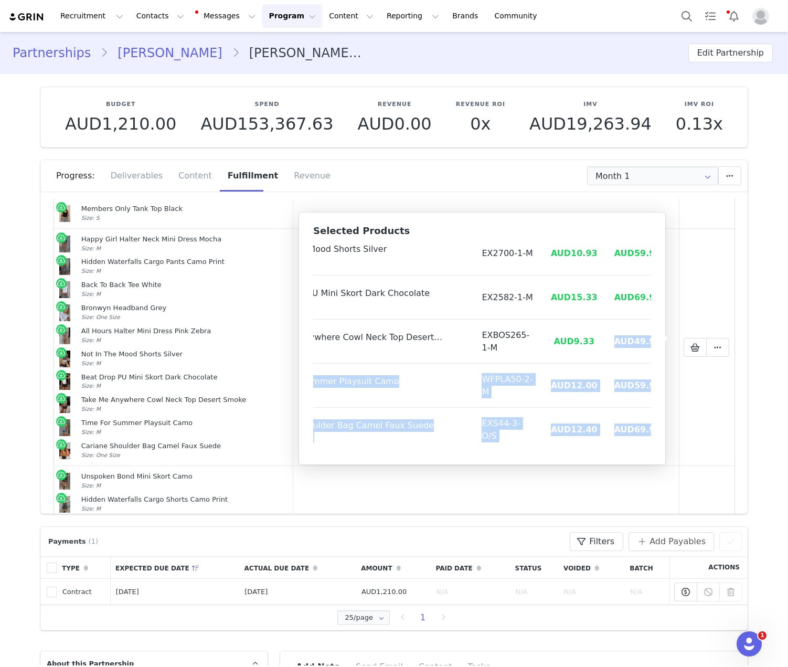
drag, startPoint x: 631, startPoint y: 425, endPoint x: 532, endPoint y: 348, distance: 125.6
click at [532, 348] on tbody "Happy Girl Halter Neck Mini Dress Mocha Size: M EXDAL2164-1-M AUD17.87 AUD84.95…" at bounding box center [449, 231] width 441 height 441
click at [614, 424] on span "AUD69.95" at bounding box center [637, 429] width 47 height 10
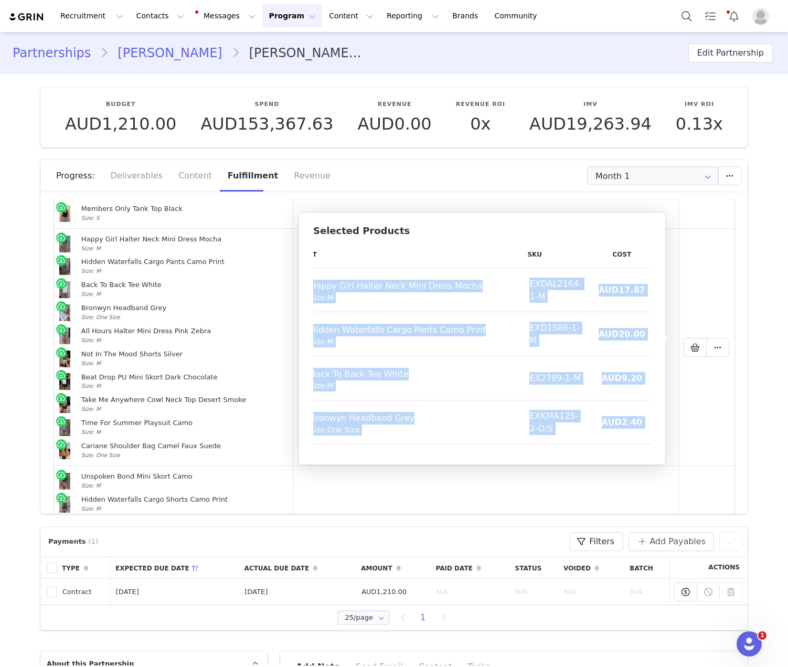
scroll to position [0, 0]
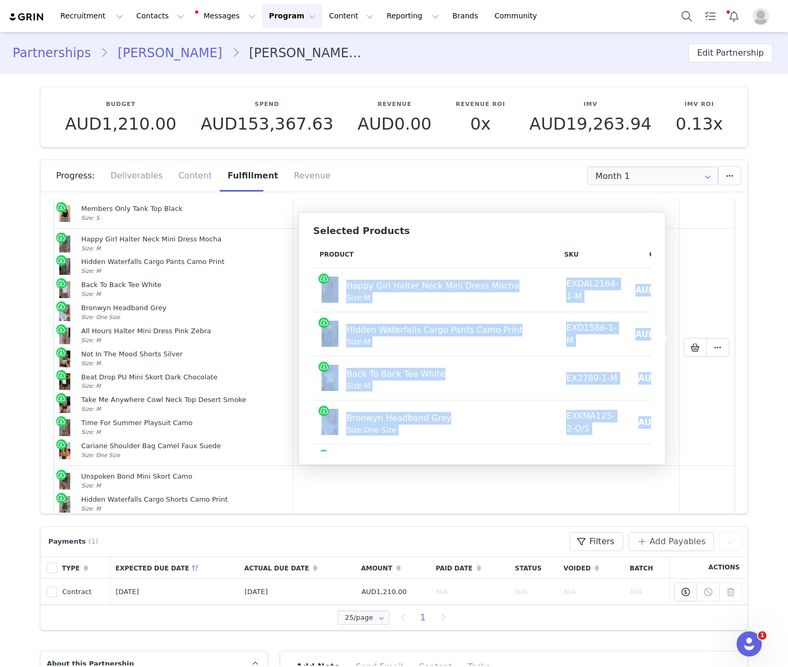
drag, startPoint x: 635, startPoint y: 424, endPoint x: 328, endPoint y: 296, distance: 332.4
click at [328, 296] on tbody "Happy Girl Halter Neck Mini Dress Mocha Size: M EXDAL2164-1-M AUD17.87 AUD84.95…" at bounding box center [533, 488] width 441 height 441
copy tbody "Happy Girl Halter Neck Mini Dress Mocha Size: M EXDAL2164-1-M AUD17.87 AUD84.95…"
click at [132, 21] on button "Contacts Contacts" at bounding box center [160, 16] width 60 height 24
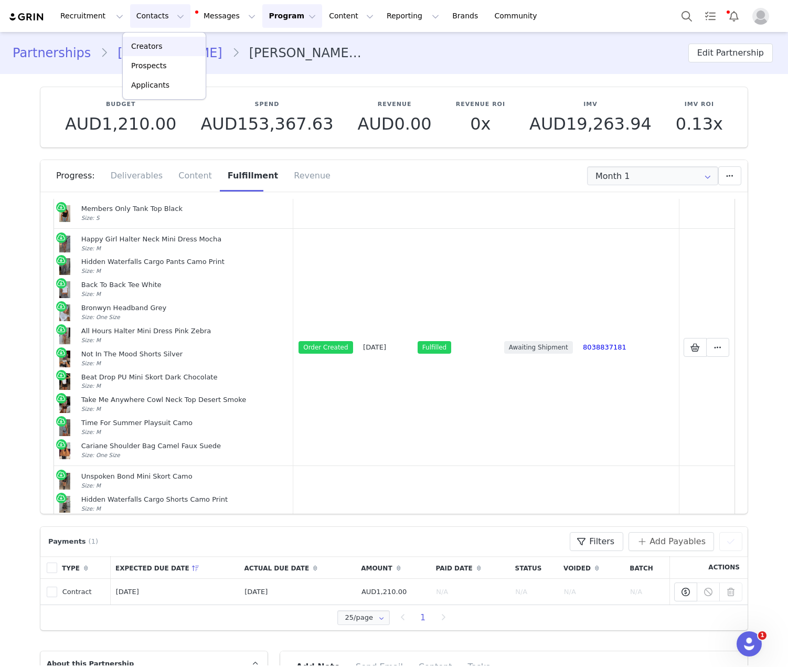
click at [156, 51] on p "Creators" at bounding box center [146, 46] width 31 height 11
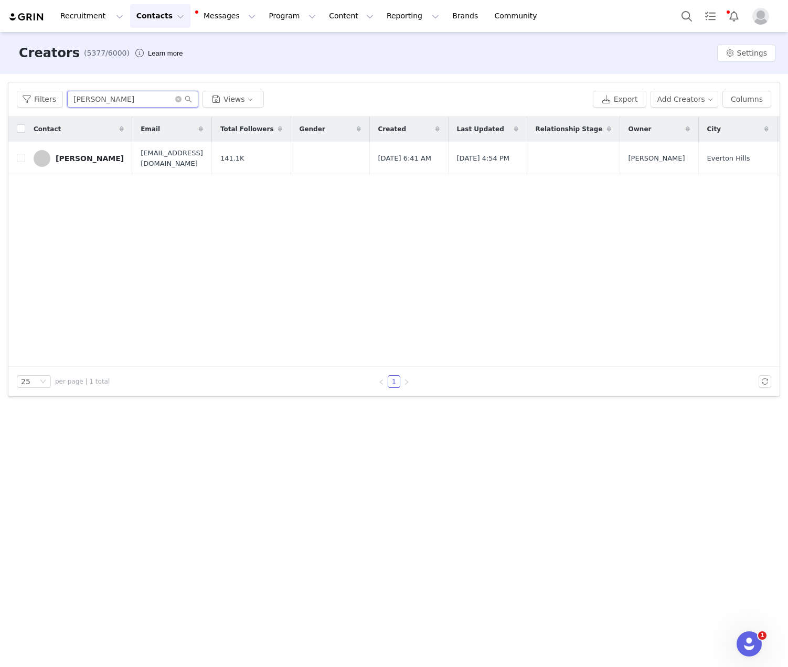
click at [94, 105] on input "Madi Dillon" at bounding box center [132, 99] width 131 height 17
paste input "Allie Aut"
type input "Allie Auton"
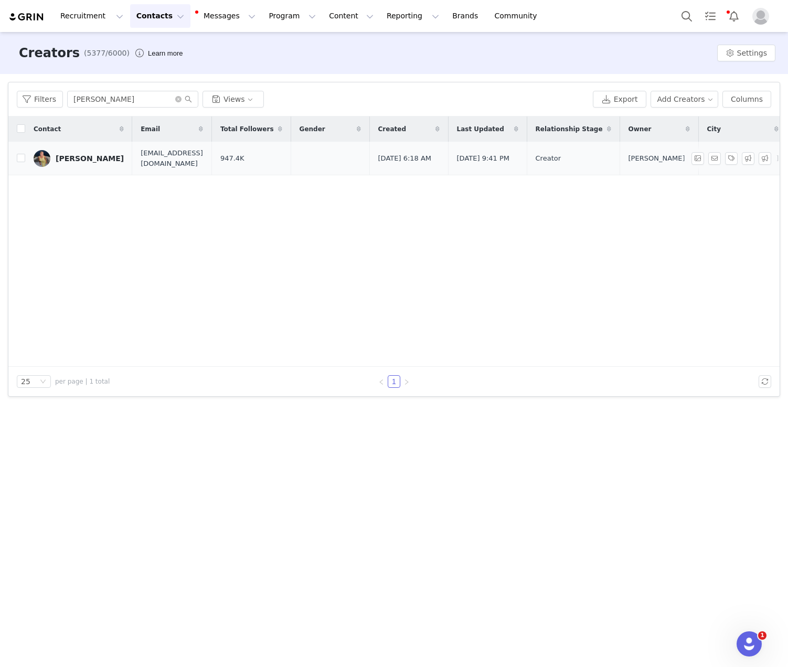
click at [67, 168] on td "Allie Auton" at bounding box center [78, 159] width 107 height 34
click at [67, 167] on td "Allie Auton" at bounding box center [78, 159] width 107 height 34
click at [80, 161] on div "Allie Auton" at bounding box center [90, 158] width 68 height 8
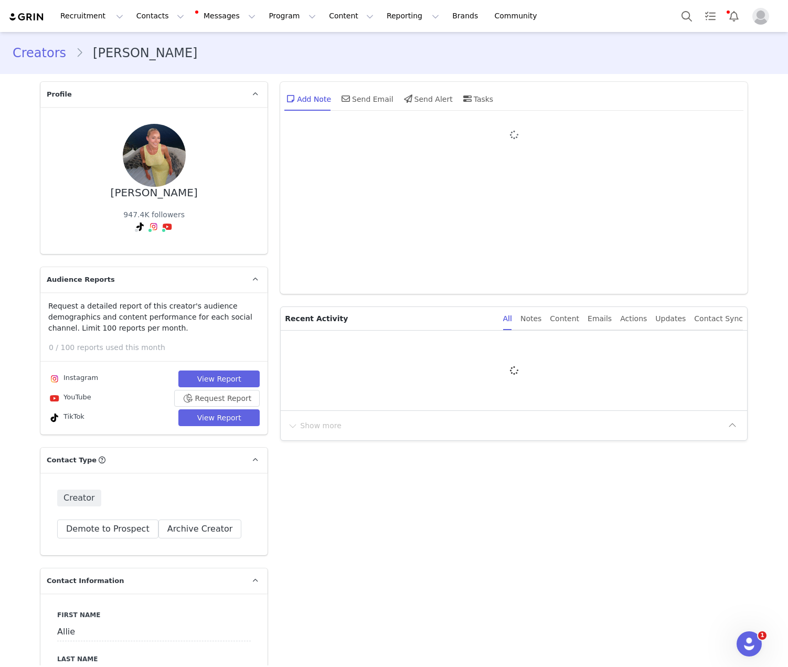
type input "+1 ([GEOGRAPHIC_DATA])"
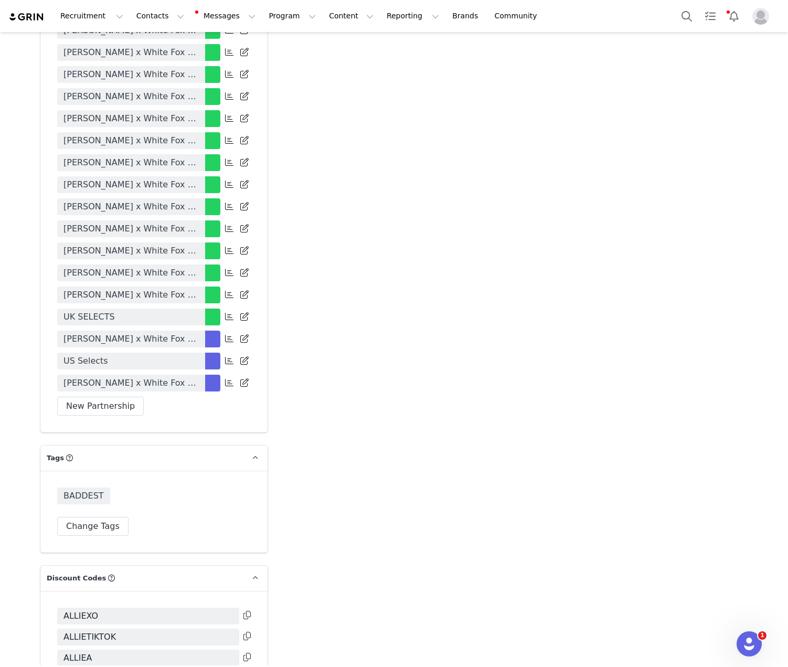
scroll to position [3231, 0]
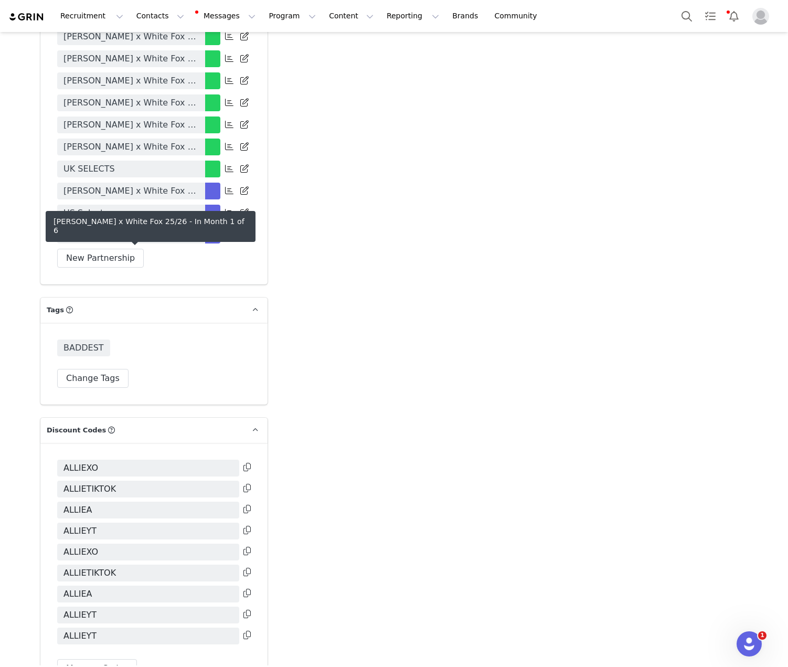
click at [151, 241] on span "Allie Auton x White Fox 25/26" at bounding box center [130, 235] width 135 height 13
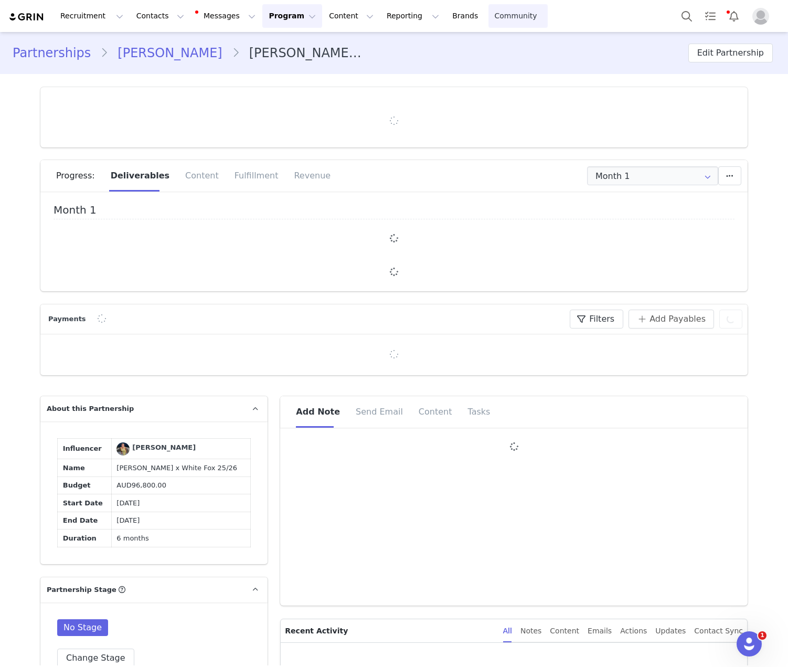
type input "+1 ([GEOGRAPHIC_DATA])"
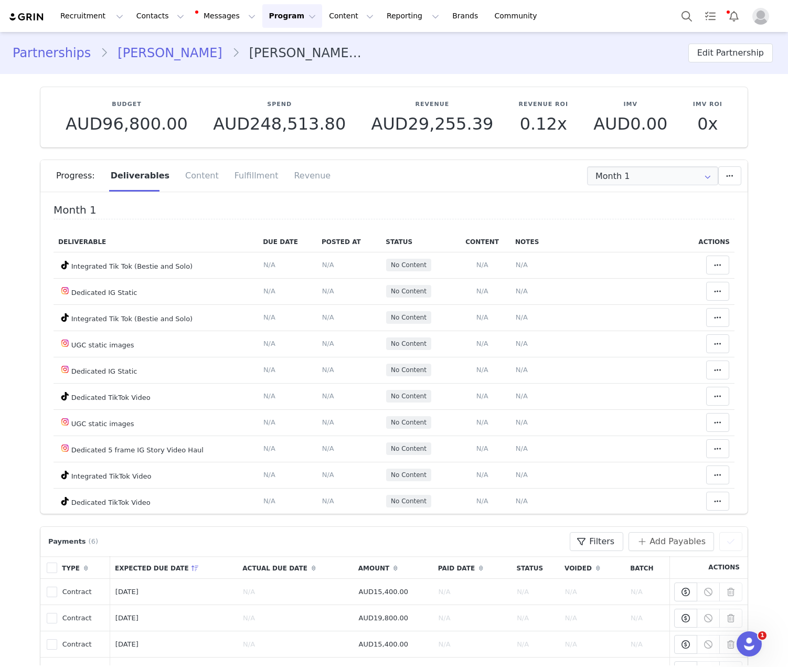
click at [309, 169] on div "Progress: Deliverables Content Fulfillment Revenue" at bounding box center [401, 175] width 691 height 31
click at [263, 171] on div "Fulfillment" at bounding box center [257, 175] width 60 height 31
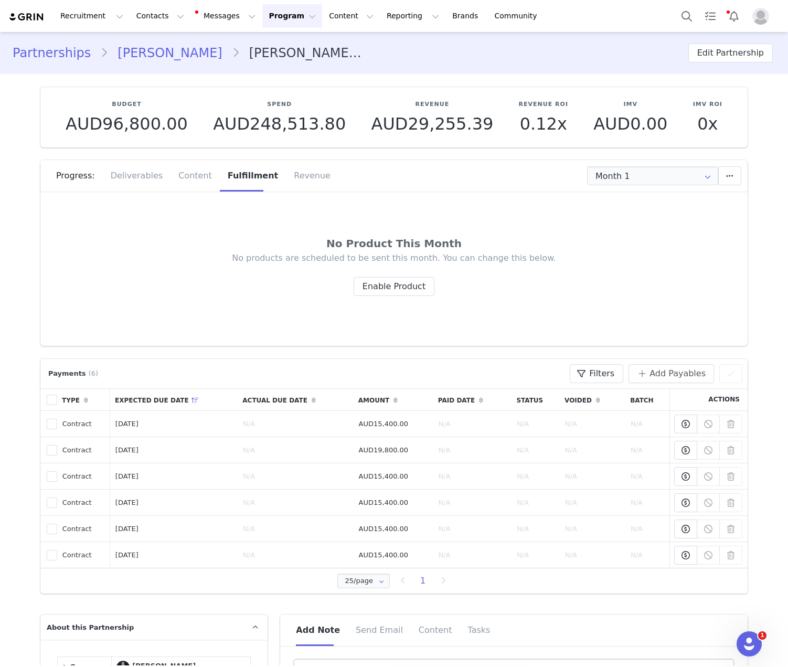
click at [145, 52] on link "Allie Auton" at bounding box center [169, 53] width 123 height 19
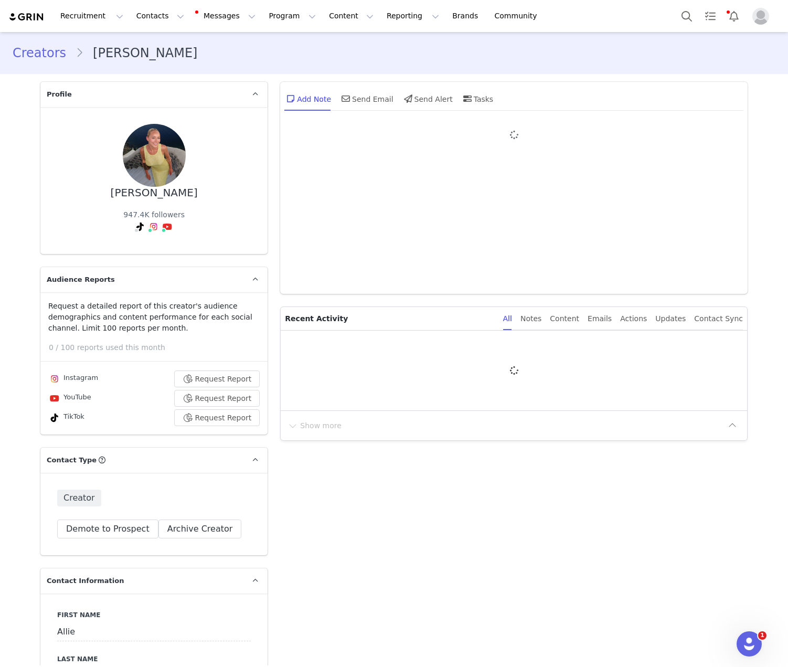
type input "+1 ([GEOGRAPHIC_DATA])"
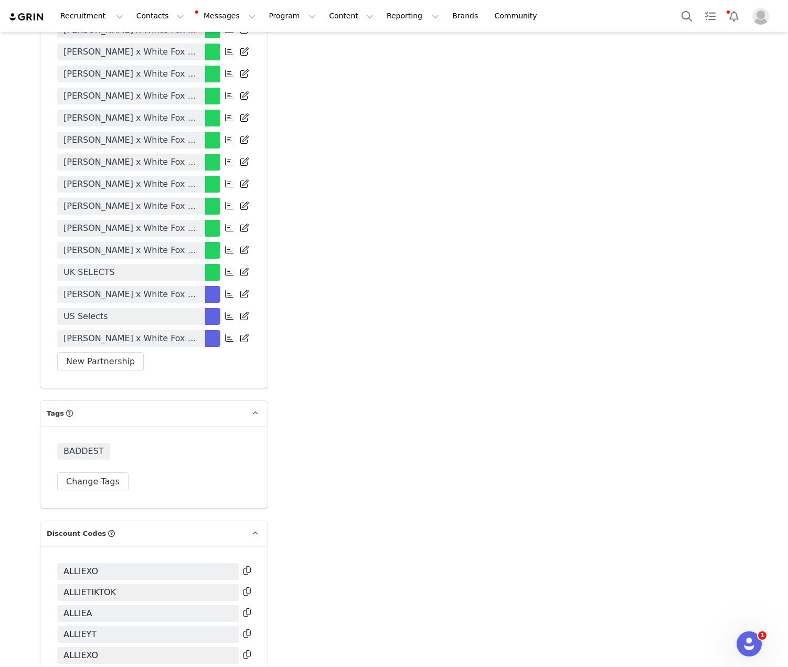
scroll to position [3167, 0]
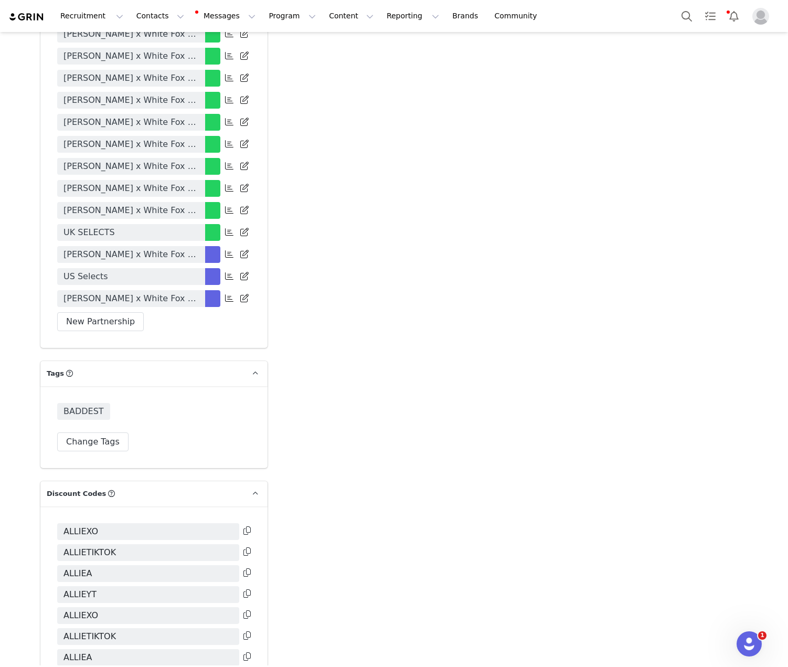
click at [135, 305] on span "Allie Auton x White Fox 25/26" at bounding box center [130, 298] width 135 height 13
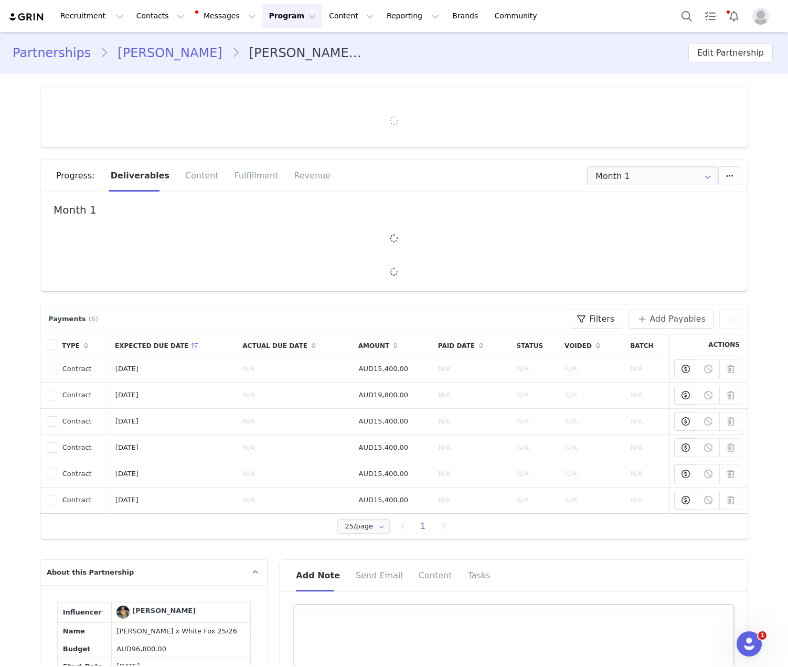
type input "+1 ([GEOGRAPHIC_DATA])"
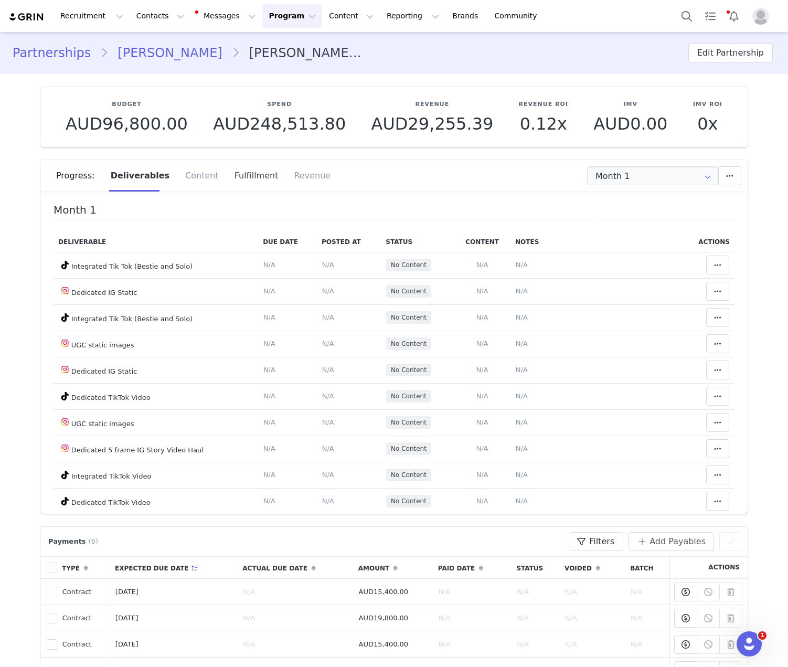
click at [243, 184] on div "Fulfillment" at bounding box center [257, 175] width 60 height 31
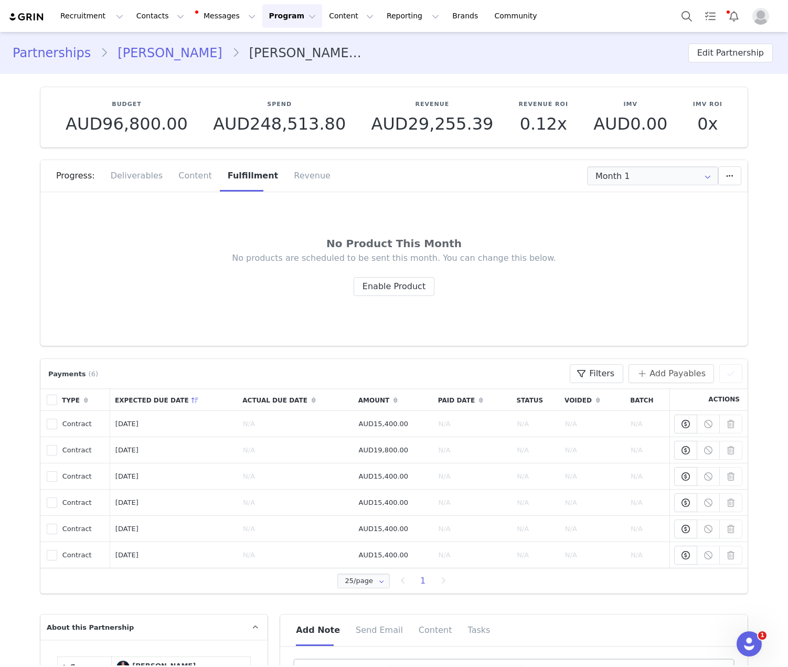
click at [157, 50] on link "Allie Auton" at bounding box center [169, 53] width 123 height 19
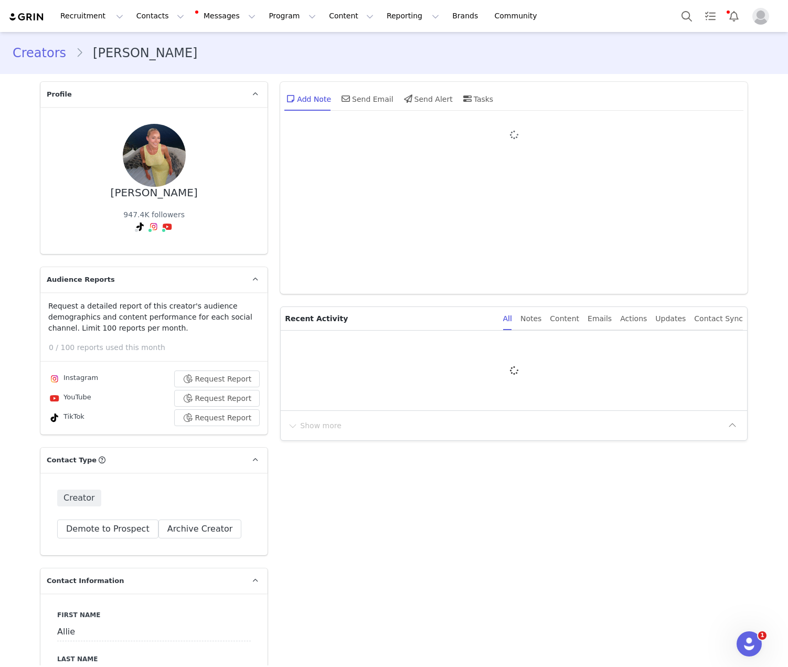
type input "+1 ([GEOGRAPHIC_DATA])"
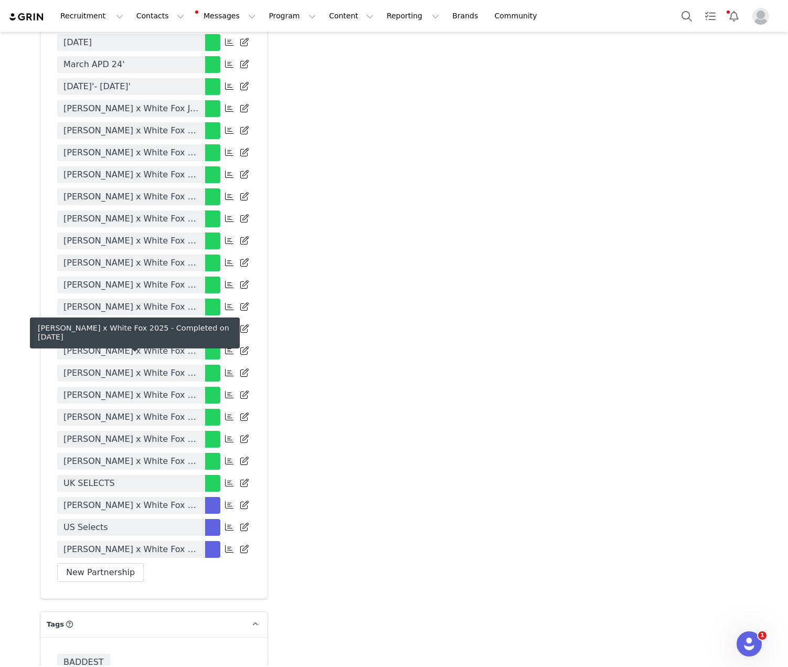
click at [166, 357] on span "Allie Auton x White Fox 2025" at bounding box center [130, 351] width 135 height 13
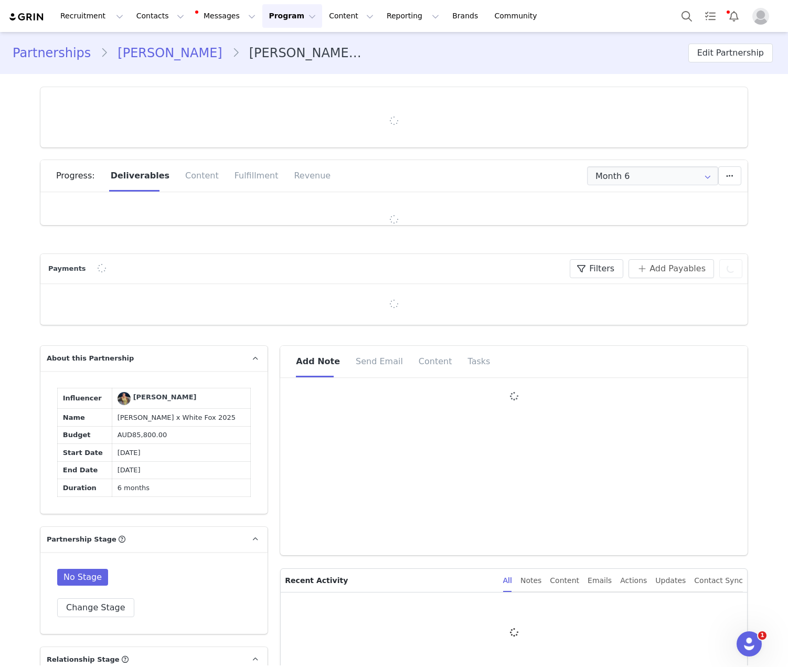
type input "+1 ([GEOGRAPHIC_DATA])"
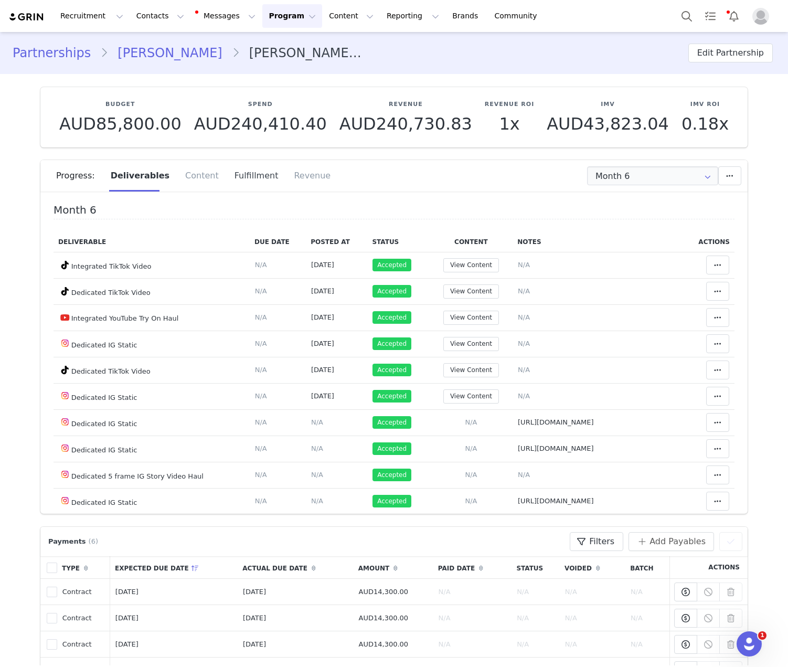
click at [241, 173] on div "Fulfillment" at bounding box center [257, 175] width 60 height 31
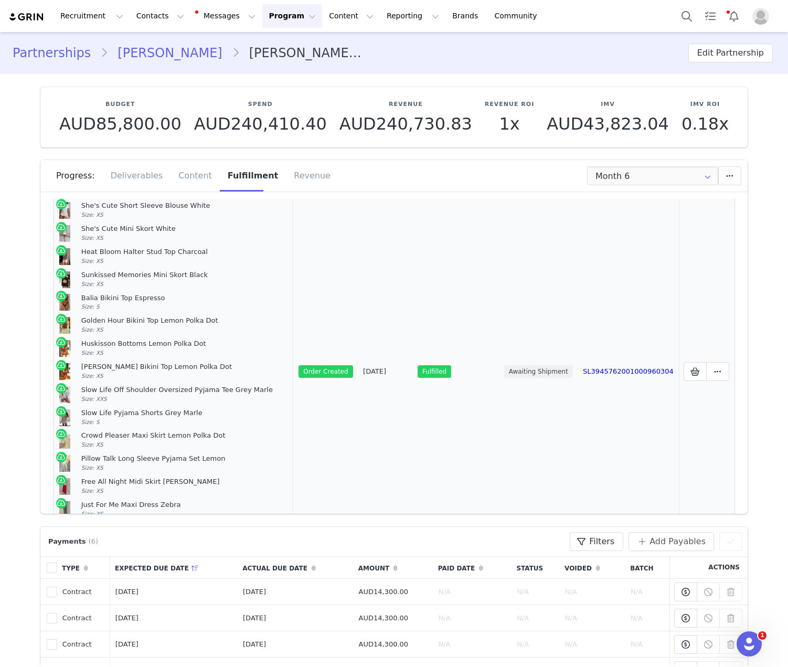
scroll to position [1617, 0]
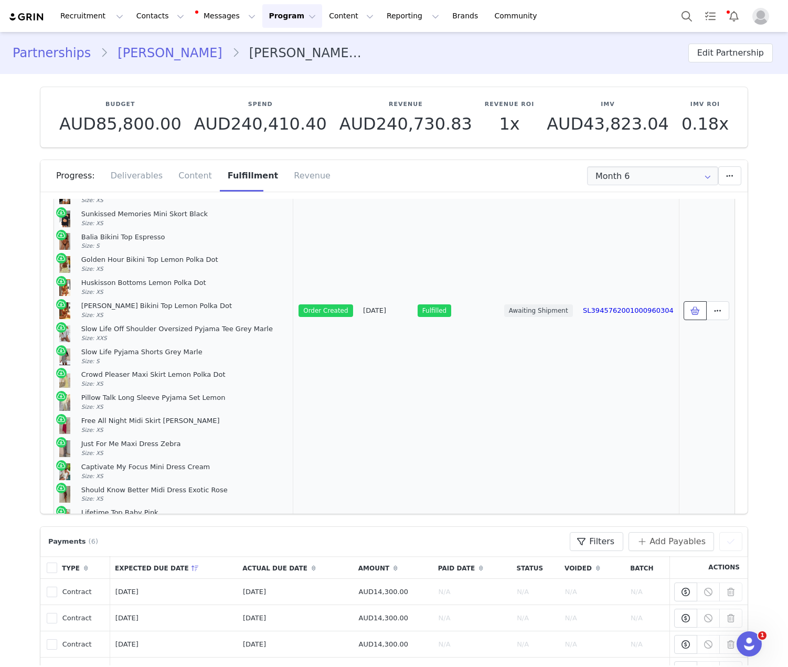
click at [690, 306] on icon at bounding box center [694, 310] width 9 height 8
click at [689, 304] on span at bounding box center [695, 310] width 13 height 13
click at [690, 306] on icon at bounding box center [694, 310] width 9 height 8
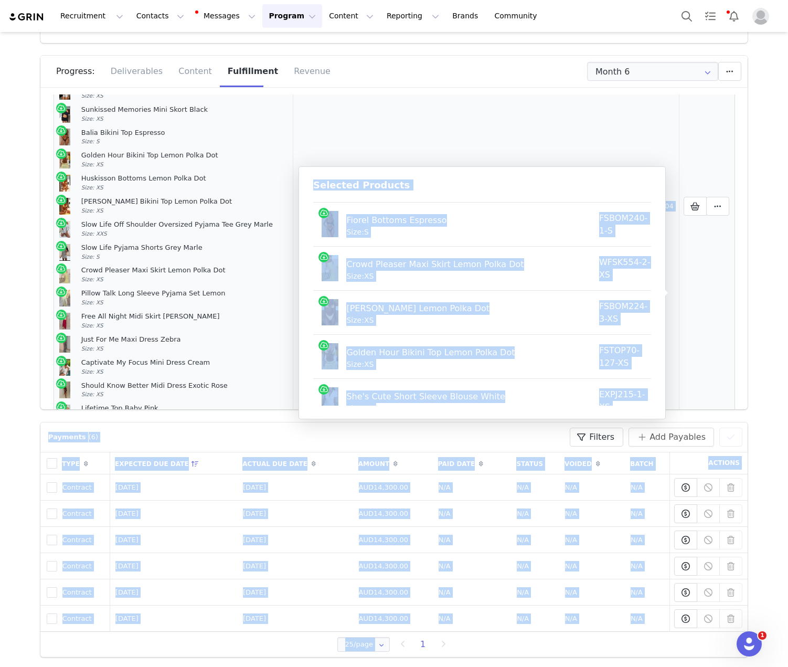
scroll to position [0, 0]
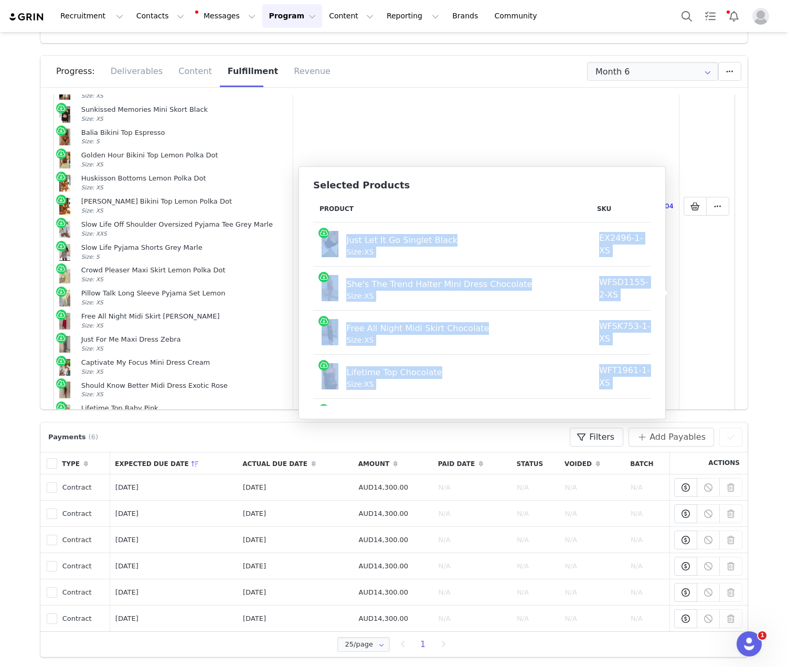
drag, startPoint x: 637, startPoint y: 388, endPoint x: 328, endPoint y: 239, distance: 343.2
copy tbody "Just Let It Go Singlet Black Size: XS EX2496-1-XS AUD6.67 AUD34.95 She's The Tr…"
click at [274, 18] on button "Program Program" at bounding box center [292, 16] width 60 height 24
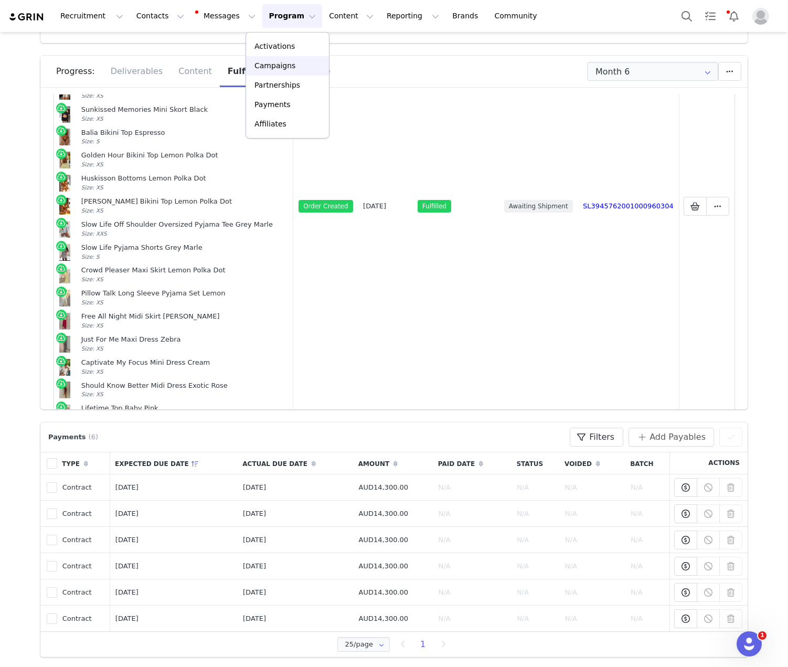
click at [279, 62] on p "Campaigns" at bounding box center [274, 65] width 41 height 11
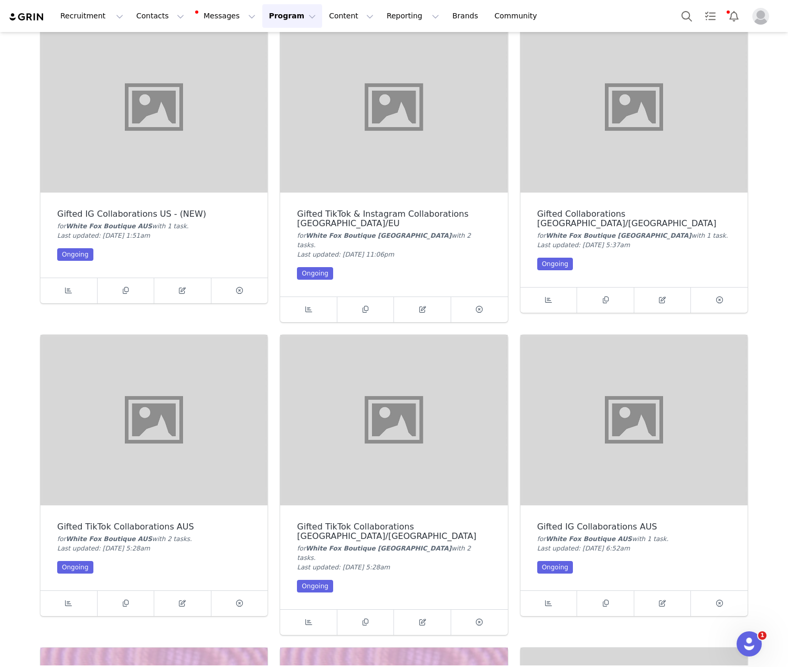
scroll to position [748, 0]
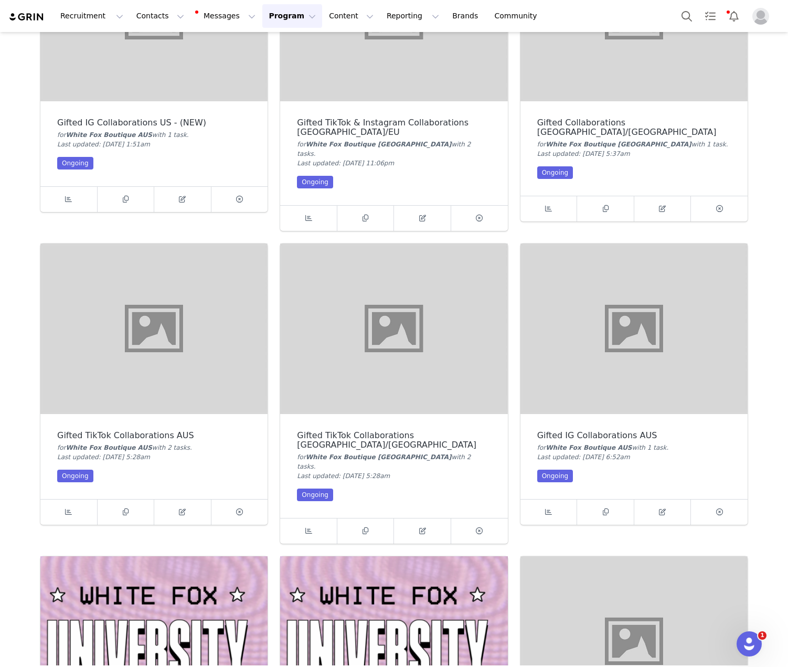
click at [170, 361] on img at bounding box center [153, 328] width 227 height 170
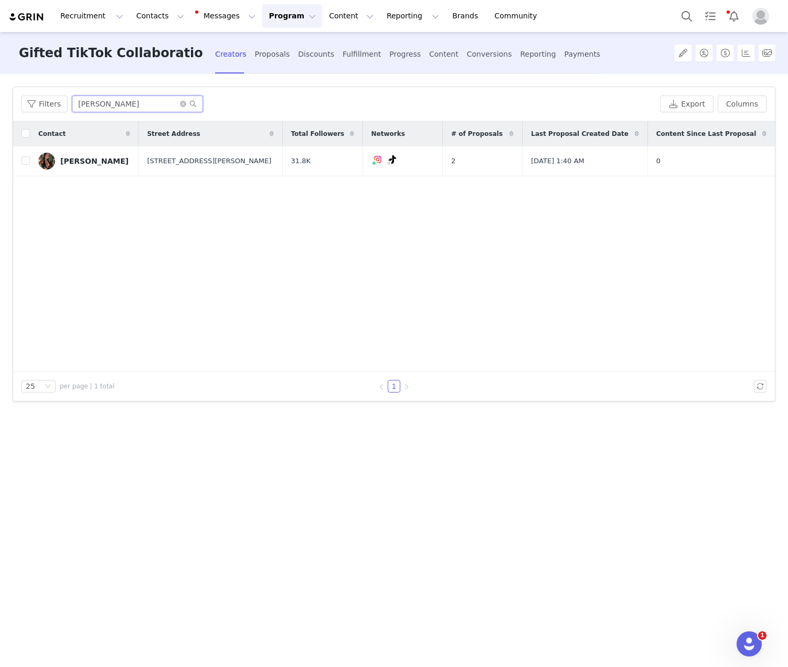
click at [167, 97] on input "Monet Bitton" at bounding box center [137, 103] width 131 height 17
paste input "Bonnie Mcquee"
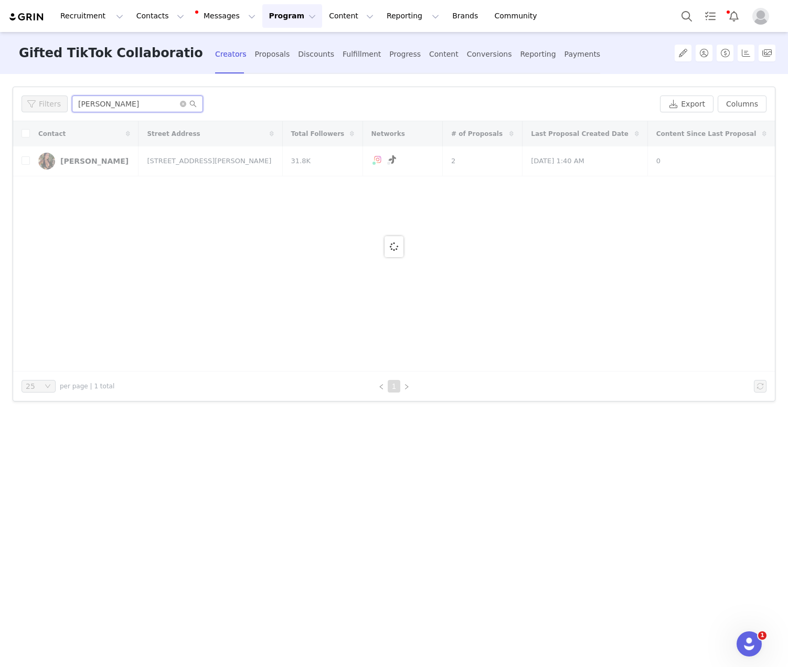
type input "Bonnie Mcqueen"
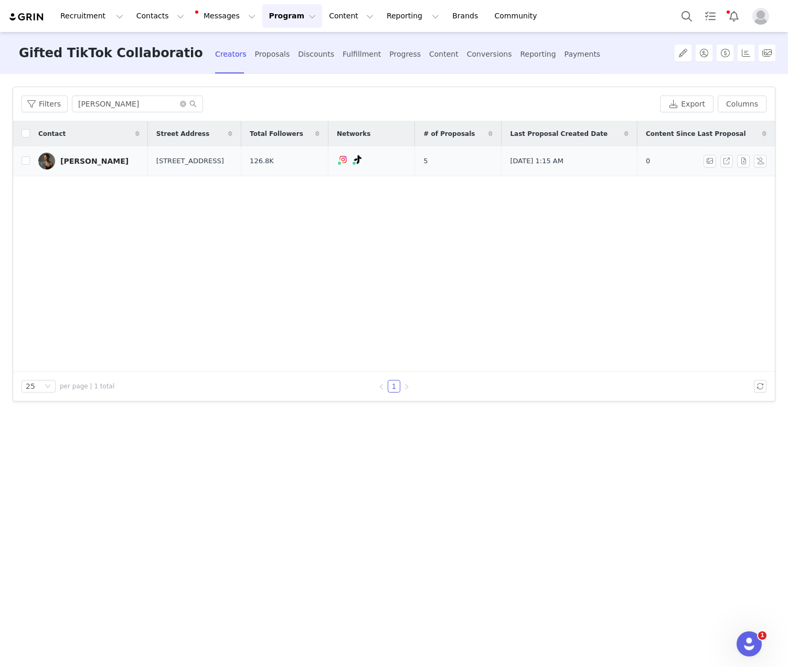
click at [111, 157] on div "Bonnie Mcqueen" at bounding box center [94, 161] width 68 height 8
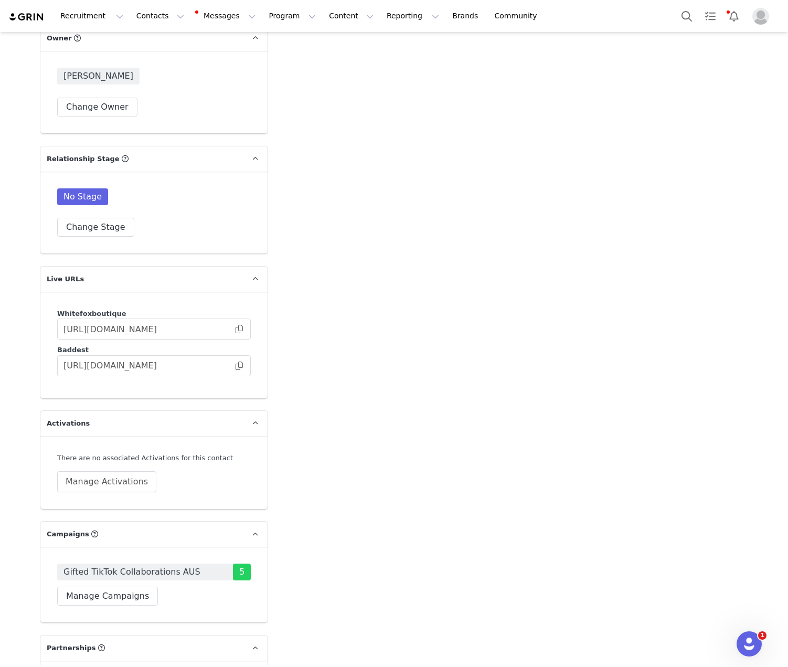
scroll to position [1850, 0]
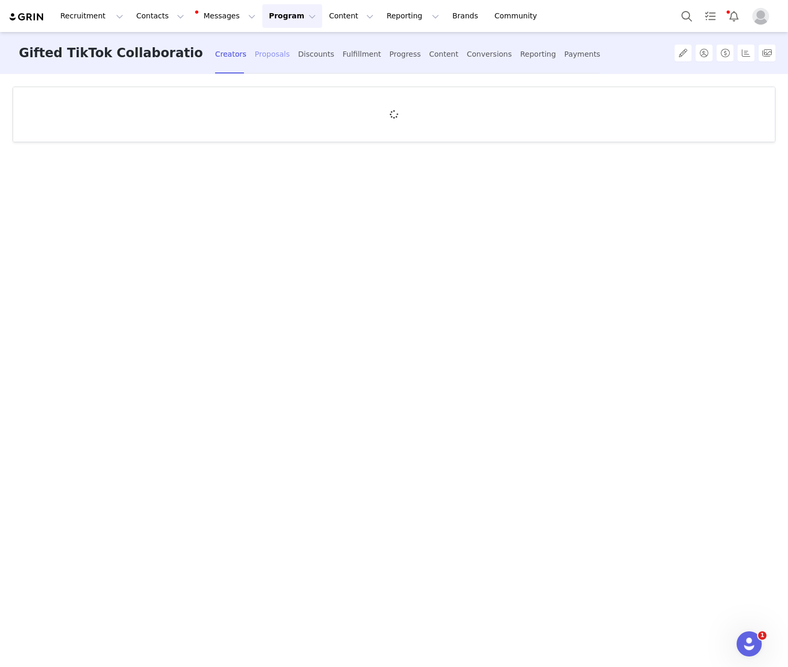
click at [266, 54] on div "Proposals" at bounding box center [272, 54] width 35 height 28
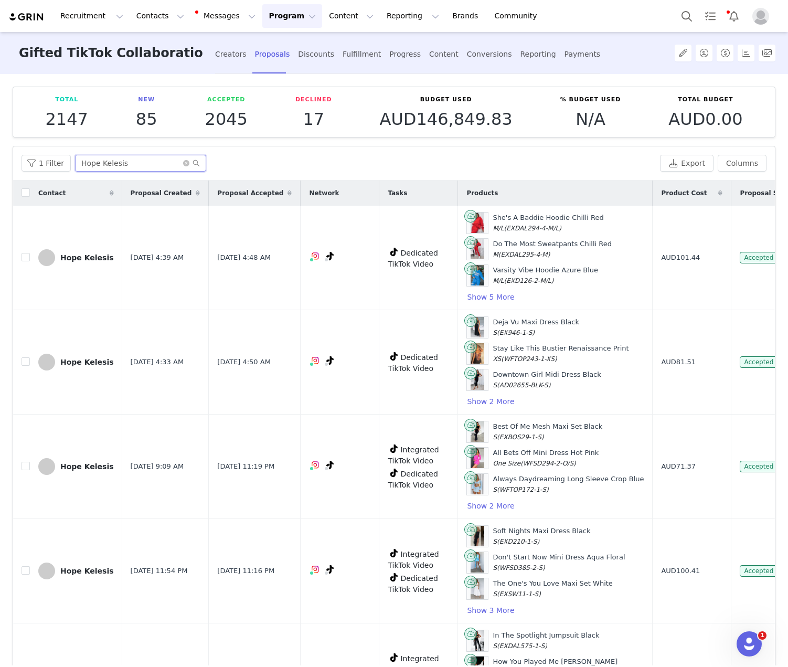
click at [124, 161] on input "Hope Kelesis" at bounding box center [140, 163] width 131 height 17
paste input "Bonnie Mcqueen"
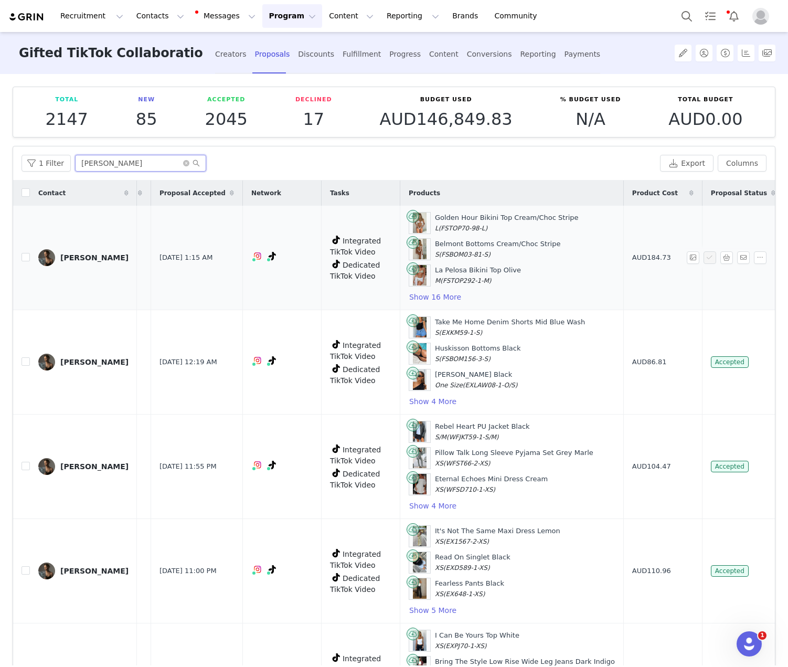
scroll to position [0, 176]
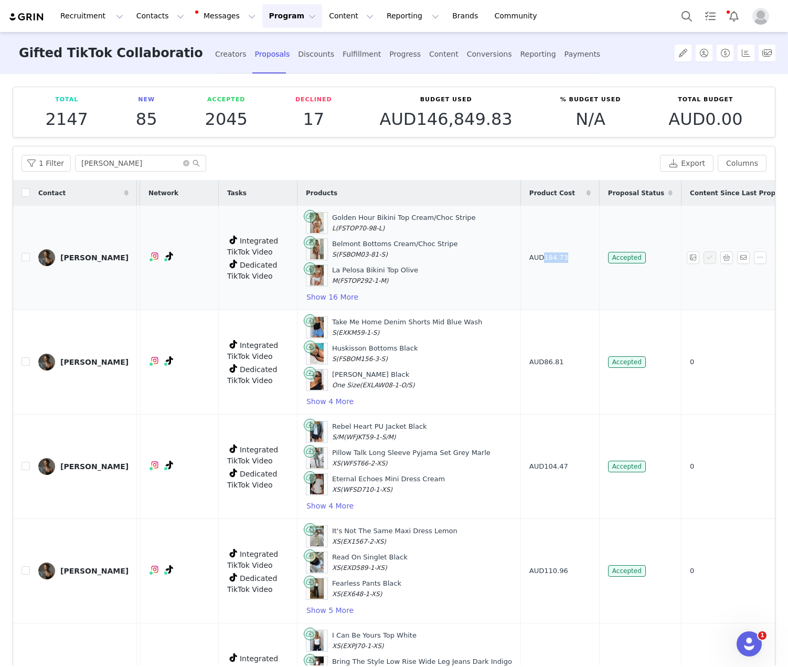
drag, startPoint x: 541, startPoint y: 254, endPoint x: 511, endPoint y: 254, distance: 30.4
click at [520, 254] on td "AUD184.73" at bounding box center [559, 258] width 79 height 104
copy span "184.73"
click at [149, 164] on input "Bonnie Mcqueen" at bounding box center [140, 163] width 131 height 17
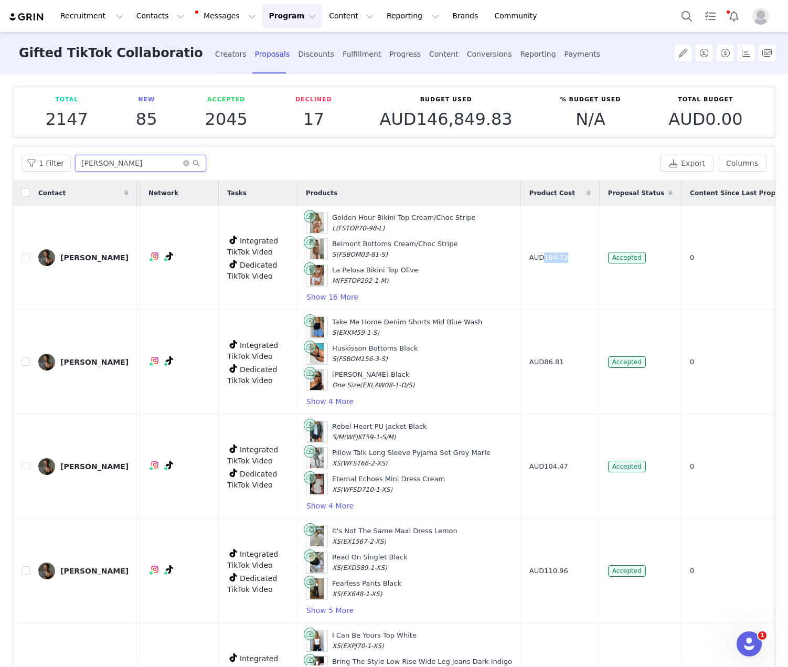
click at [149, 164] on input "Bonnie Mcqueen" at bounding box center [140, 163] width 131 height 17
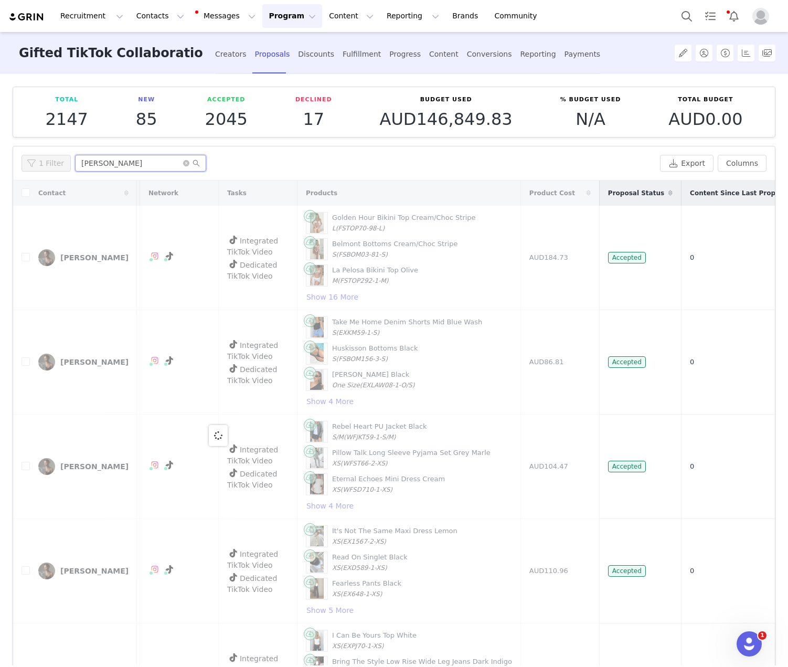
scroll to position [0, 0]
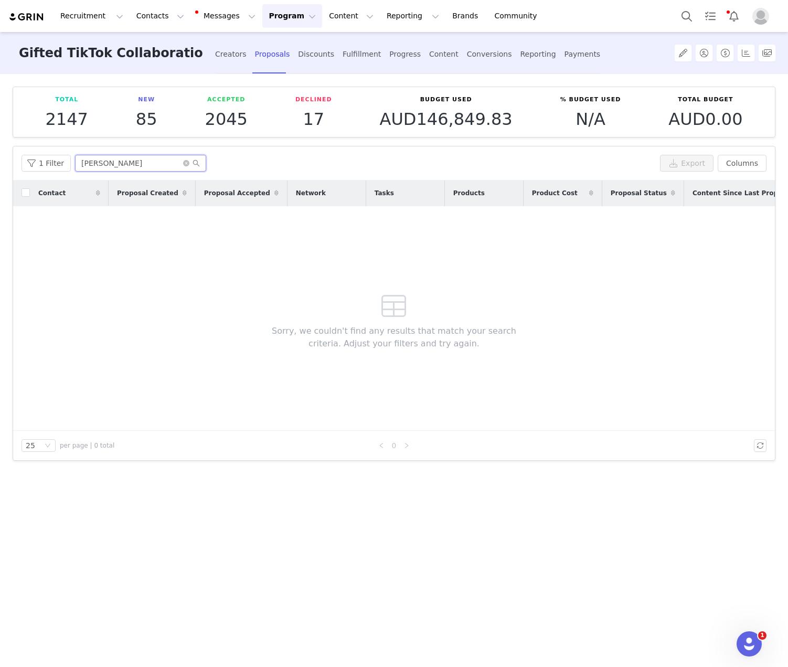
click at [86, 163] on input "lilly fenn" at bounding box center [140, 163] width 131 height 17
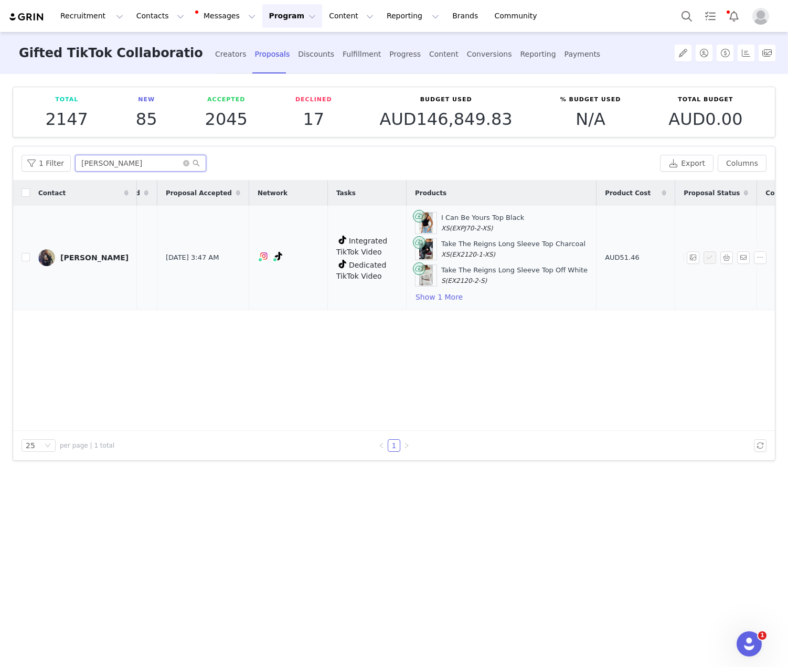
scroll to position [0, 76]
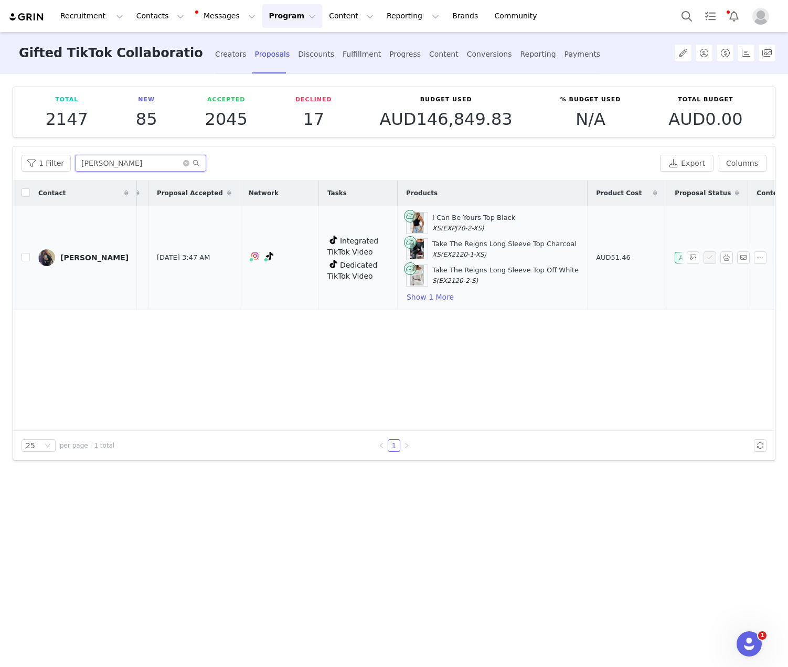
type input "lily fenn"
drag, startPoint x: 587, startPoint y: 253, endPoint x: 562, endPoint y: 255, distance: 25.2
click at [587, 255] on td "AUD51.46" at bounding box center [626, 258] width 79 height 104
copy span "51.46"
